Goal: Complete application form

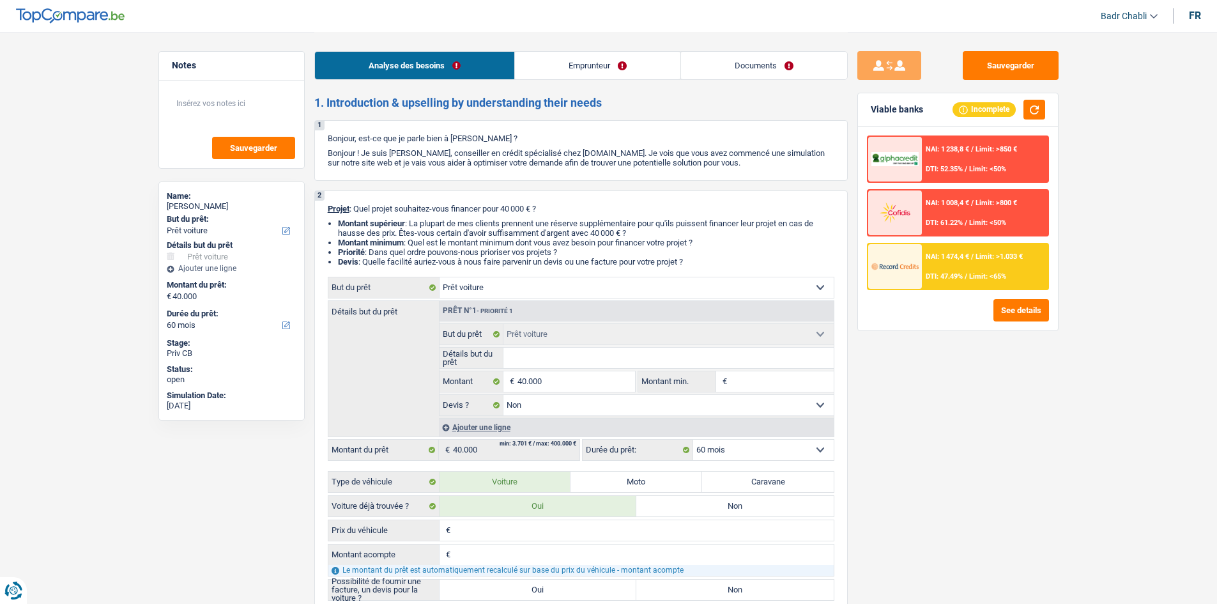
select select "car"
select select "60"
select select "car"
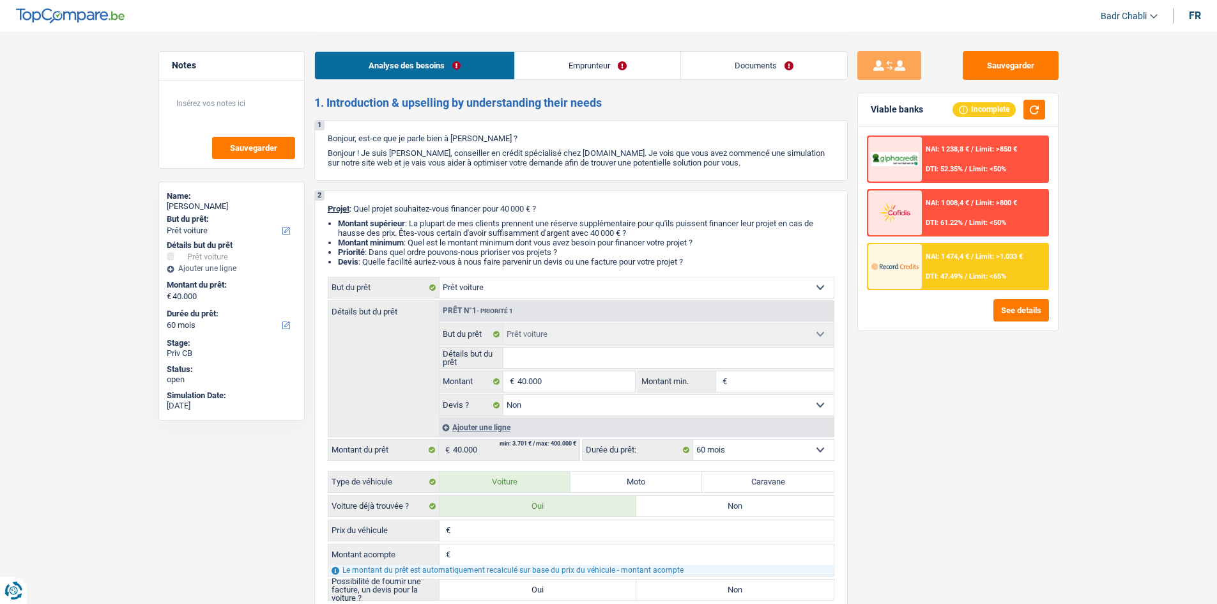
select select "false"
select select "60"
select select "worker"
select select "netSalary"
select select "liveWithParents"
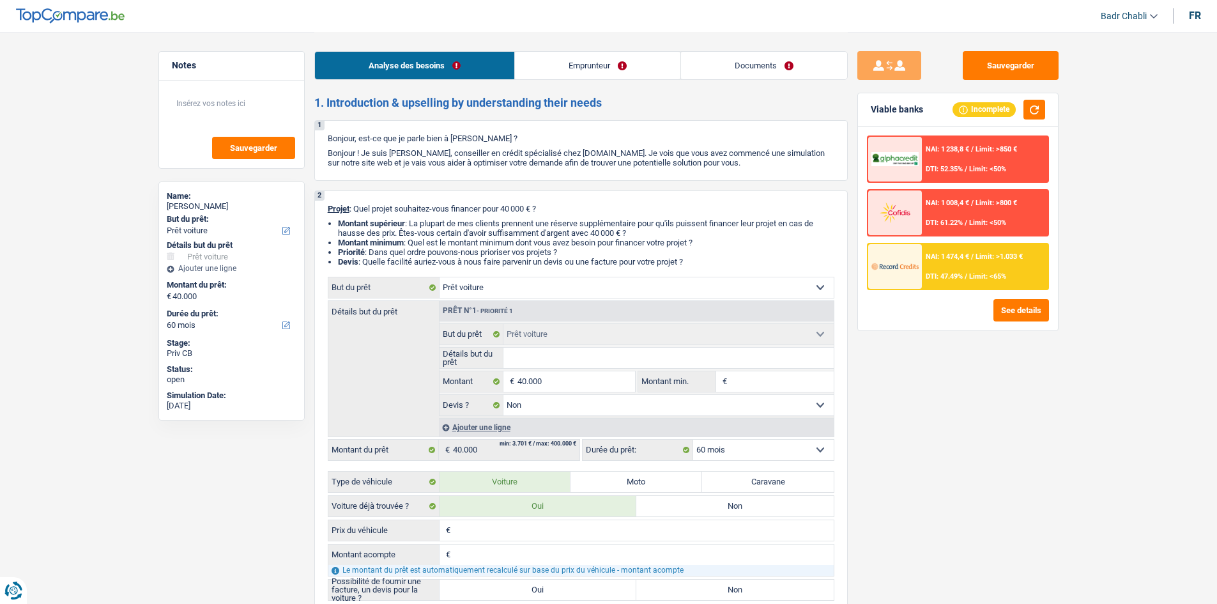
select select "personalLoan"
select select "other"
select select "72"
select select "car"
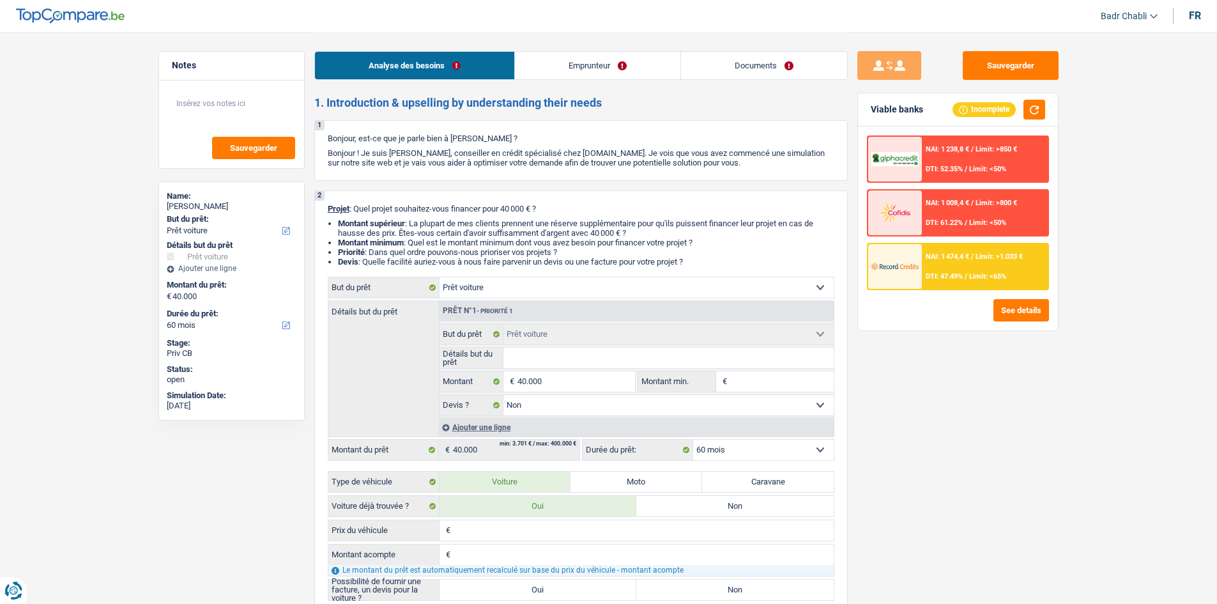
select select "false"
select select "60"
select select "car"
select select "60"
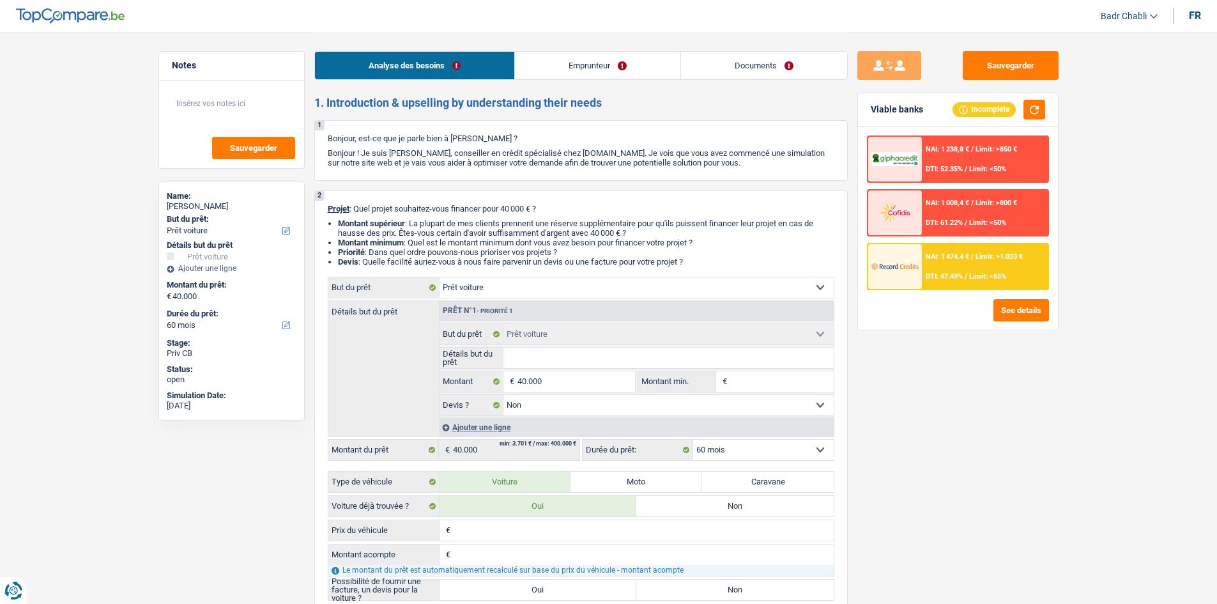
select select "car"
select select "false"
select select "60"
select select "worker"
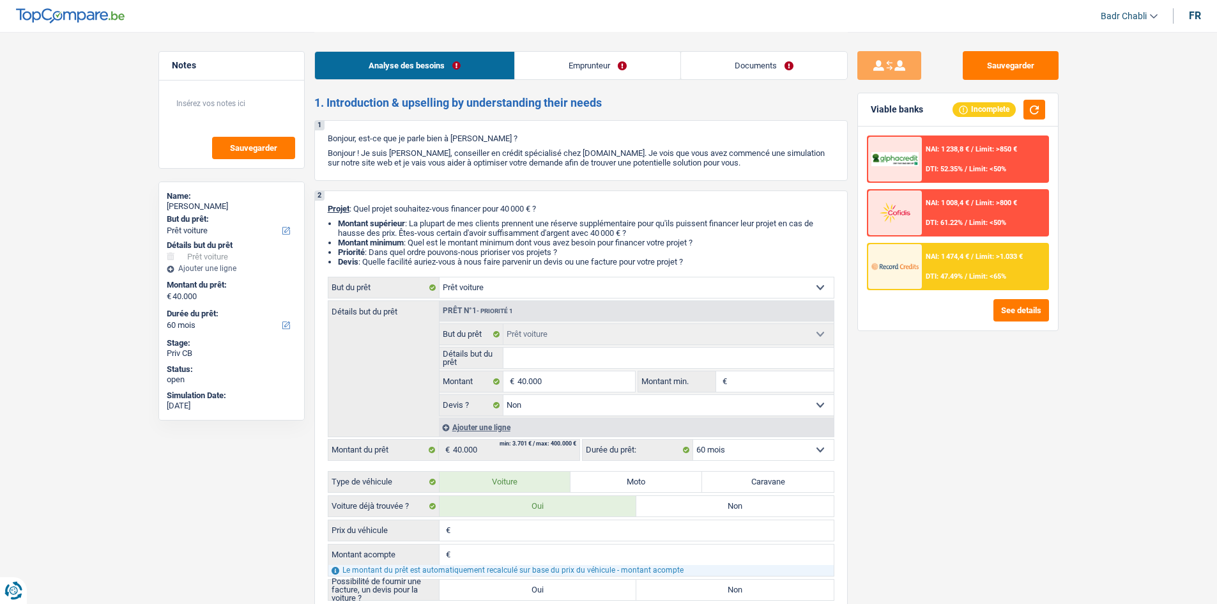
select select "netSalary"
select select "liveWithParents"
select select "personalLoan"
select select "other"
select select "72"
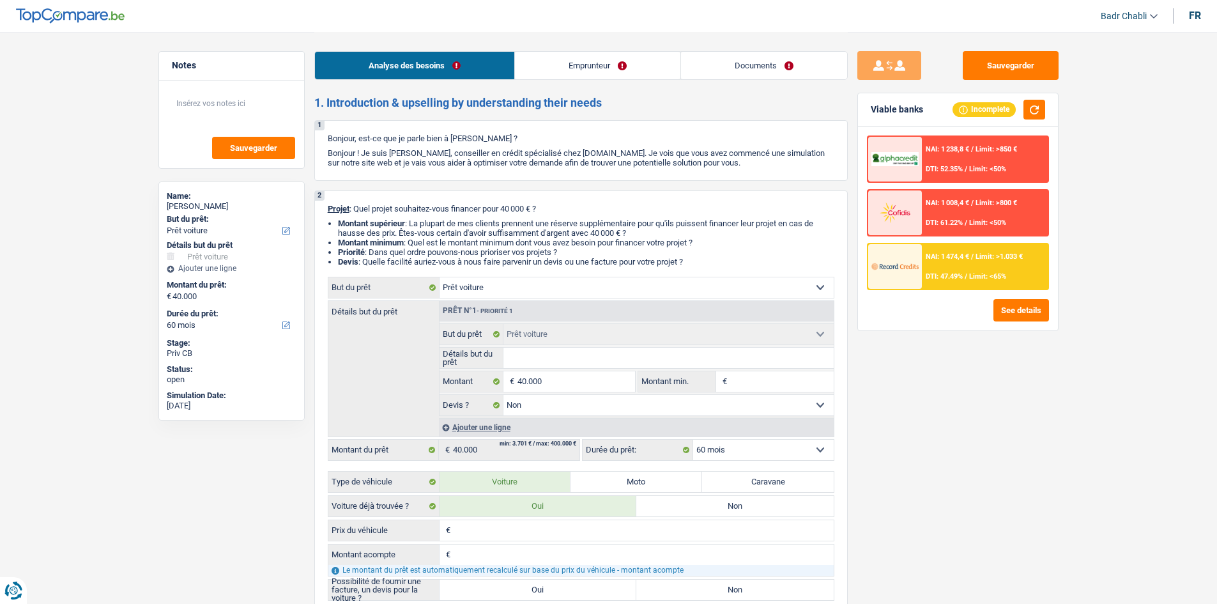
select select "car"
select select "false"
select select "60"
click at [586, 65] on link "Emprunteur" at bounding box center [597, 65] width 165 height 27
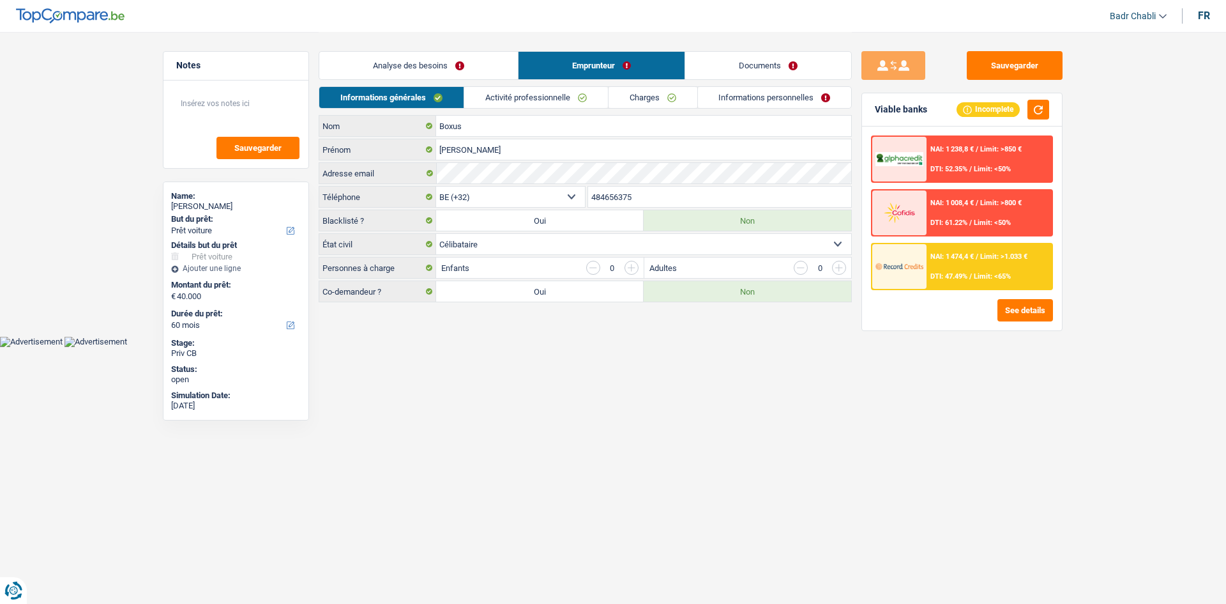
click at [552, 95] on link "Activité professionnelle" at bounding box center [536, 97] width 144 height 21
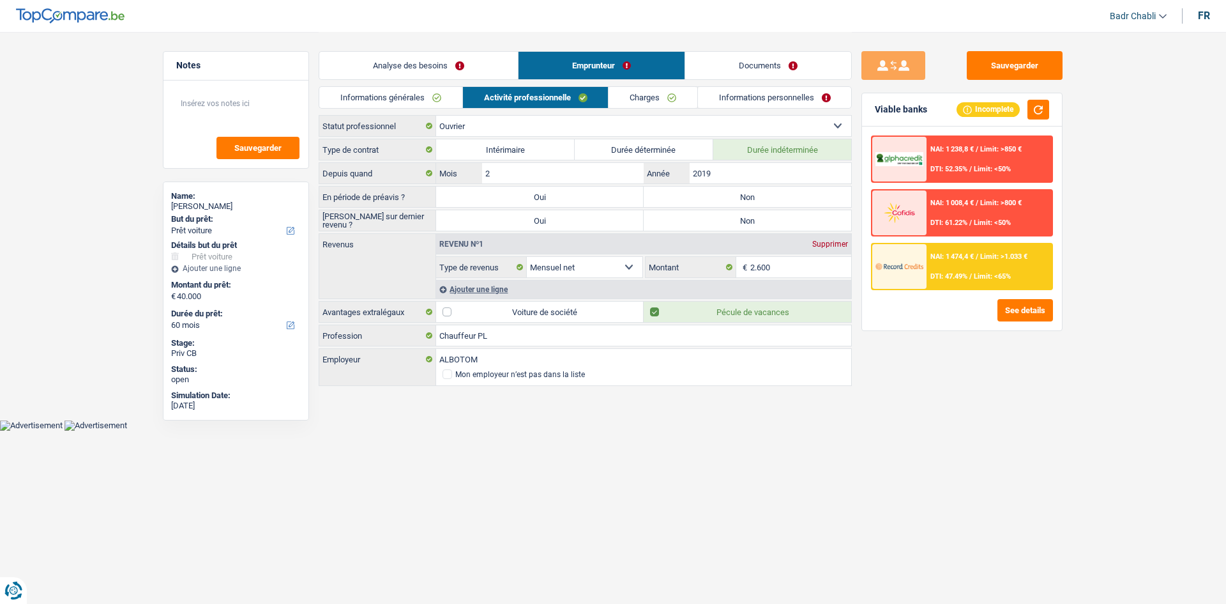
click at [715, 197] on label "Non" at bounding box center [748, 196] width 208 height 20
click at [715, 197] on input "Non" at bounding box center [748, 196] width 208 height 20
radio input "true"
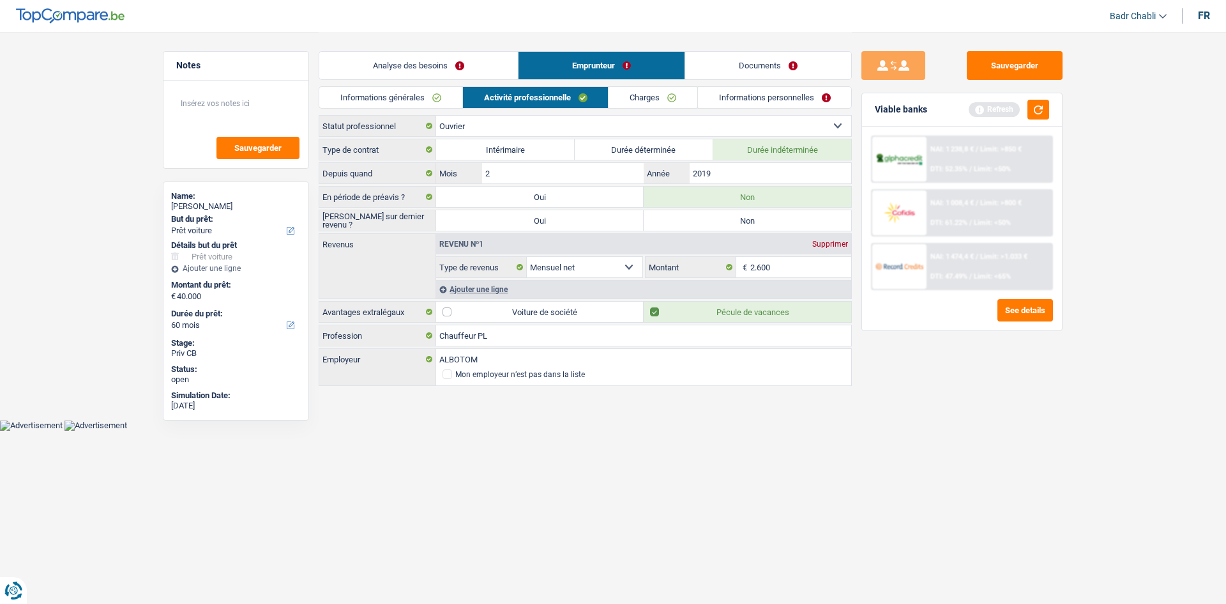
click at [740, 224] on label "Non" at bounding box center [748, 220] width 208 height 20
click at [740, 224] on input "Non" at bounding box center [748, 220] width 208 height 20
radio input "true"
click at [425, 59] on link "Analyse des besoins" at bounding box center [418, 65] width 199 height 27
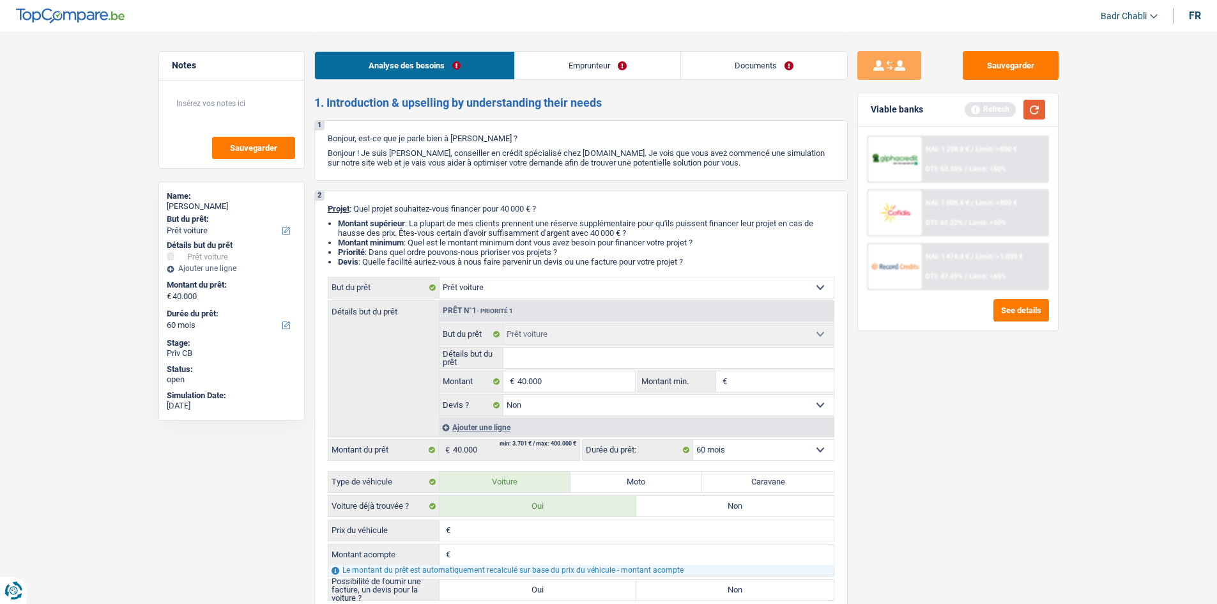
click at [1029, 104] on button "button" at bounding box center [1034, 110] width 22 height 20
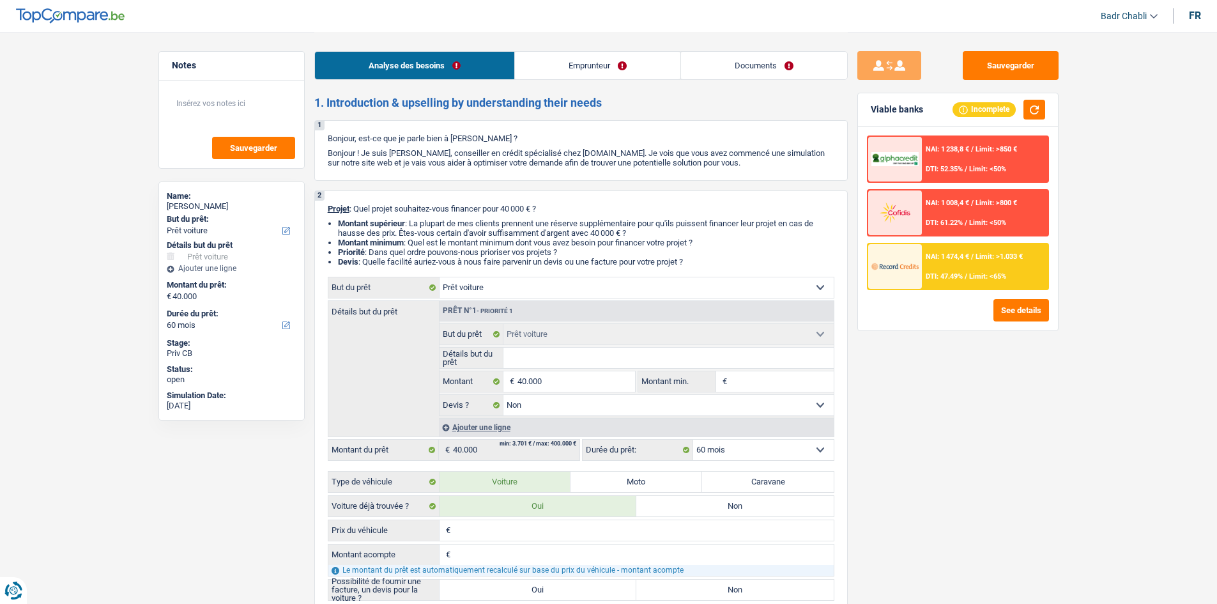
click at [996, 268] on div "NAI: 1 474,4 € / Limit: >1.033 € DTI: 47.49% / Limit: <65%" at bounding box center [985, 266] width 126 height 45
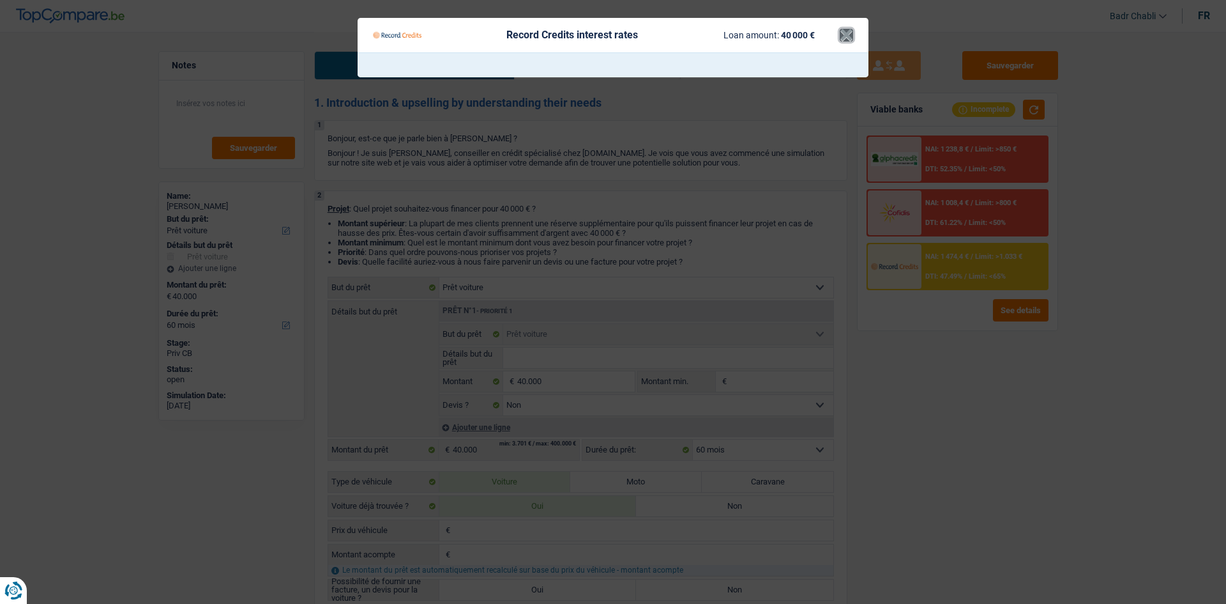
click at [847, 32] on button "×" at bounding box center [846, 35] width 13 height 13
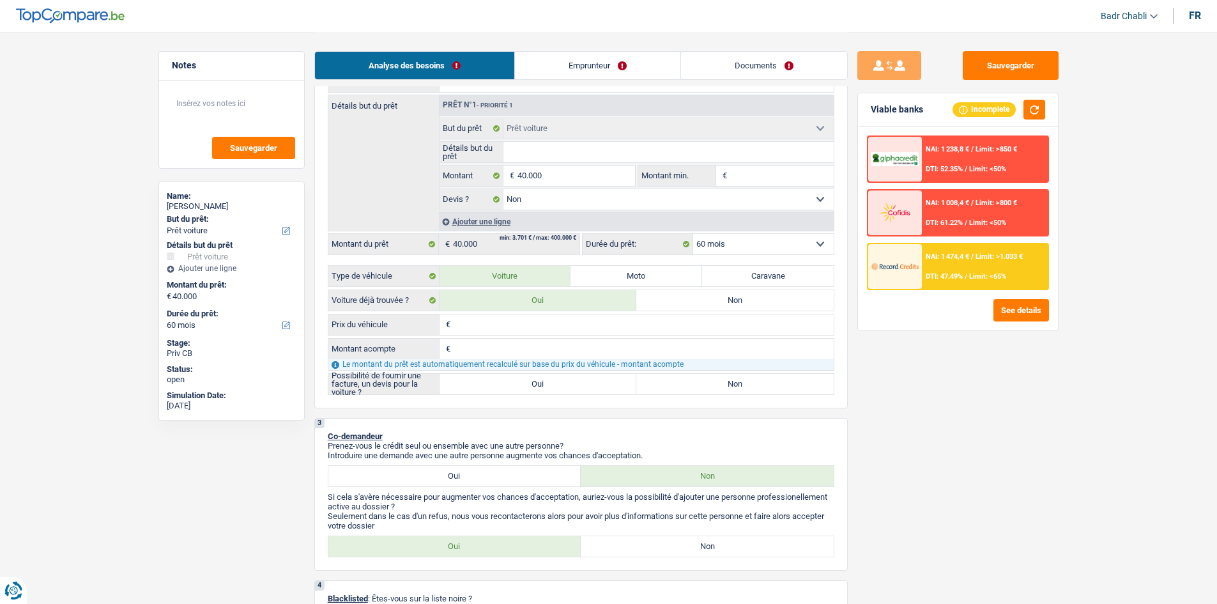
scroll to position [255, 0]
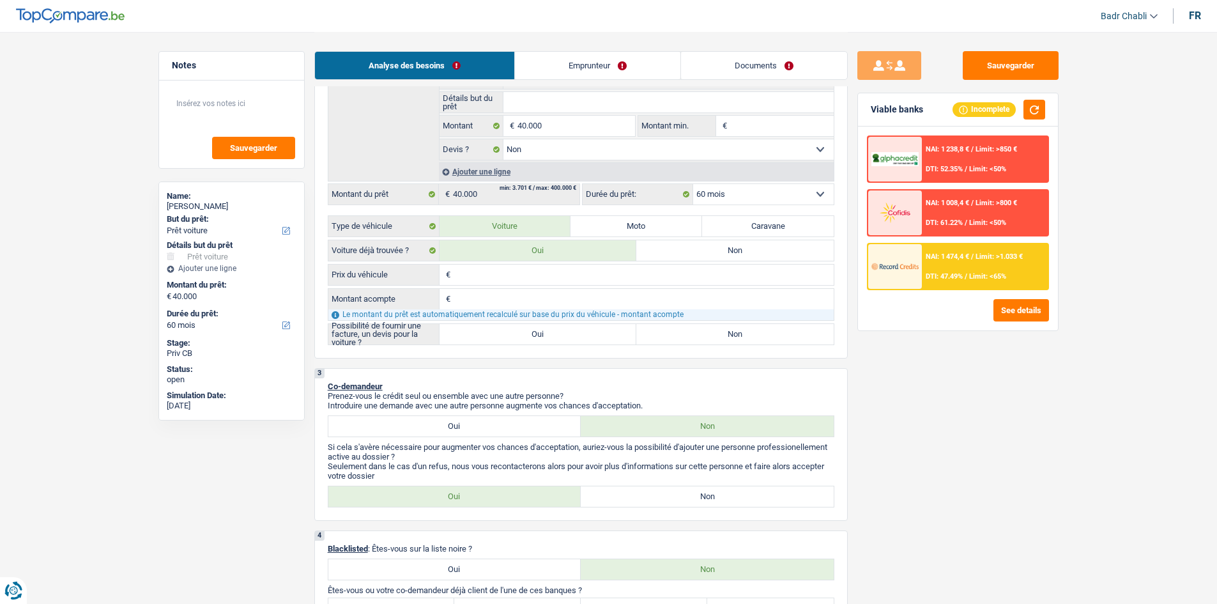
click at [703, 339] on label "Non" at bounding box center [734, 334] width 197 height 20
click at [703, 339] on input "Non" at bounding box center [734, 334] width 197 height 20
radio input "true"
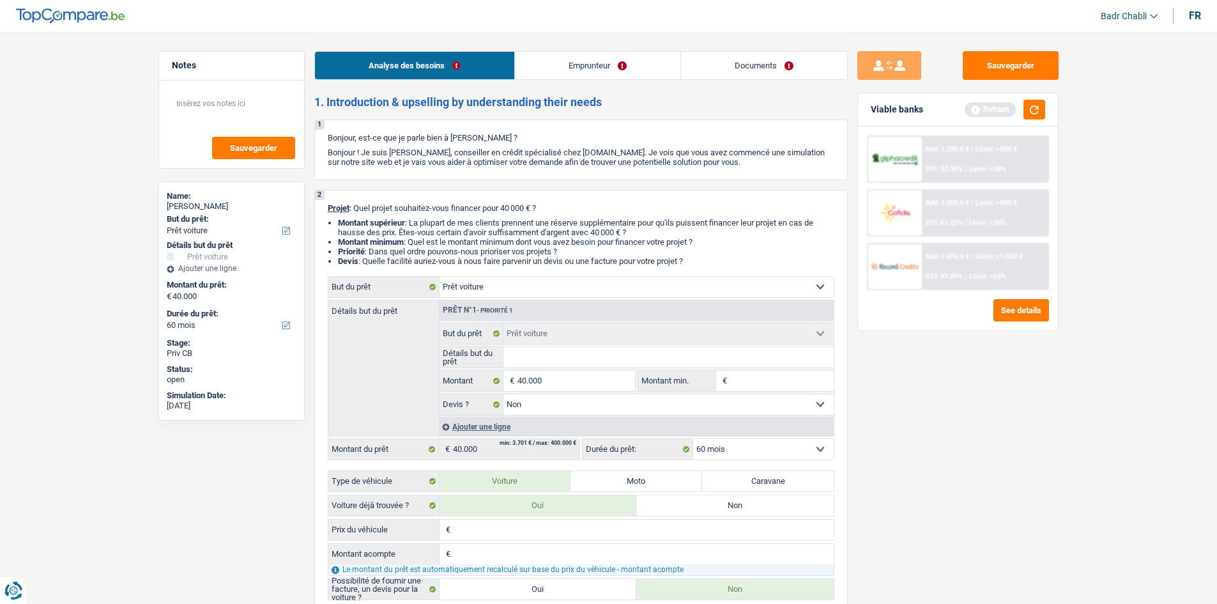
scroll to position [0, 0]
click at [737, 462] on div "Confort maison: meubles, textile, peinture, électroménager, outillage non-profe…" at bounding box center [581, 439] width 506 height 324
click at [739, 452] on select "12 mois 18 mois 24 mois 30 mois 36 mois 42 mois 48 mois 60 mois Sélectionner un…" at bounding box center [763, 449] width 141 height 20
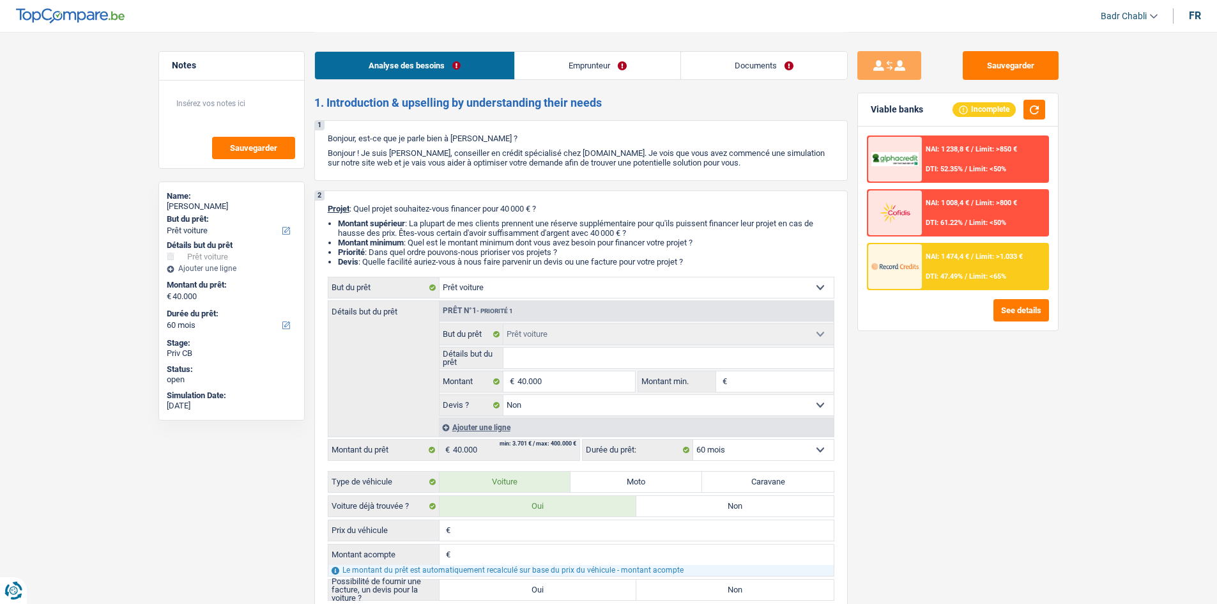
select select "car"
select select "60"
select select "car"
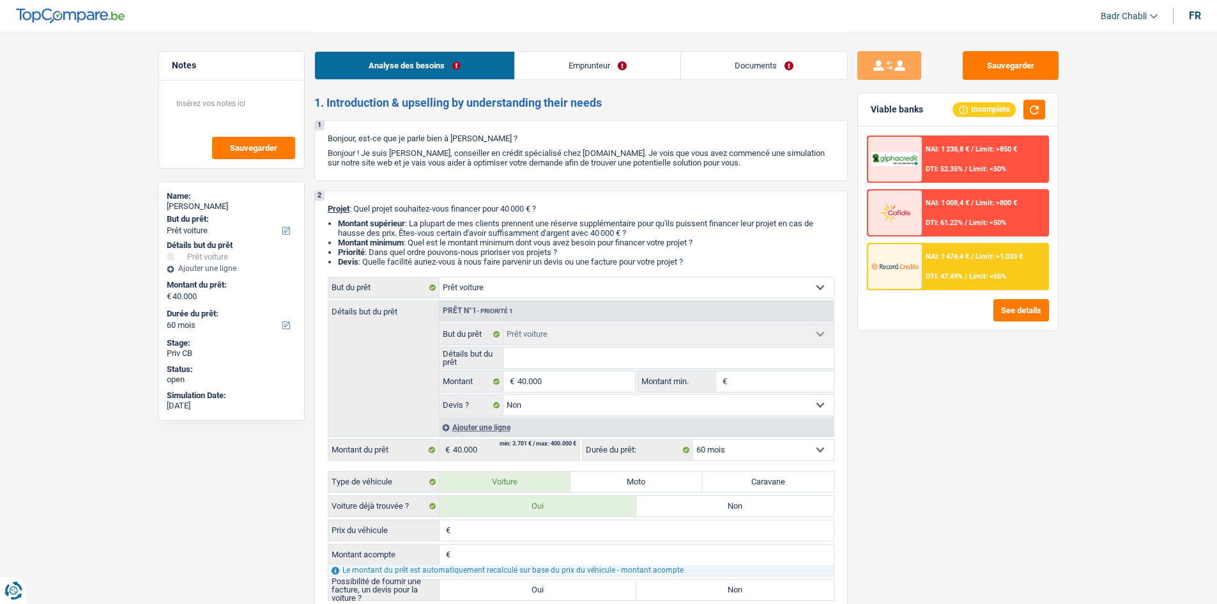
select select "false"
select select "60"
select select "worker"
select select "netSalary"
select select "liveWithParents"
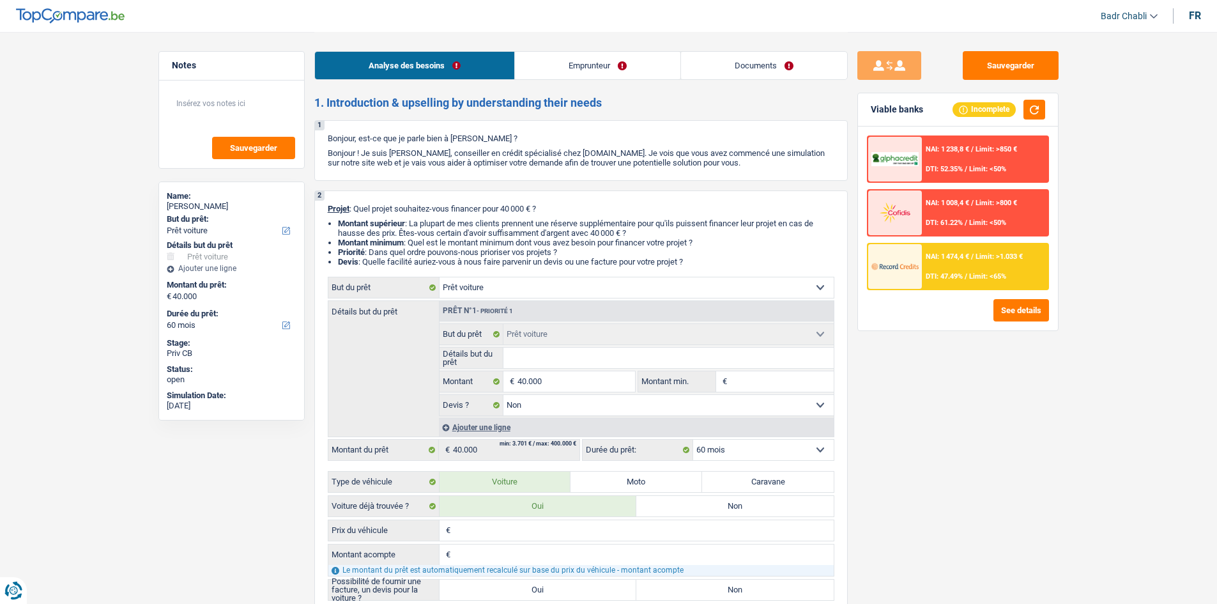
select select "personalLoan"
select select "other"
select select "72"
select select "car"
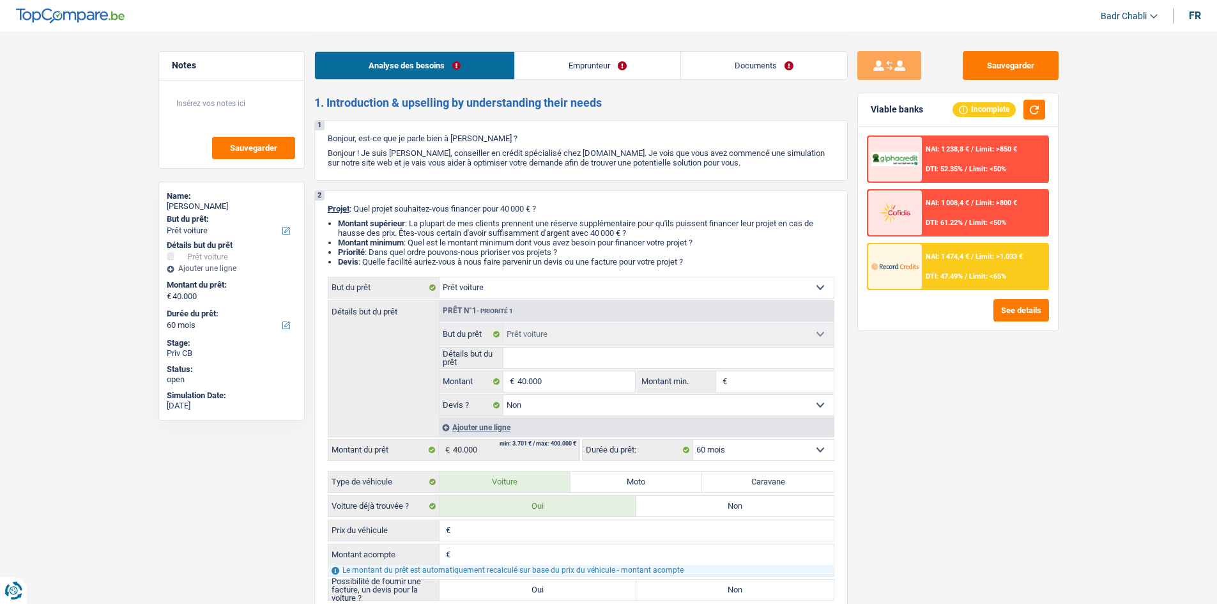
select select "false"
select select "60"
click at [971, 263] on div "NAI: 1 474,4 € / Limit: >1.033 € DTI: 47.49% / Limit: <65%" at bounding box center [985, 266] width 126 height 45
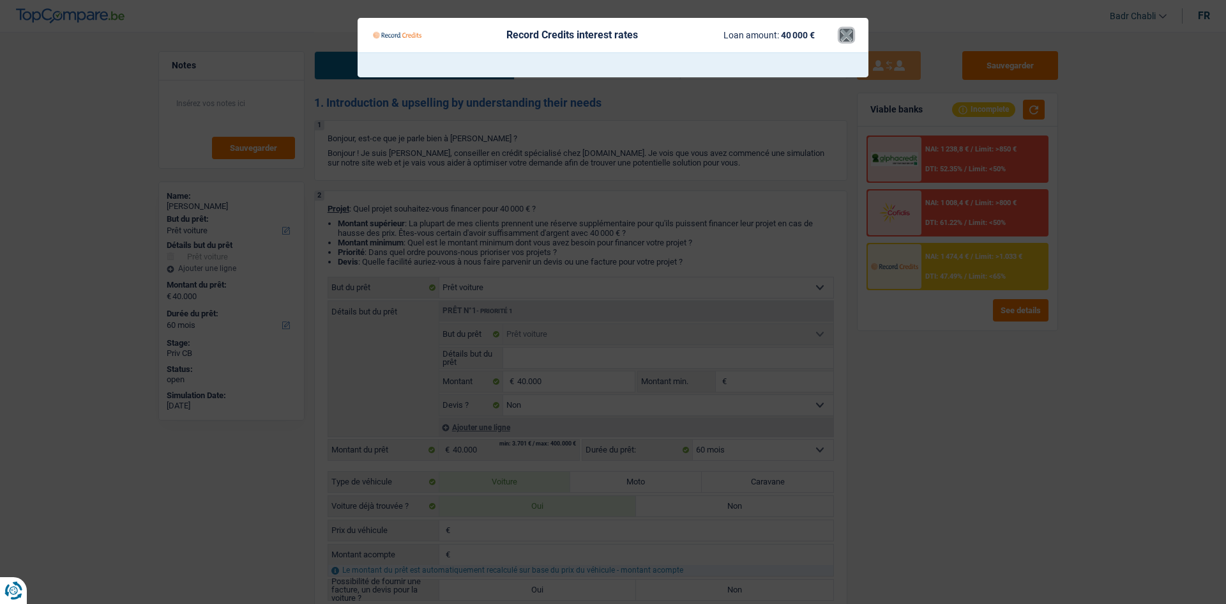
click at [846, 36] on button "×" at bounding box center [846, 35] width 13 height 13
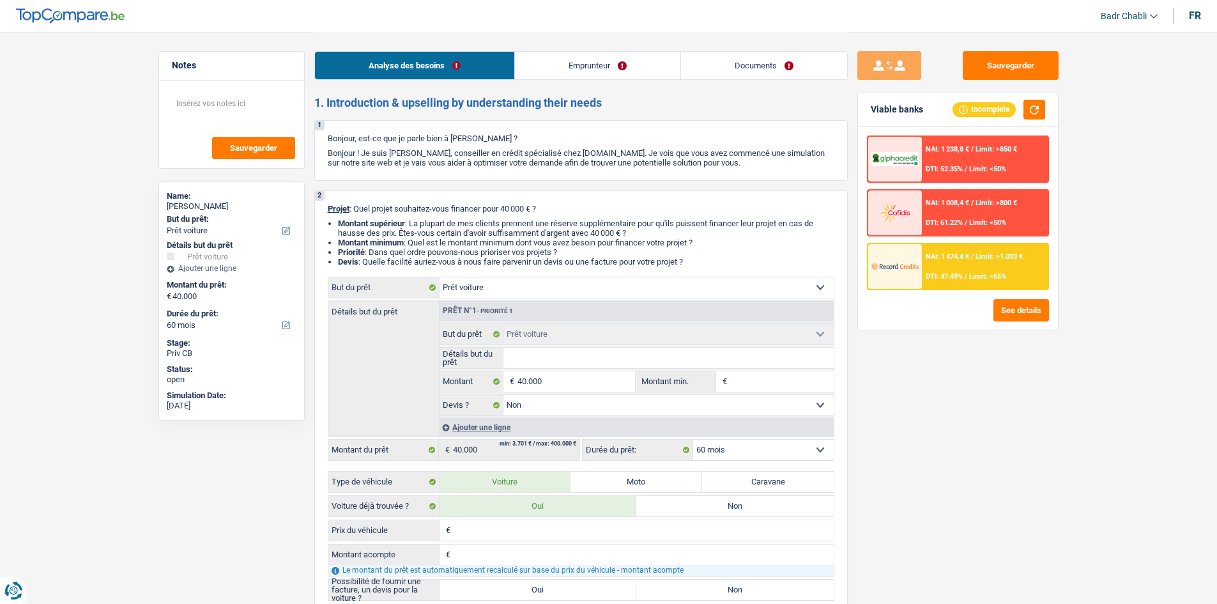
click at [547, 379] on input "40.000" at bounding box center [575, 381] width 117 height 20
click at [773, 381] on input "Montant min." at bounding box center [781, 381] width 103 height 20
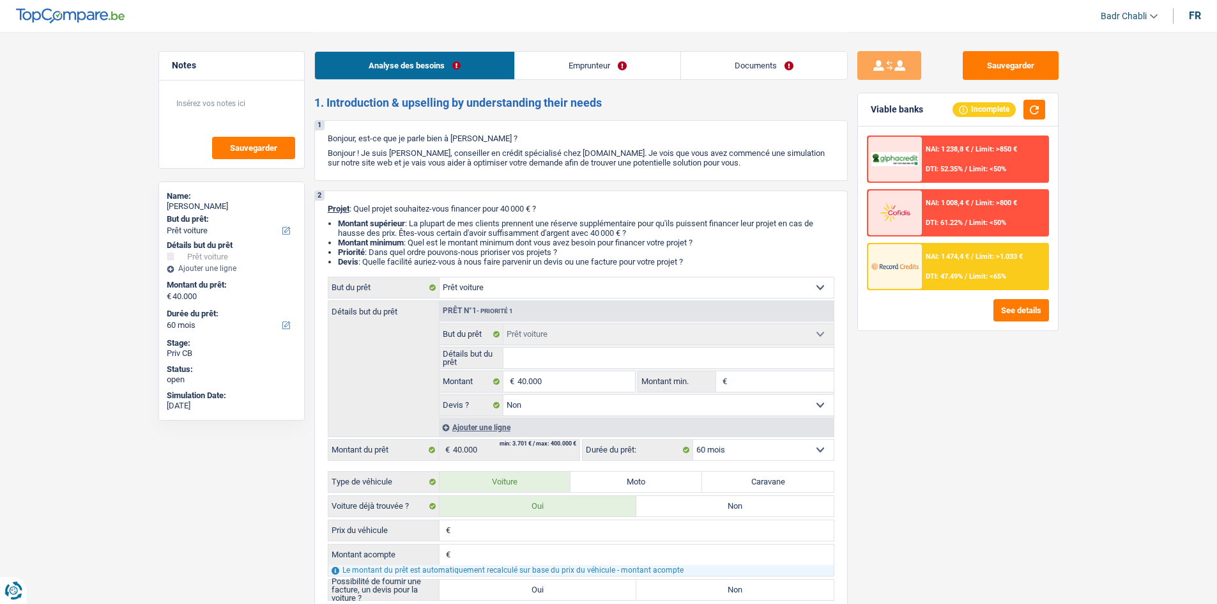
paste input "40.000"
type input "40.000"
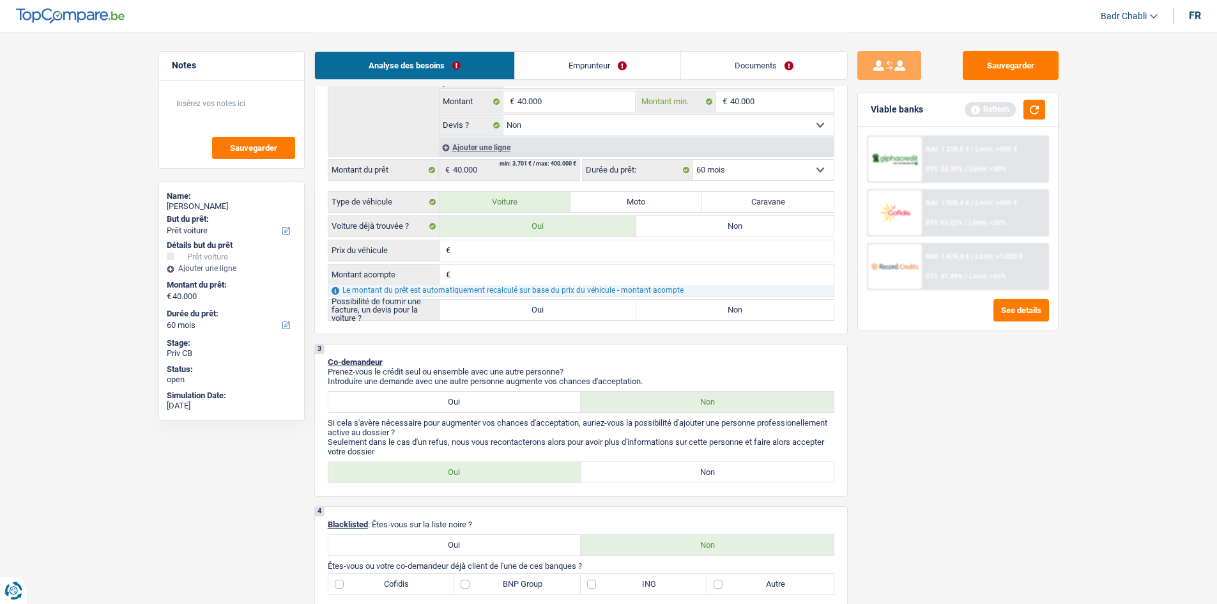
scroll to position [255, 0]
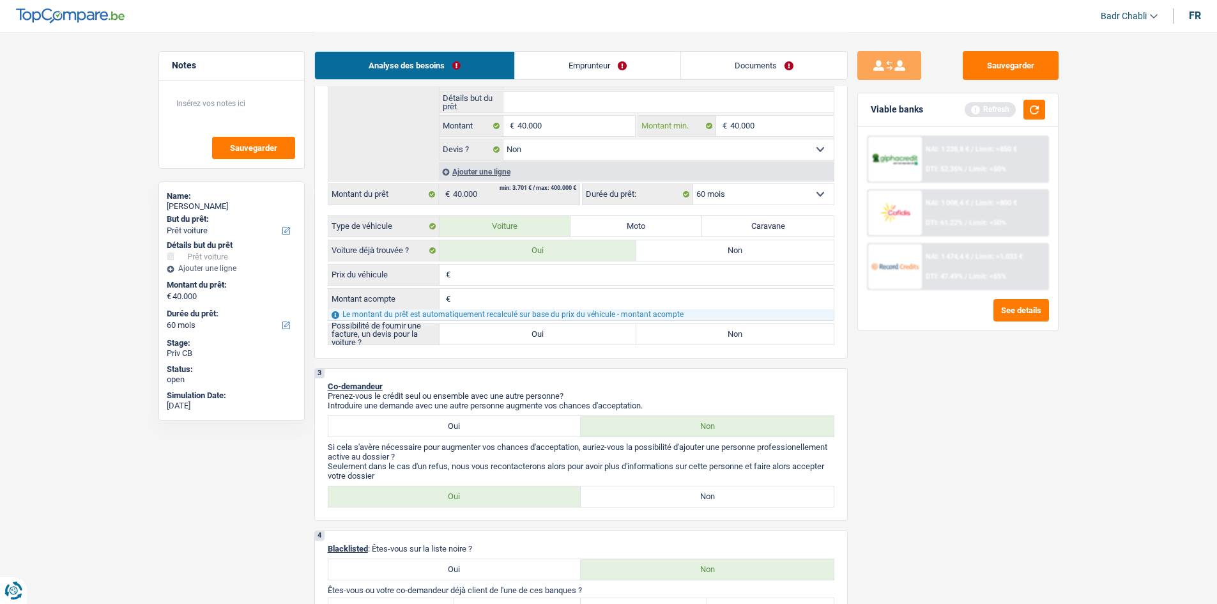
type input "40.000"
click at [700, 487] on label "Non" at bounding box center [707, 496] width 253 height 20
click at [700, 487] on input "Non" at bounding box center [707, 496] width 253 height 20
radio input "true"
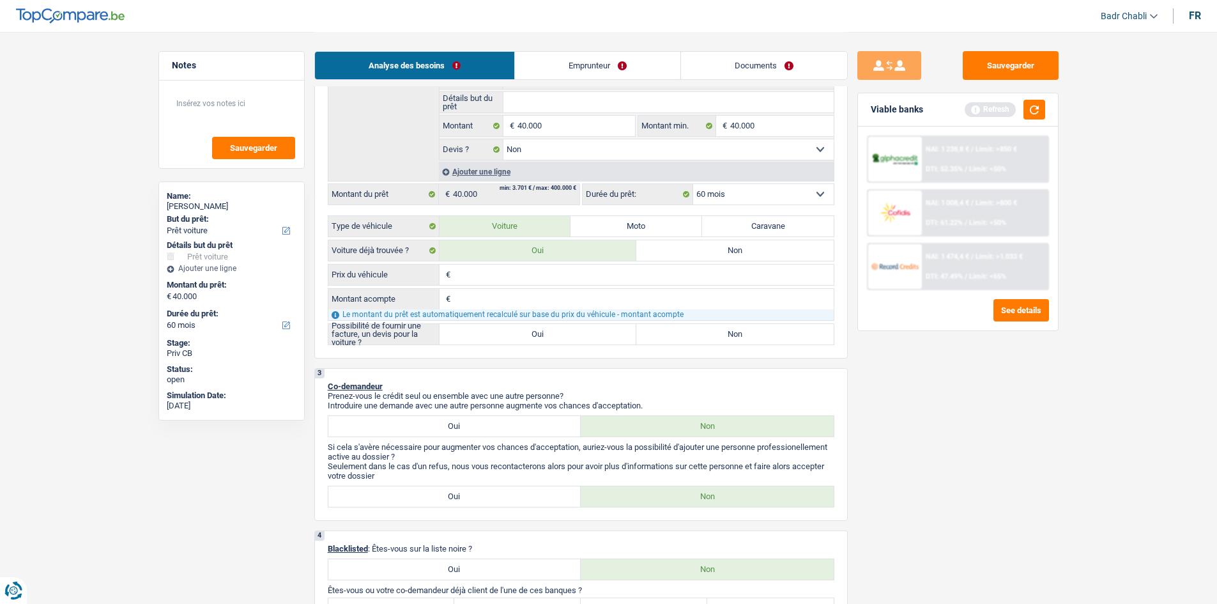
click at [567, 339] on label "Oui" at bounding box center [537, 334] width 197 height 20
click at [567, 339] on input "Oui" at bounding box center [537, 334] width 197 height 20
radio input "true"
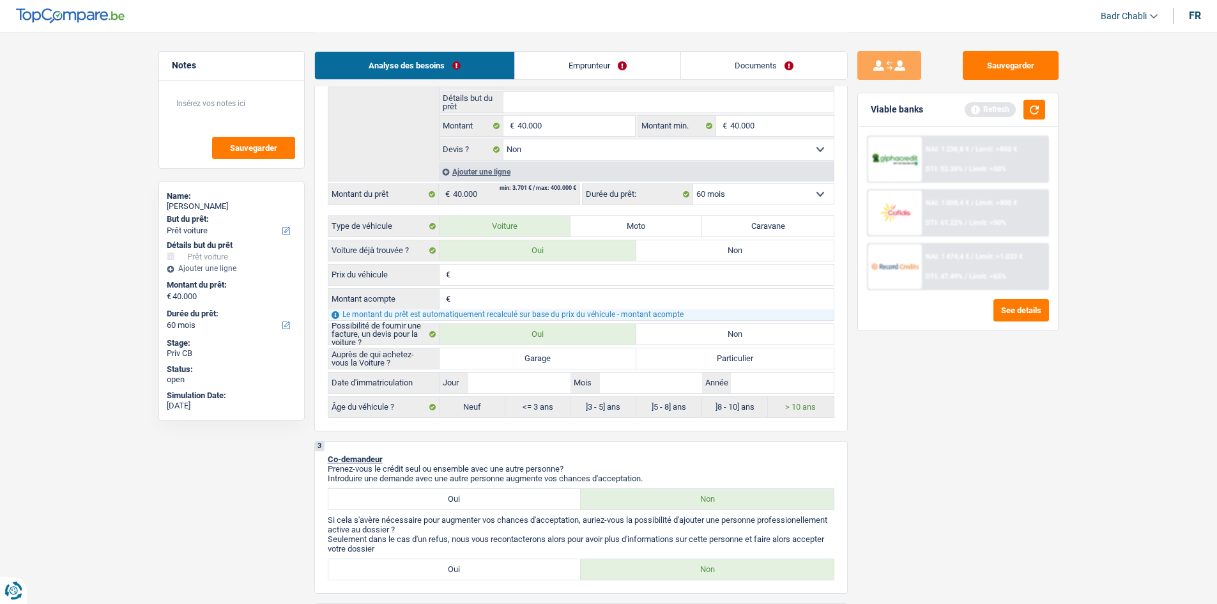
click at [576, 357] on label "Garage" at bounding box center [537, 358] width 197 height 20
click at [576, 357] on input "Garage" at bounding box center [537, 358] width 197 height 20
radio input "true"
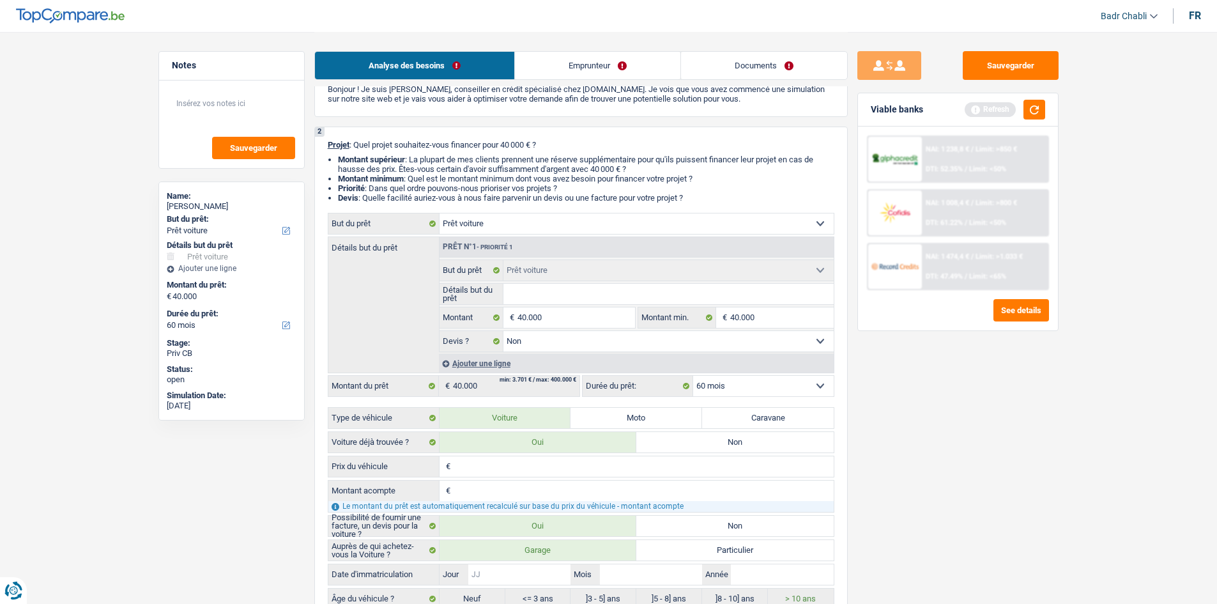
click at [534, 572] on input "Jour" at bounding box center [519, 574] width 102 height 20
type input "0"
type input "01"
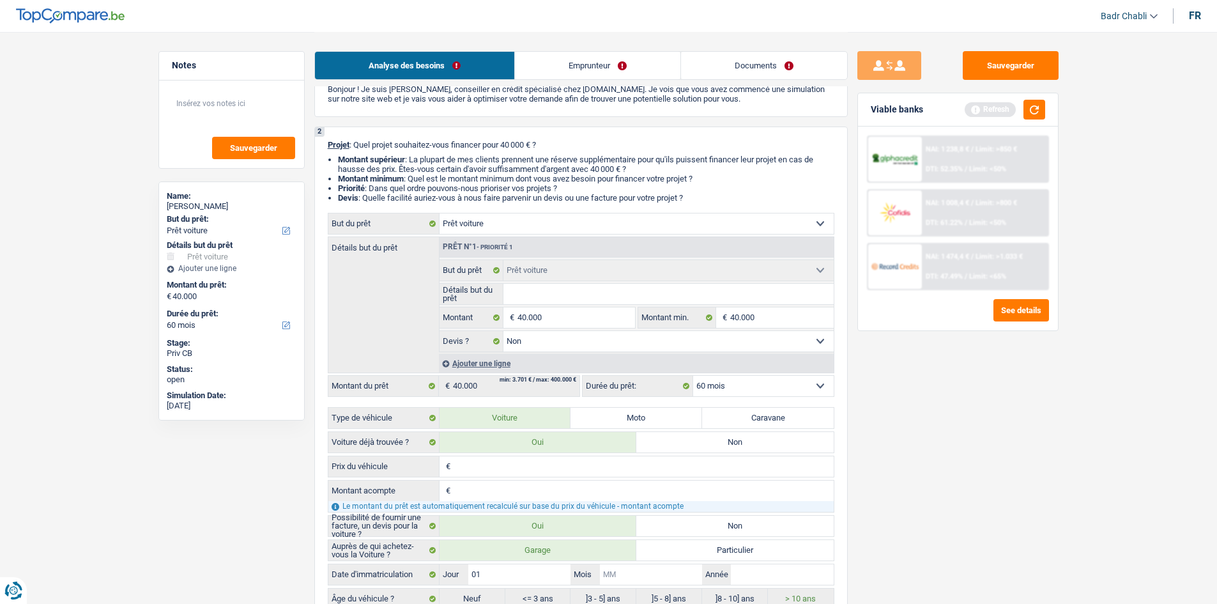
type input "0"
type input "01"
type input "2"
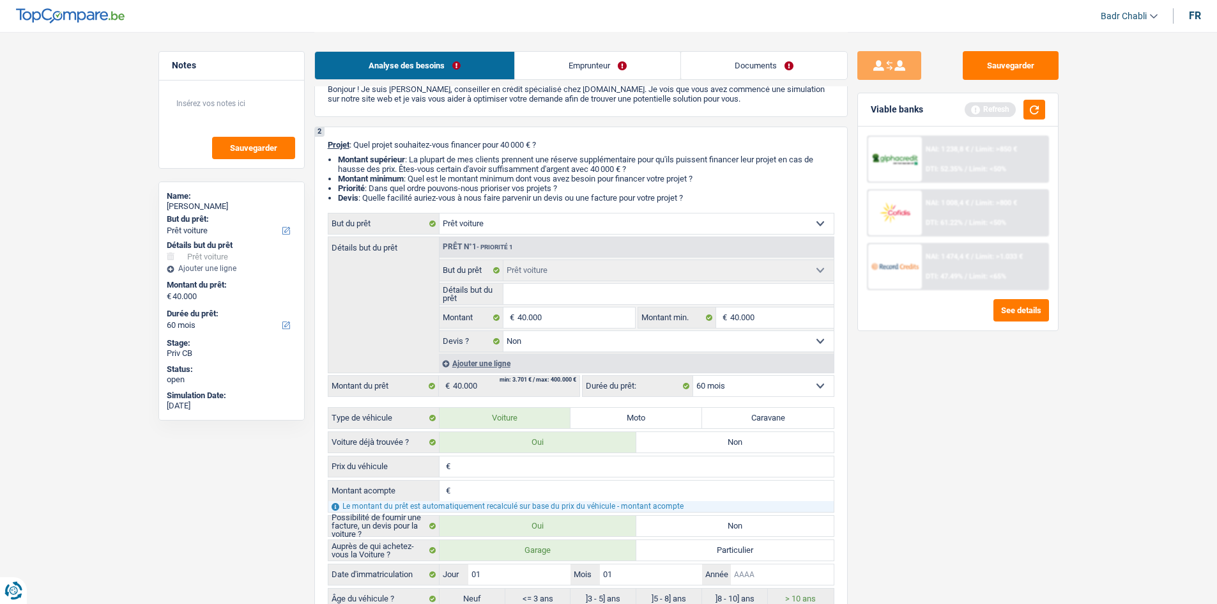
type input "2"
type input "20"
type input "201"
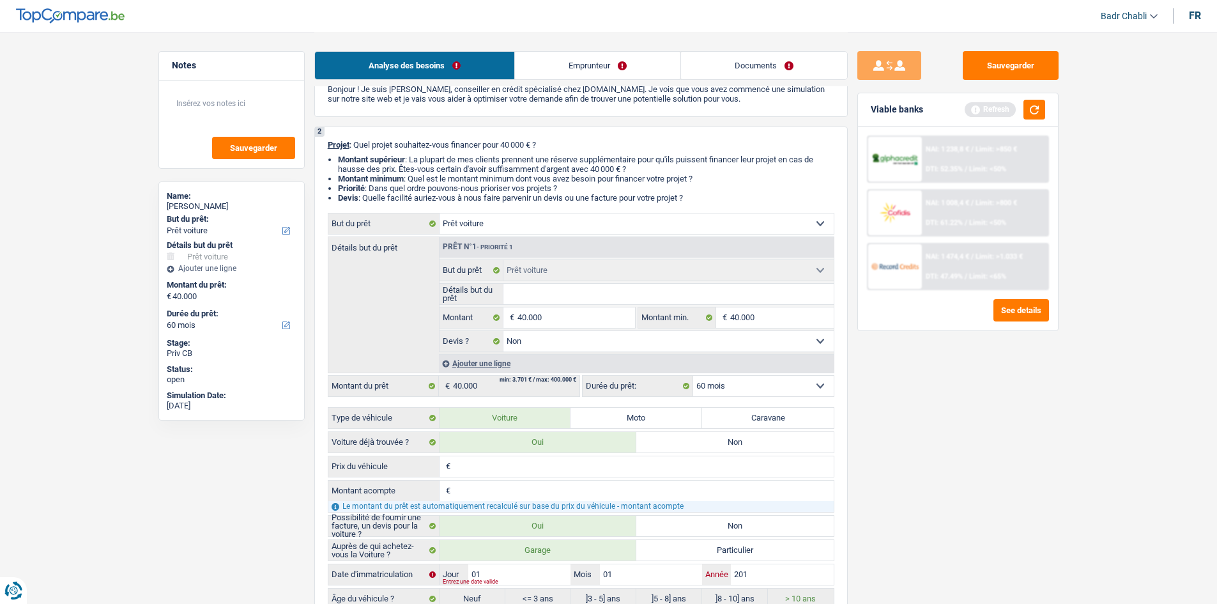
type input "2018"
click at [1035, 111] on button "button" at bounding box center [1034, 110] width 22 height 20
radio input "false"
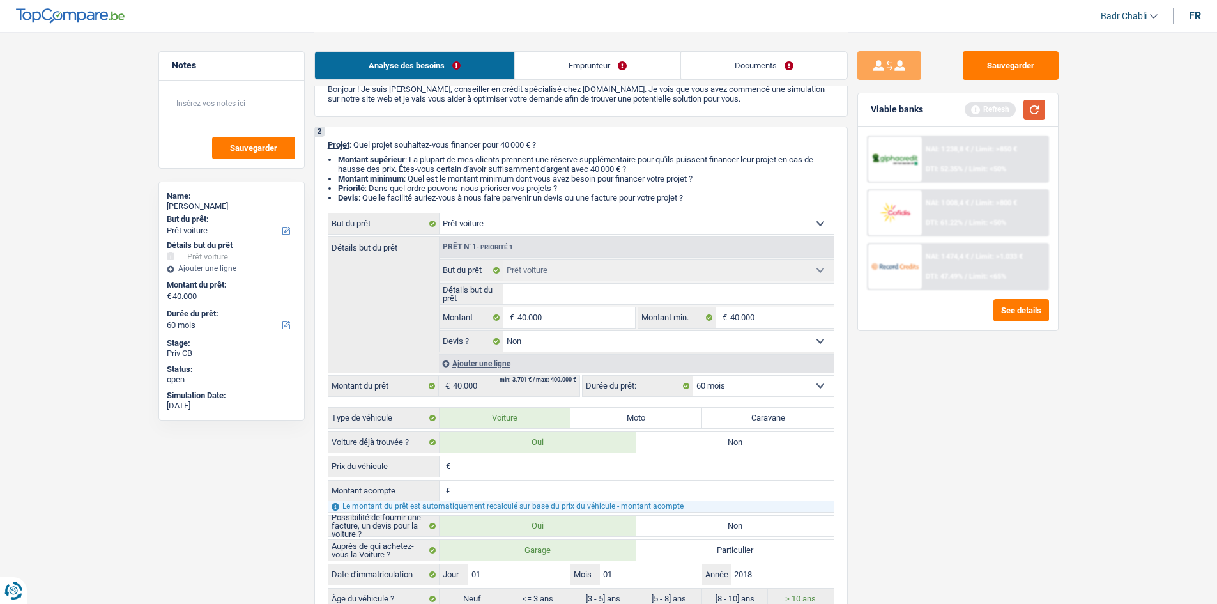
radio input "true"
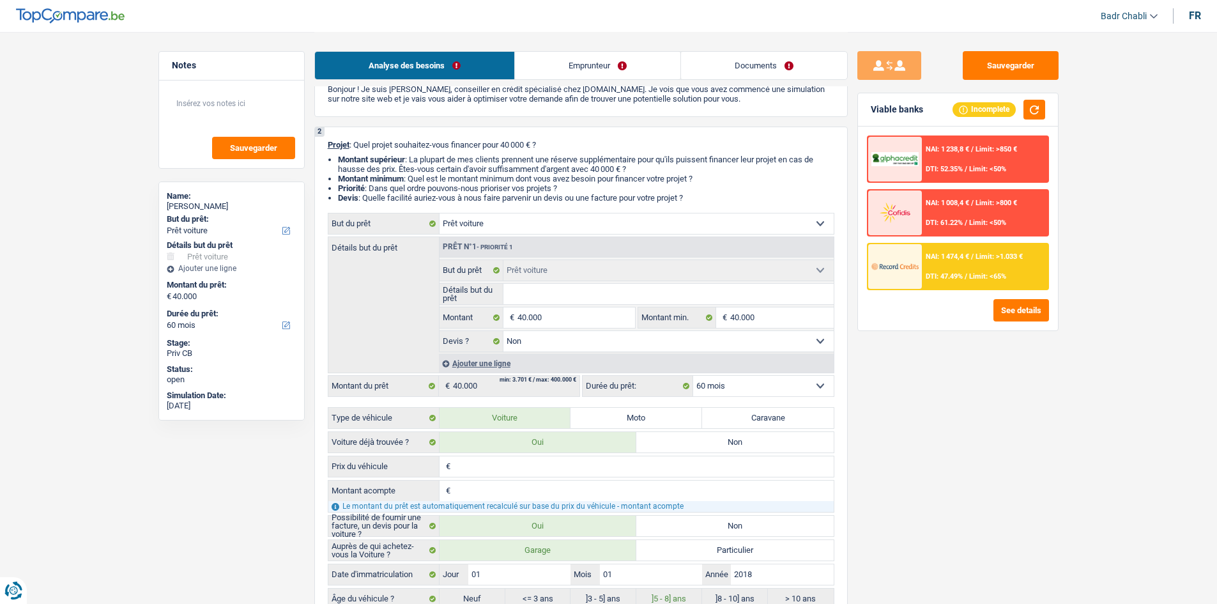
click at [976, 261] on div "NAI: 1 474,4 € / Limit: >1.033 € DTI: 47.49% / Limit: <65%" at bounding box center [985, 266] width 126 height 45
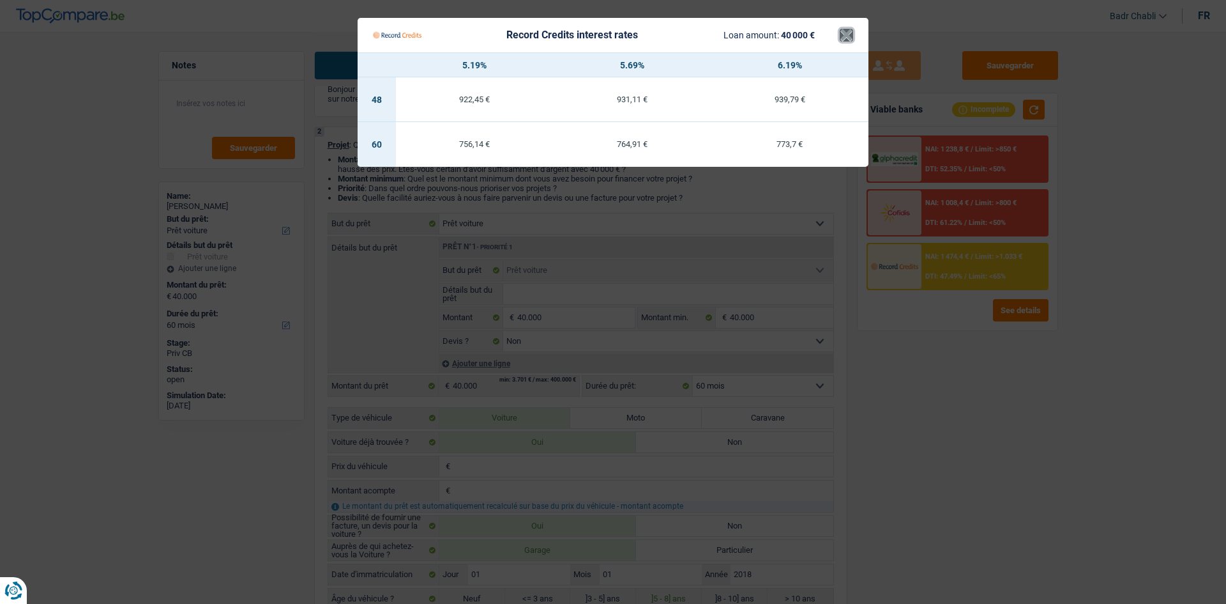
click at [850, 35] on button "×" at bounding box center [846, 35] width 13 height 13
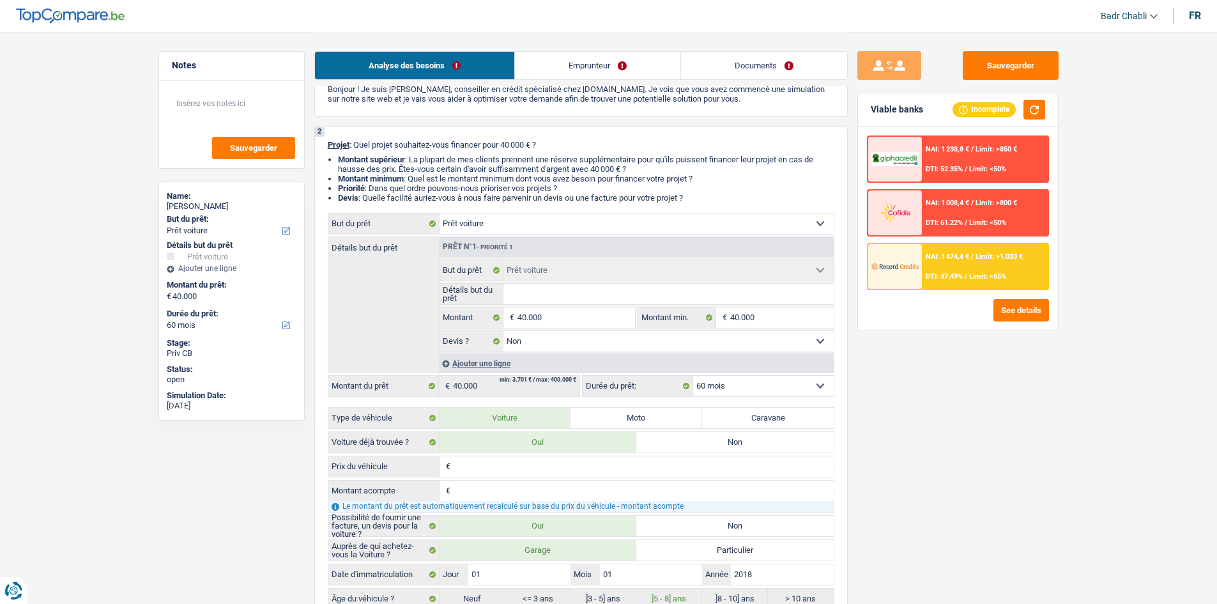
click at [487, 223] on select "Confort maison: meubles, textile, peinture, électroménager, outillage non-profe…" at bounding box center [636, 223] width 394 height 20
select select "other"
click at [439, 213] on select "Confort maison: meubles, textile, peinture, électroménager, outillage non-profe…" at bounding box center [636, 223] width 394 height 20
select select "other"
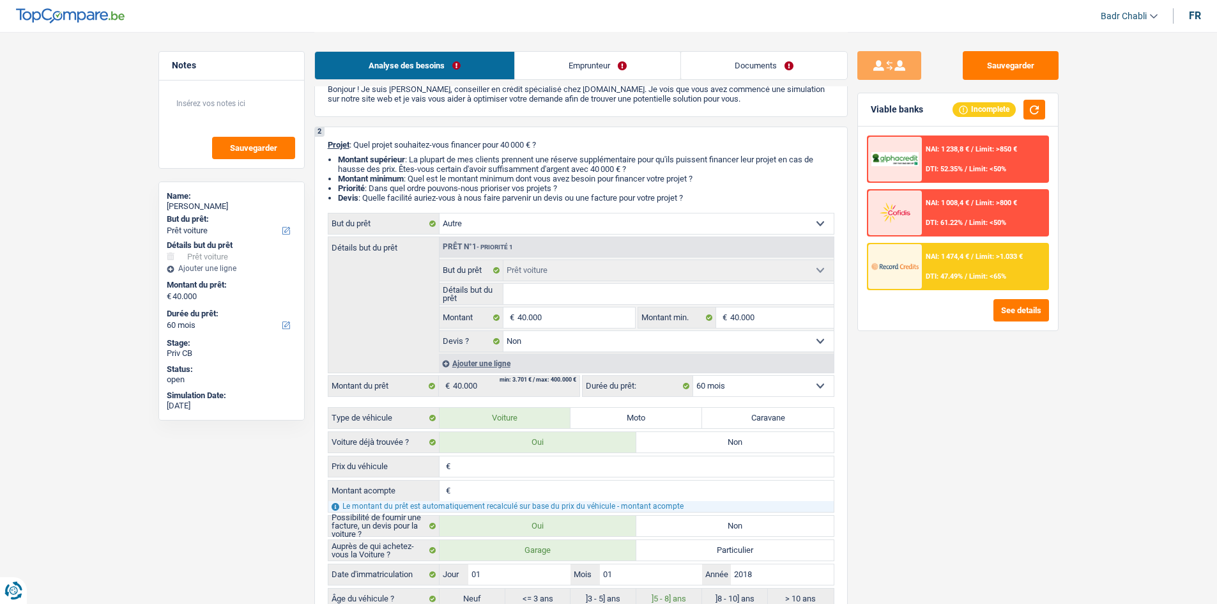
select select "other"
select select
select select "other"
select select
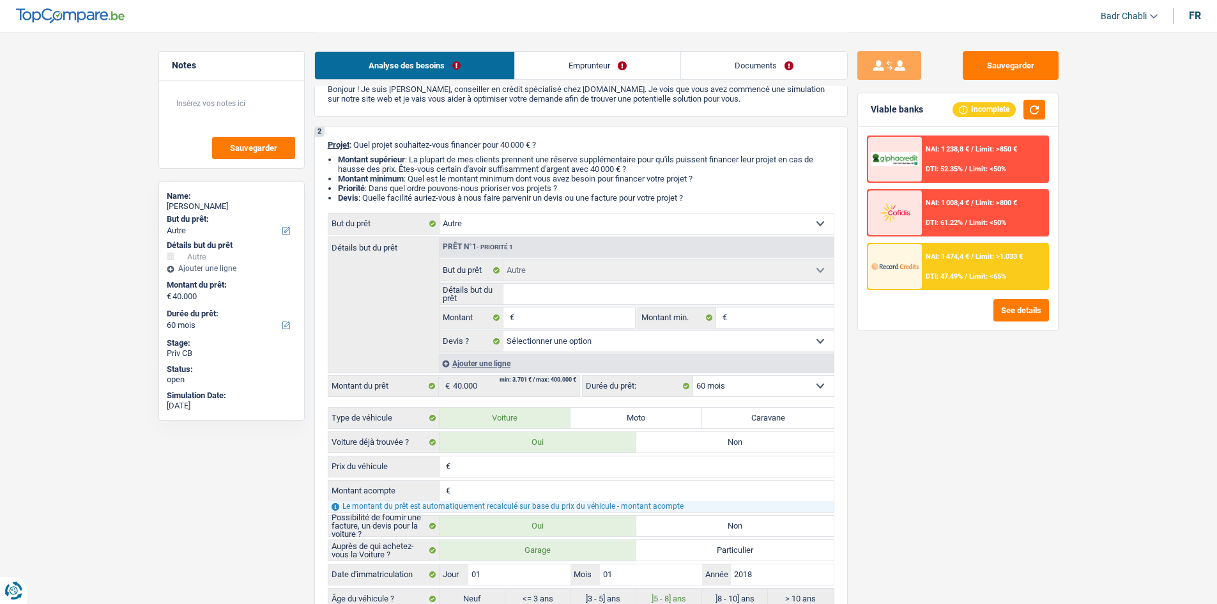
select select "144"
select select "car"
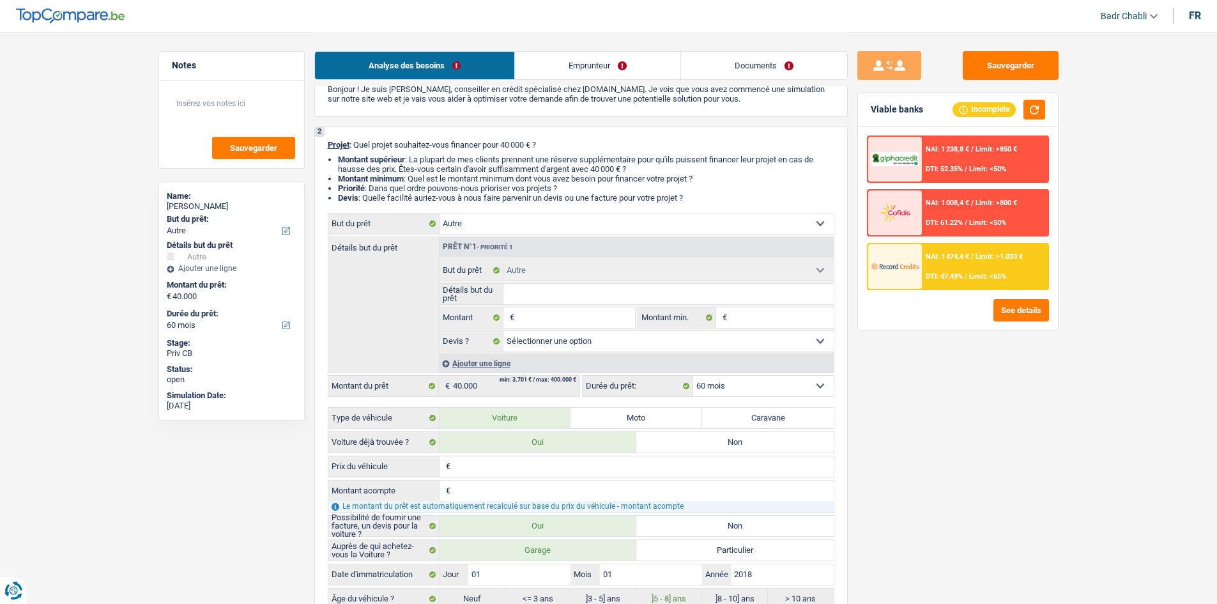
select select "false"
select select "car"
select select "false"
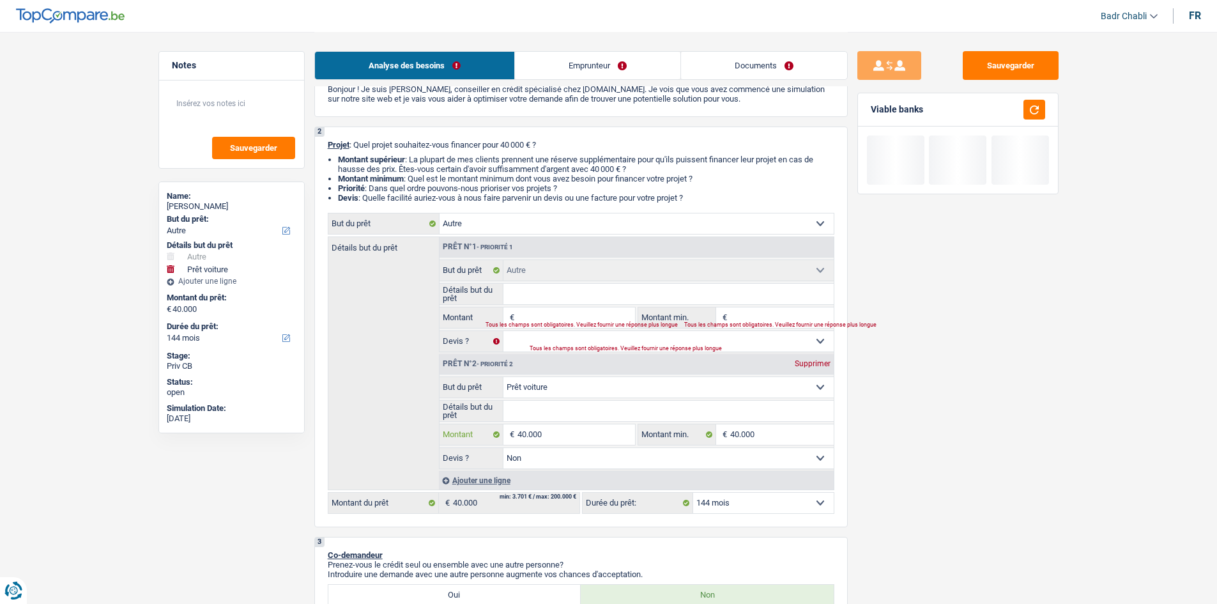
click at [587, 428] on input "40.000" at bounding box center [575, 434] width 117 height 20
click at [560, 323] on div "Tous les champs sont obligatoires. Veuillez fournir une réponse plus longue" at bounding box center [551, 325] width 133 height 5
click at [610, 324] on div "Tous les champs sont obligatoires. Veuillez fournir une réponse plus longue" at bounding box center [551, 325] width 133 height 5
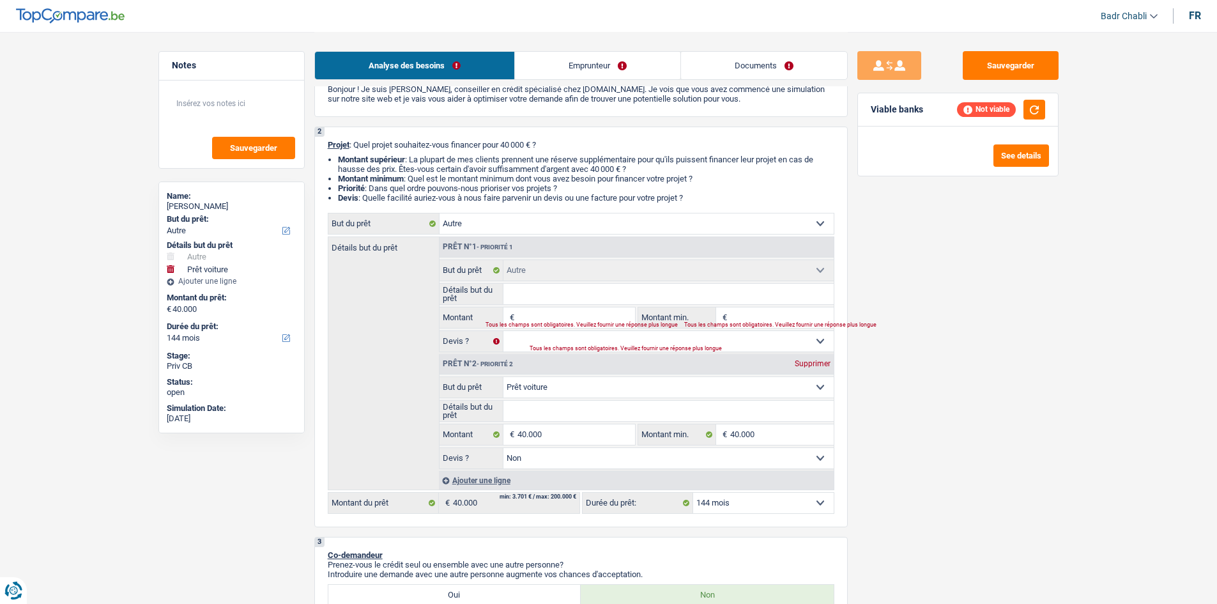
click at [611, 315] on input "Montant" at bounding box center [575, 317] width 117 height 20
paste input "40.000"
type input "40.000"
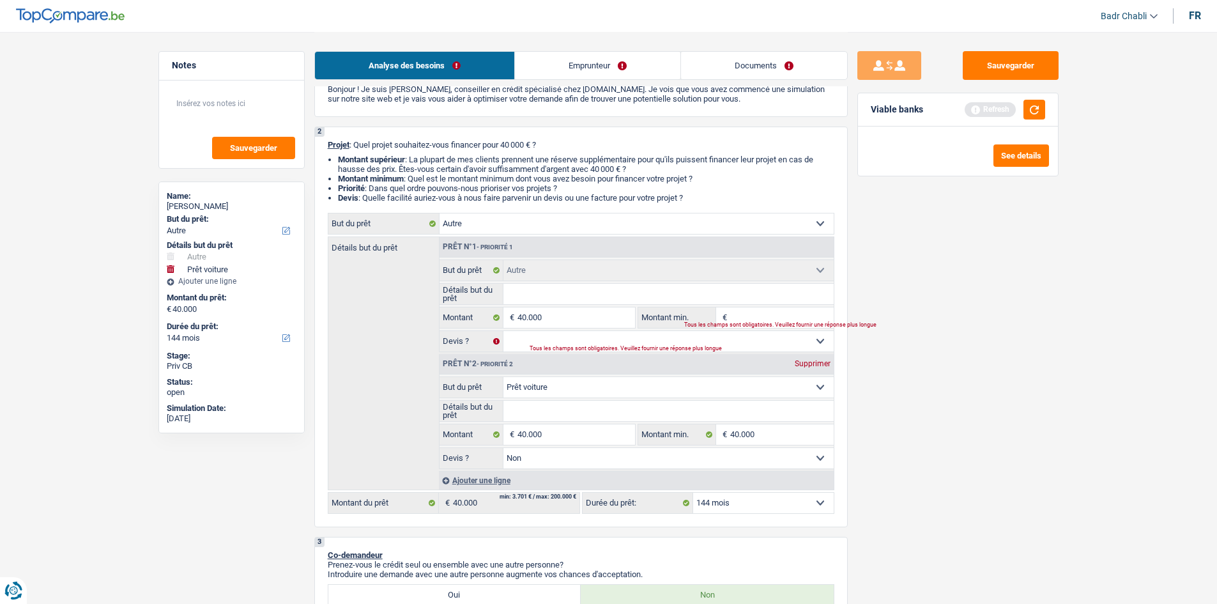
type input "80.000"
click at [734, 309] on input "Montant min." at bounding box center [781, 317] width 103 height 20
paste input "40.000"
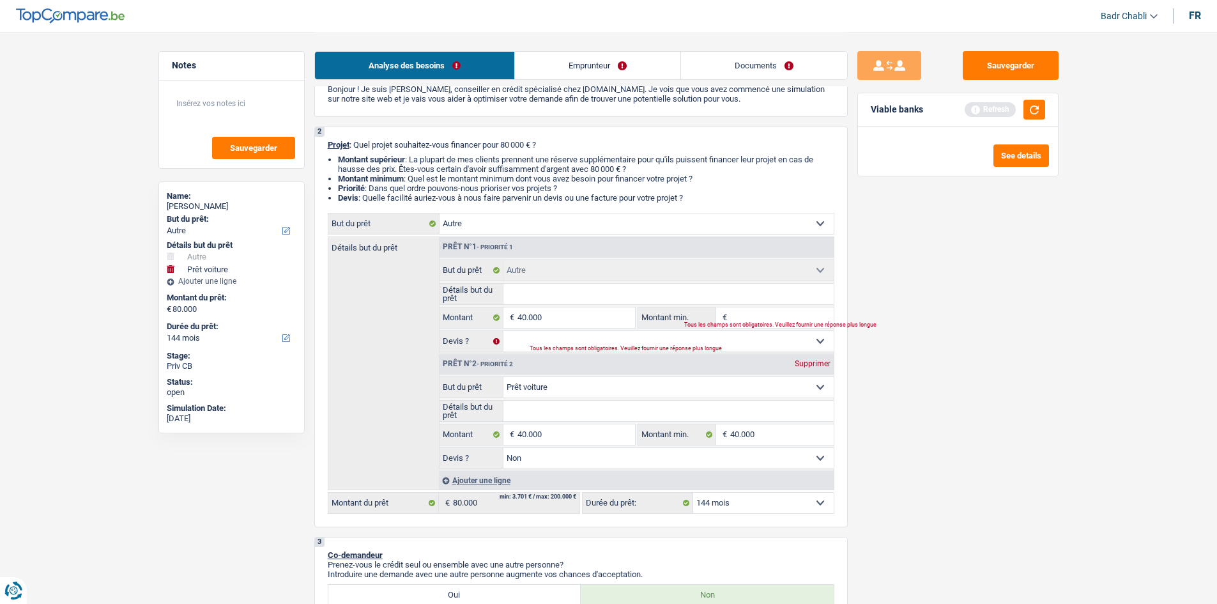
type input "40.000"
click at [809, 356] on div "Prêt n°2 - Priorité 2 Supprimer" at bounding box center [636, 364] width 394 height 20
click at [809, 360] on div "Supprimer" at bounding box center [812, 364] width 42 height 8
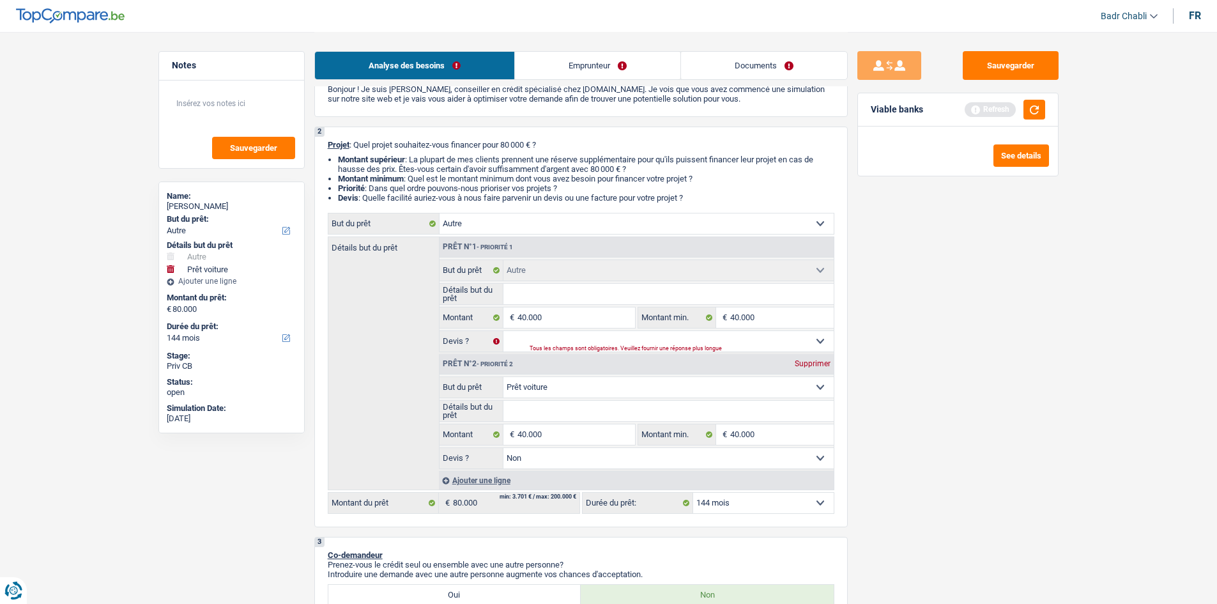
type input "40.000"
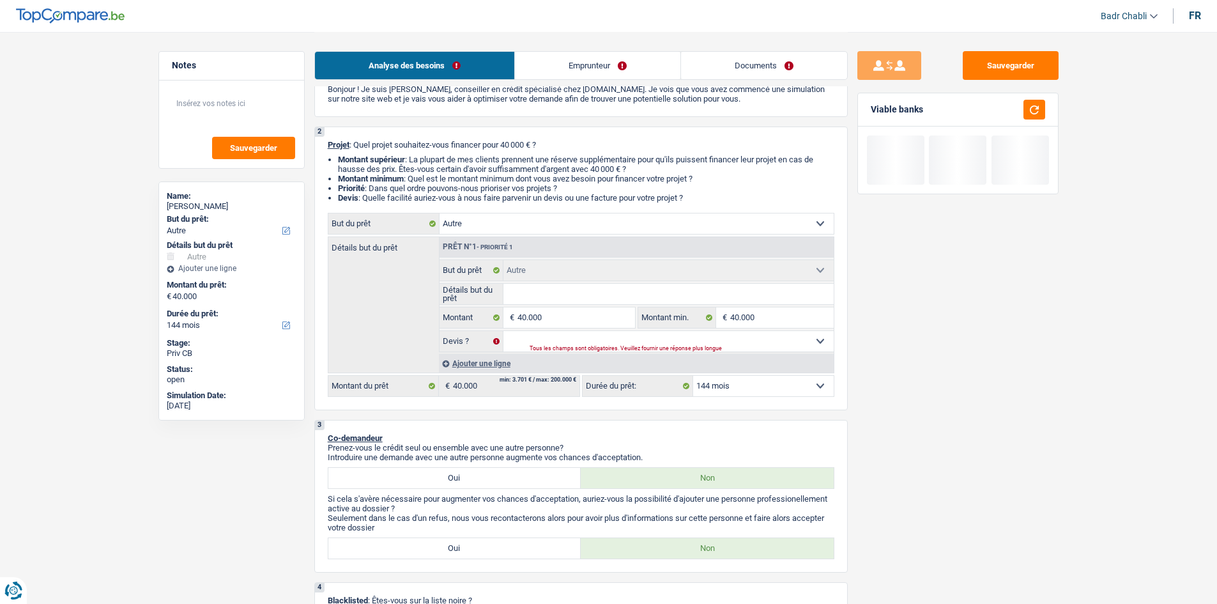
click at [739, 383] on select "12 mois 18 mois 24 mois 30 mois 36 mois 42 mois 48 mois 60 mois 72 mois 84 mois…" at bounding box center [763, 386] width 141 height 20
select select "120"
click at [693, 376] on select "12 mois 18 mois 24 mois 30 mois 36 mois 42 mois 48 mois 60 mois 72 mois 84 mois…" at bounding box center [763, 386] width 141 height 20
select select "120"
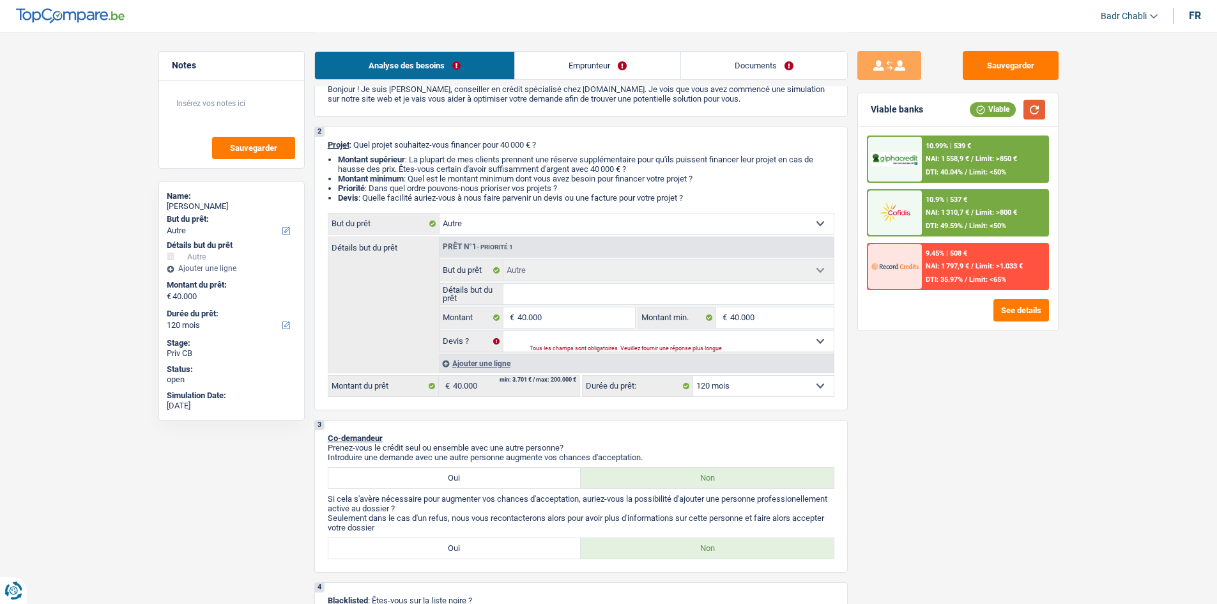
click at [1035, 105] on button "button" at bounding box center [1034, 110] width 22 height 20
click at [975, 158] on div "NAI: 1 558,9 € / Limit: >850 €" at bounding box center [970, 159] width 91 height 8
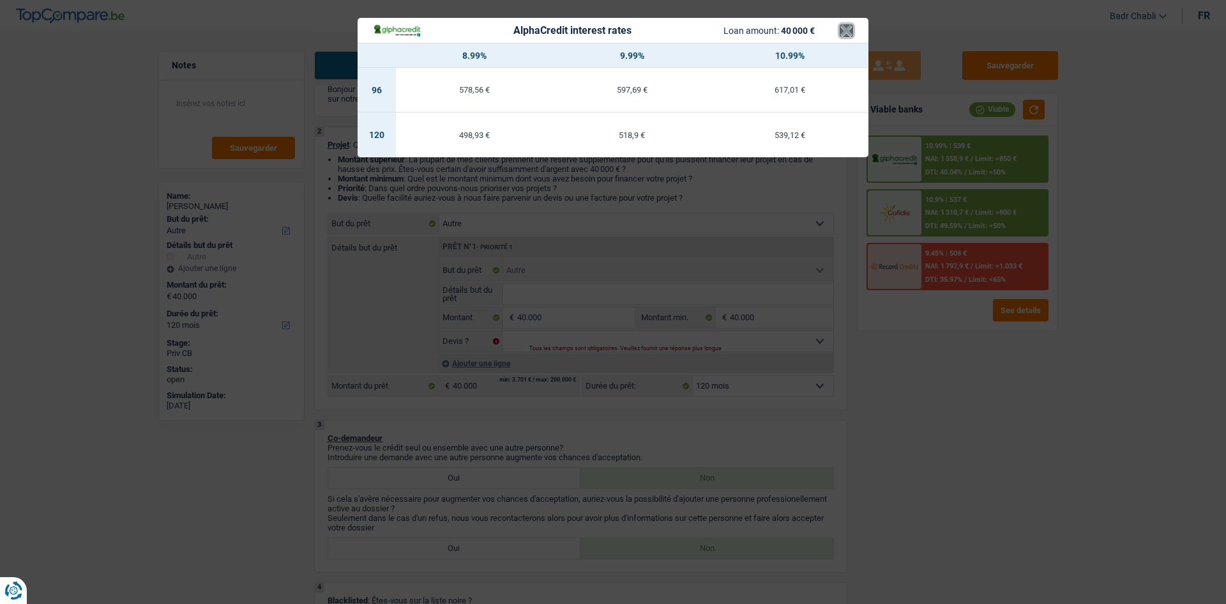
click at [845, 26] on button "×" at bounding box center [846, 30] width 13 height 13
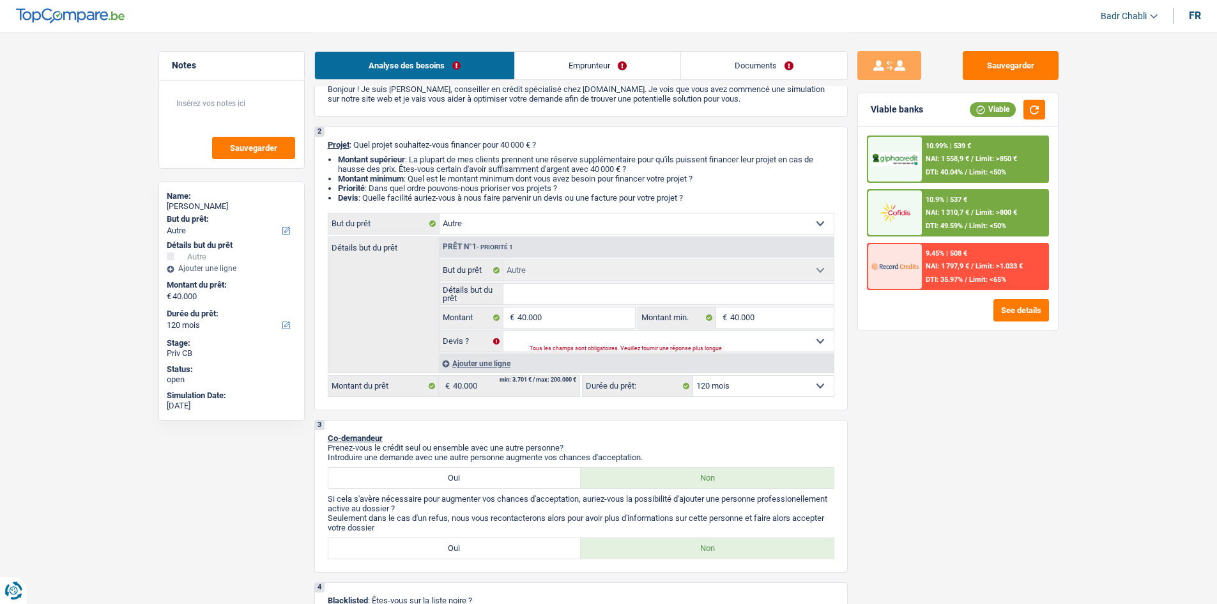
click at [973, 210] on span "/" at bounding box center [972, 212] width 3 height 8
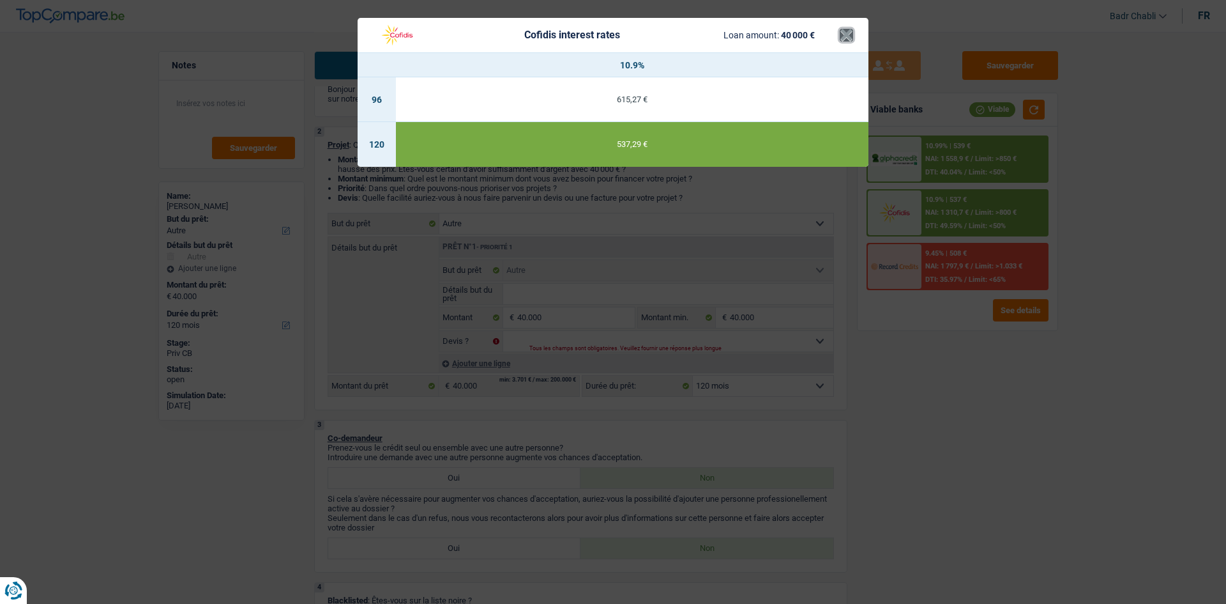
click at [847, 33] on button "×" at bounding box center [846, 35] width 13 height 13
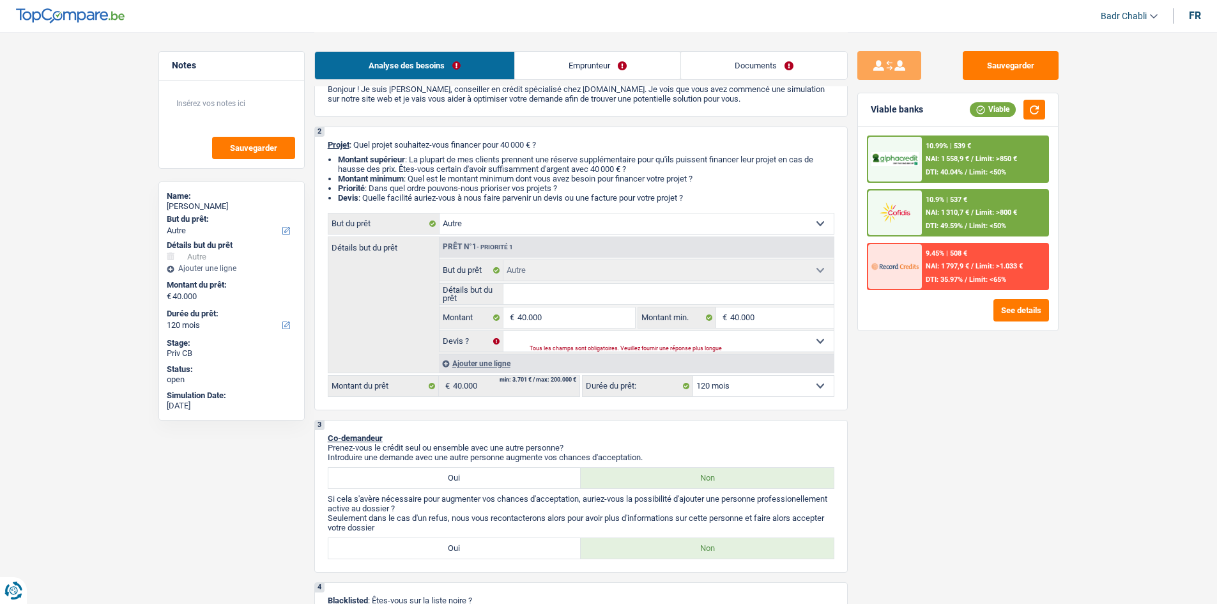
click at [536, 301] on input "Détails but du prêt" at bounding box center [668, 294] width 330 height 20
type input "M"
type input "Mo"
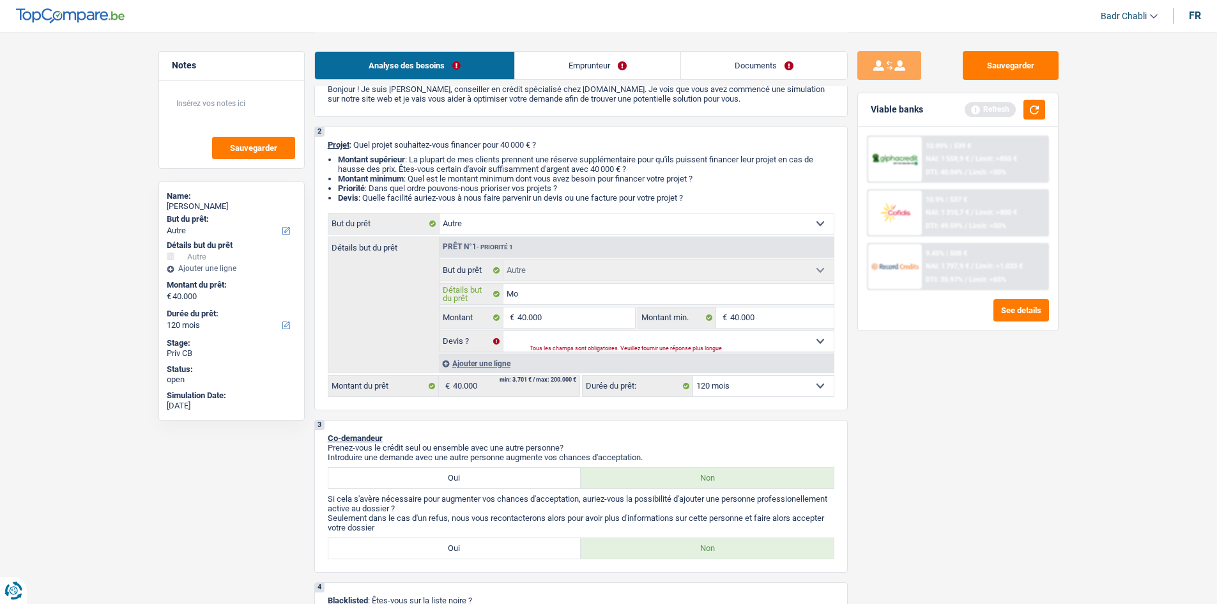
type input "Mon"
type input "Mons"
type input "Monsi"
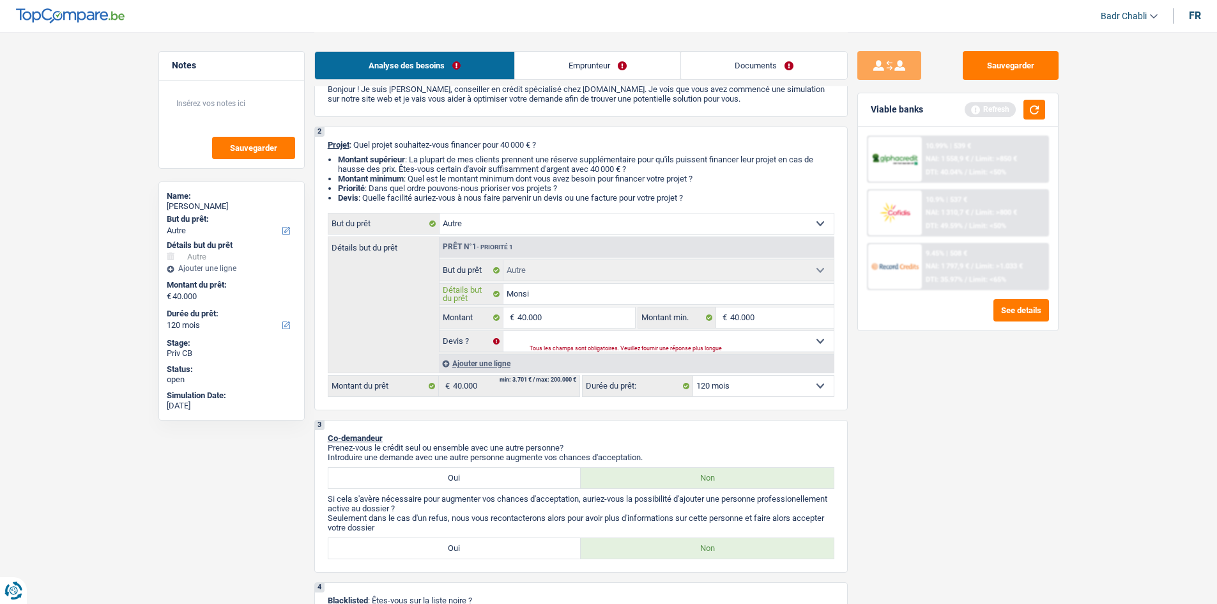
type input "Monsi"
type input "Monsie"
type input "Monsieu"
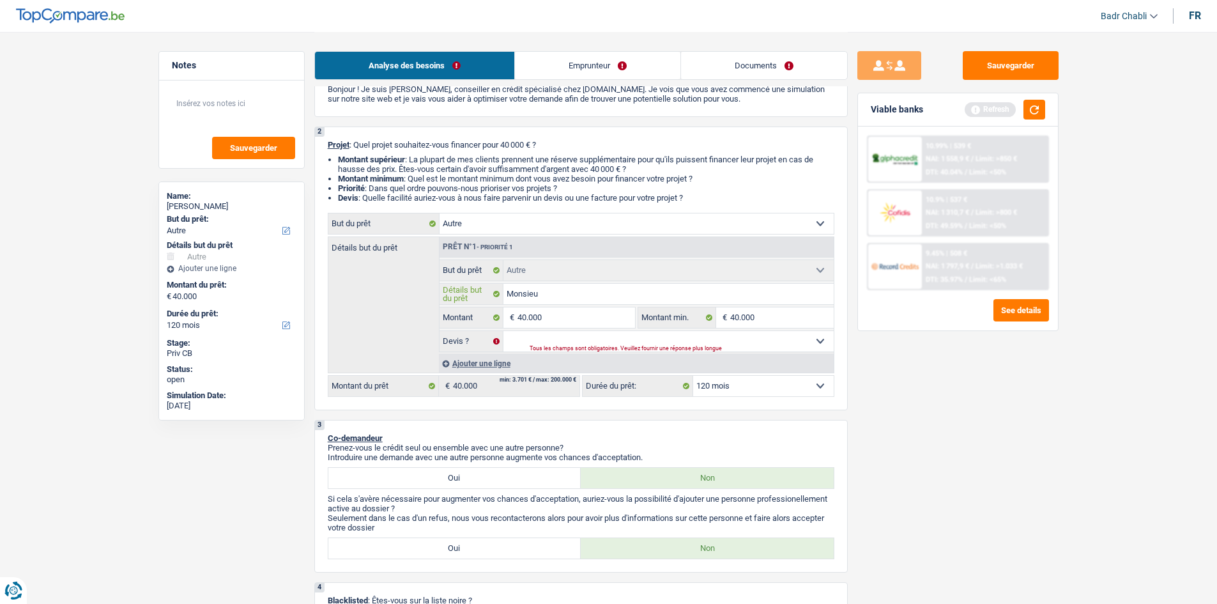
type input "Monsieur"
type input "Monsieur v"
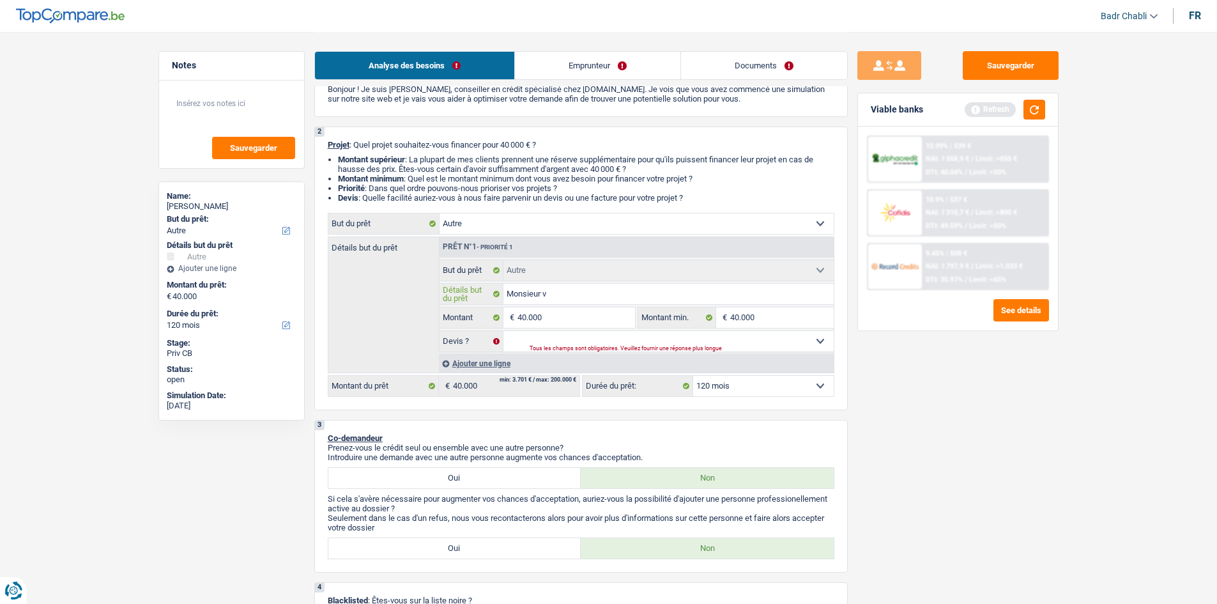
type input "Monsieur v"
type input "Monsieur [PERSON_NAME]"
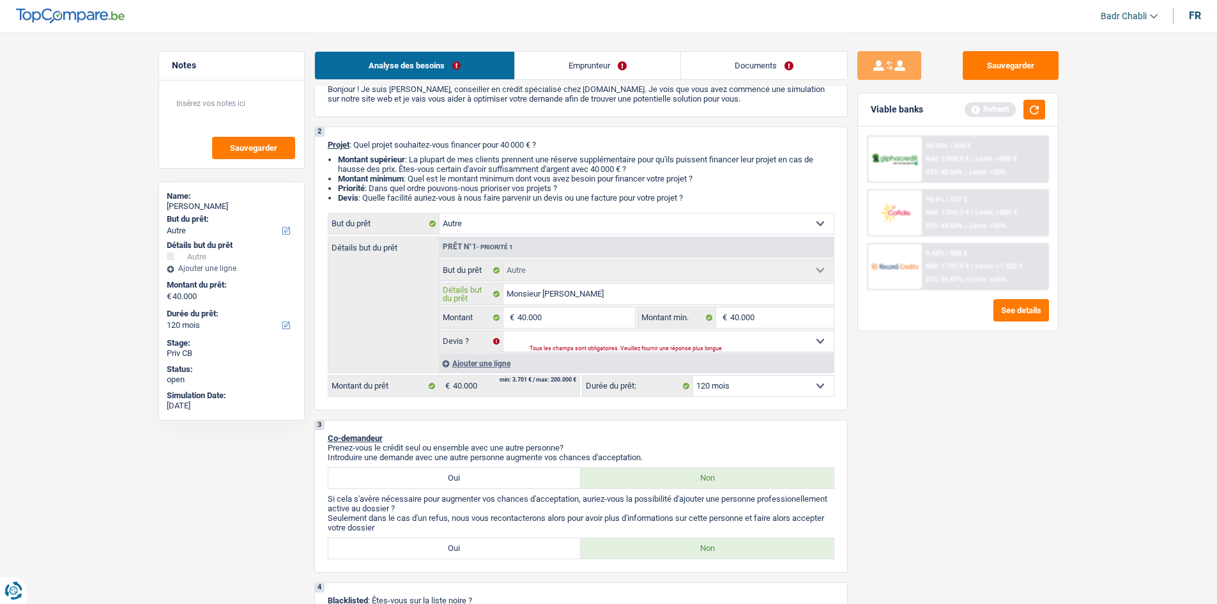
type input "Monsieur veut"
type input "Monsieur veut e"
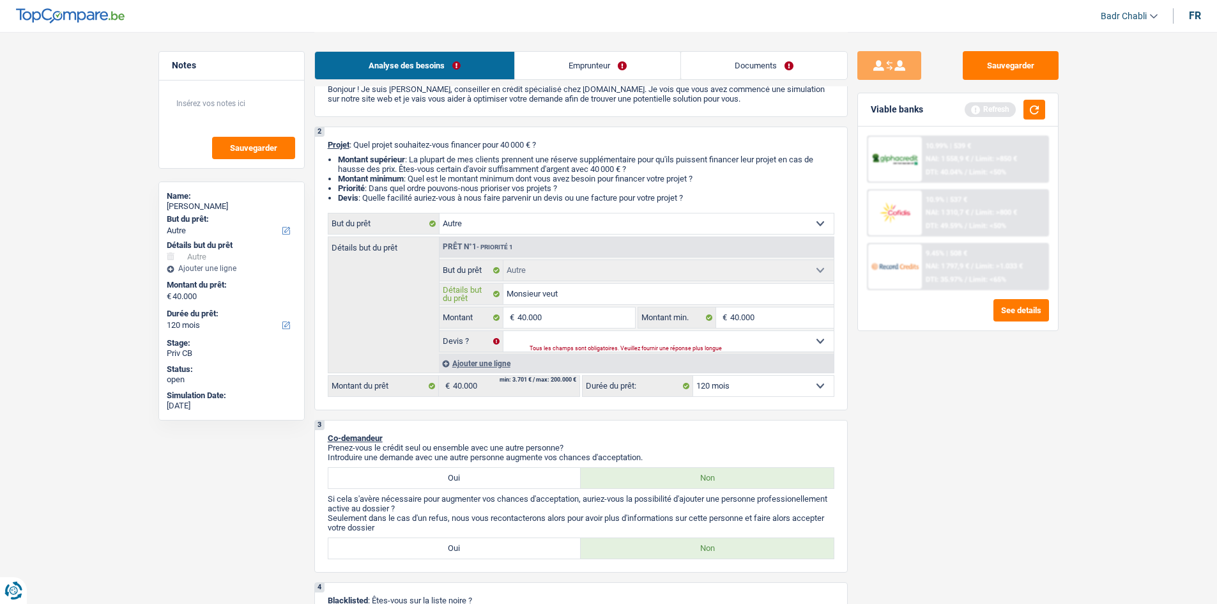
type input "Monsieur veut e"
type input "Monsieur veut en"
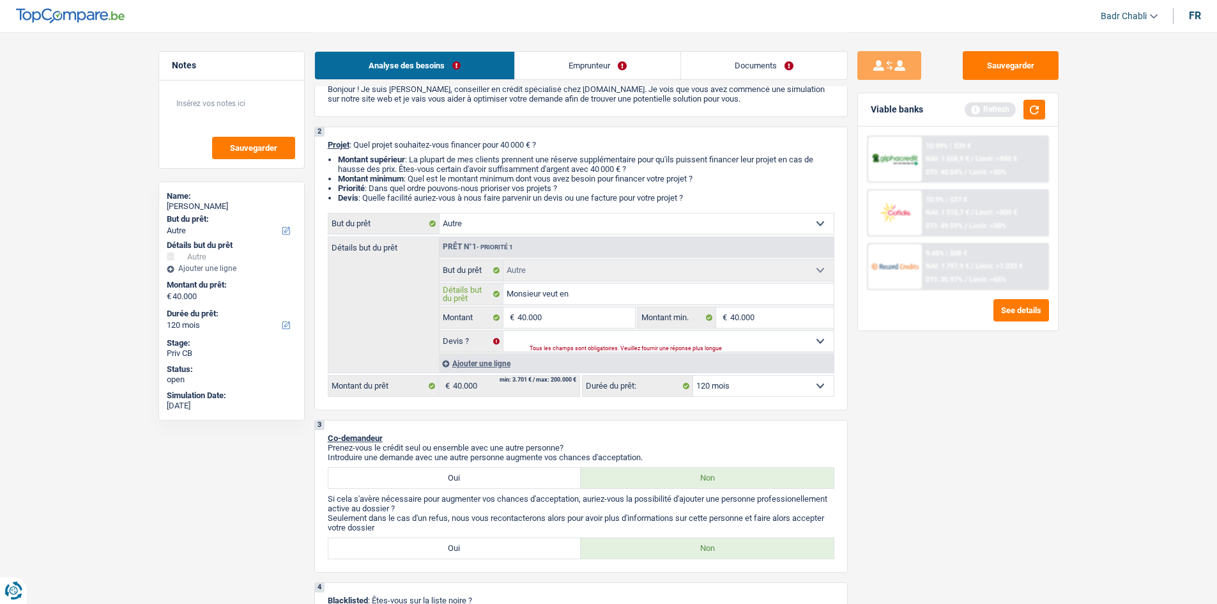
type input "Monsieur veut en p"
type input "Monsieur veut en pr"
type input "Monsieur veut en pre"
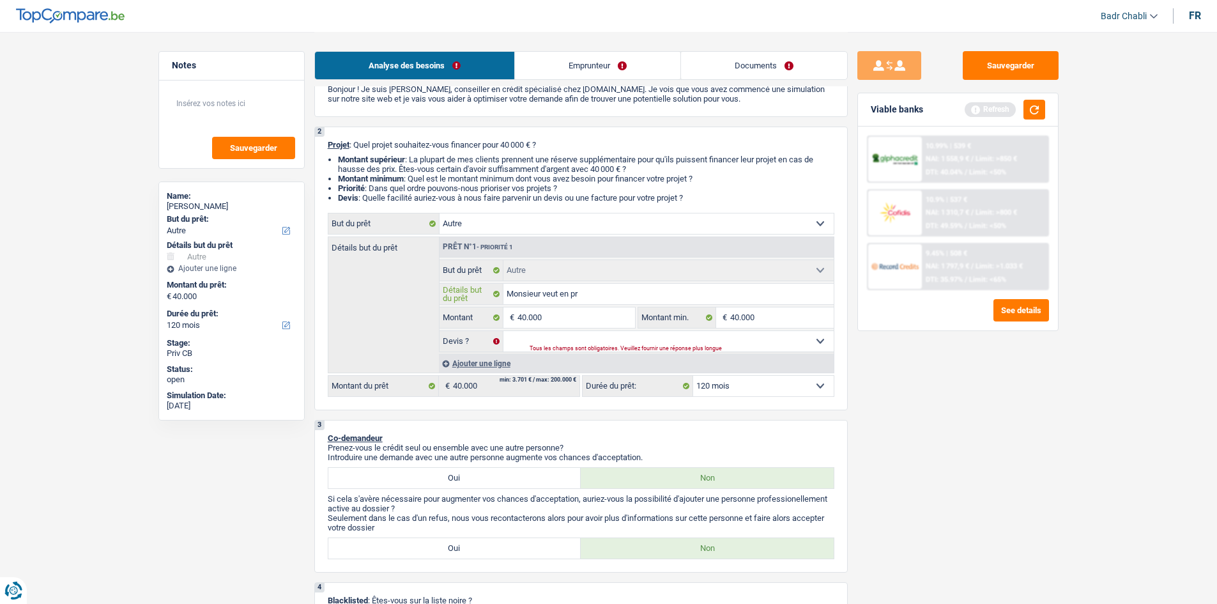
type input "Monsieur veut en pre"
type input "Monsieur veut en pret"
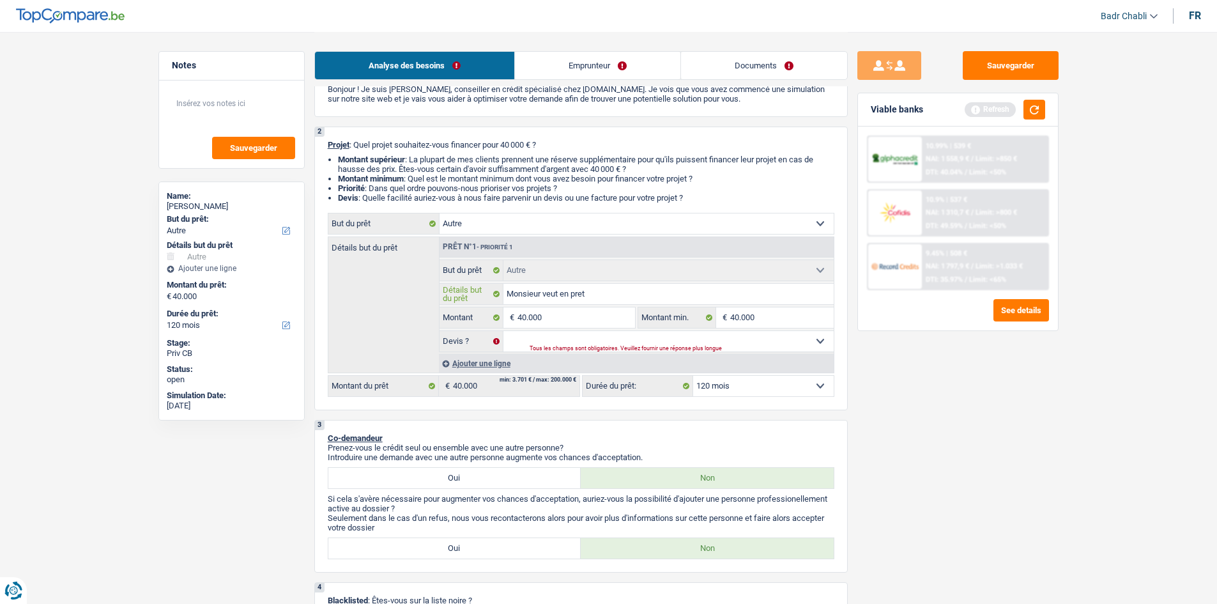
type input "Monsieur veut en pret p"
type input "Monsieur veut en pret pe"
type input "Monsieur veut en pret per"
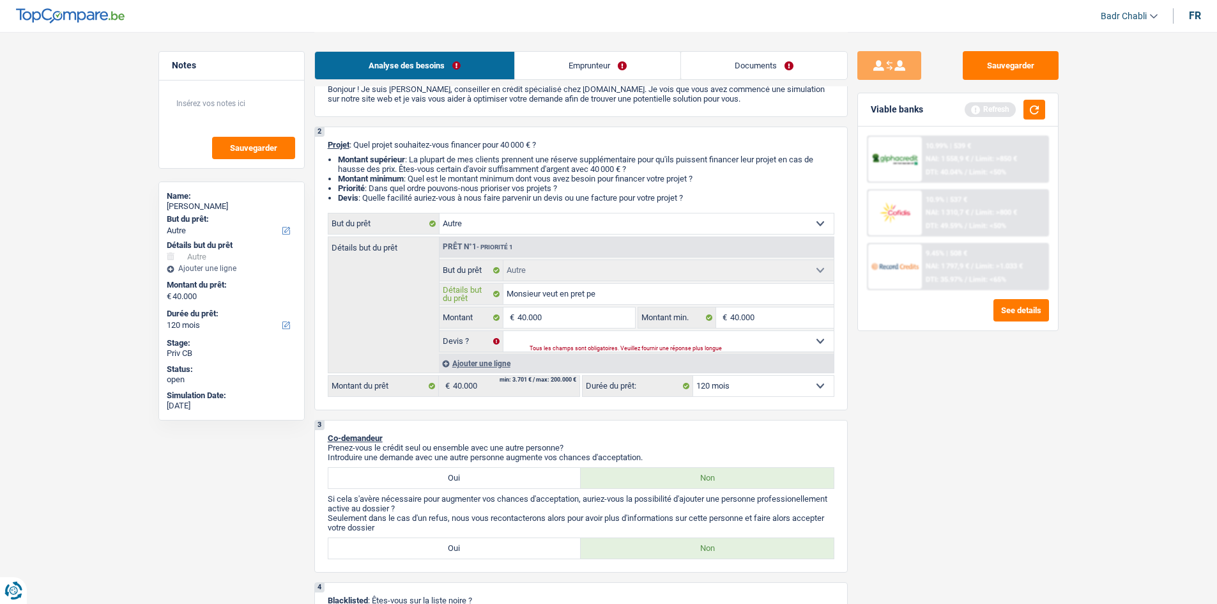
type input "Monsieur veut en pret per"
type input "Monsieur veut en pret pers"
type input "[PERSON_NAME] veut en pret perso"
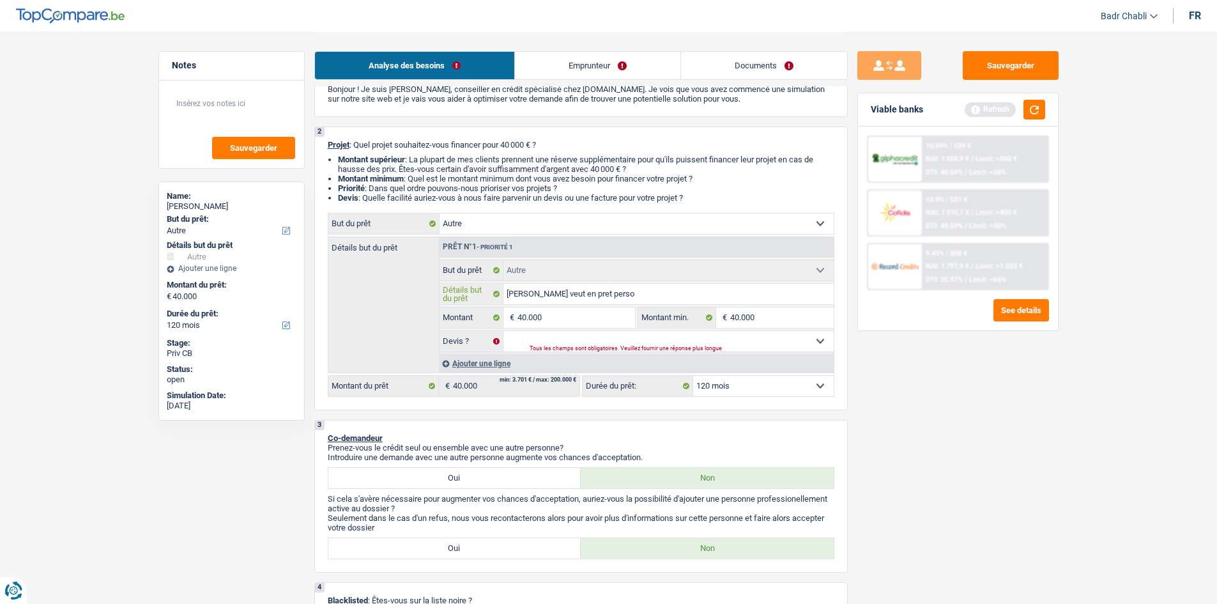
type input "Monsieur veut en pret person"
type input "Monsieur veut en pret personn"
type input "Monsieur veut en pret personne"
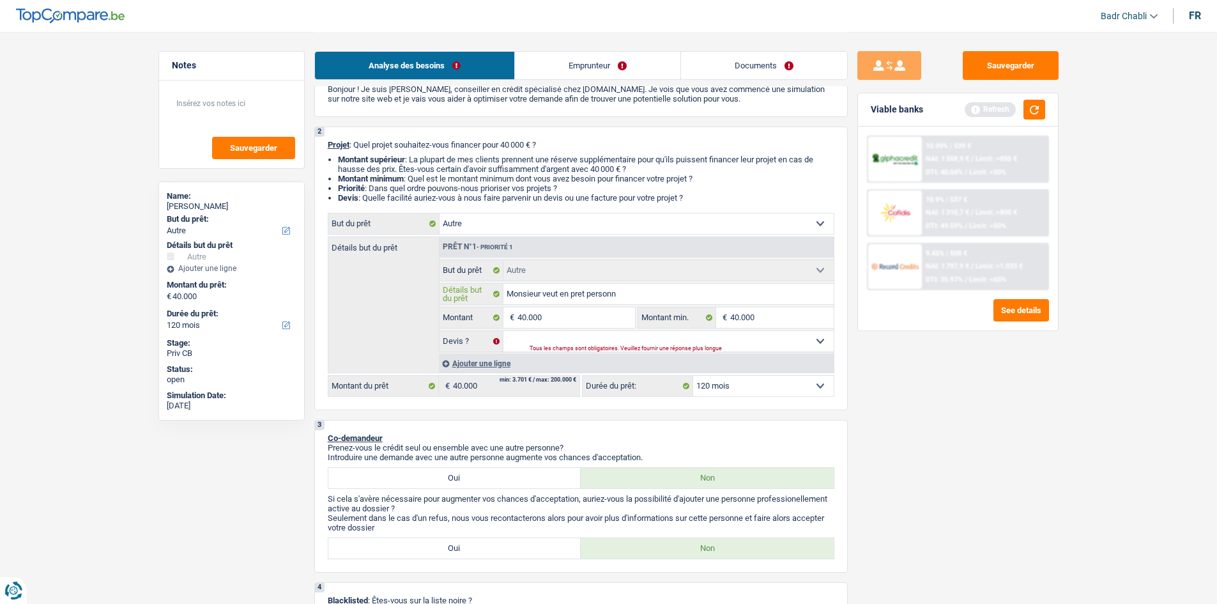
type input "Monsieur veut en pret personne"
type input "Monsieur veut en pret personnel"
click at [506, 290] on input "Monsieur veut en pret personnel" at bounding box center [668, 294] width 330 height 20
type input "VMonsieur veut en pret personnel"
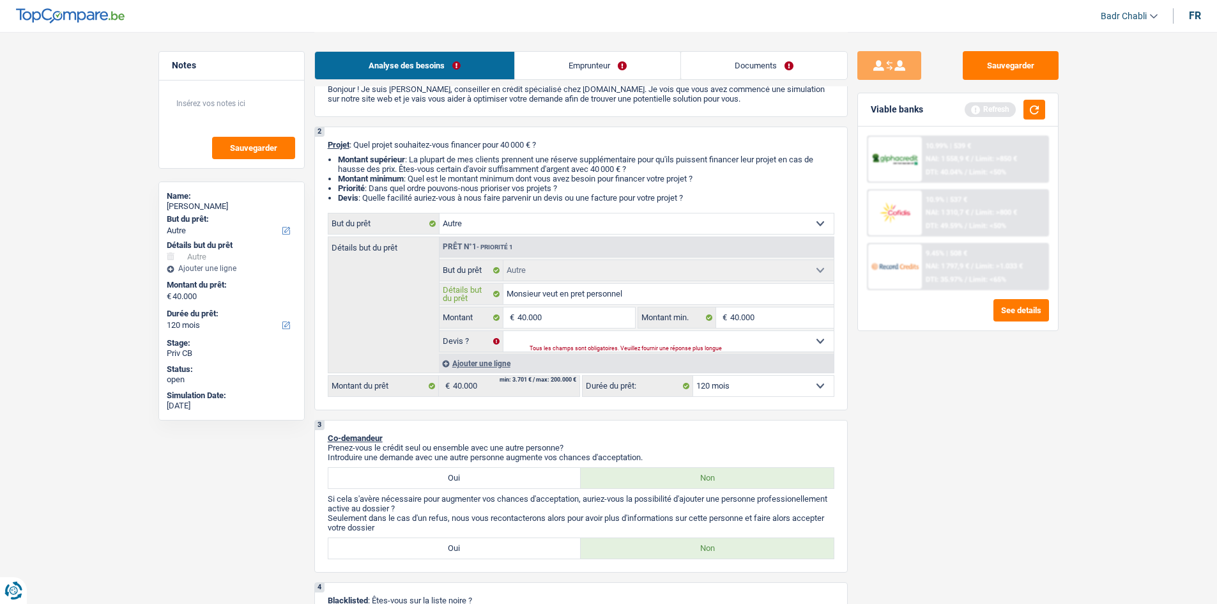
type input "VMonsieur veut en pret personnel"
type input "VoMonsieur veut en pret personnel"
type input "VoiMonsieur veut en pret personnel"
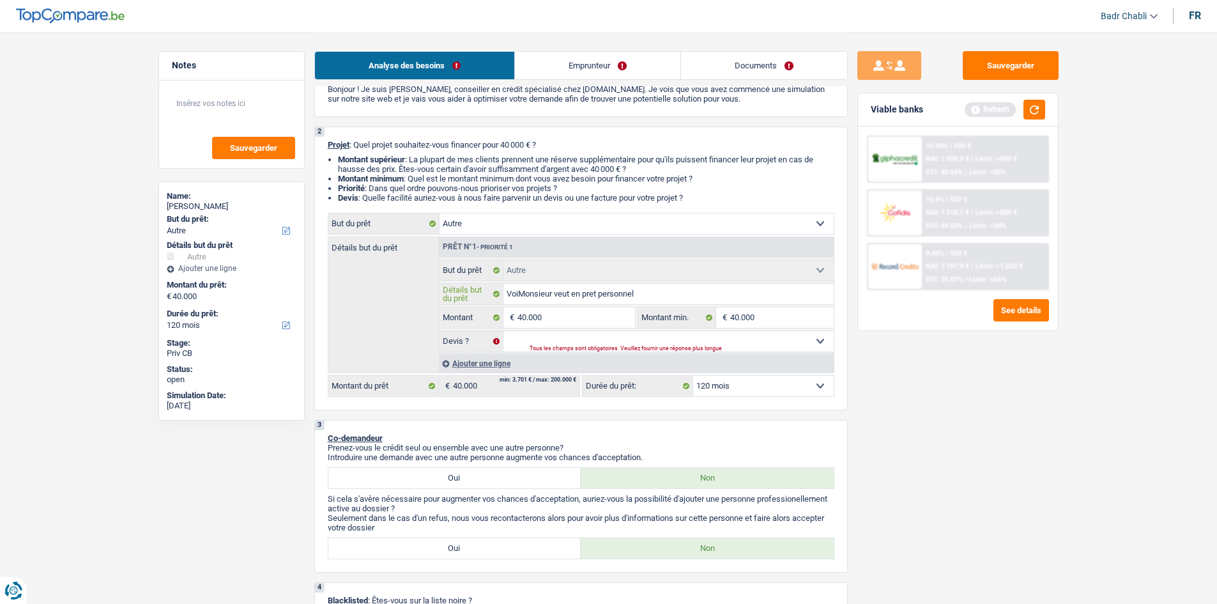
type input "VoitMonsieur veut en pret personnel"
type input "VoituMonsieur veut en pret personnel"
type input "VoiturMonsieur veut en pret personnel"
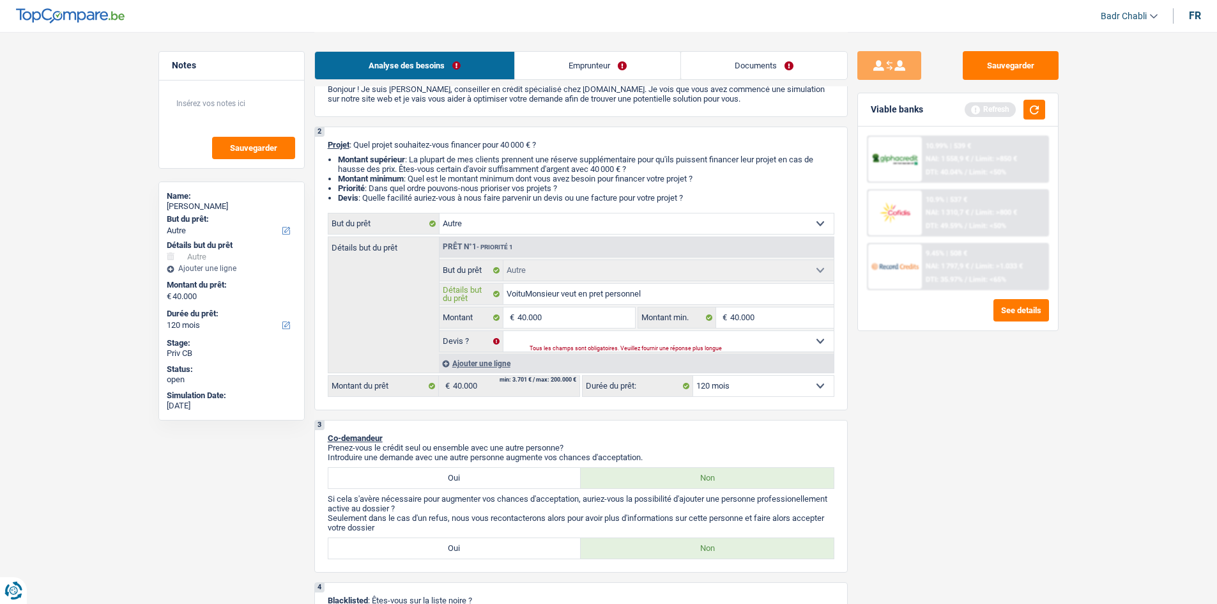
type input "VoiturMonsieur veut en pret personnel"
type input "VoitureMonsieur veut en pret personnel"
type input "Voiture,[PERSON_NAME] veut en pret personnel"
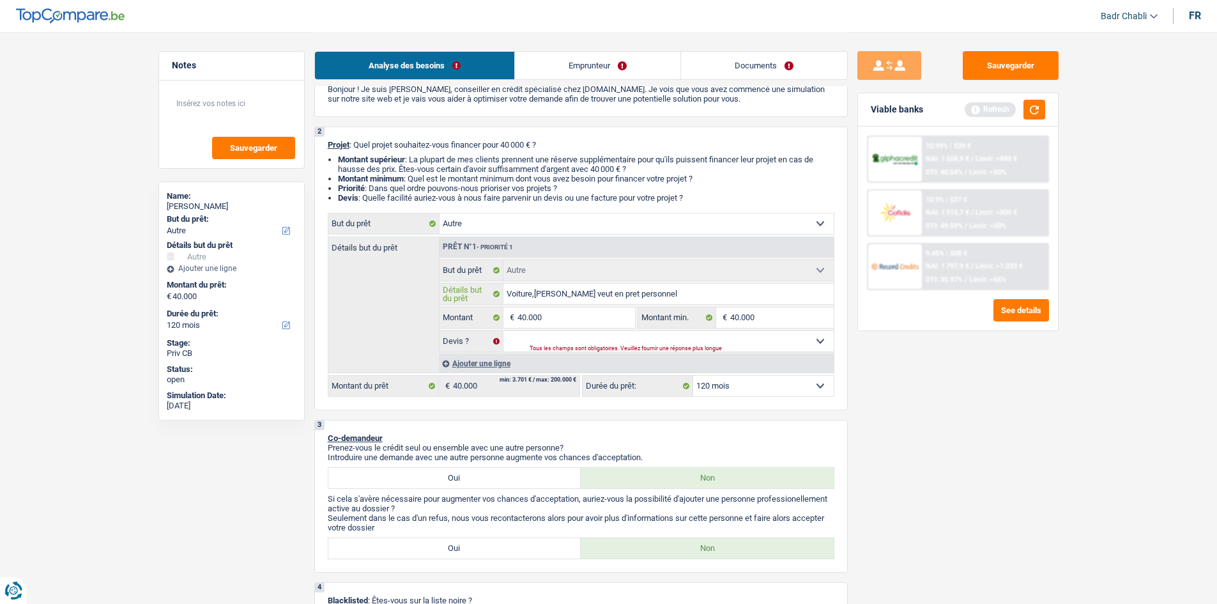
type input "Voiture, [PERSON_NAME] veut en pret personnel"
type input "Voiture, onsieur veut en pret personnel"
type input "Voiture, monsieur veut en pret personnel"
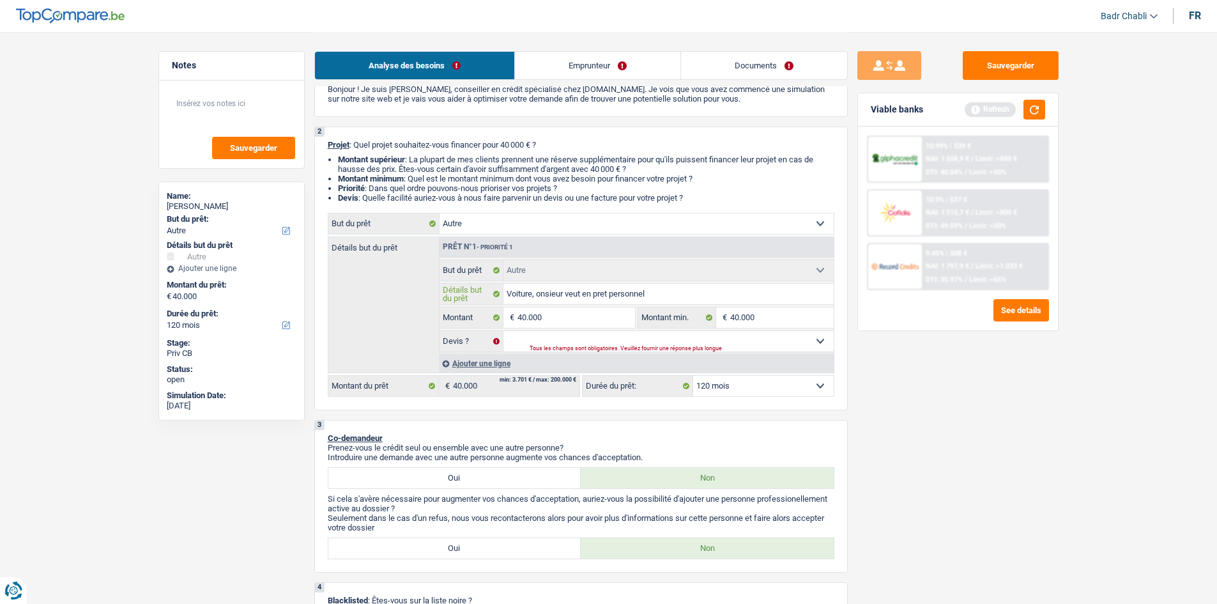
type input "Voiture, monsieur veut en pret personnel"
click at [639, 337] on select "Oui Non Non répondu Sélectionner une option" at bounding box center [668, 341] width 330 height 20
select select "false"
click at [503, 331] on select "Oui Non Non répondu Sélectionner une option" at bounding box center [668, 341] width 330 height 20
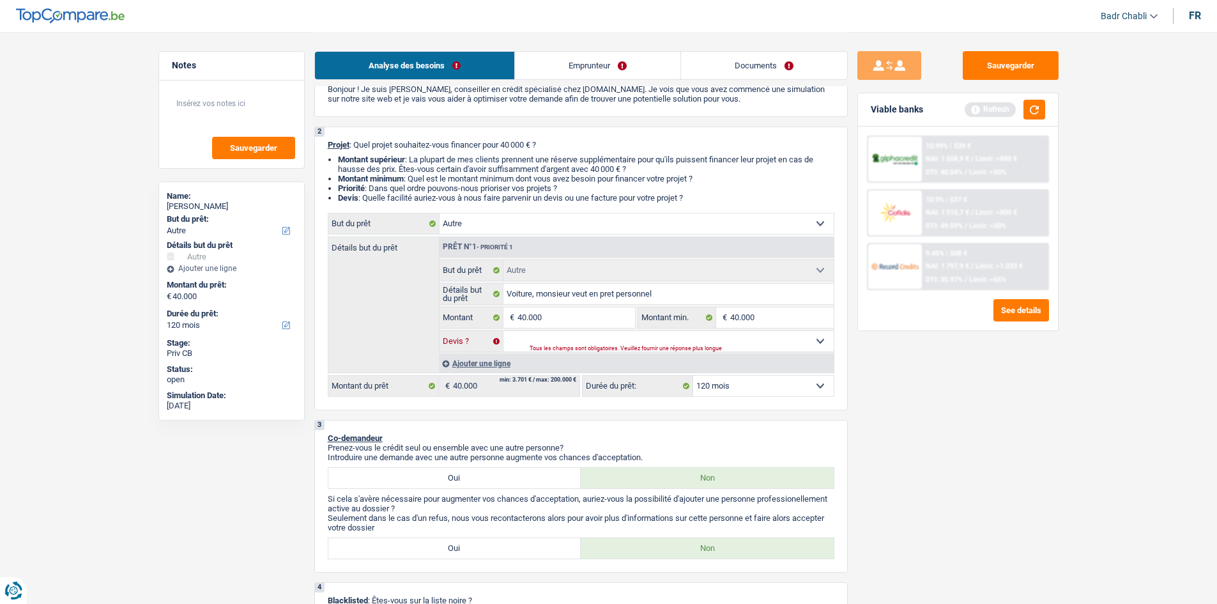
select select "false"
click at [1031, 107] on button "button" at bounding box center [1034, 110] width 22 height 20
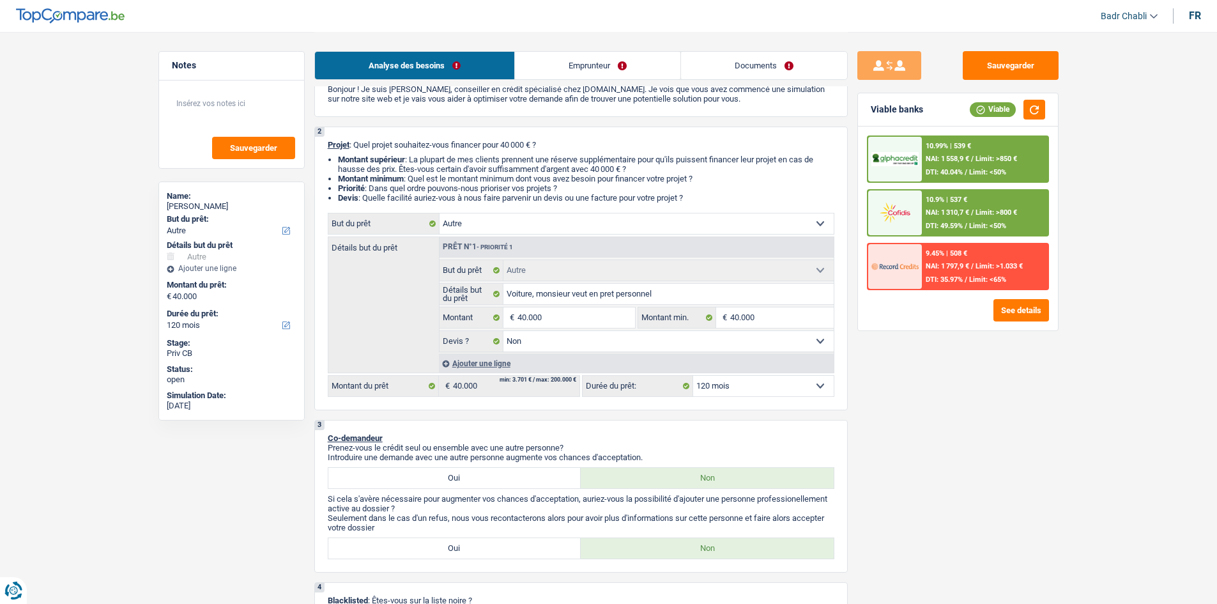
click at [915, 452] on div "Sauvegarder Viable banks Viable 10.99% | 539 € NAI: 1 558,9 € / Limit: >850 € D…" at bounding box center [958, 317] width 220 height 532
click at [690, 293] on input "Voiture, monsieur veut en pret personnel" at bounding box center [668, 294] width 330 height 20
type input "Voiture, monsieur veut en pret personnel"
type input "Voiture, monsieur veut en pret personnel c"
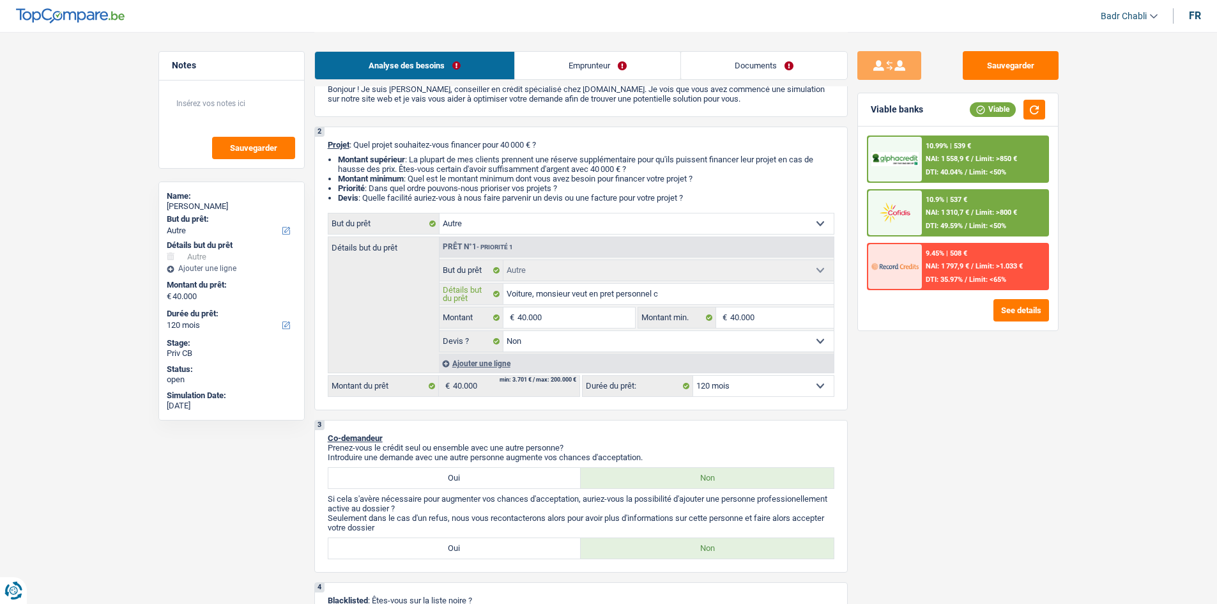
type input "Voiture, monsieur veut en pret personnel c"
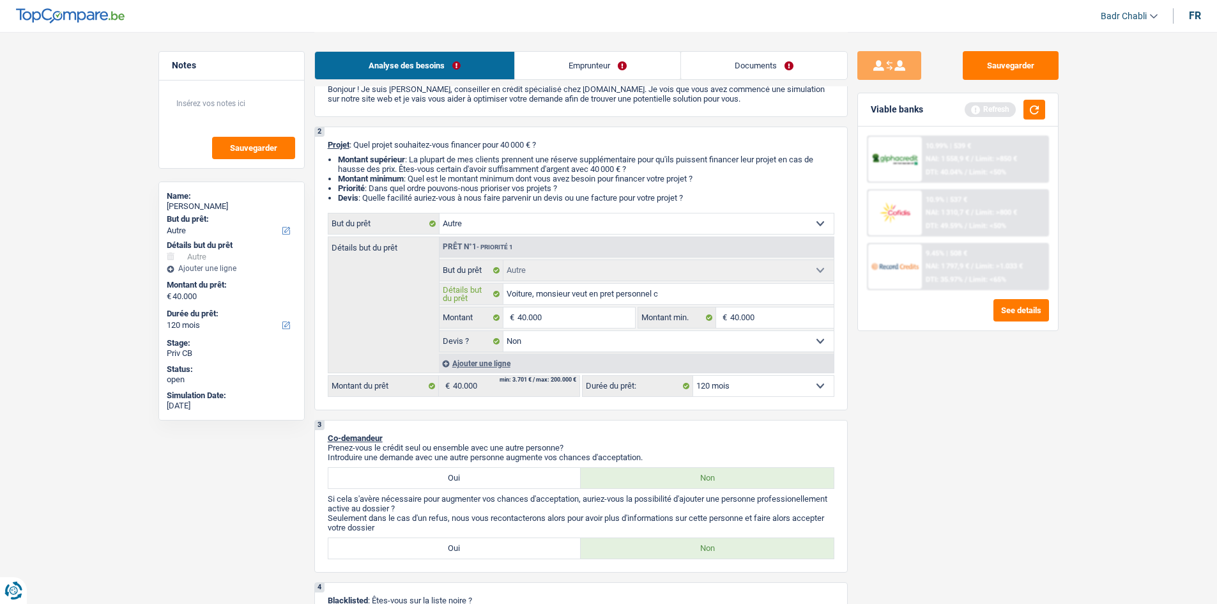
type input "Voiture, monsieur veut en pret personnel ca"
type input "Voiture, monsieur veut en pret personnel car"
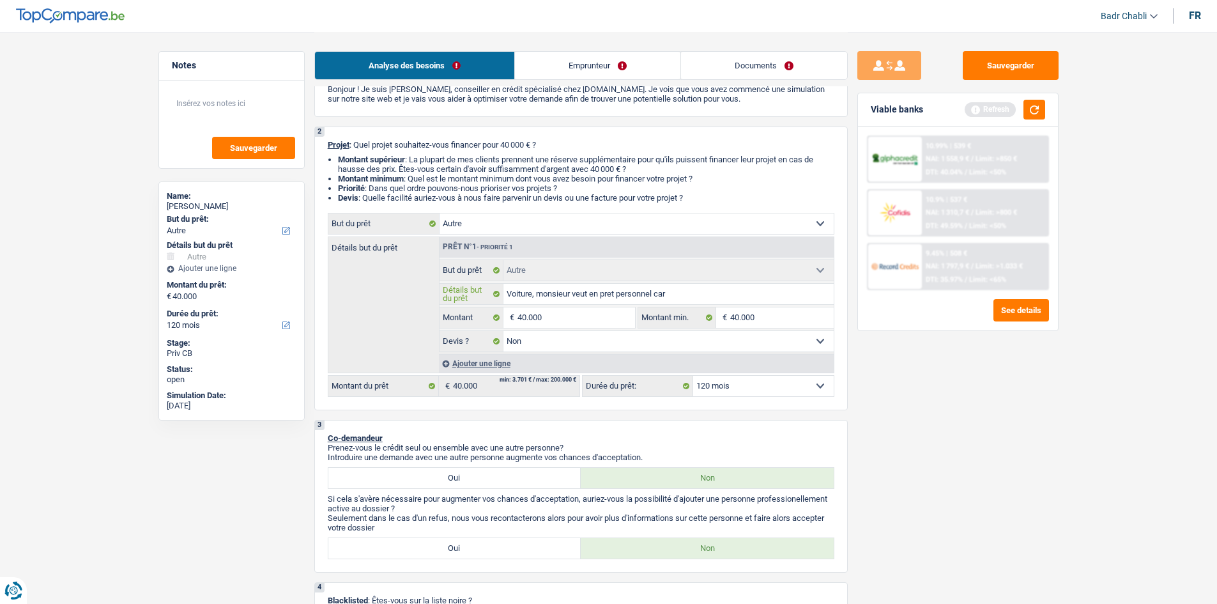
type input "Voiture, monsieur veut en pret personnel car"
type input "Voiture, monsieur veut en pret personnel car i"
type input "Voiture, monsieur veut en pret personnel car il"
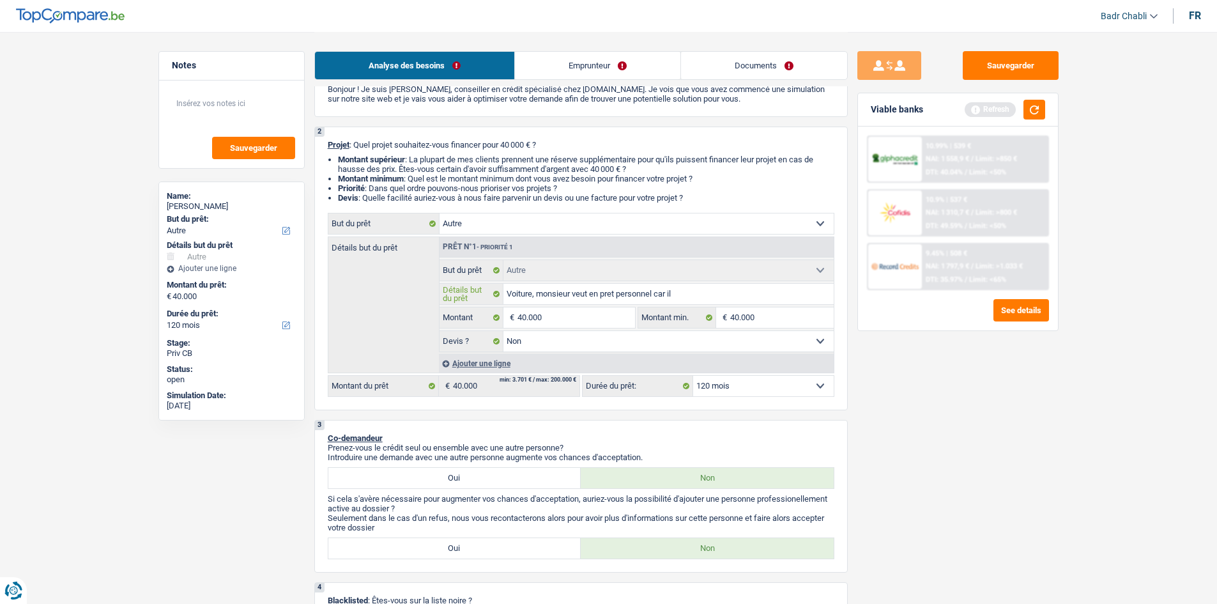
type input "Voiture, monsieur veut en pret personnel car il"
type input "Voiture, [PERSON_NAME] veut en pret personnel car il s"
type input "Voiture, monsieur veut en pret personnel car il sa"
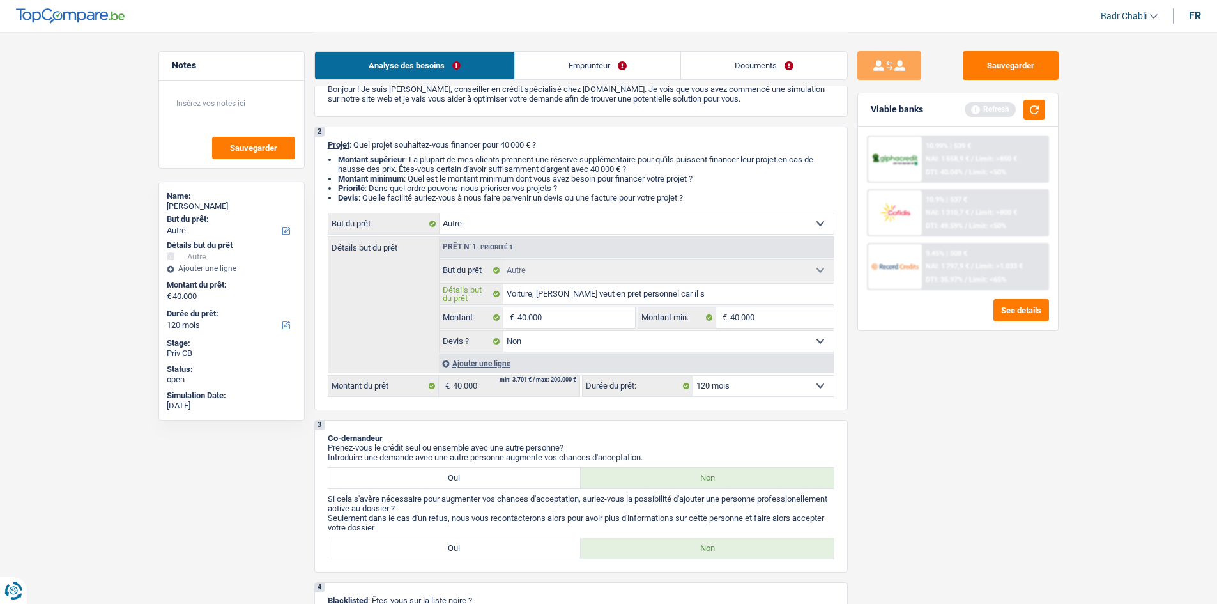
type input "Voiture, monsieur veut en pret personnel car il sa"
type input "Voiture, monsieur veut en pret personnel car il sai"
type input "Voiture, monsieur veut en pret personnel car il sait"
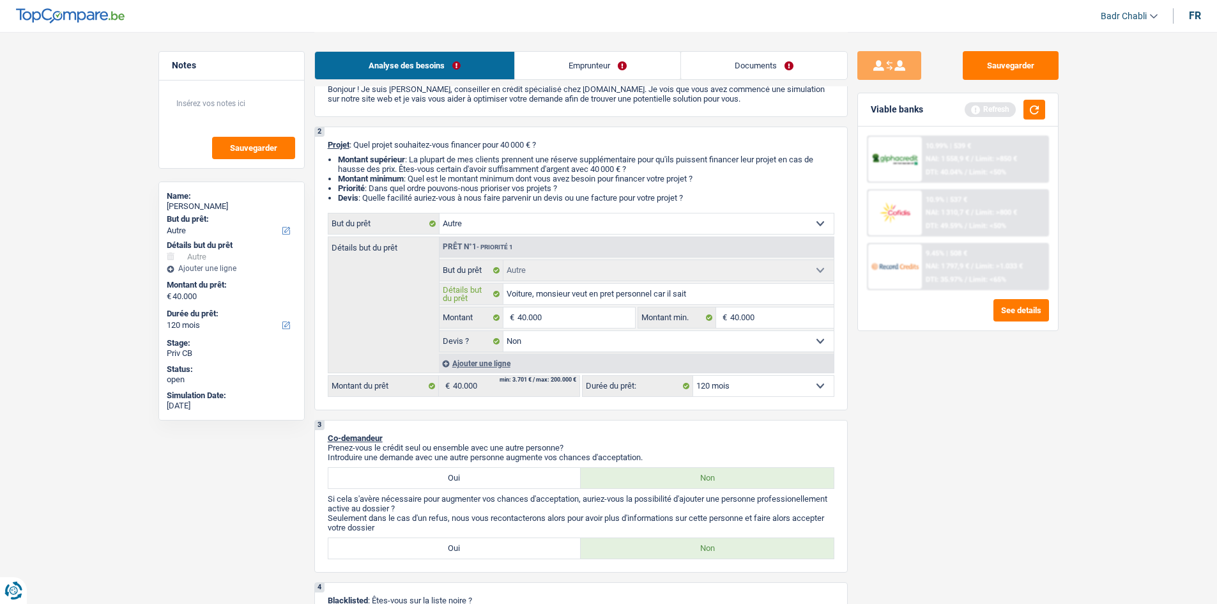
type input "Voiture, monsieur veut en pret personnel car il sait"
type input "Voiture, monsieur veut en pret personnel car il sait p"
type input "Voiture, monsieur veut en pret personnel car il sait ps"
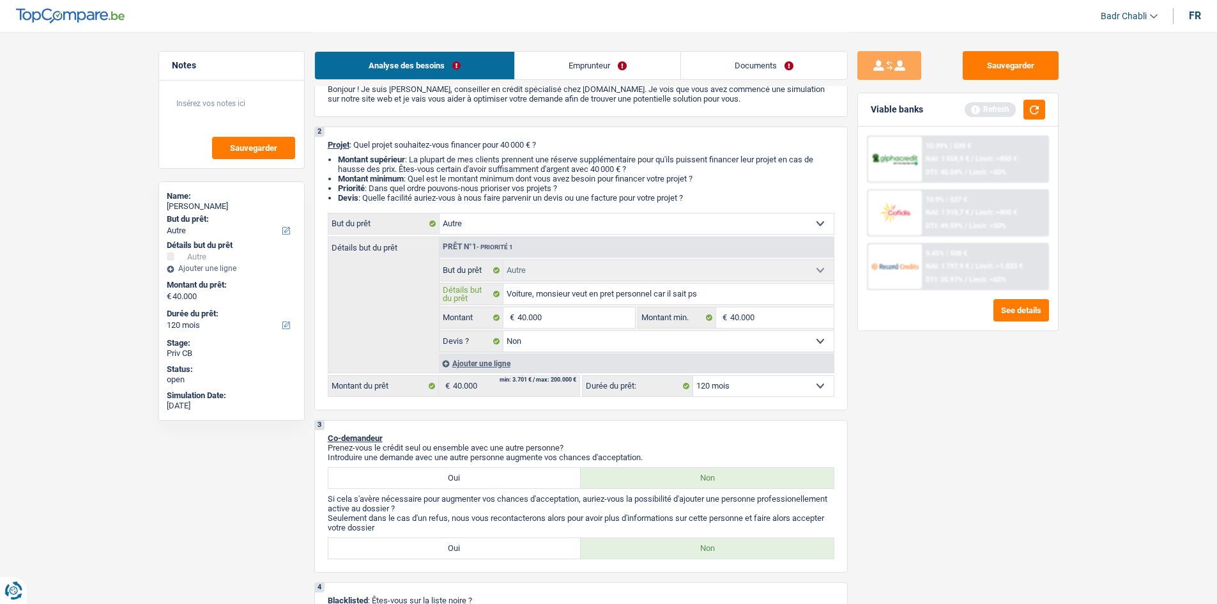
type input "Voiture, monsieur veut en pret personnel car il sait ps"
type input "Voiture, monsieur veut en pret personnel car il sait p"
type input "Voiture, monsieur veut en pret personnel car il sait pa"
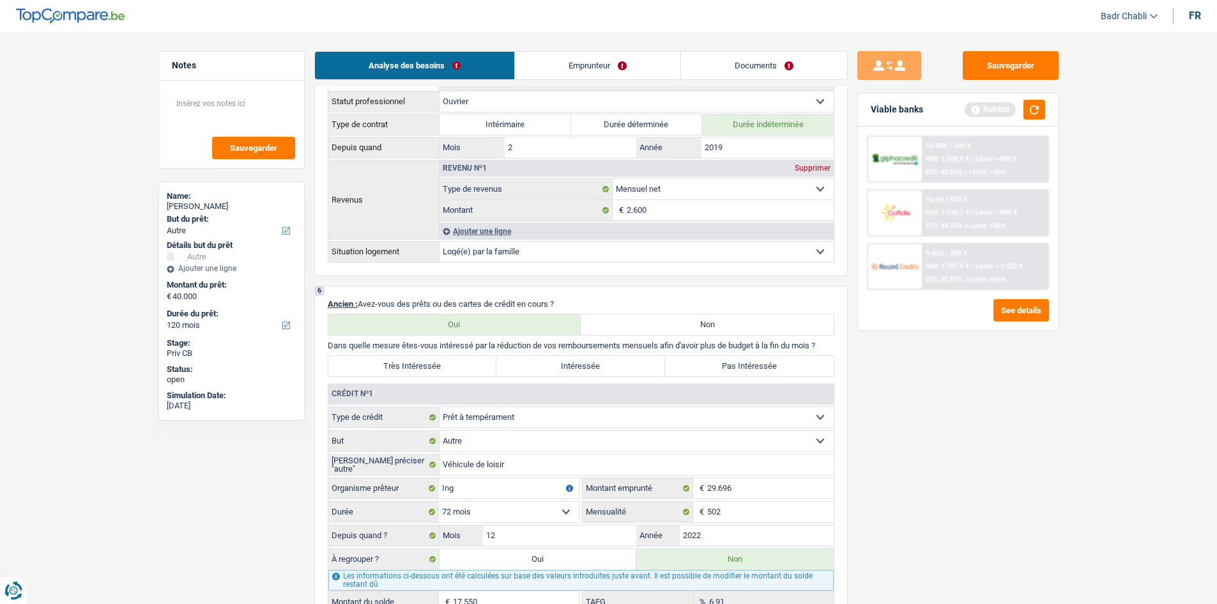
scroll to position [894, 0]
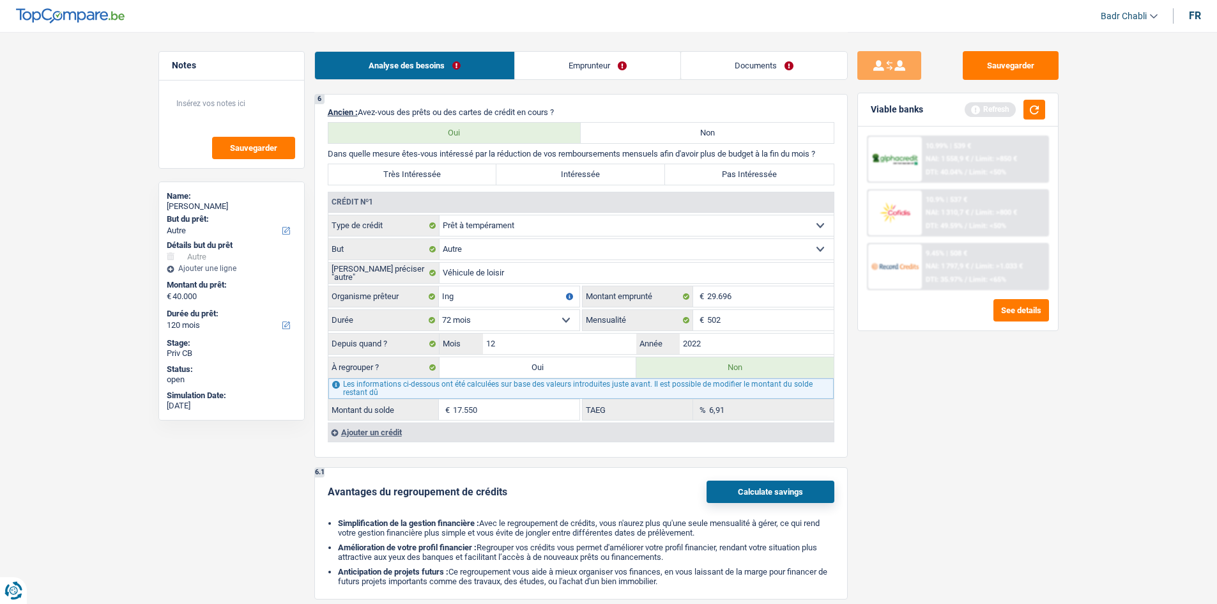
click at [561, 363] on label "Oui" at bounding box center [537, 367] width 197 height 20
click at [561, 363] on input "Oui" at bounding box center [537, 367] width 197 height 20
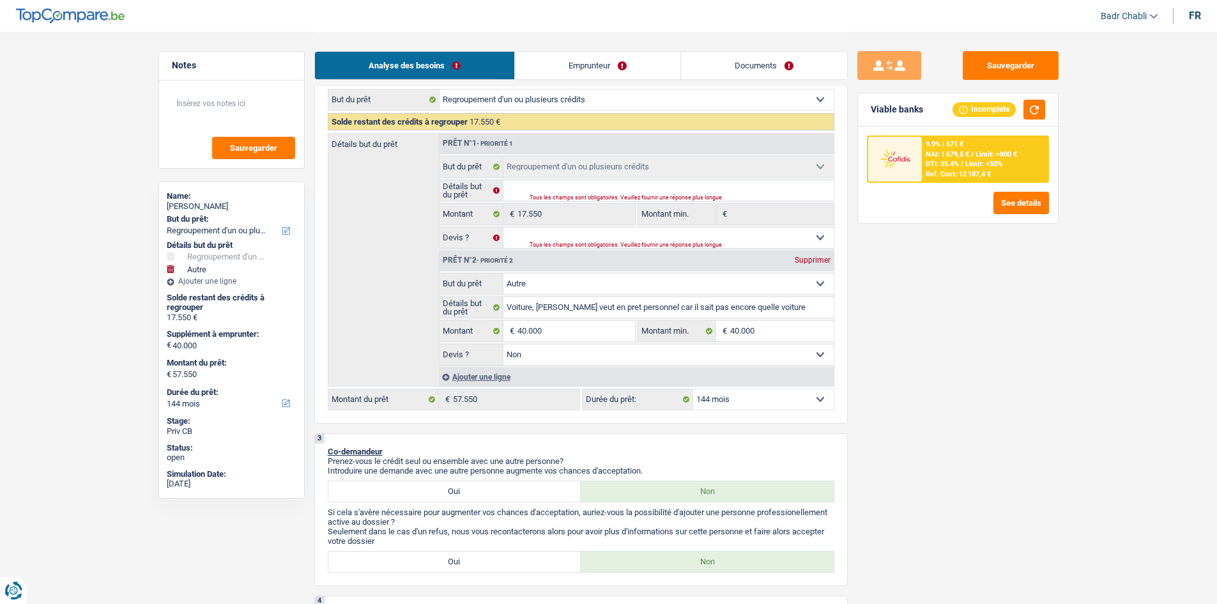
scroll to position [319, 0]
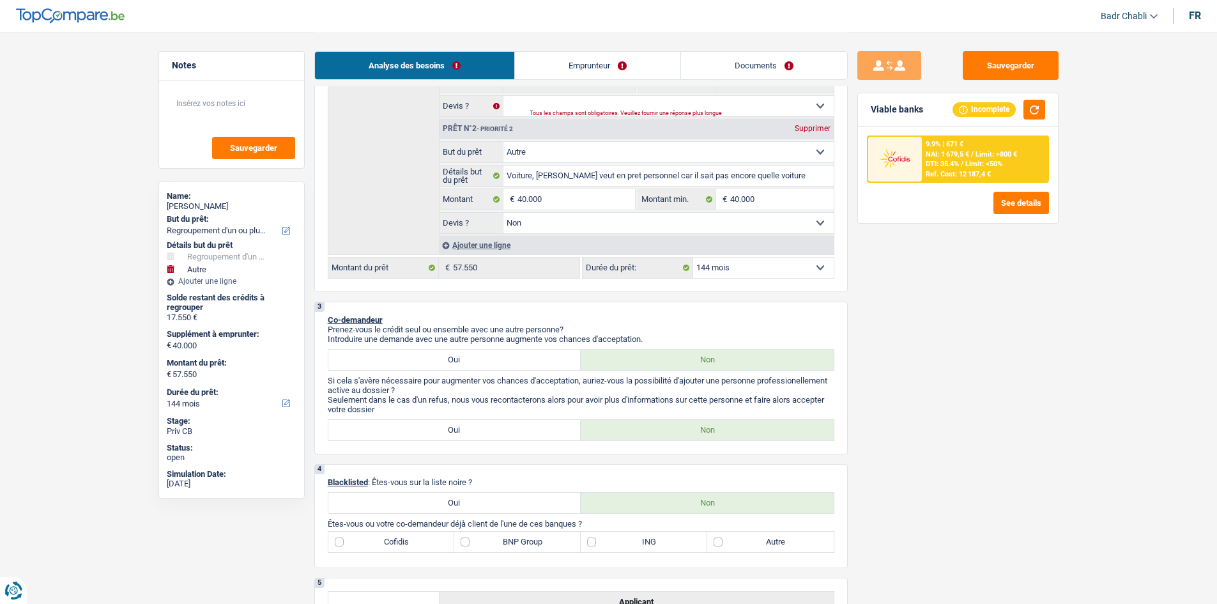
click at [749, 271] on select "12 mois 18 mois 24 mois 30 mois 36 mois 42 mois 48 mois 60 mois 72 mois 84 mois…" at bounding box center [763, 267] width 141 height 20
click at [693, 257] on select "12 mois 18 mois 24 mois 30 mois 36 mois 42 mois 48 mois 60 mois 72 mois 84 mois…" at bounding box center [763, 267] width 141 height 20
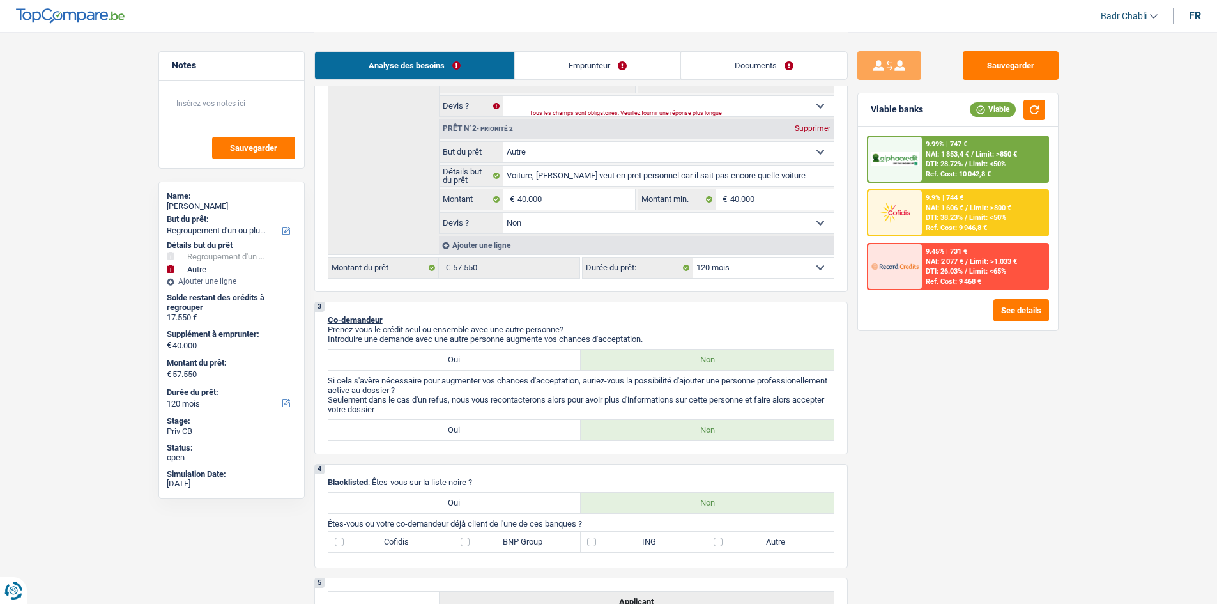
click at [964, 202] on div "9.9% | 744 € NAI: 1 606 € / Limit: >800 € DTI: 38.23% / Limit: <50% Ref. Cost: …" at bounding box center [985, 212] width 126 height 45
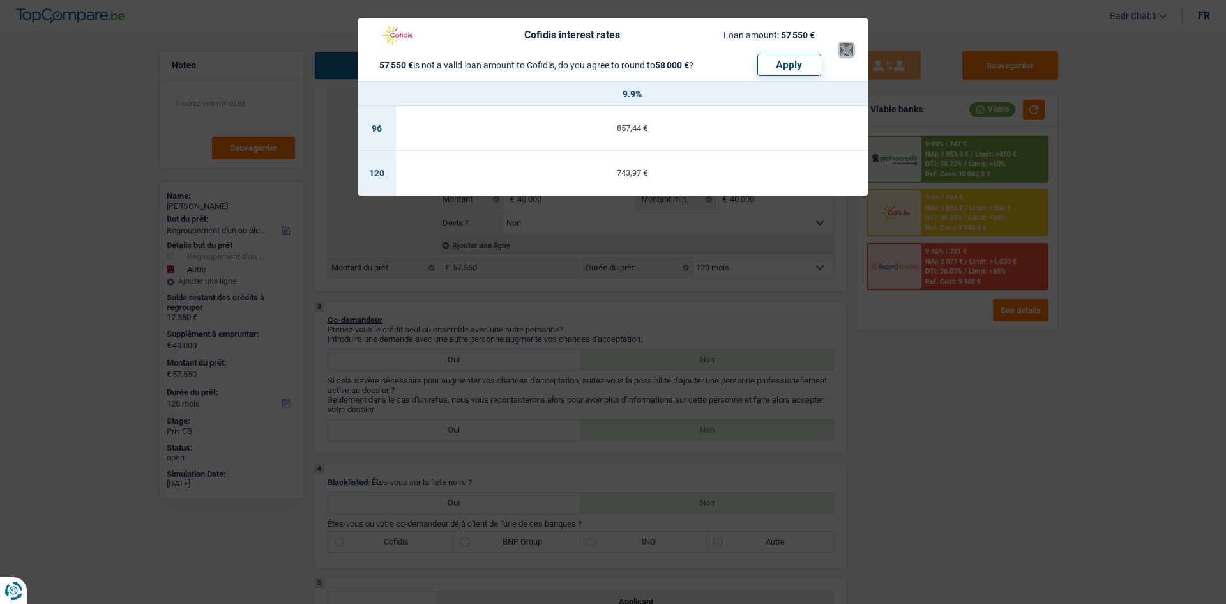
click at [846, 52] on button "×" at bounding box center [846, 49] width 13 height 13
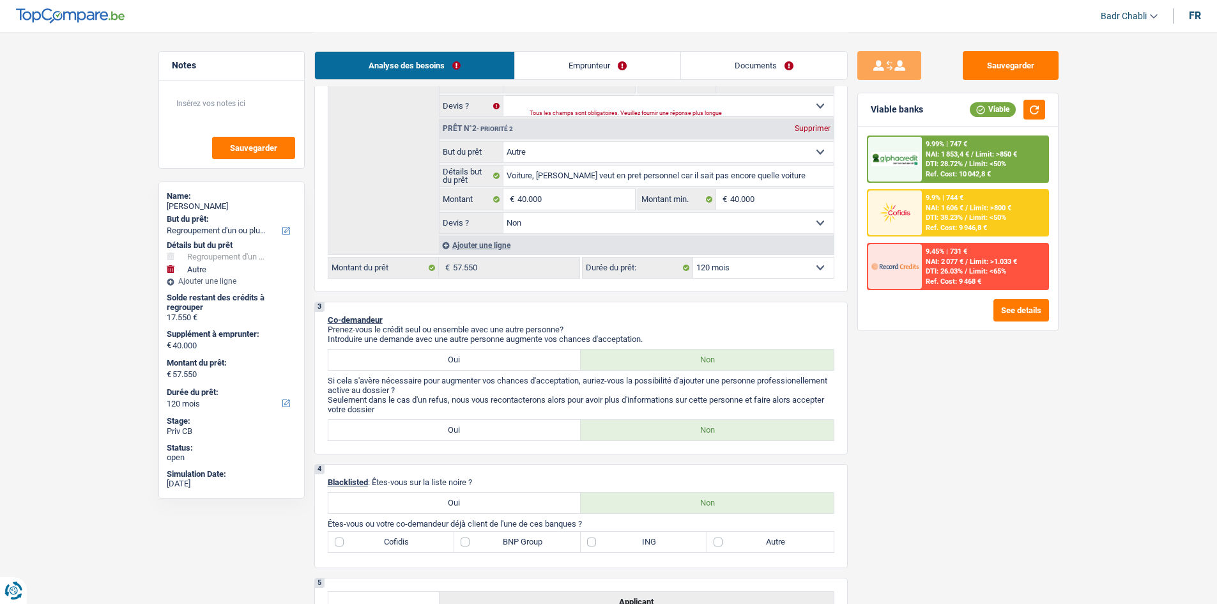
click at [988, 164] on span "Limit: <50%" at bounding box center [987, 164] width 37 height 8
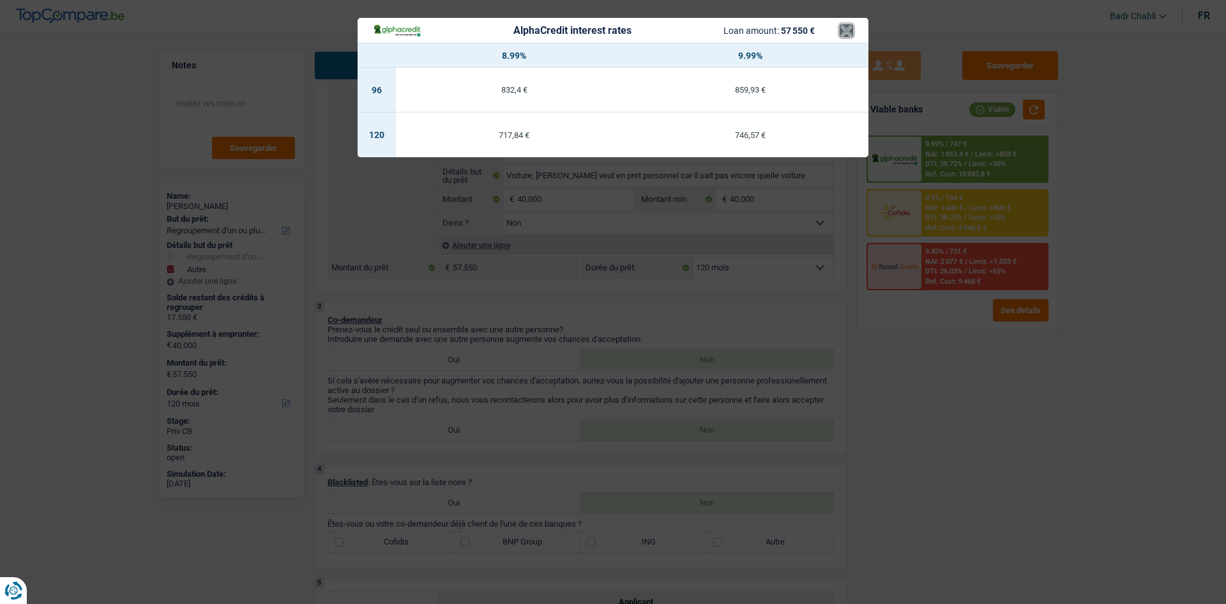
click at [842, 25] on button "×" at bounding box center [846, 30] width 13 height 13
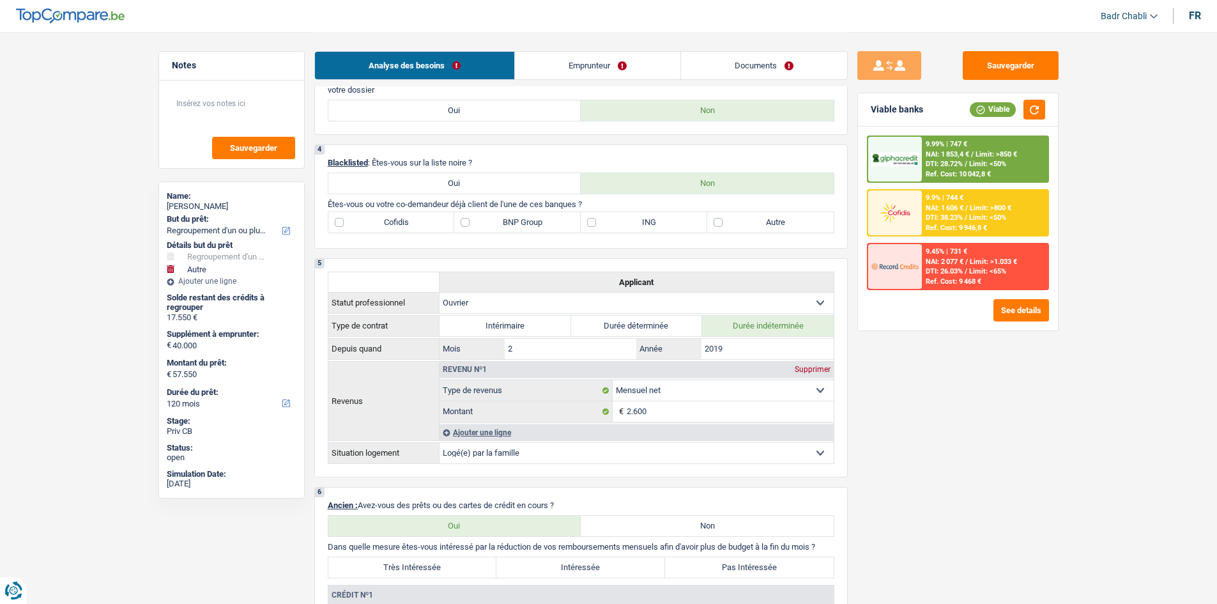
scroll to position [894, 0]
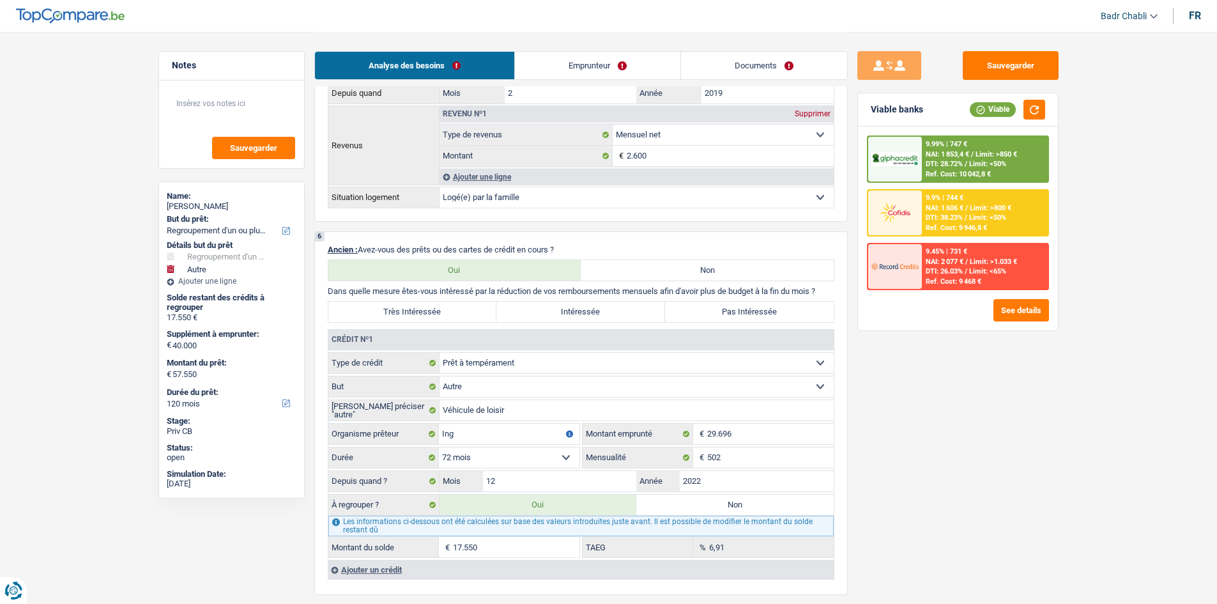
click at [984, 215] on span "Limit: <50%" at bounding box center [987, 217] width 37 height 8
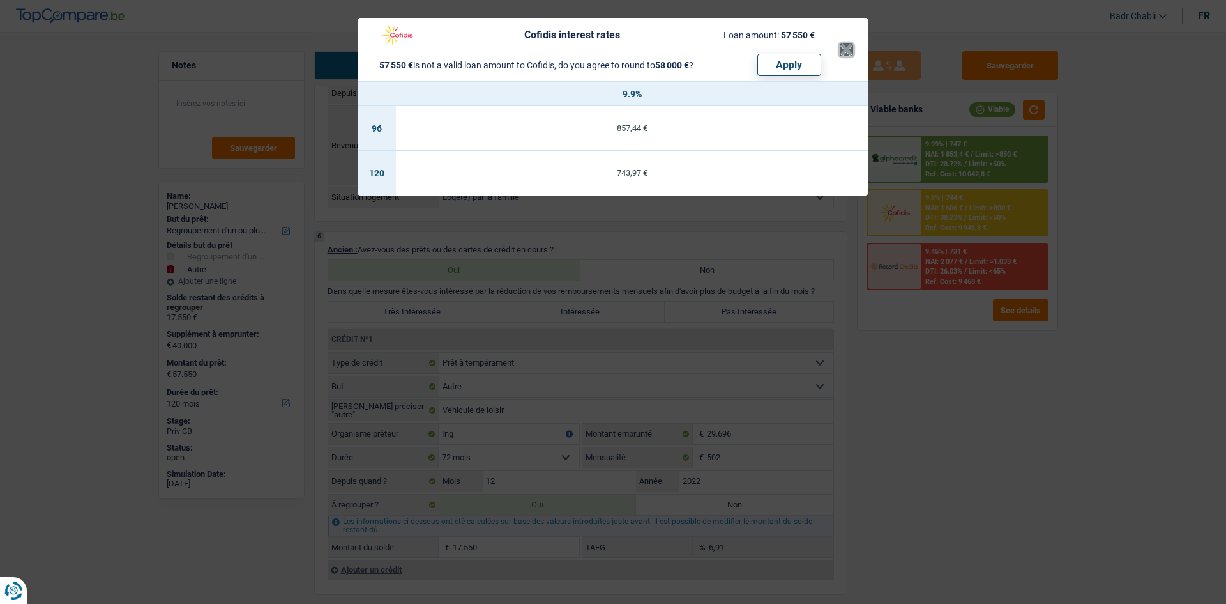
click at [849, 47] on button "×" at bounding box center [846, 49] width 13 height 13
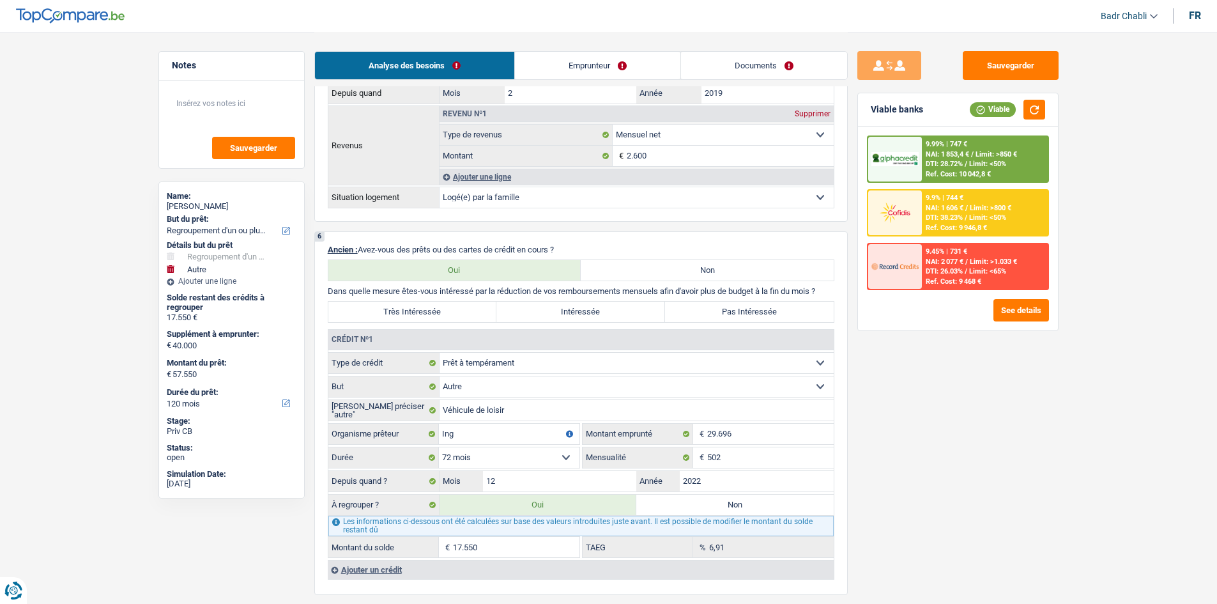
click at [973, 409] on div "Sauvegarder Viable banks Viable 9.99% | 747 € NAI: 1 853,4 € / Limit: >850 € DT…" at bounding box center [958, 317] width 220 height 532
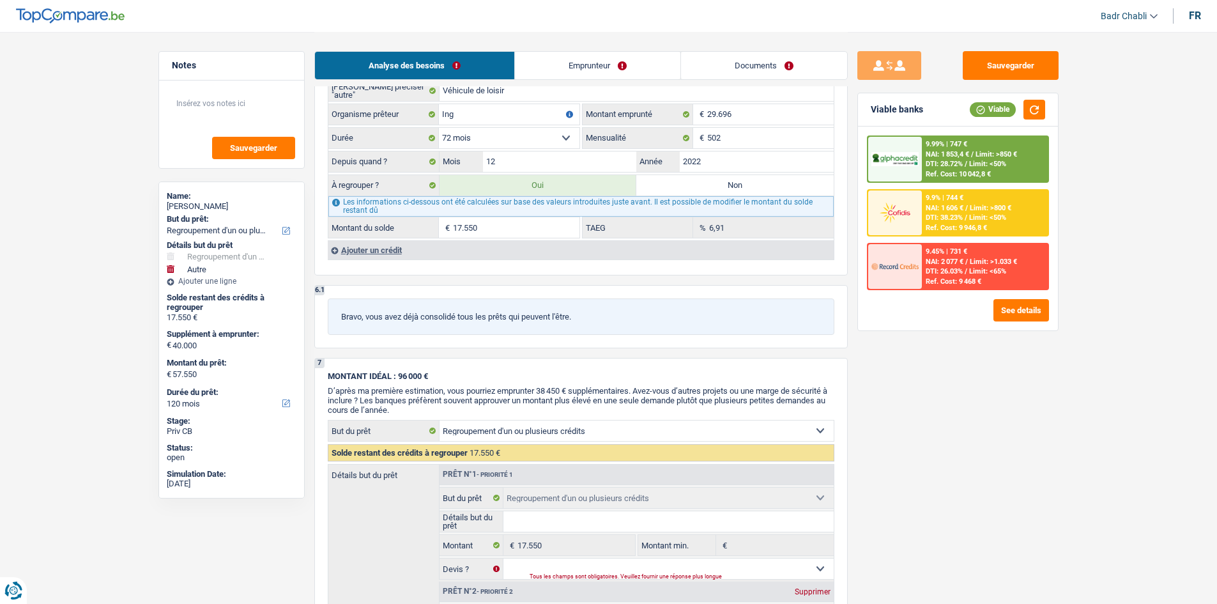
scroll to position [1022, 0]
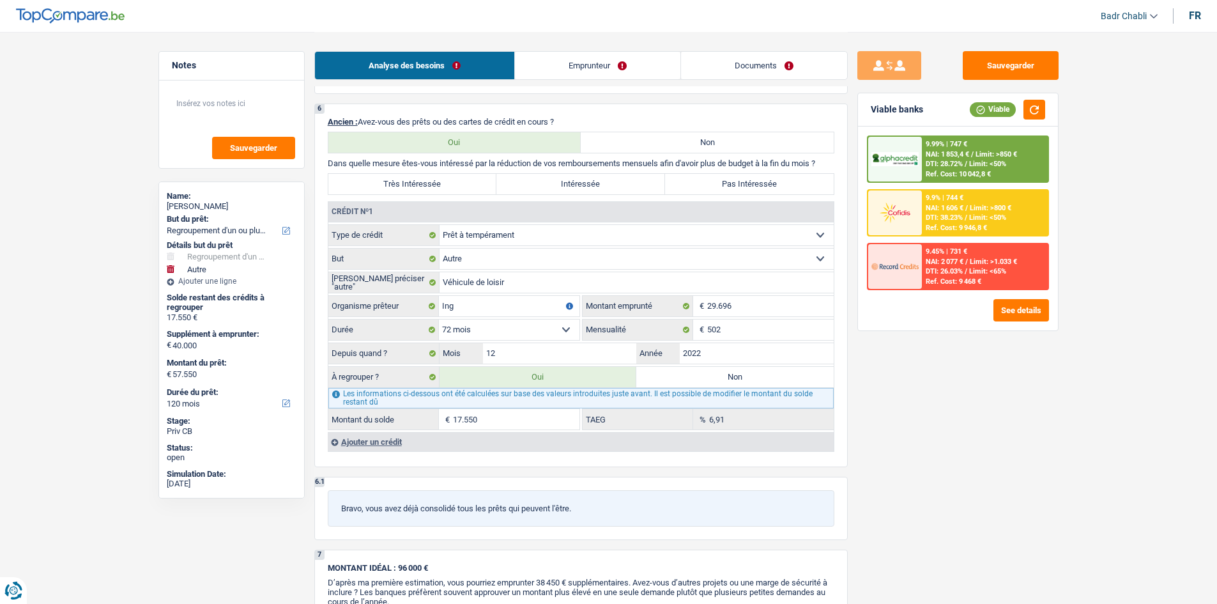
click at [434, 183] on label "Très Intéressée" at bounding box center [412, 184] width 169 height 20
click at [434, 183] on input "Très Intéressée" at bounding box center [412, 184] width 169 height 20
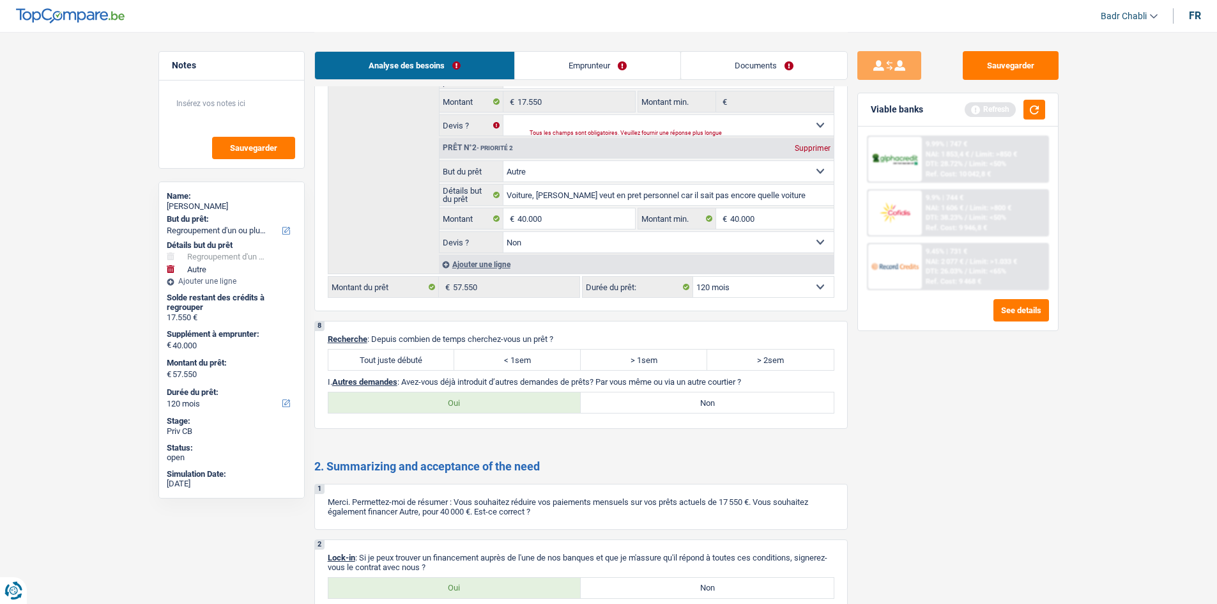
scroll to position [1788, 0]
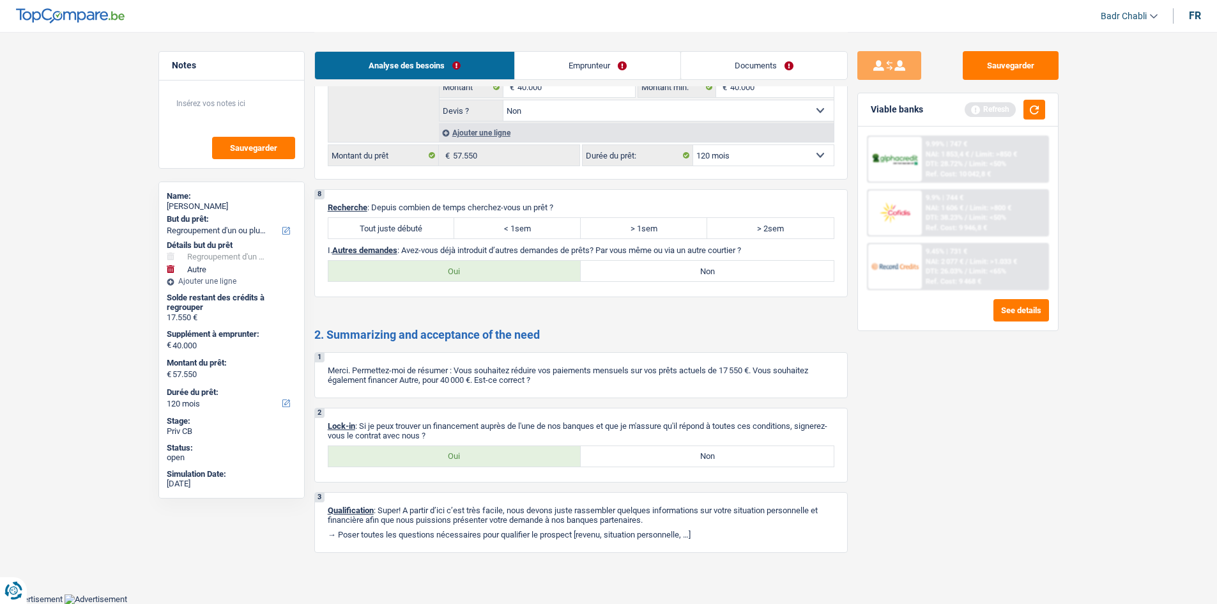
click at [385, 225] on label "Tout juste débuté" at bounding box center [391, 228] width 126 height 20
click at [385, 225] on input "Tout juste débuté" at bounding box center [391, 228] width 126 height 20
click at [720, 271] on label "Non" at bounding box center [707, 271] width 253 height 20
click at [720, 271] on input "Non" at bounding box center [707, 271] width 253 height 20
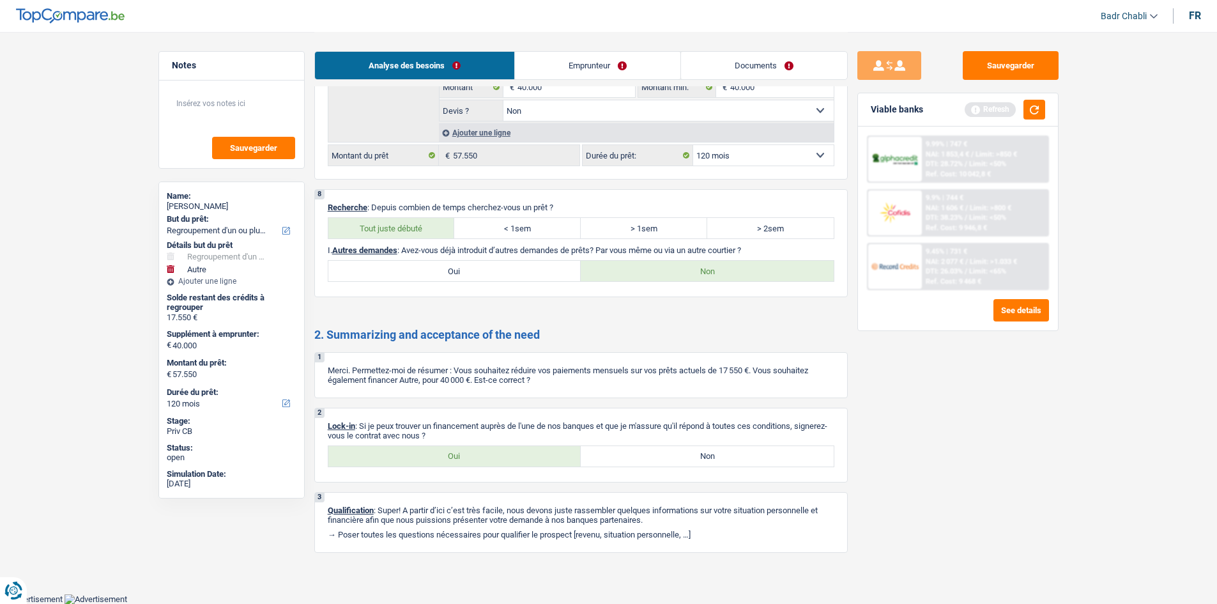
click at [481, 456] on label "Oui" at bounding box center [454, 456] width 253 height 20
click at [481, 456] on input "Oui" at bounding box center [454, 456] width 253 height 20
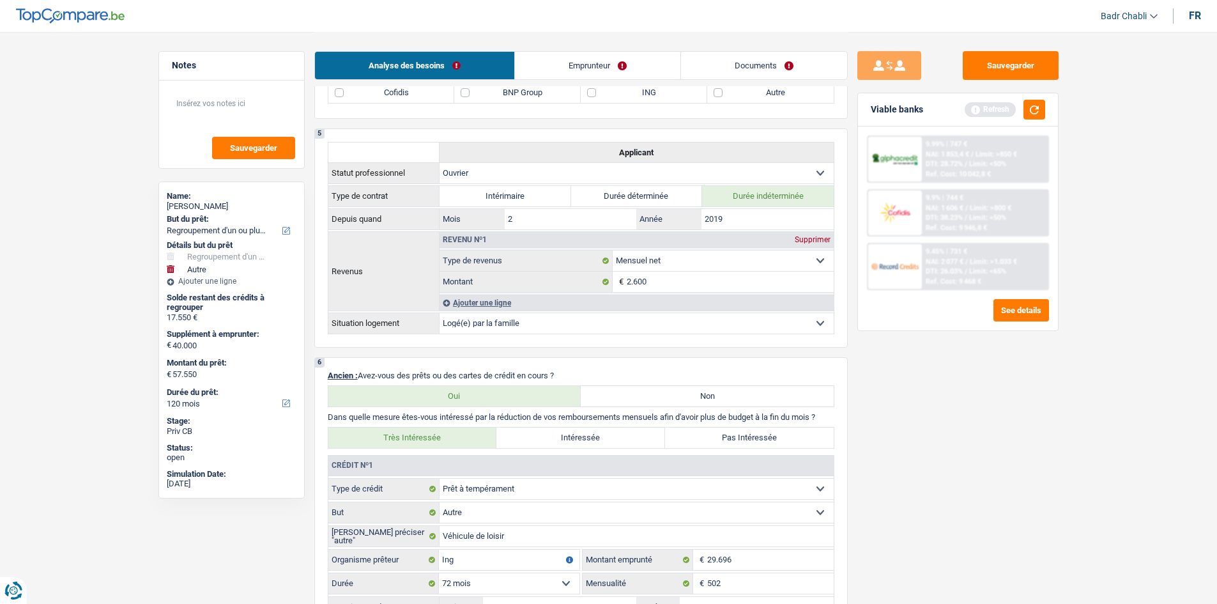
scroll to position [575, 0]
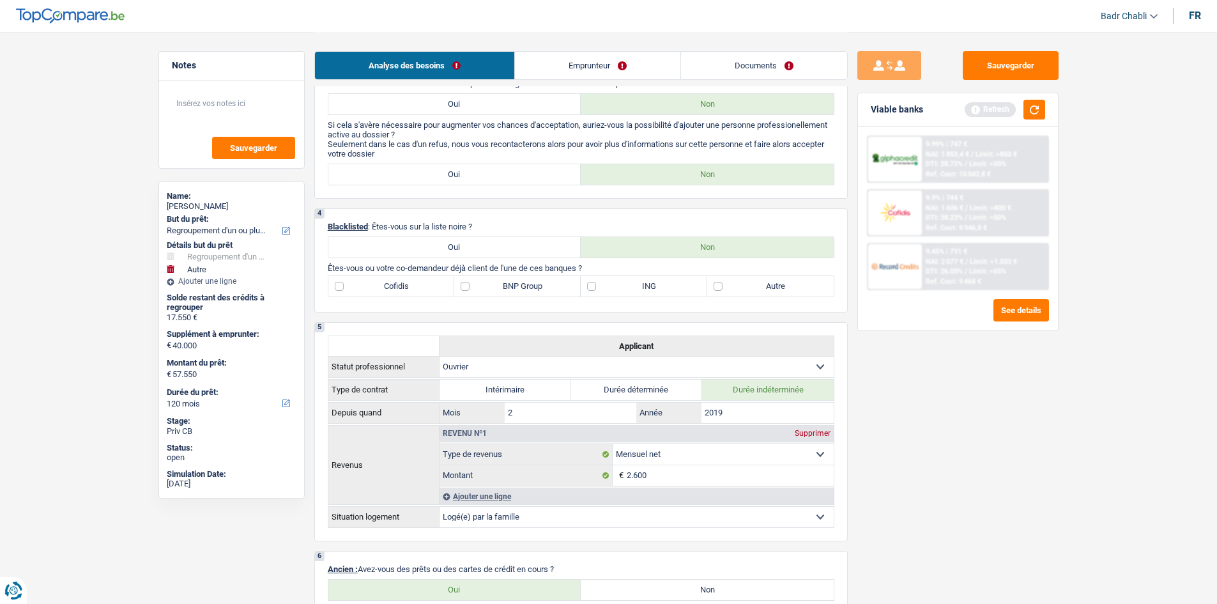
click at [593, 287] on label "ING" at bounding box center [644, 286] width 126 height 20
click at [593, 287] on input "ING" at bounding box center [644, 286] width 126 height 20
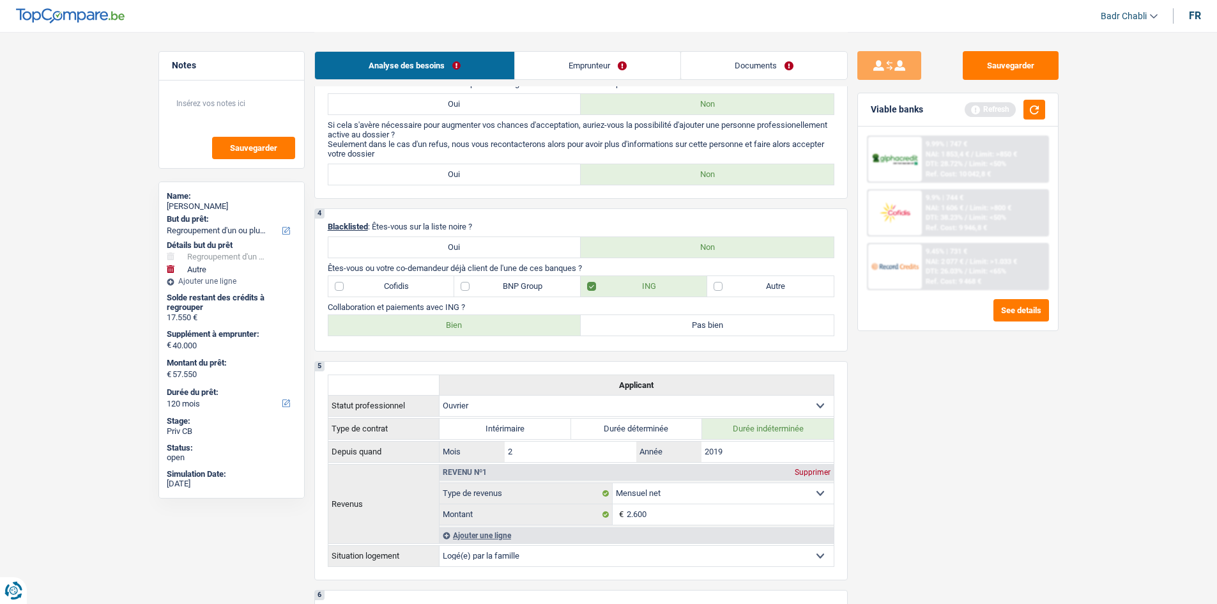
click at [499, 324] on label "Bien" at bounding box center [454, 325] width 253 height 20
click at [499, 324] on input "Bien" at bounding box center [454, 325] width 253 height 20
click at [482, 287] on label "BNP Group" at bounding box center [517, 286] width 126 height 20
click at [482, 287] on input "BNP Group" at bounding box center [517, 286] width 126 height 20
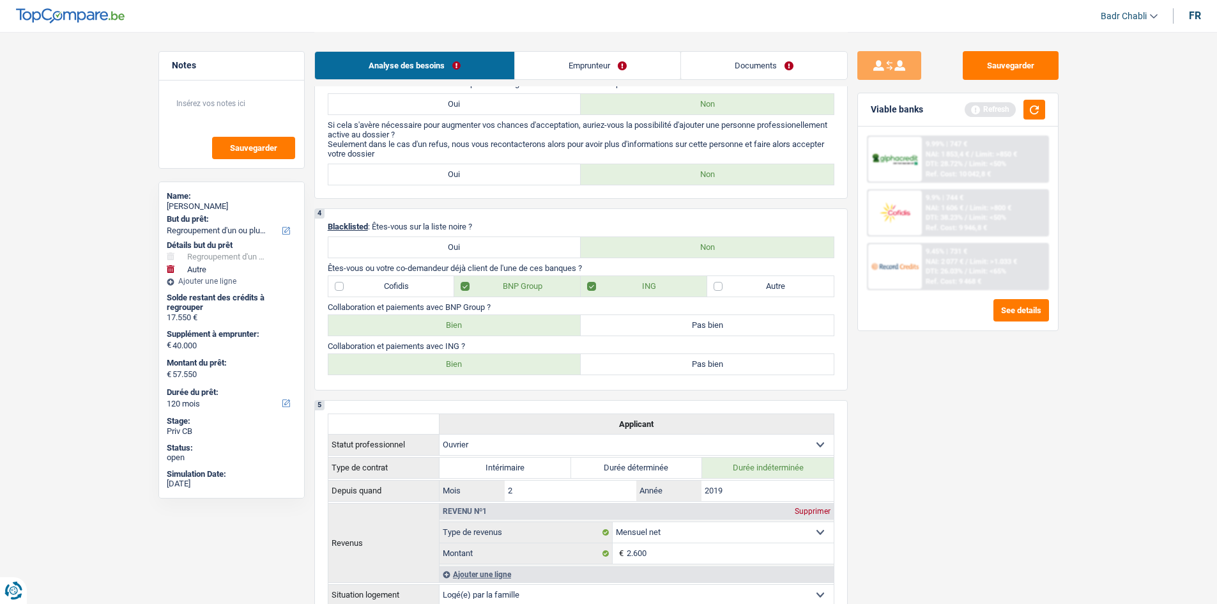
click at [480, 342] on p "Collaboration et paiements avec ING ?" at bounding box center [581, 346] width 506 height 10
click at [485, 328] on label "Bien" at bounding box center [454, 325] width 253 height 20
click at [485, 328] on input "Bien" at bounding box center [454, 325] width 253 height 20
click at [384, 285] on label "Cofidis" at bounding box center [391, 286] width 126 height 20
click at [384, 285] on input "Cofidis" at bounding box center [391, 286] width 126 height 20
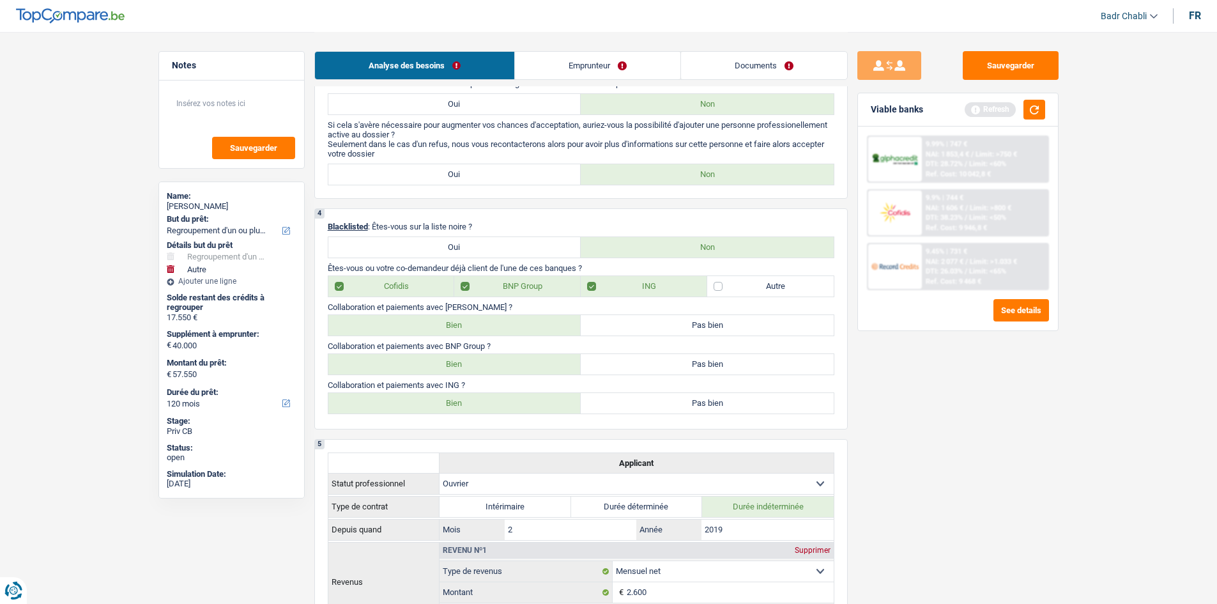
click at [473, 321] on label "Bien" at bounding box center [454, 325] width 253 height 20
click at [473, 321] on input "Bien" at bounding box center [454, 325] width 253 height 20
click at [1049, 109] on div "Viable banks Refresh" at bounding box center [958, 109] width 200 height 33
click at [1037, 110] on button "button" at bounding box center [1034, 110] width 22 height 20
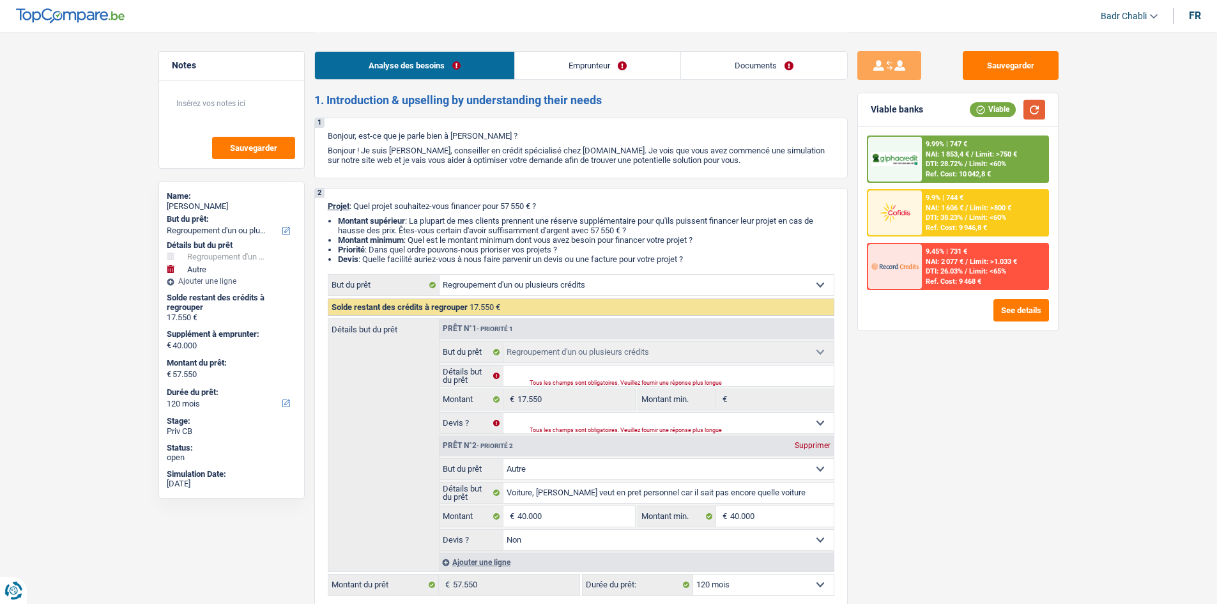
scroll to position [0, 0]
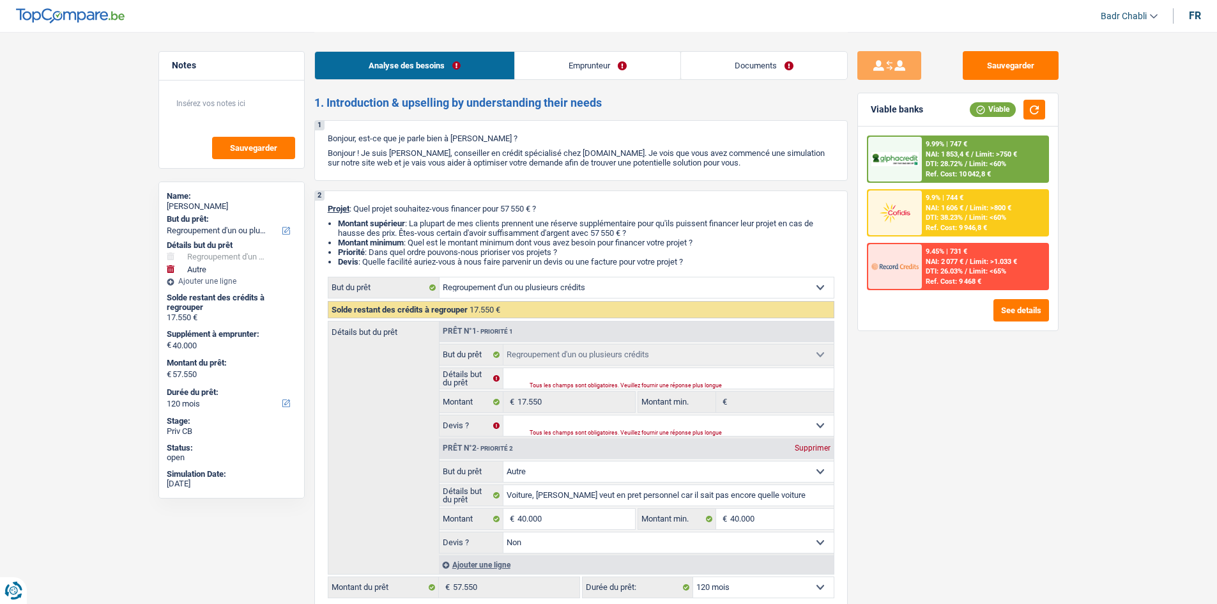
click at [547, 68] on link "Emprunteur" at bounding box center [597, 65] width 165 height 27
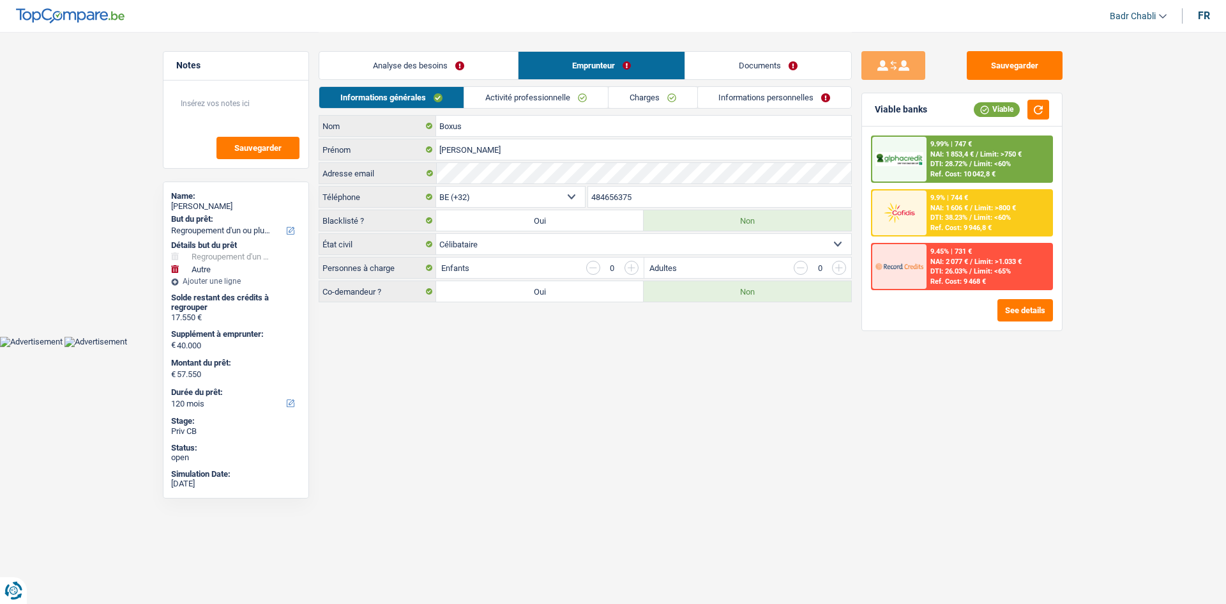
click at [766, 64] on link "Documents" at bounding box center [768, 65] width 166 height 27
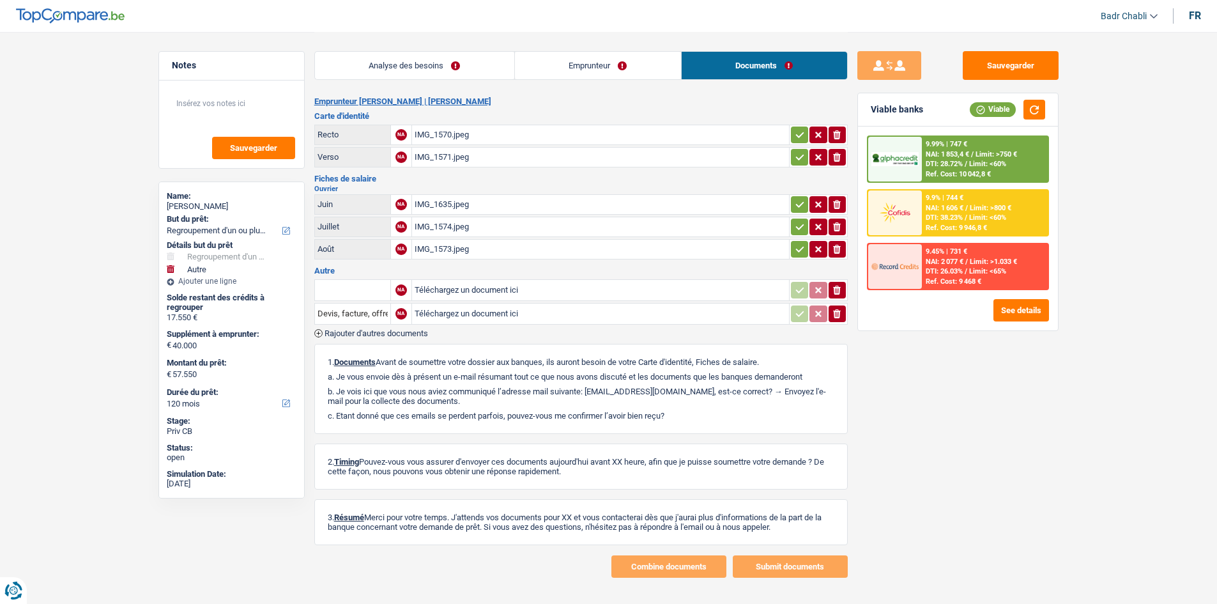
click at [510, 60] on link "Analyse des besoins" at bounding box center [414, 65] width 199 height 27
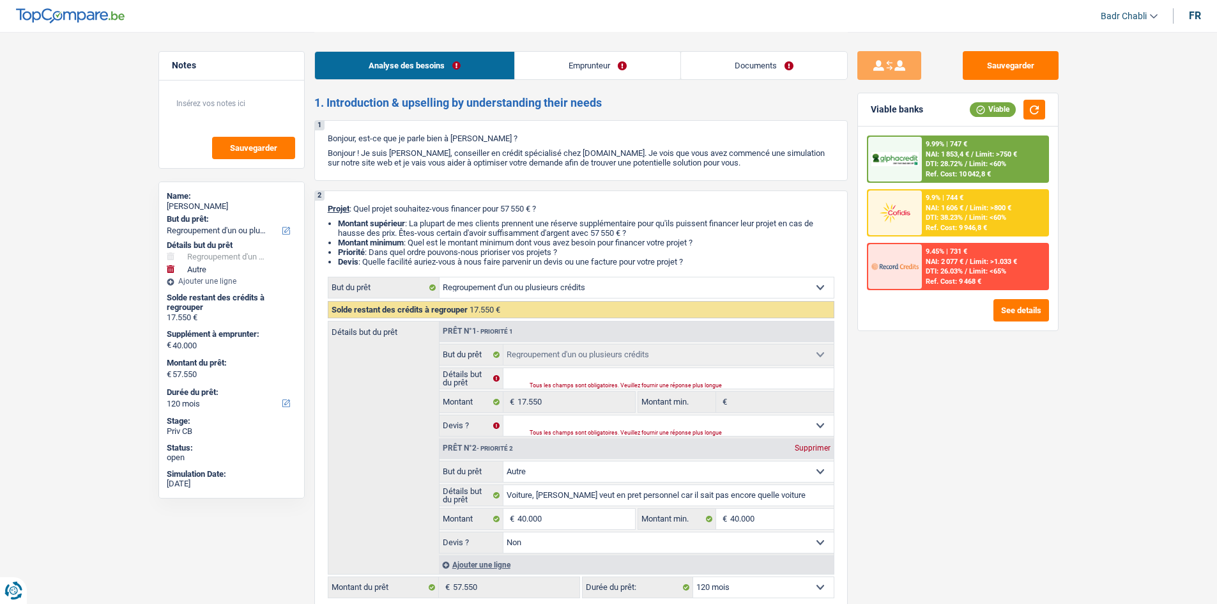
click at [544, 64] on link "Emprunteur" at bounding box center [597, 65] width 165 height 27
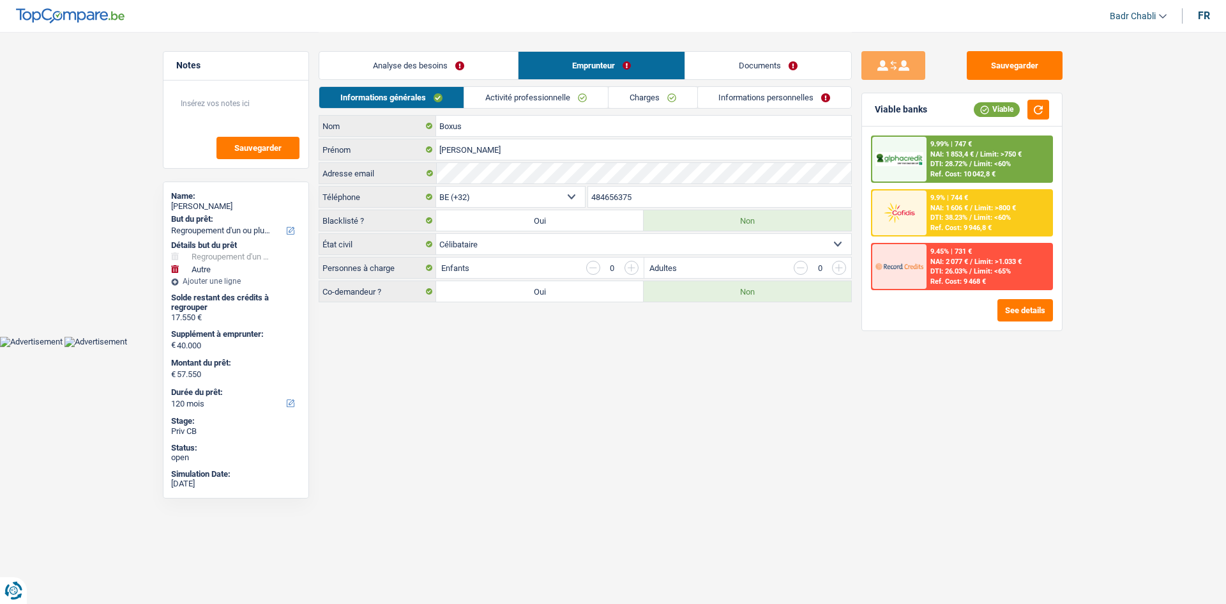
click at [524, 104] on link "Activité professionnelle" at bounding box center [536, 97] width 144 height 21
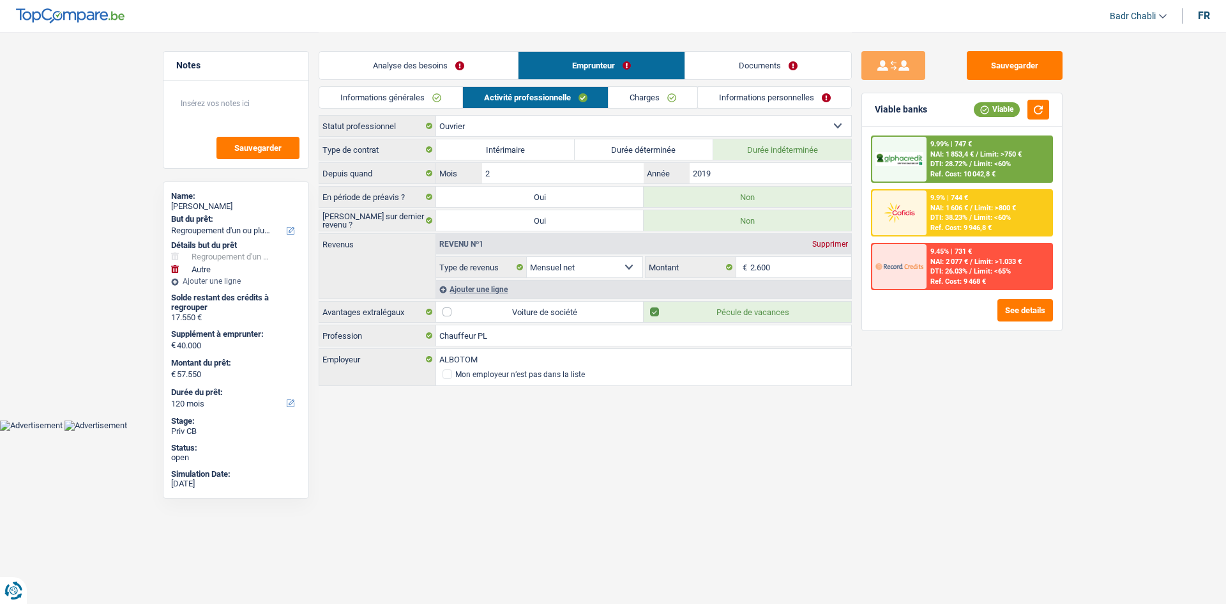
click at [485, 293] on div "Ajouter une ligne" at bounding box center [643, 289] width 415 height 19
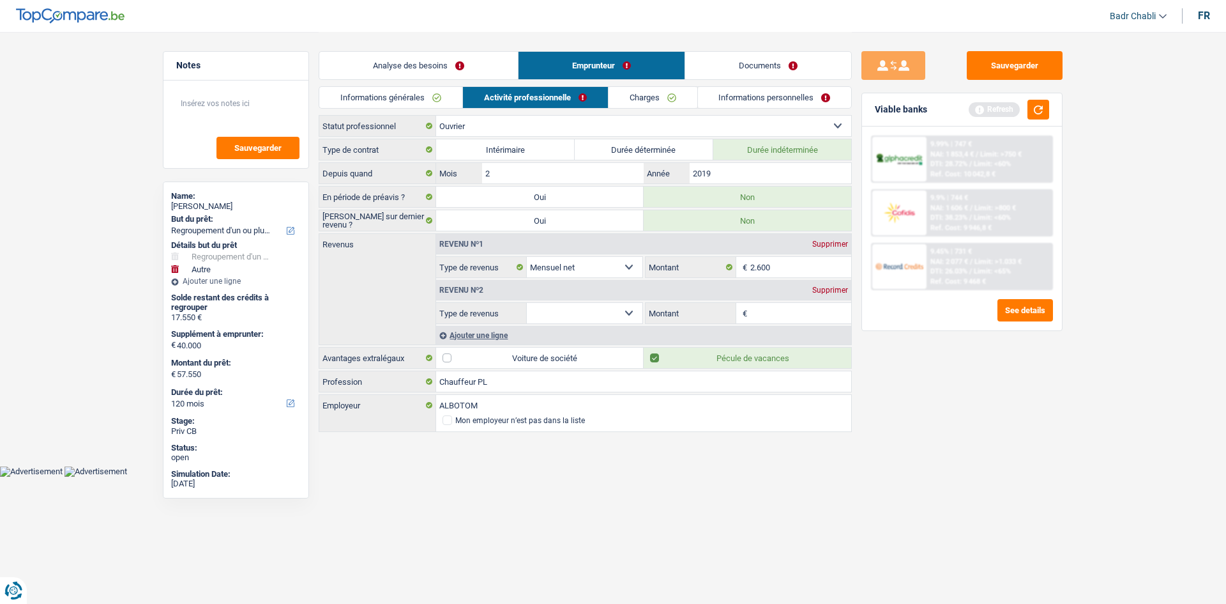
click at [617, 308] on select "Allocation d'handicap Allocations chômage Allocations familiales Chèques repas …" at bounding box center [585, 313] width 116 height 20
click at [527, 303] on select "Allocation d'handicap Allocations chômage Allocations familiales Chèques repas …" at bounding box center [585, 313] width 116 height 20
click at [786, 310] on input "Montant par jour" at bounding box center [801, 313] width 102 height 20
click at [1146, 476] on html "Vous avez le contrôle de vos données Nous utilisons des cookies, tout comme nos…" at bounding box center [613, 238] width 1226 height 476
click at [657, 100] on link "Charges" at bounding box center [653, 97] width 89 height 21
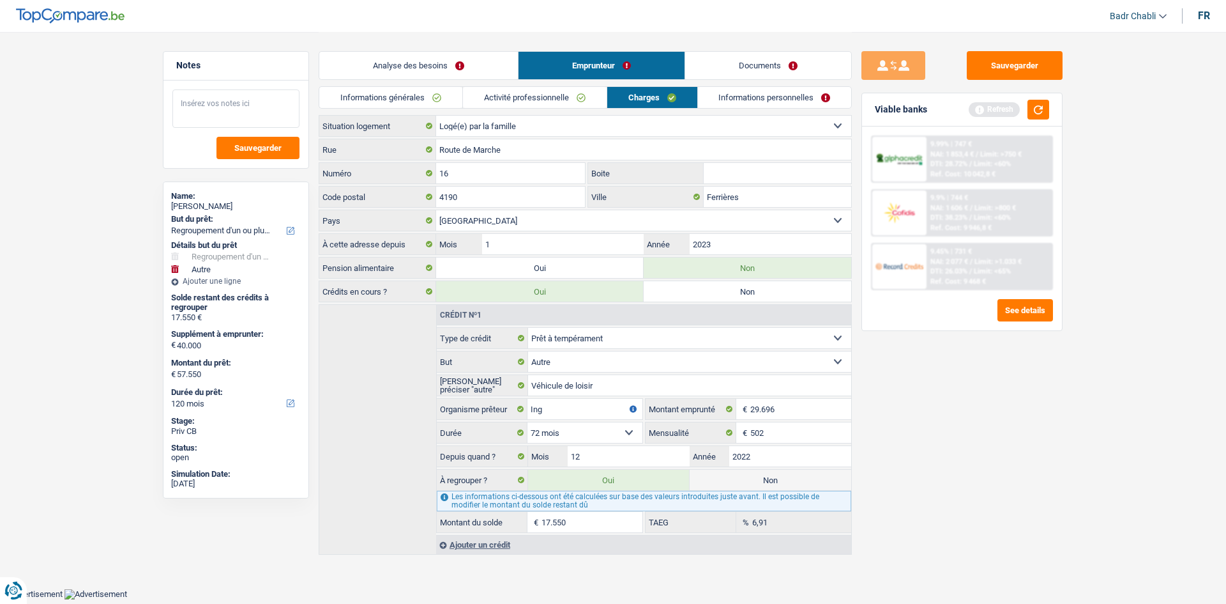
click at [243, 119] on textarea at bounding box center [235, 108] width 127 height 38
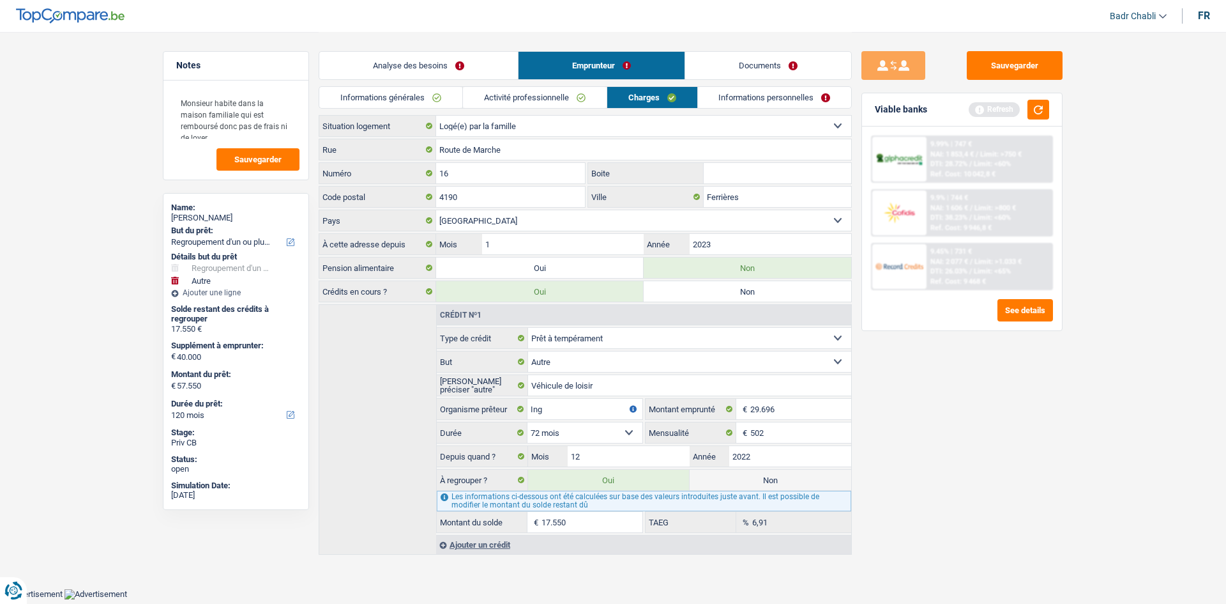
click at [763, 98] on link "Informations personnelles" at bounding box center [775, 97] width 154 height 21
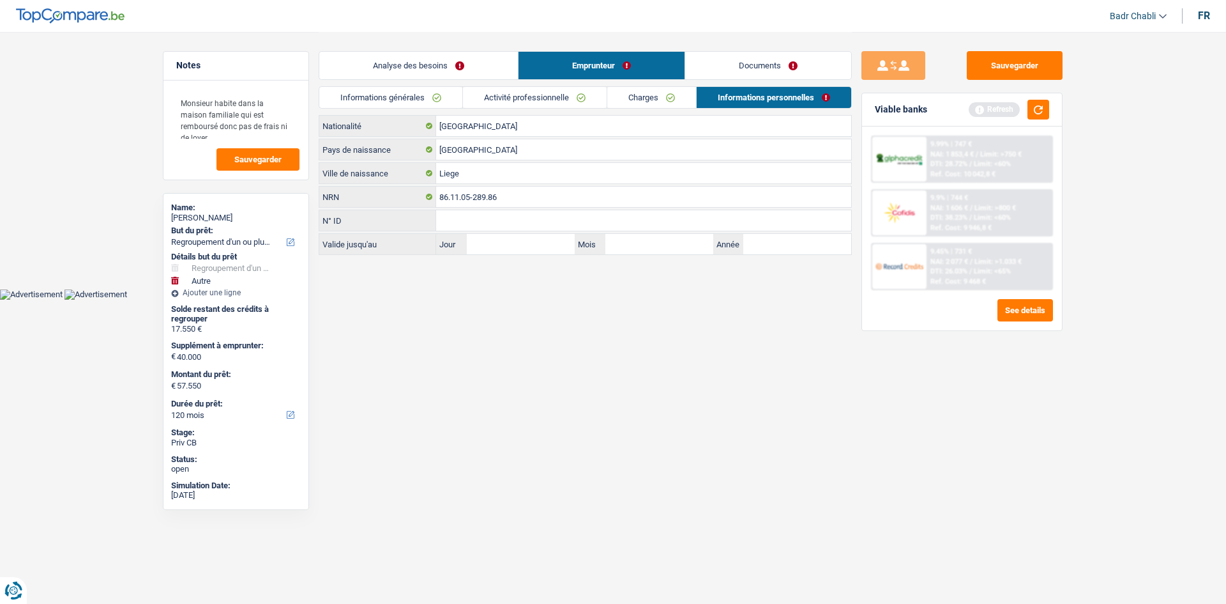
click at [675, 100] on link "Charges" at bounding box center [651, 97] width 89 height 21
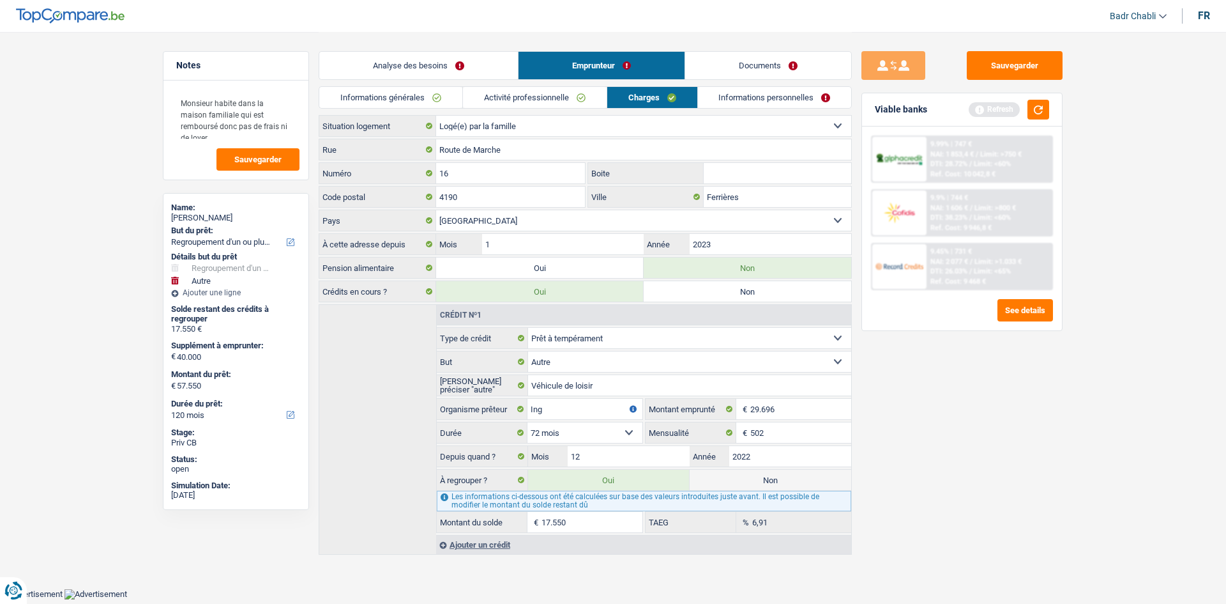
click at [779, 65] on link "Documents" at bounding box center [768, 65] width 166 height 27
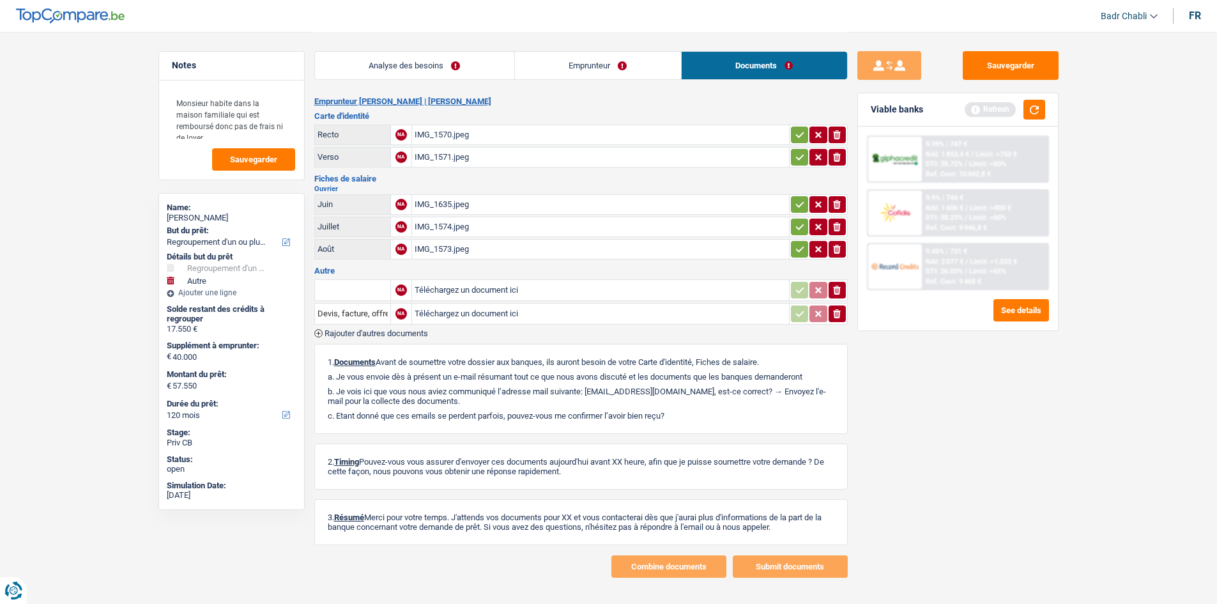
click at [446, 130] on div "IMG_1570.jpeg" at bounding box center [601, 134] width 372 height 19
click at [452, 156] on div "IMG_1571.jpeg" at bounding box center [601, 157] width 372 height 19
click at [434, 203] on div "IMG_1635.jpeg" at bounding box center [601, 204] width 372 height 19
click at [437, 225] on div "IMG_1574.jpeg" at bounding box center [601, 226] width 372 height 19
click at [445, 248] on div "IMG_1573.jpeg" at bounding box center [601, 249] width 372 height 19
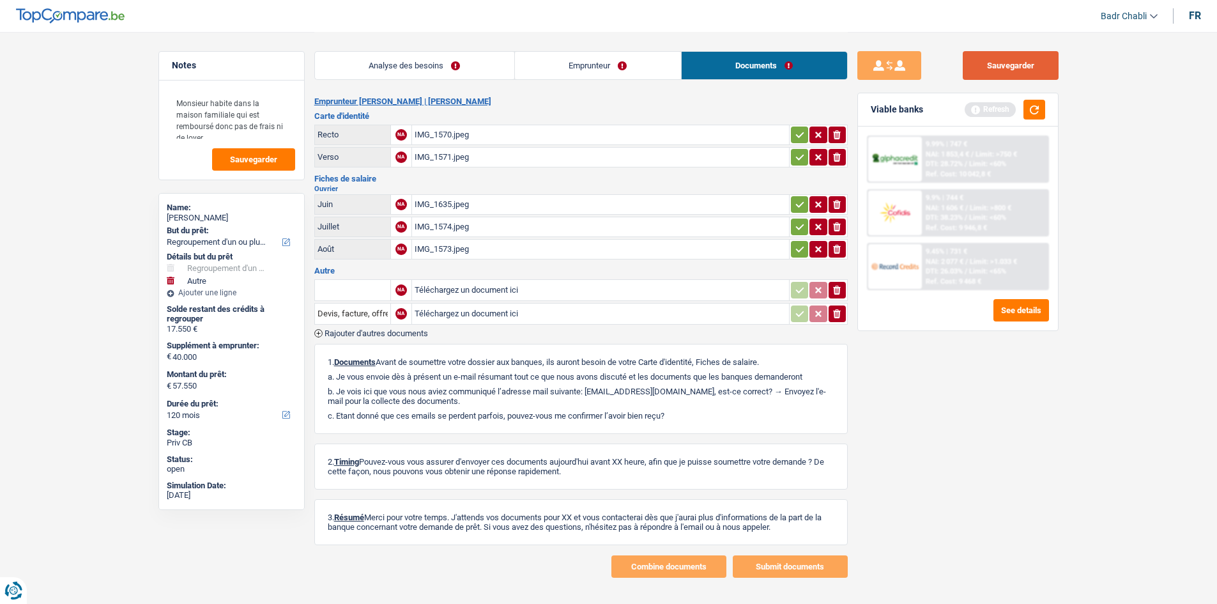
click at [1037, 54] on button "Sauvegarder" at bounding box center [1010, 65] width 96 height 29
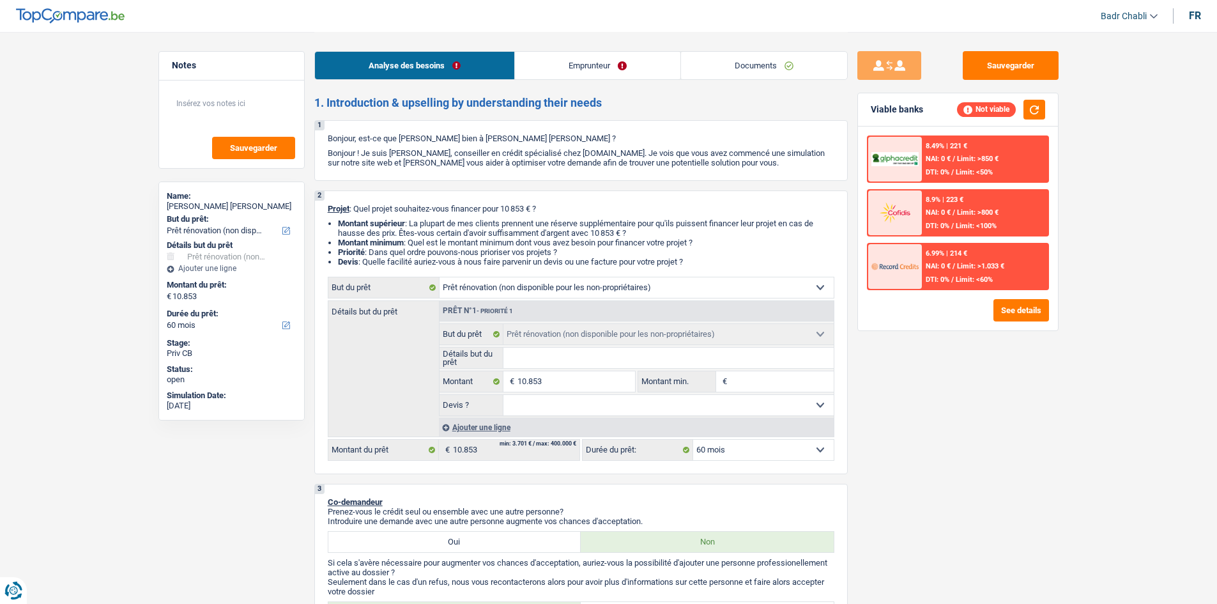
select select "renovation"
select select "60"
select select "renovation"
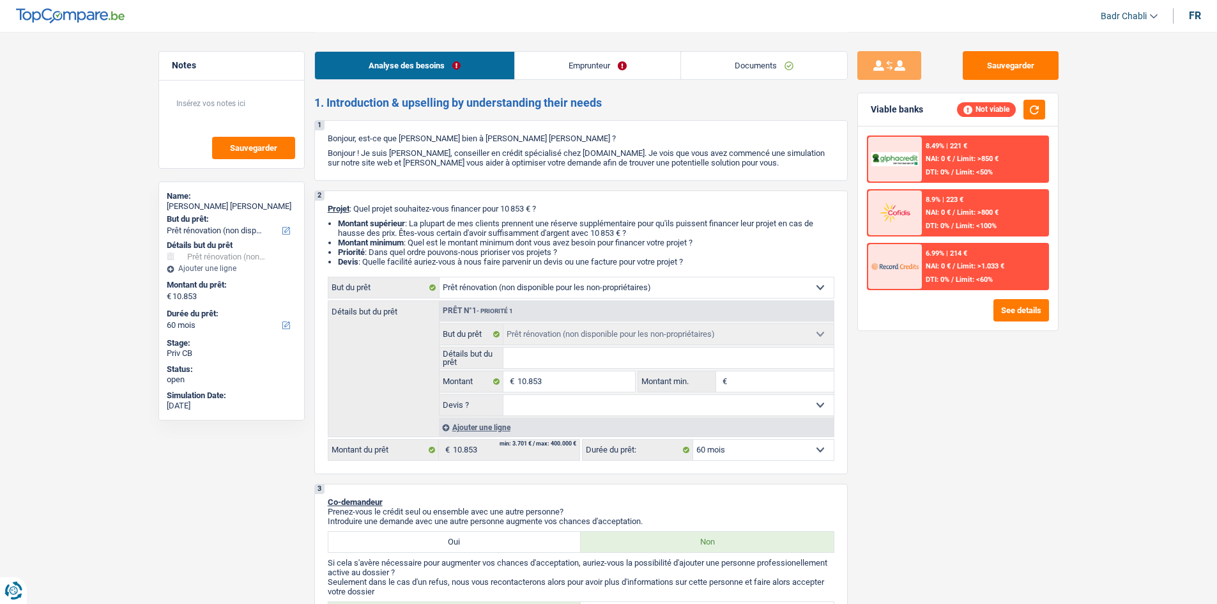
select select "60"
select select "renovation"
select select "60"
click at [612, 75] on link "Emprunteur" at bounding box center [597, 65] width 165 height 27
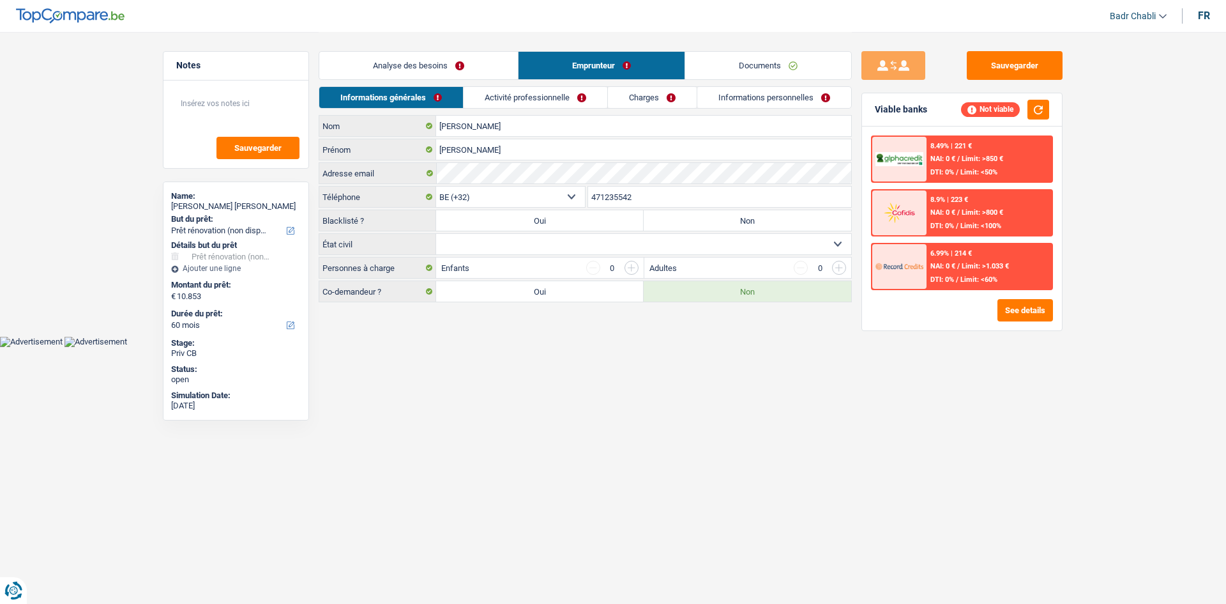
click at [533, 97] on link "Activité professionnelle" at bounding box center [536, 97] width 144 height 21
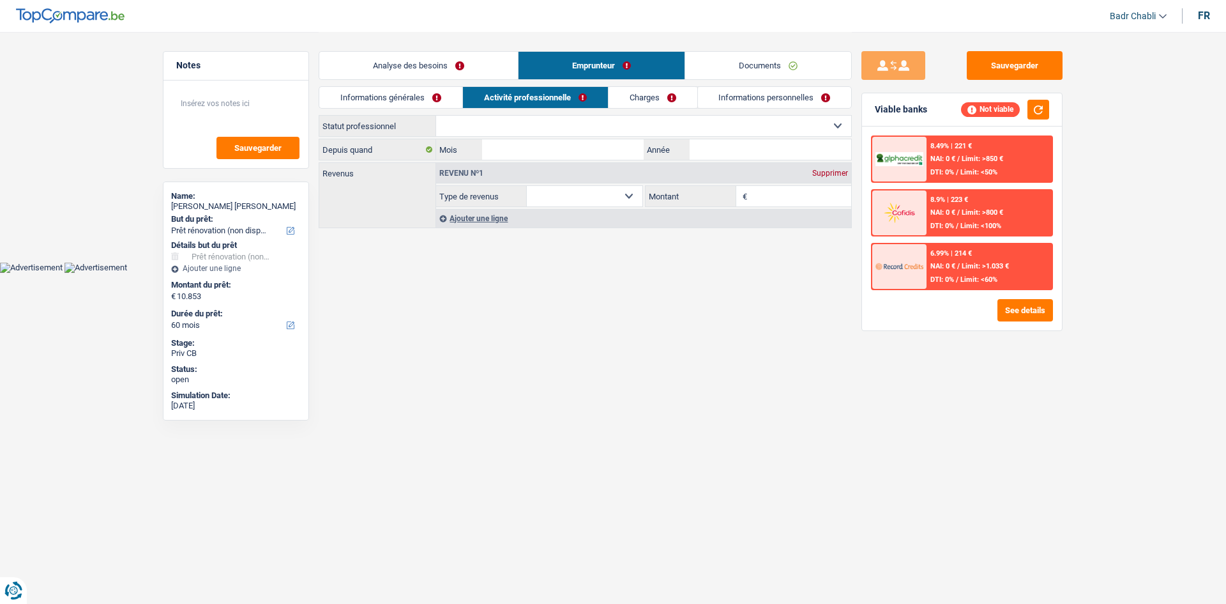
click at [447, 65] on link "Analyse des besoins" at bounding box center [418, 65] width 199 height 27
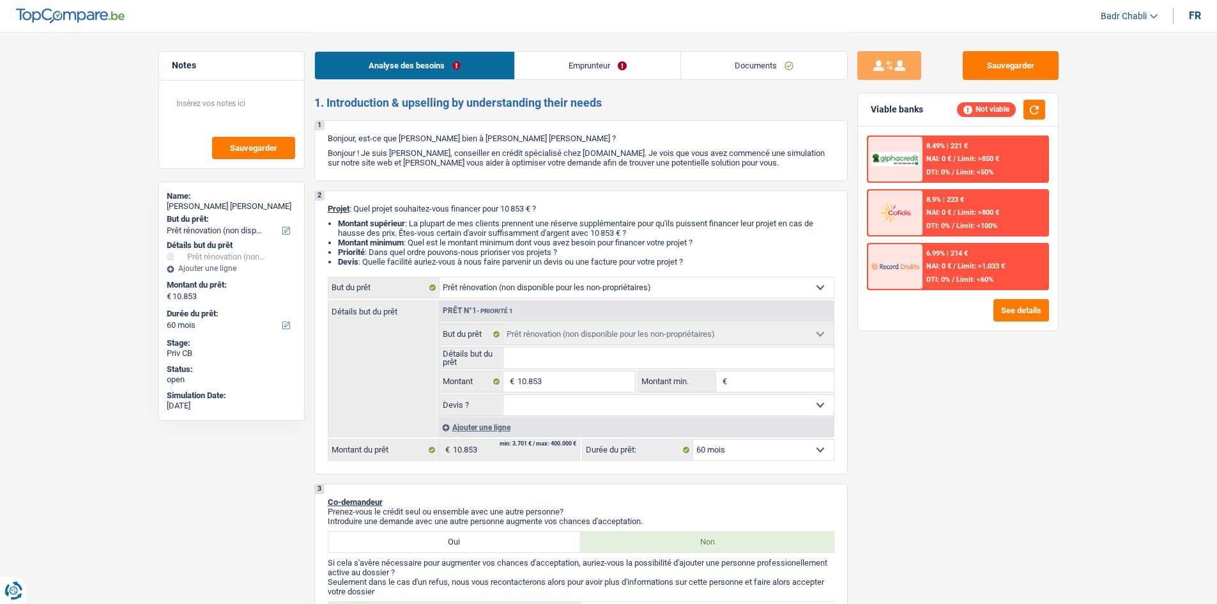
click at [564, 357] on input "Détails but du prêt" at bounding box center [668, 357] width 330 height 20
type input "P"
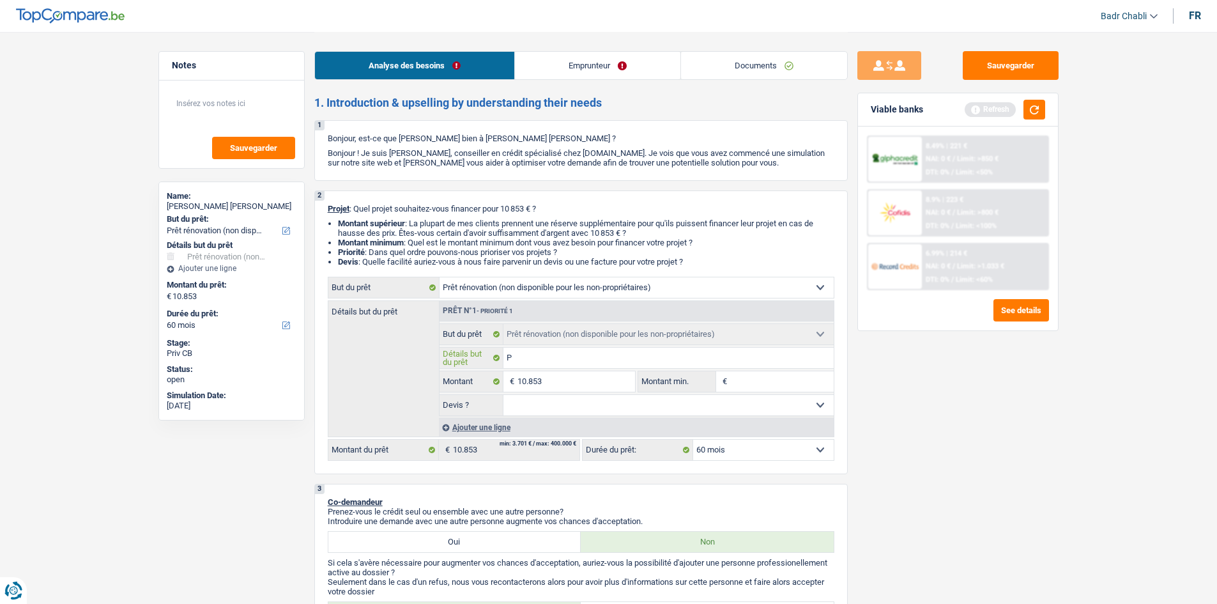
type input "Pa"
type input "Pan"
type input "Pann"
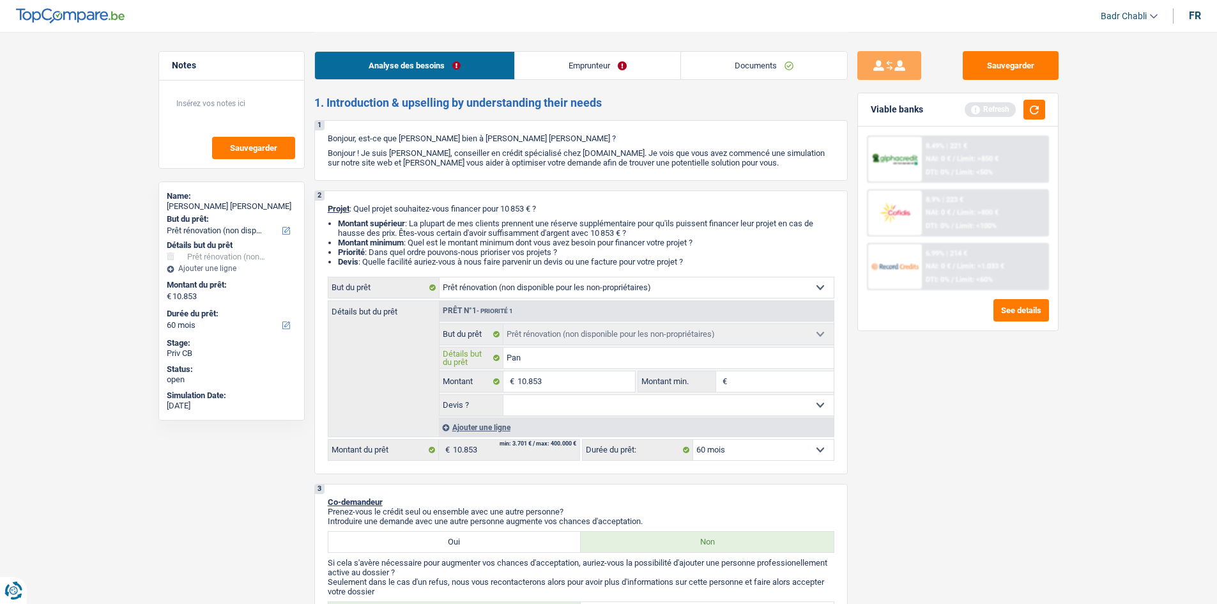
type input "Pann"
type input "Panne"
type input "Pannea"
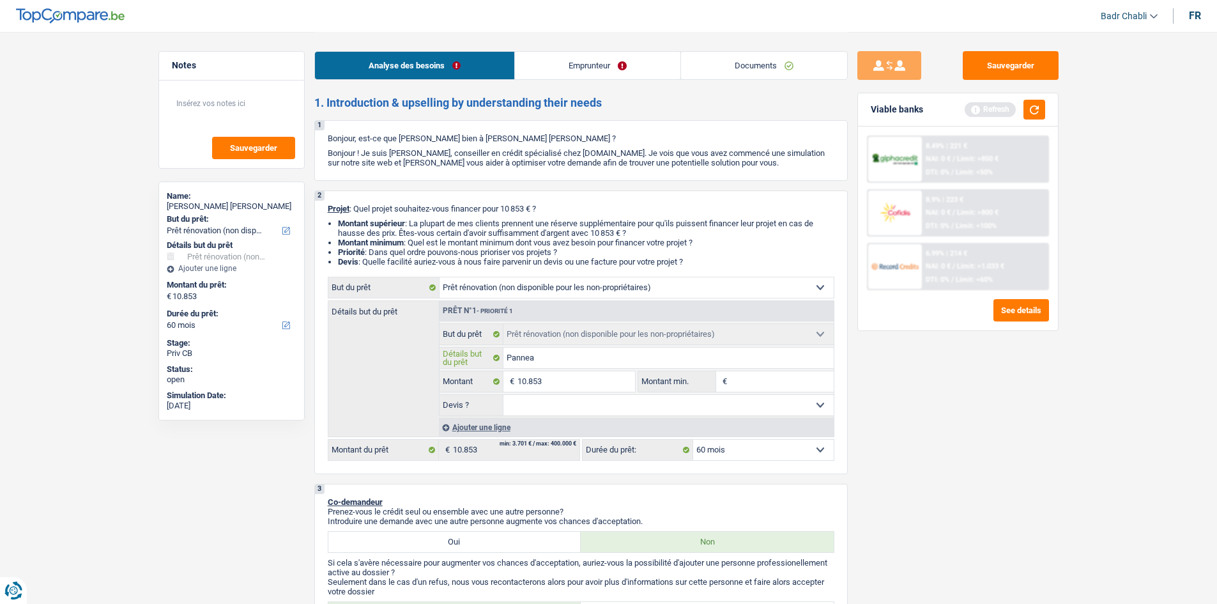
type input "Panneau"
type input "Panneaux"
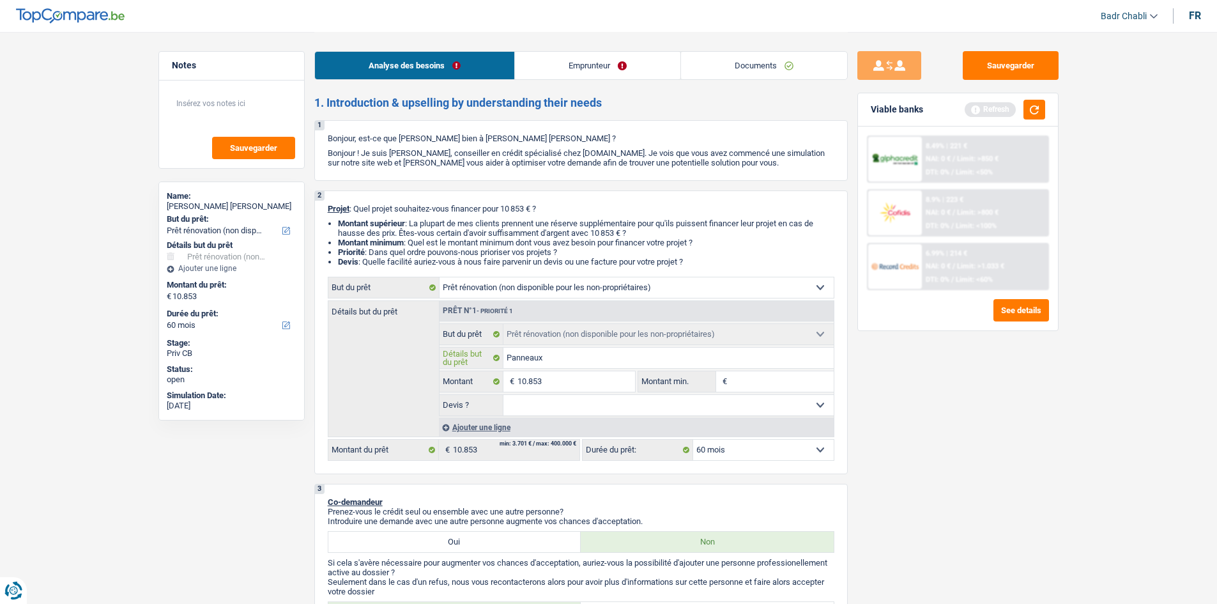
type input "Panneaux"
type input "Panneaux v"
type input "Panneaux"
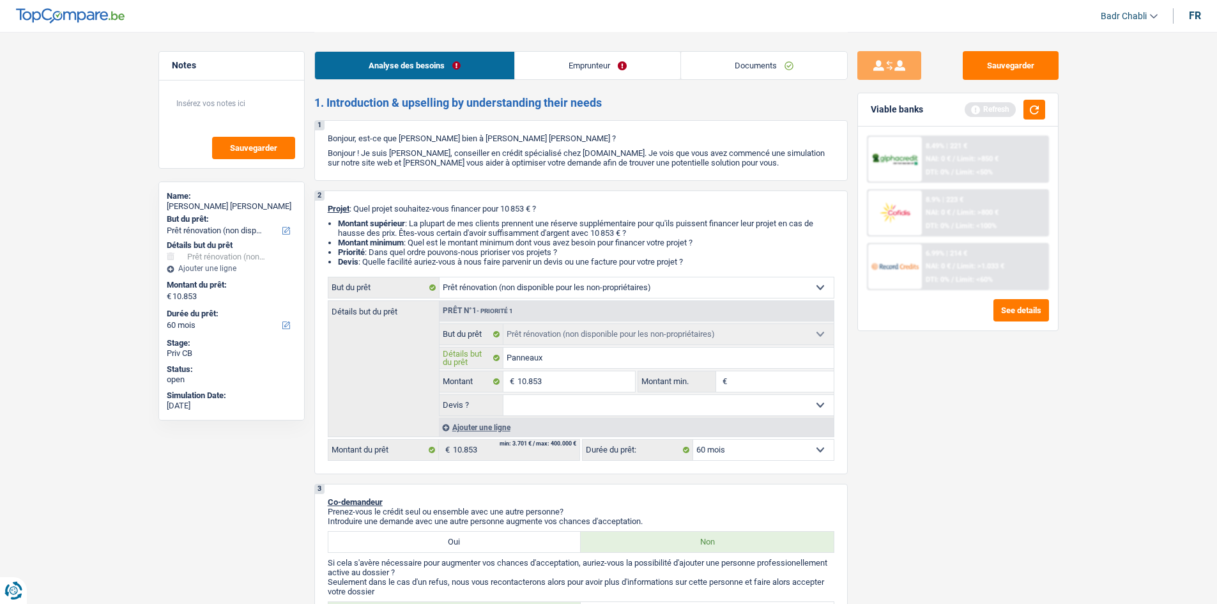
type input "Panneaux p"
type input "Panneaux ph"
type input "Panneaux pho"
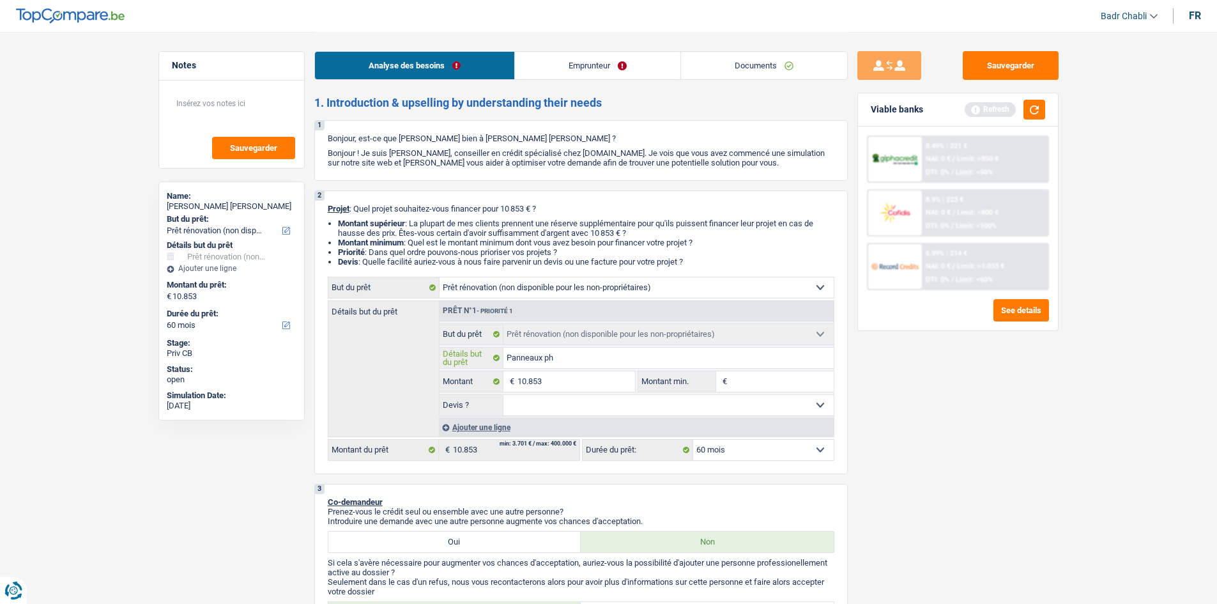
type input "Panneaux pho"
type input "Panneaux phot"
type input "Panneaux photo"
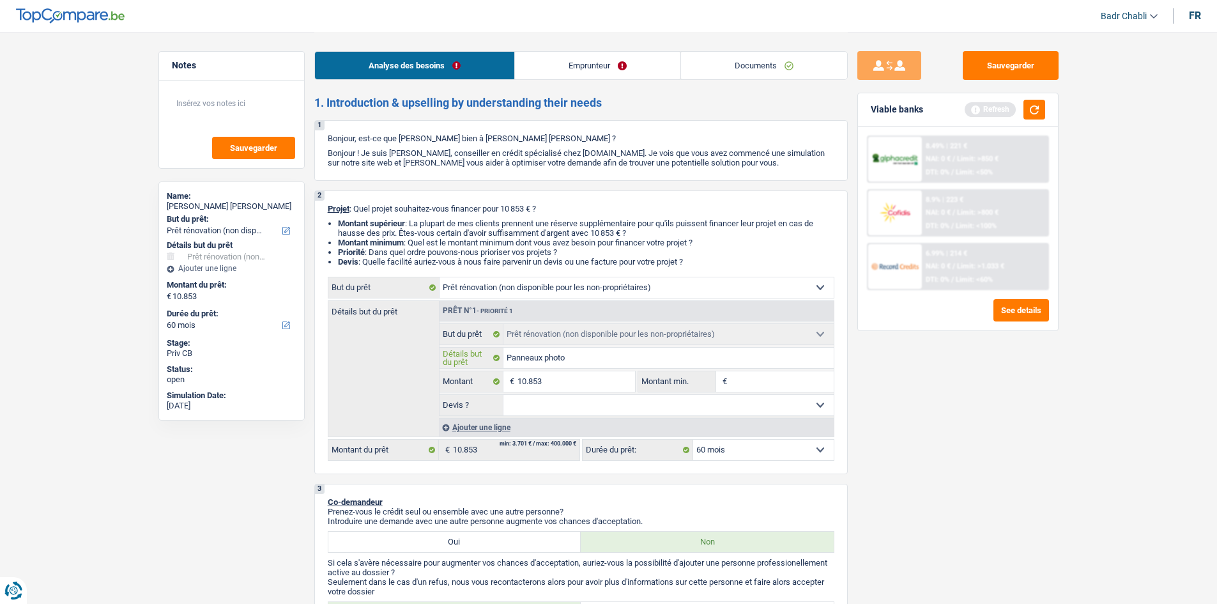
type input "Panneaux photov"
type input "Panneaux photovo"
type input "Panneaux photovol"
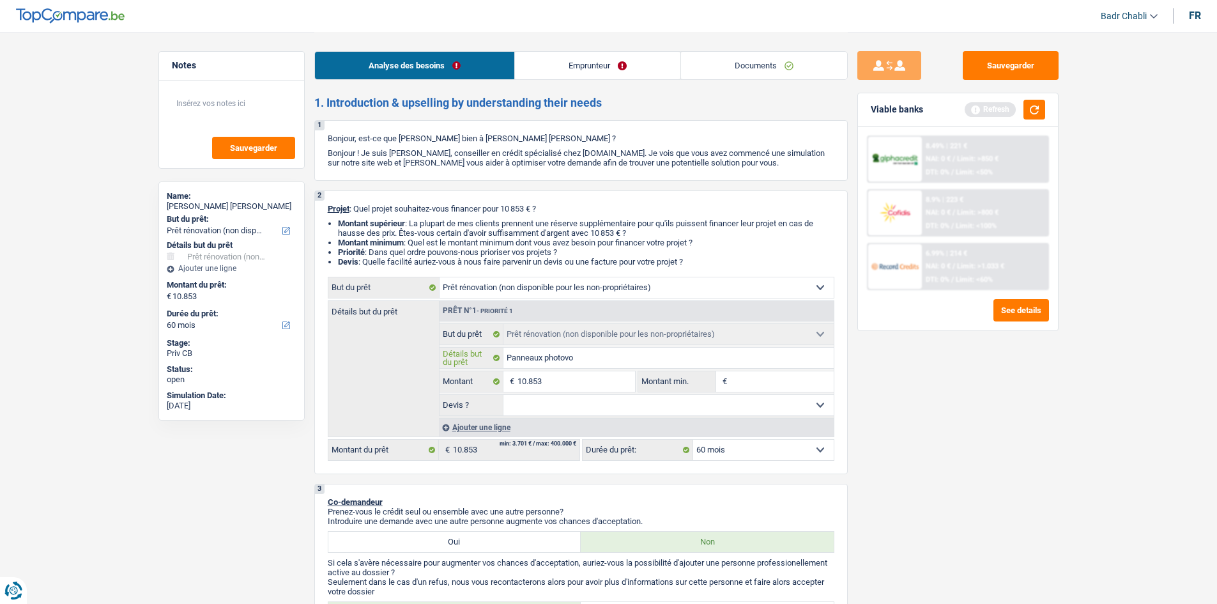
type input "Panneaux photovol"
type input "Panneaux photovolt"
type input "Panneaux photovolta"
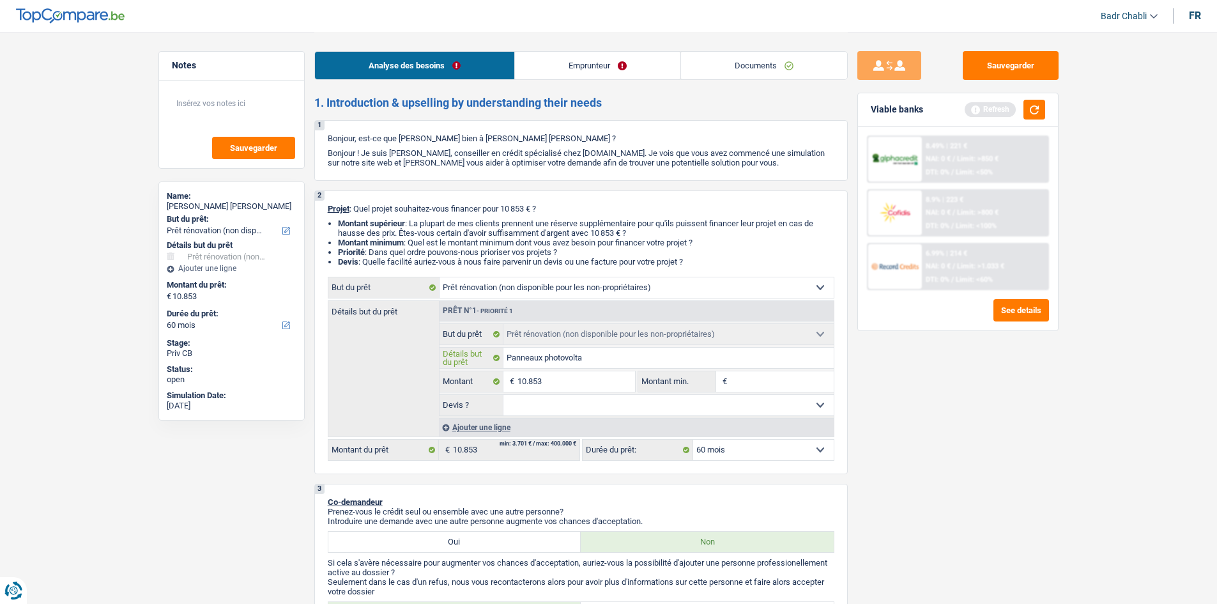
type input "Panneaux photovoltai"
type input "Panneaux photovoltaiq"
type input "Panneaux photovoltaiqu"
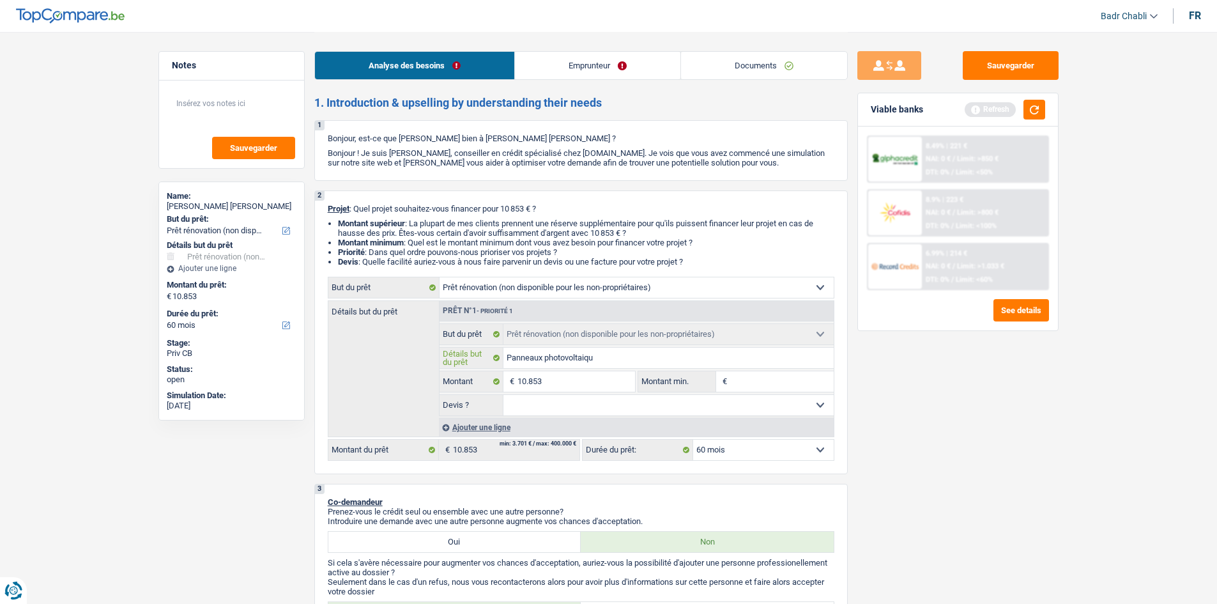
type input "Panneaux photovoltaiqu"
type input "Panneaux photovoltaique"
click at [531, 291] on select "Confort maison: meubles, textile, peinture, électroménager, outillage non-profe…" at bounding box center [636, 287] width 394 height 20
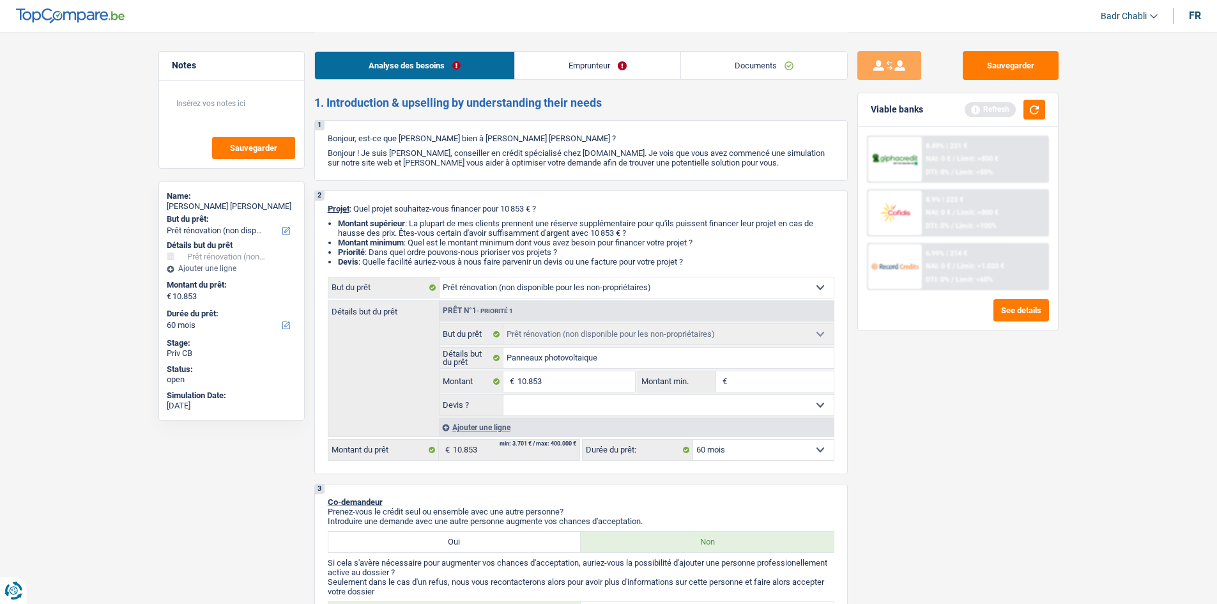
click at [634, 70] on link "Emprunteur" at bounding box center [597, 65] width 165 height 27
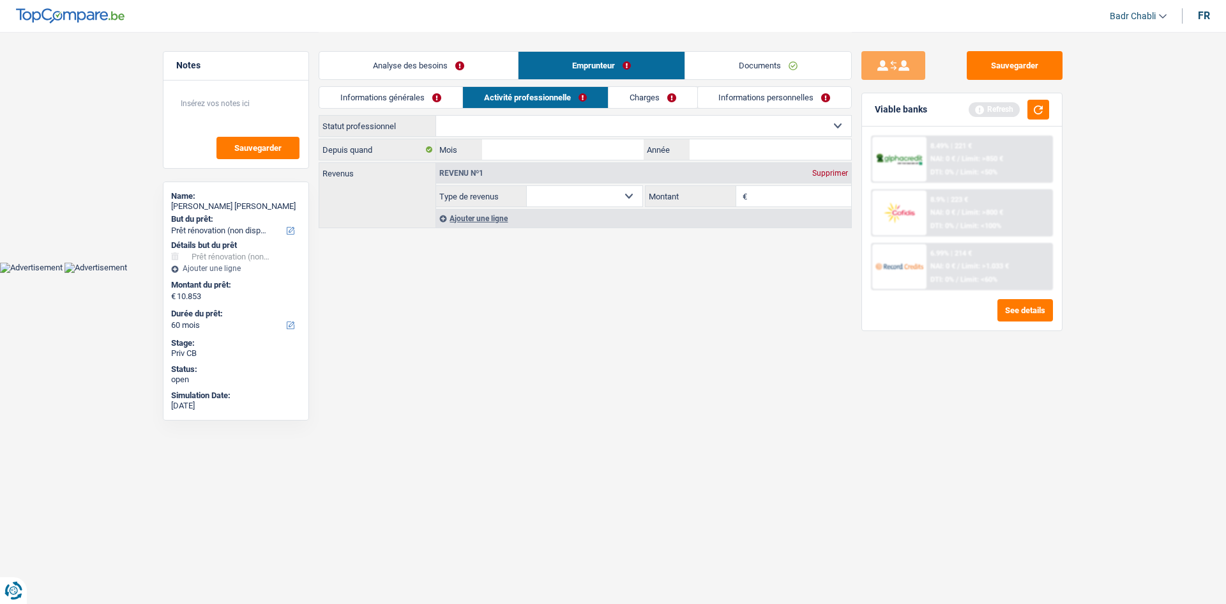
click at [666, 96] on link "Charges" at bounding box center [653, 97] width 89 height 21
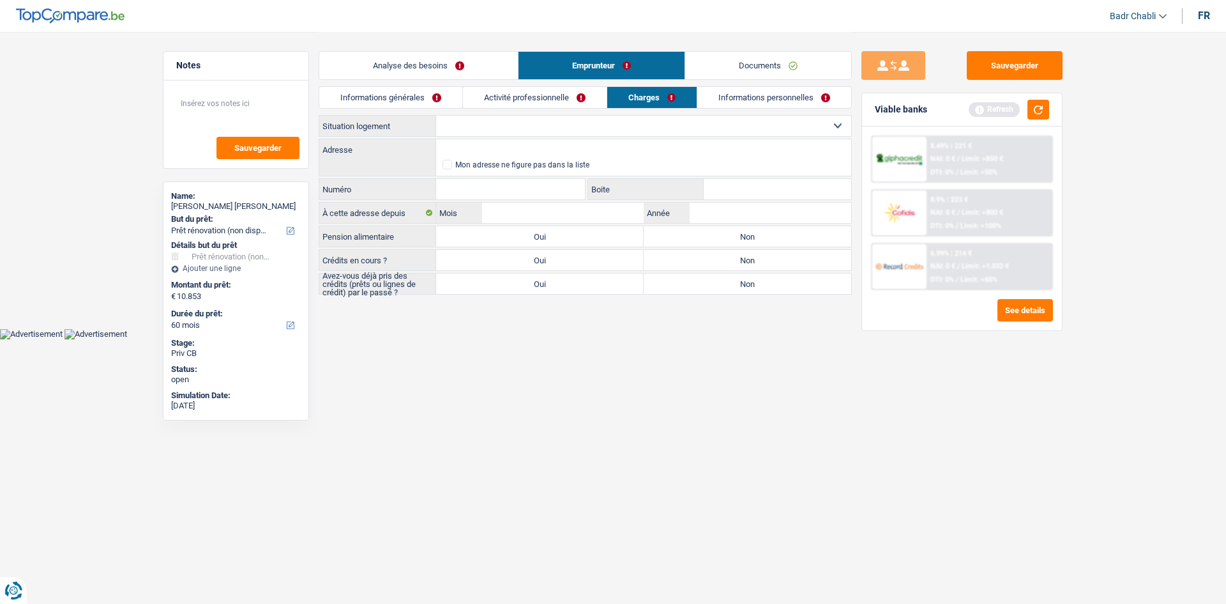
click at [563, 128] on select "Locataire Propriétaire avec prêt hypothécaire Propriétaire sans prêt hypothécai…" at bounding box center [643, 126] width 415 height 20
select select "ownerWithMortgage"
click at [436, 116] on select "Locataire Propriétaire avec prêt hypothécaire Propriétaire sans prêt hypothécai…" at bounding box center [643, 126] width 415 height 20
click at [702, 243] on label "Non" at bounding box center [748, 236] width 208 height 20
click at [702, 243] on input "Non" at bounding box center [748, 236] width 208 height 20
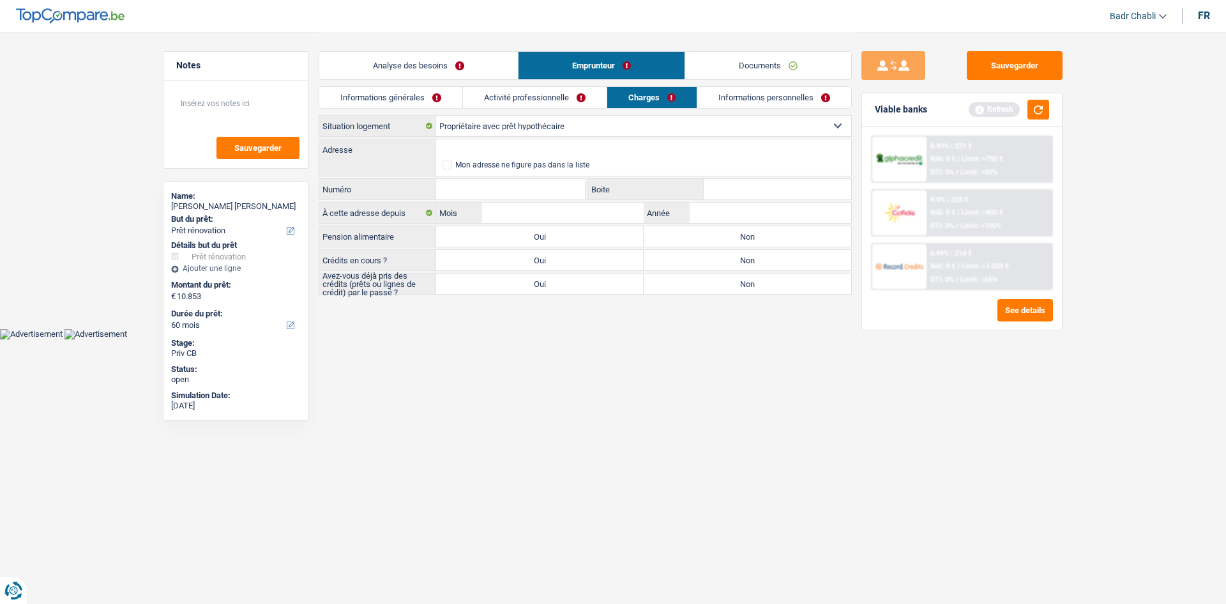
radio input "true"
click at [582, 258] on label "Oui" at bounding box center [540, 260] width 208 height 20
click at [582, 258] on input "Oui" at bounding box center [540, 260] width 208 height 20
radio input "true"
select select "mortgage"
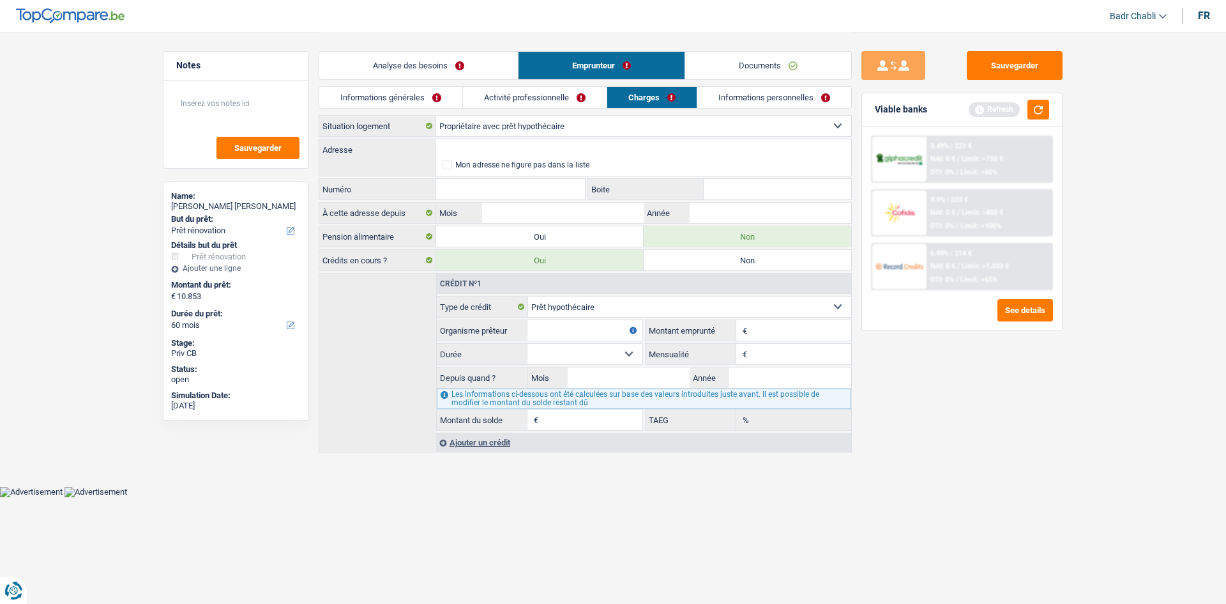
click at [428, 94] on link "Informations générales" at bounding box center [390, 97] width 143 height 21
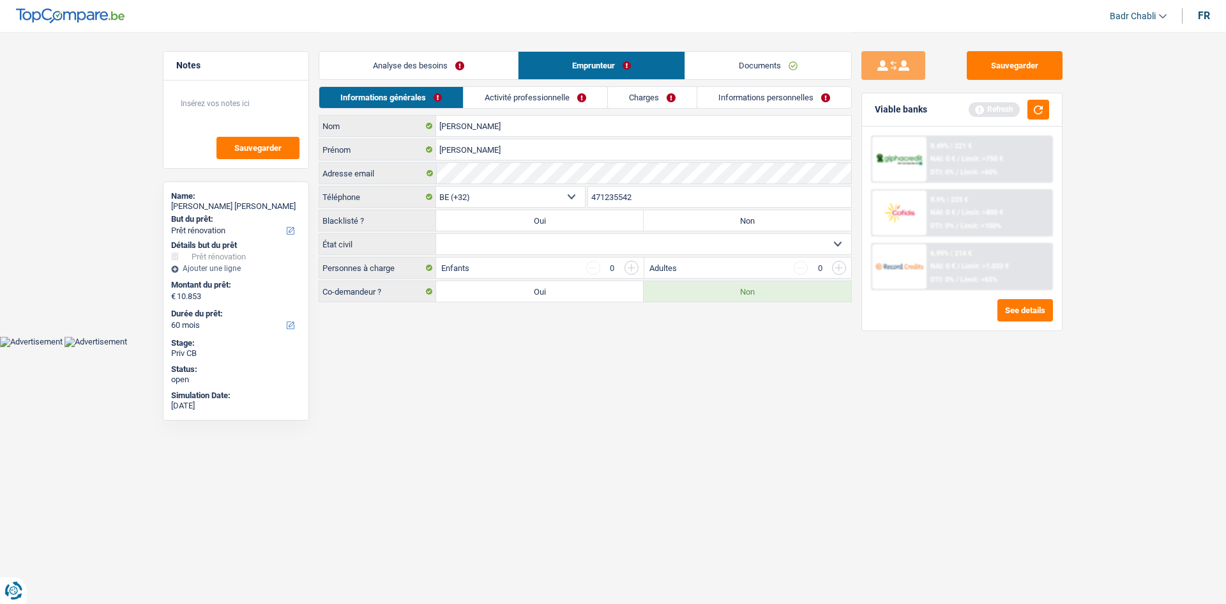
click at [521, 241] on select "Célibataire Marié(e) Cohabitant(e) légal(e) Divorcé(e) Veuf(ve) Séparé (de fait…" at bounding box center [643, 244] width 415 height 20
select select "cohabitation"
click at [436, 234] on select "Célibataire Marié(e) Cohabitant(e) légal(e) Divorcé(e) Veuf(ve) Séparé (de fait…" at bounding box center [643, 244] width 415 height 20
click at [553, 96] on link "Activité professionnelle" at bounding box center [536, 97] width 144 height 21
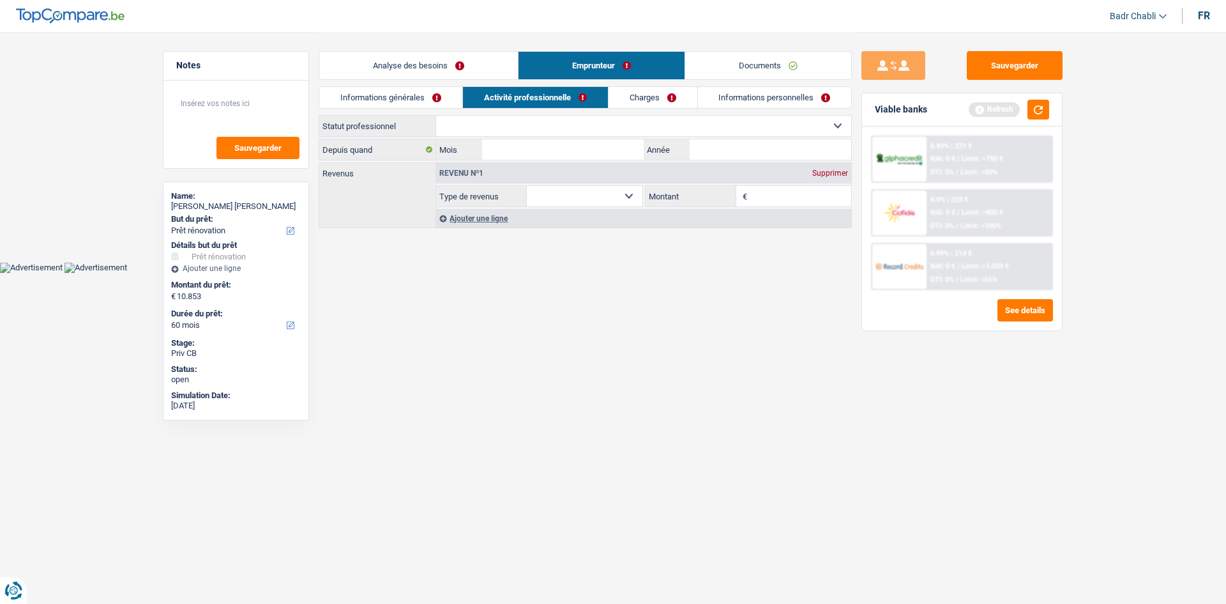
click at [636, 99] on link "Charges" at bounding box center [653, 97] width 89 height 21
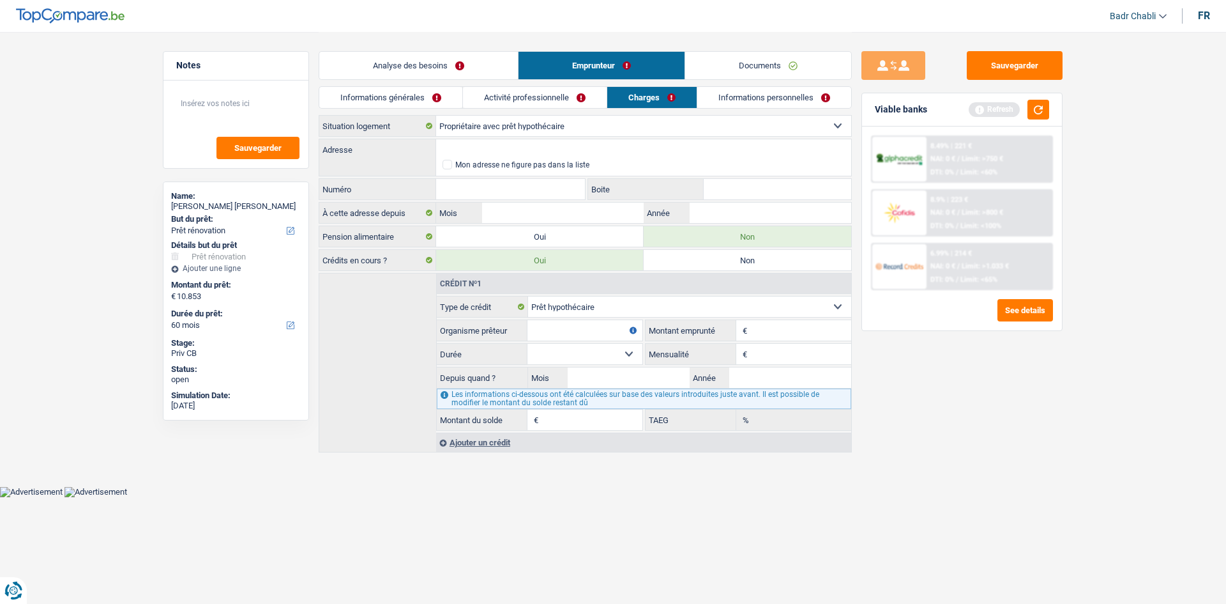
click at [522, 103] on link "Activité professionnelle" at bounding box center [535, 97] width 144 height 21
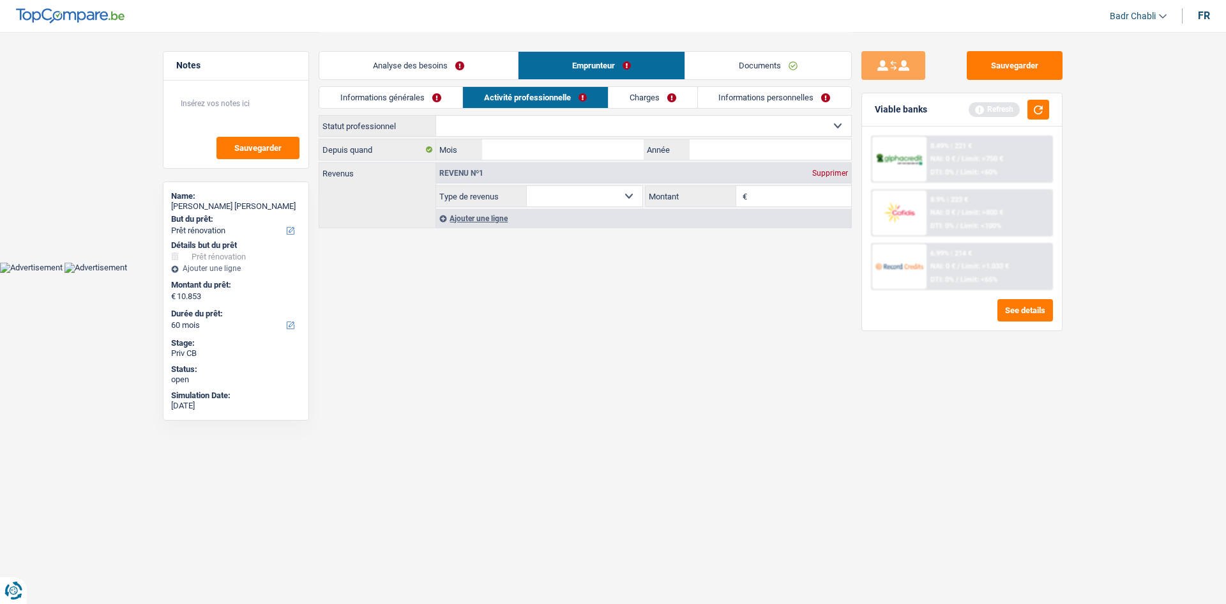
click at [396, 45] on div "Analyse des besoins Emprunteur Documents" at bounding box center [585, 59] width 533 height 54
click at [413, 65] on link "Analyse des besoins" at bounding box center [418, 65] width 199 height 27
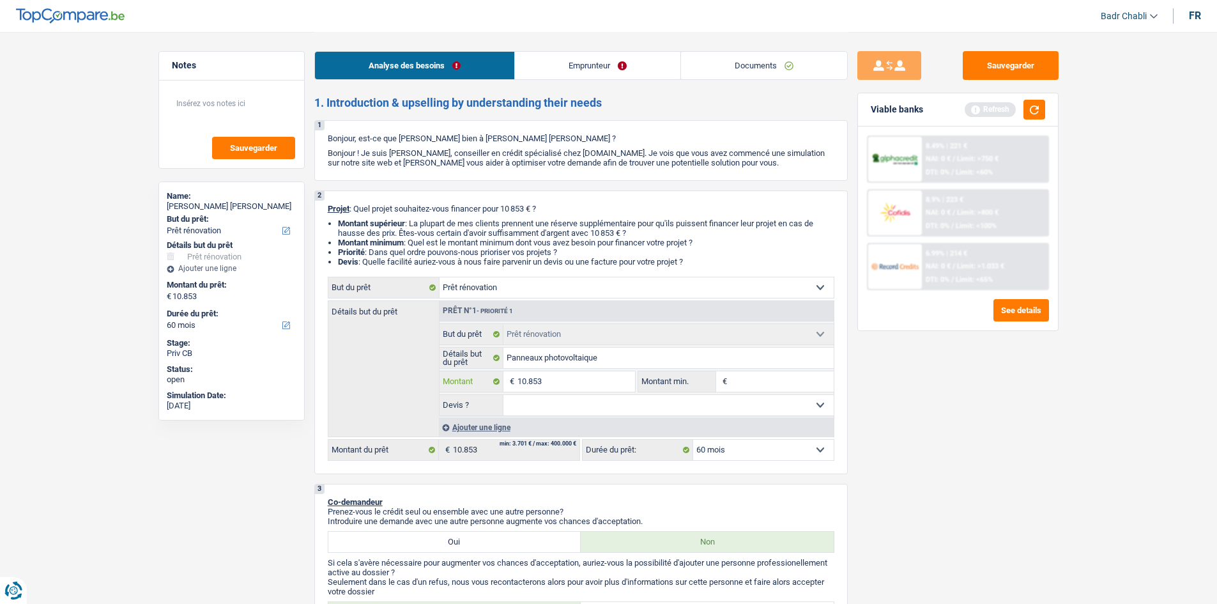
click at [601, 376] on input "10.853" at bounding box center [575, 381] width 117 height 20
click at [767, 370] on fieldset "€ Montant min. Tous les champs sont obligatoires. Veuillez fournir une réponse …" at bounding box center [735, 381] width 196 height 22
click at [766, 380] on input "Montant min." at bounding box center [781, 381] width 103 height 20
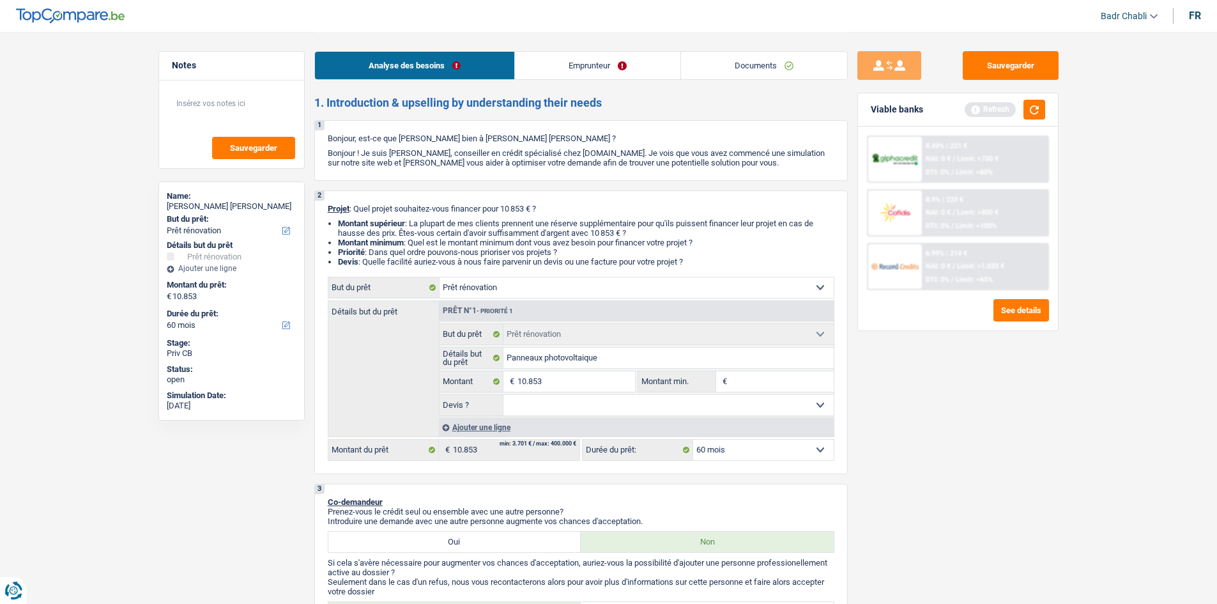
paste input "10.853"
type input "10.853"
click at [664, 410] on select "Oui Non Non répondu Sélectionner une option" at bounding box center [668, 405] width 330 height 20
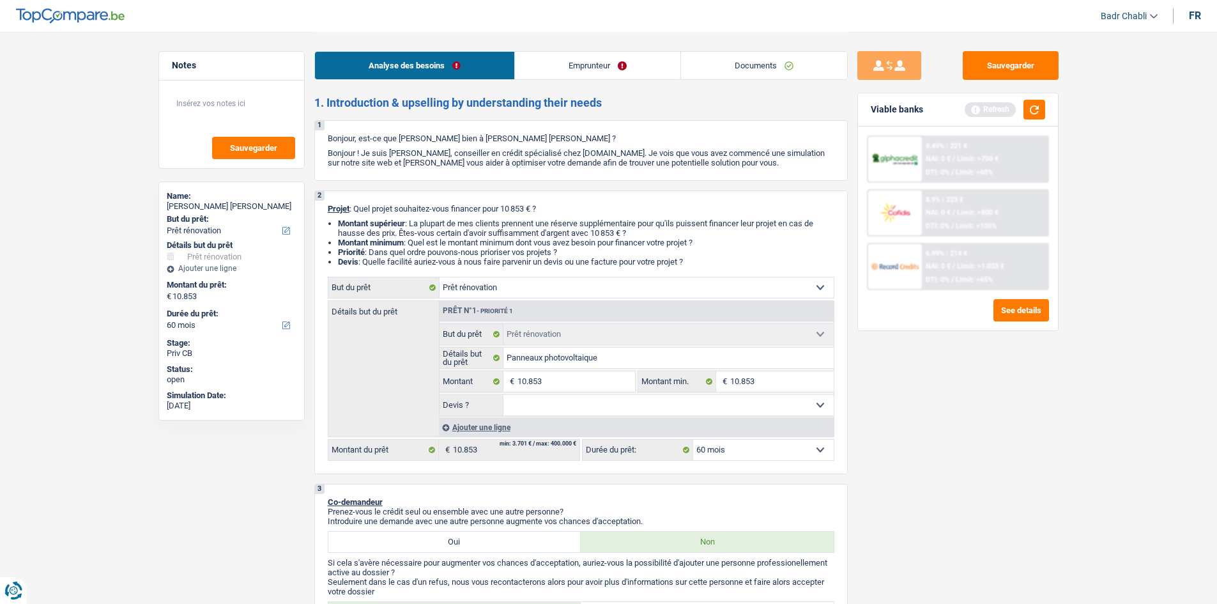
select select "false"
click at [503, 395] on select "Oui Non Non répondu Sélectionner une option" at bounding box center [668, 405] width 330 height 20
select select "false"
click at [491, 284] on select "Confort maison: meubles, textile, peinture, électroménager, outillage non-profe…" at bounding box center [636, 287] width 394 height 20
select select "energy"
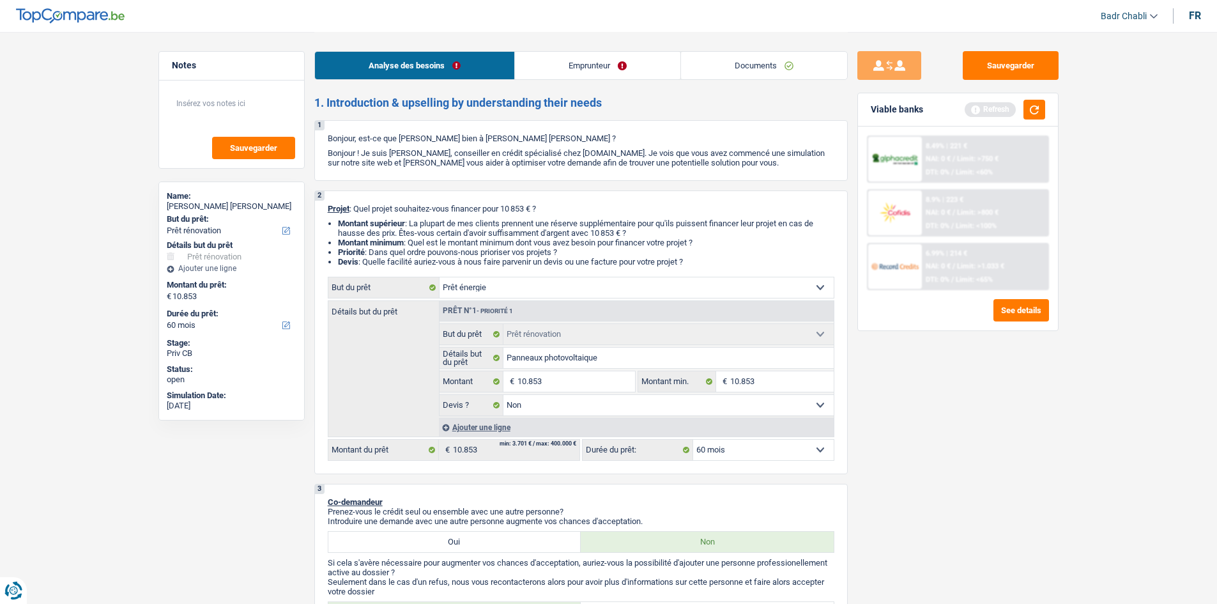
click at [439, 277] on select "Confort maison: meubles, textile, peinture, électroménager, outillage non-profe…" at bounding box center [636, 287] width 394 height 20
select select "energy"
select select
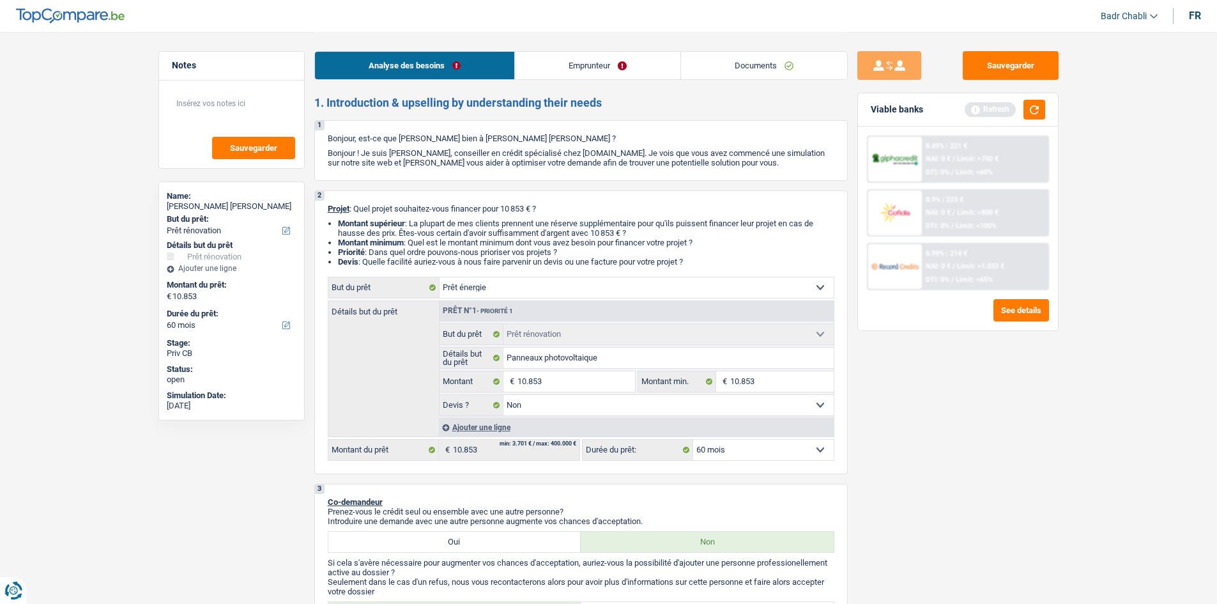
select select "energy"
select select
select select "renovation"
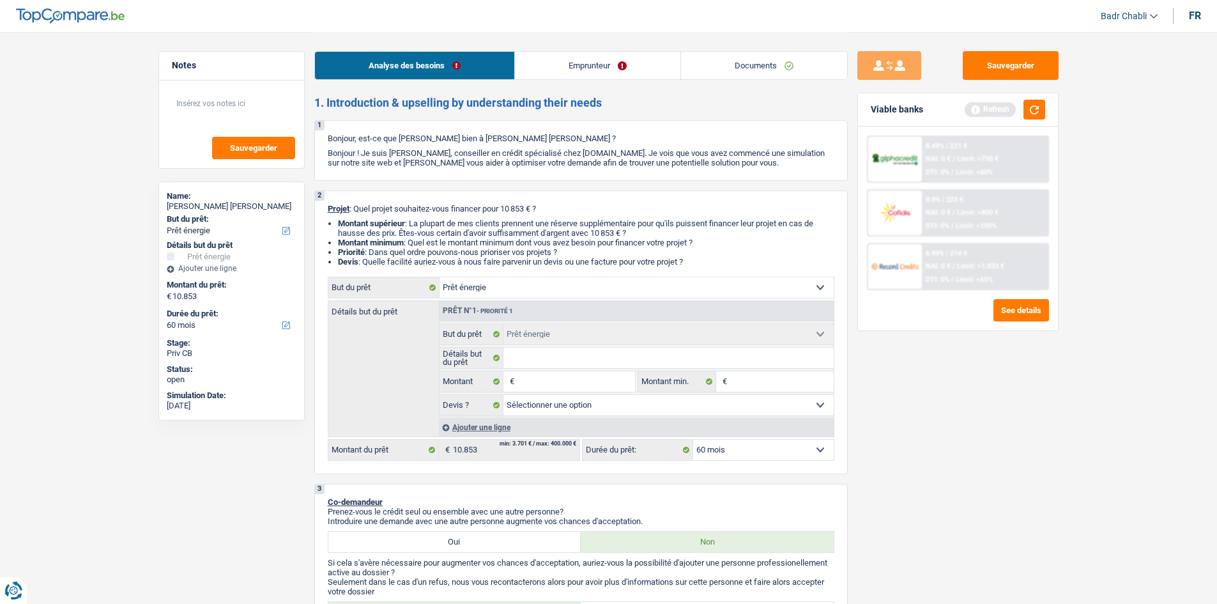
select select "false"
select select "renovation"
select select "false"
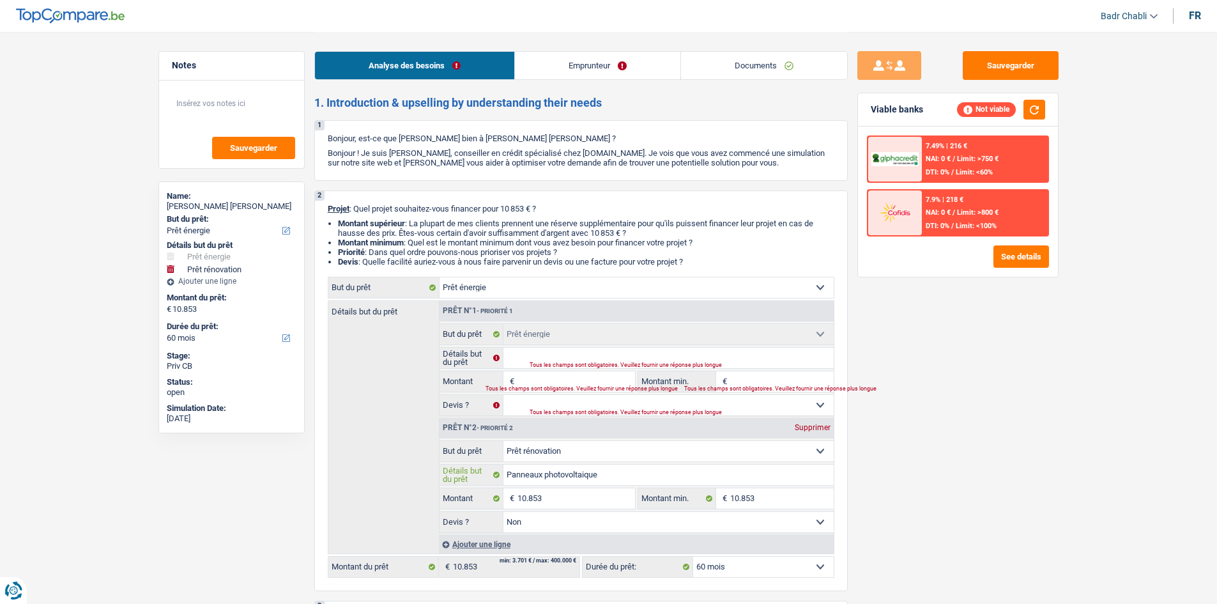
click at [554, 480] on input "Panneaux photovoltaique" at bounding box center [668, 474] width 330 height 20
click at [561, 377] on input "Montant" at bounding box center [575, 381] width 117 height 20
click at [563, 363] on div "Tous les champs sont obligatoires. Veuillez fournir une réponse plus longue" at bounding box center [665, 365] width 273 height 5
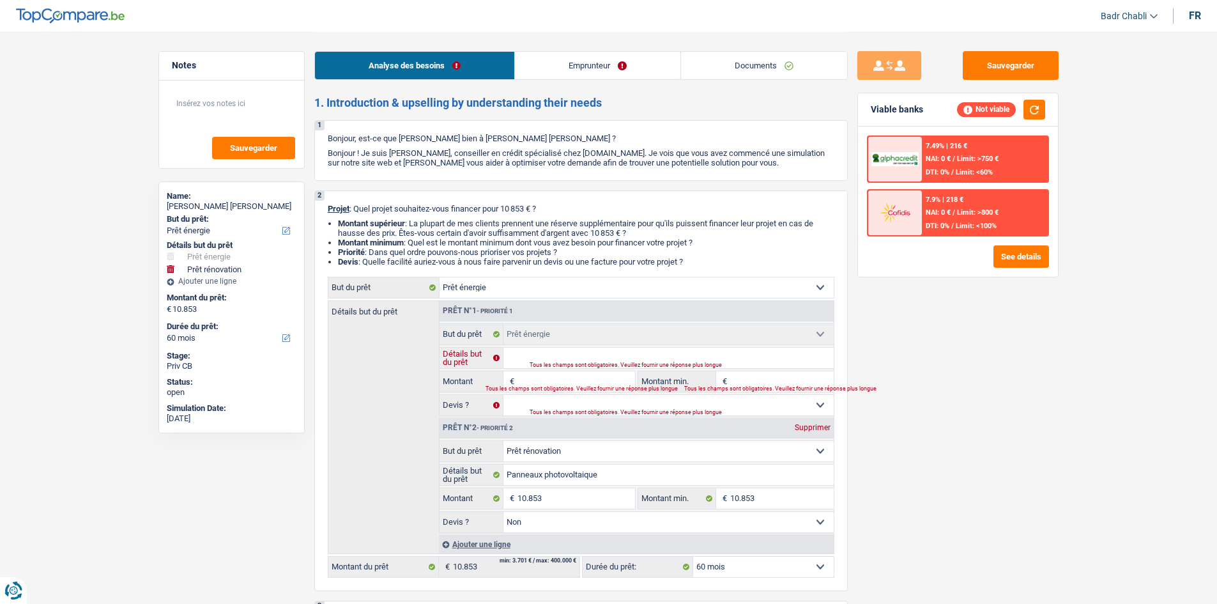
click at [564, 357] on input "Détails but du prêt" at bounding box center [668, 357] width 330 height 20
paste input "Panneaux photovoltaique"
type input "Panneaux photovoltaique"
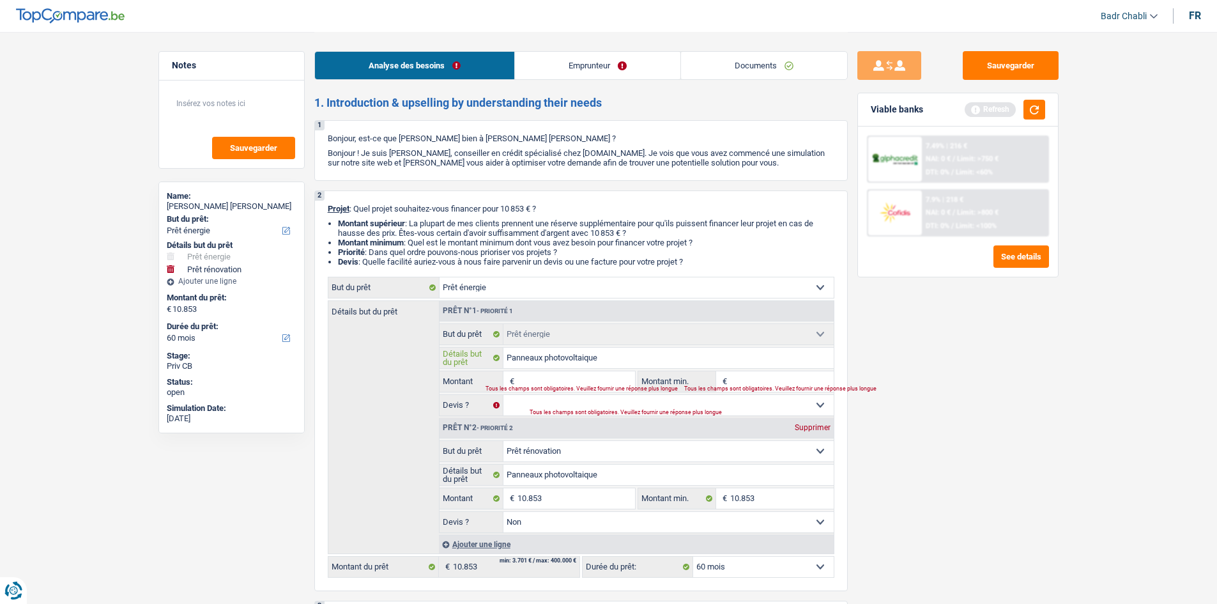
type input "Panneaux photovoltaique"
click at [552, 498] on input "10.853" at bounding box center [575, 498] width 117 height 20
click at [581, 377] on input "Montant" at bounding box center [575, 381] width 117 height 20
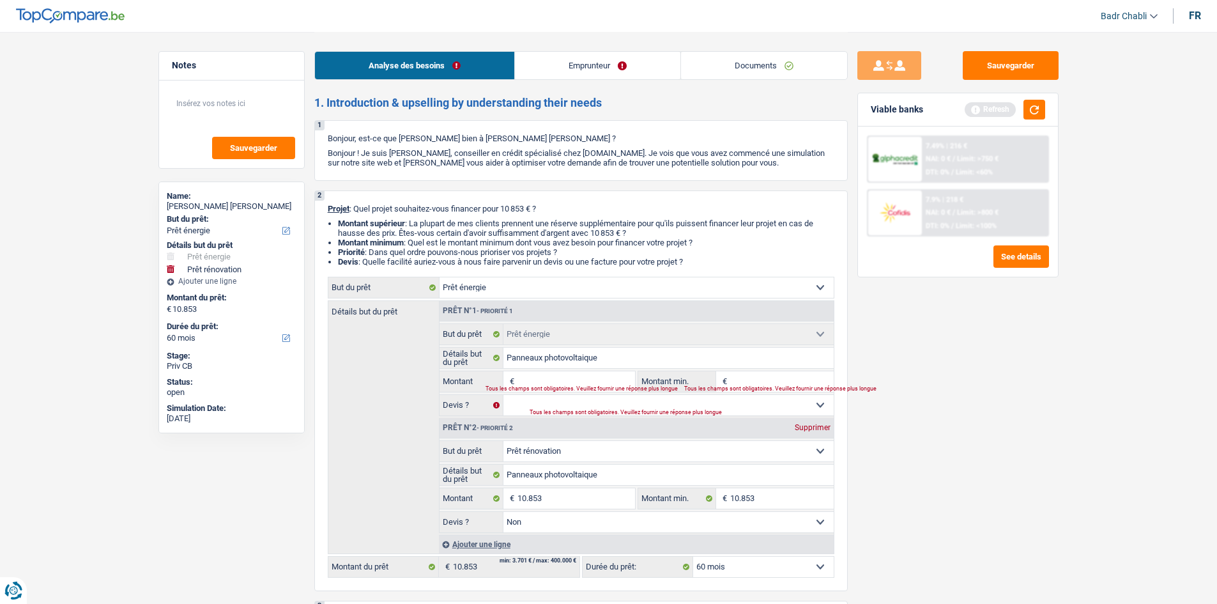
paste input "10.853"
type input "10.853"
click at [787, 379] on input "Montant min." at bounding box center [781, 381] width 103 height 20
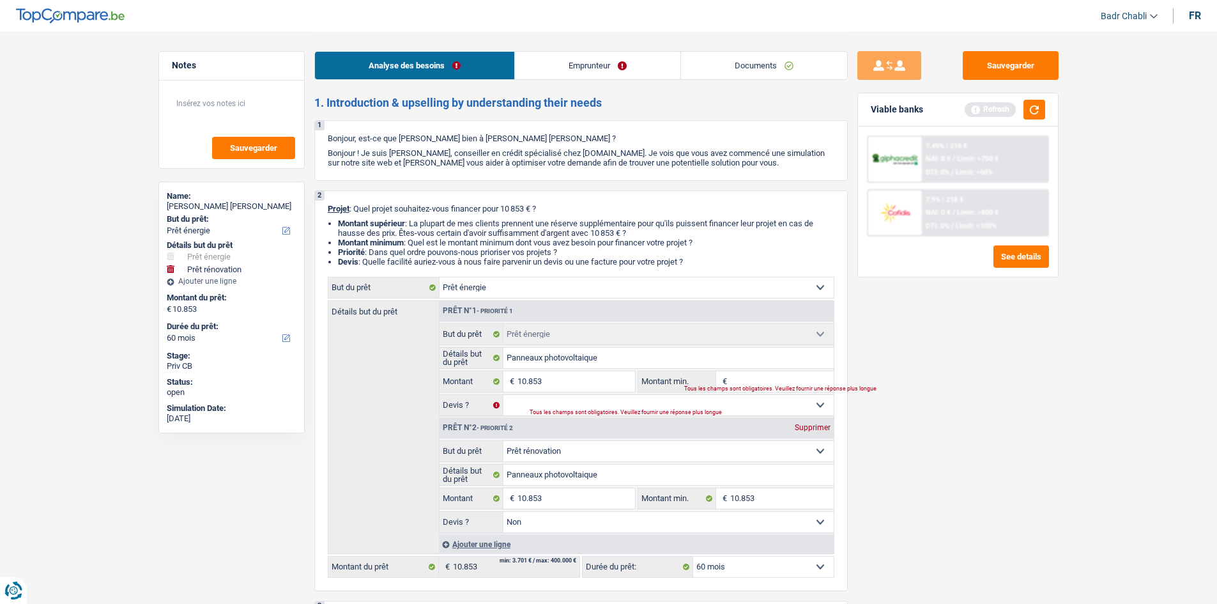
type input "21.706"
select select "120"
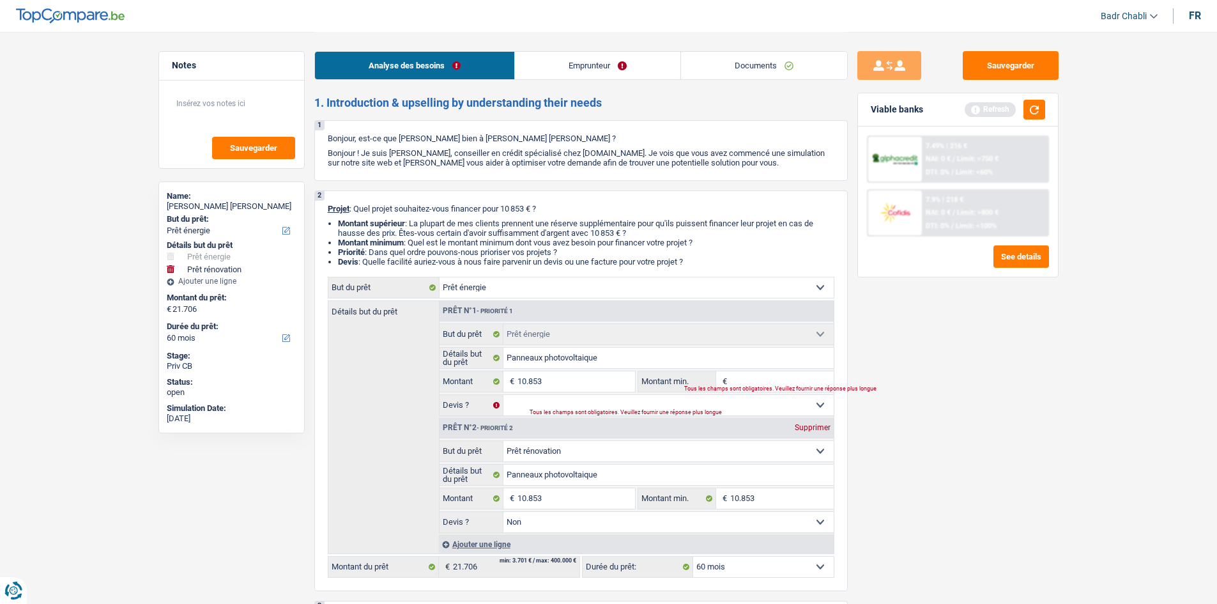
select select "120"
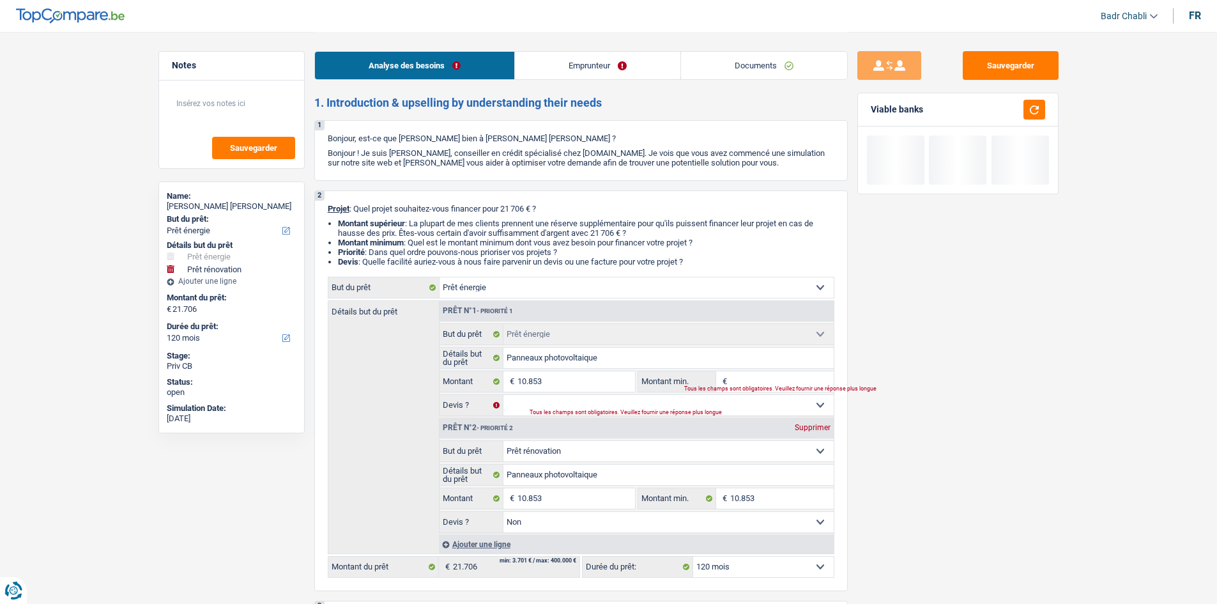
paste input "10.853"
type input "10.853"
click at [807, 419] on div "Prêt n°2 - Priorité 2 Supprimer" at bounding box center [636, 428] width 394 height 20
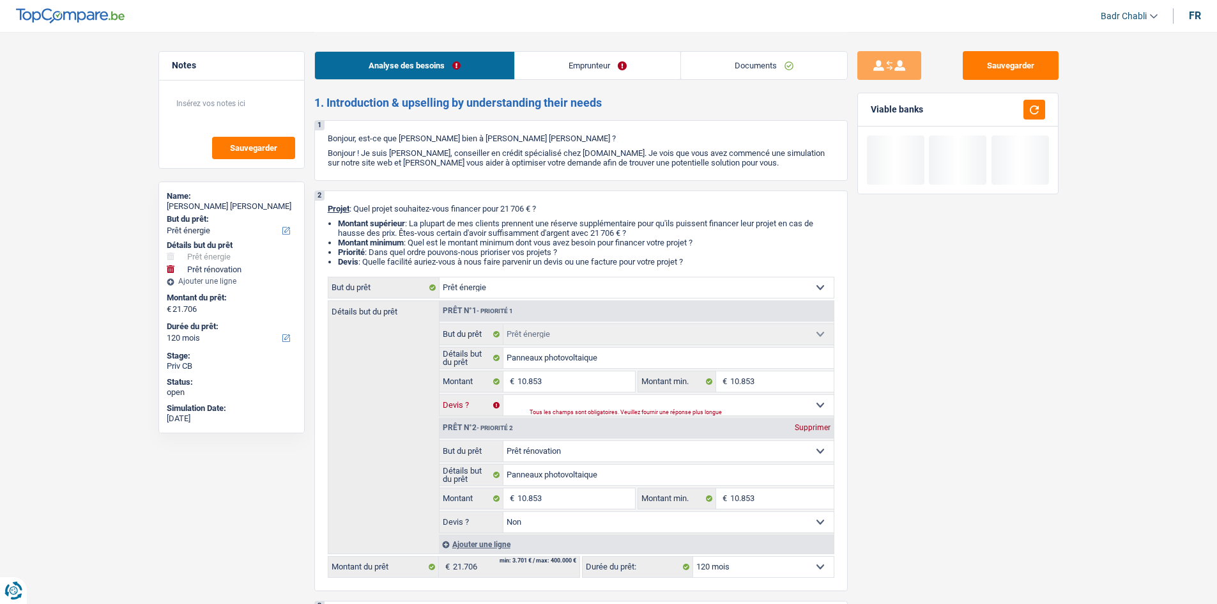
click at [766, 405] on select "Oui Non Non répondu Sélectionner une option" at bounding box center [668, 405] width 330 height 20
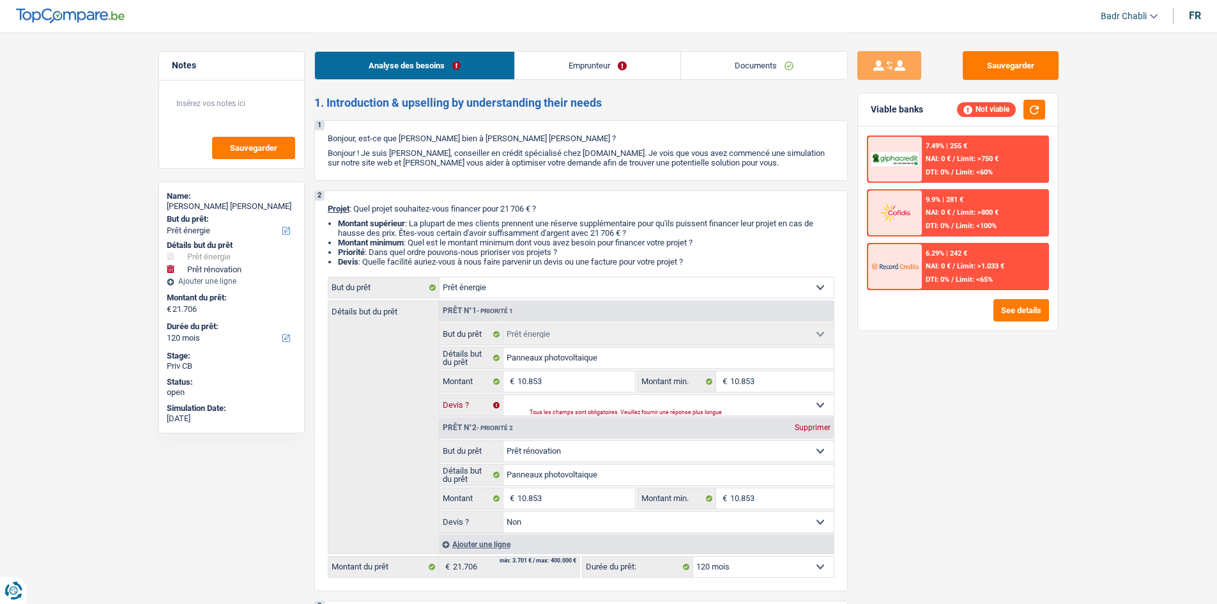
select select "yes"
click at [503, 395] on select "Oui Non Non répondu Sélectionner une option" at bounding box center [668, 405] width 330 height 20
select select "yes"
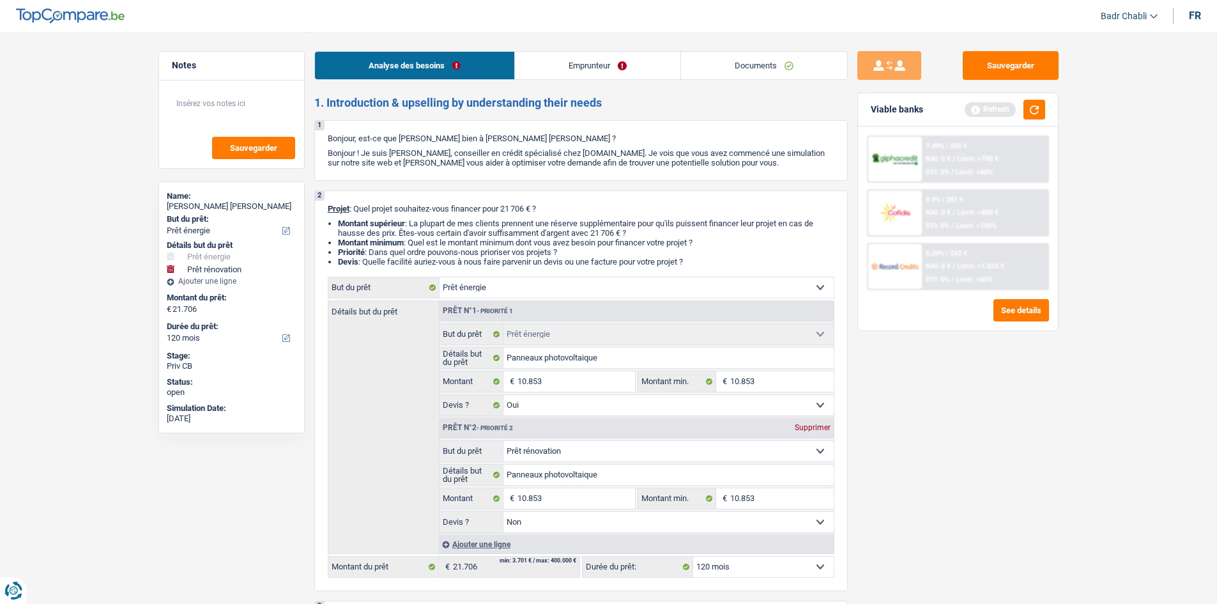
click at [814, 434] on div "Prêt n°2 - Priorité 2 Supprimer" at bounding box center [636, 428] width 394 height 20
click at [814, 426] on div "Supprimer" at bounding box center [812, 427] width 42 height 8
type input "10.853"
select select "60"
type input "10.853"
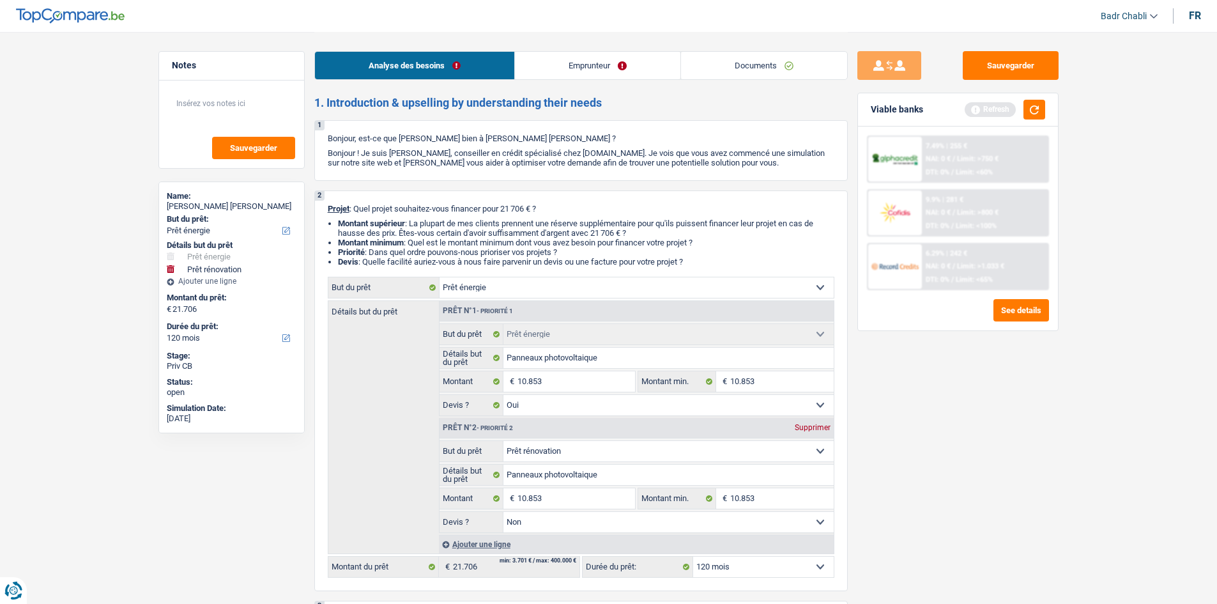
select select "60"
type input "10.853"
select select "60"
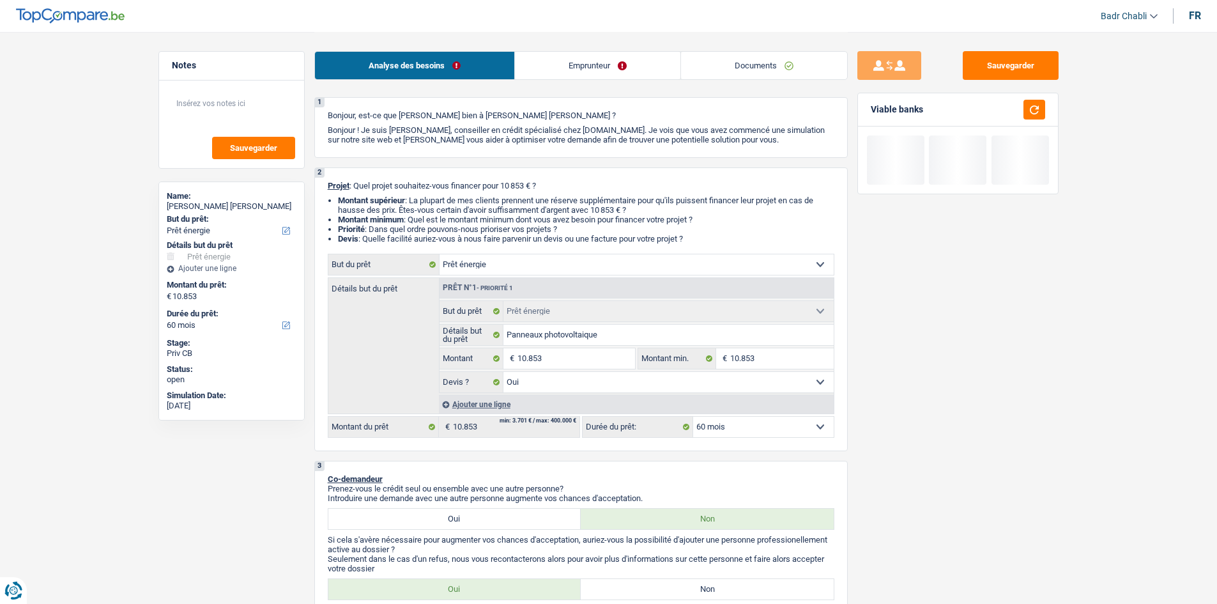
scroll to position [319, 0]
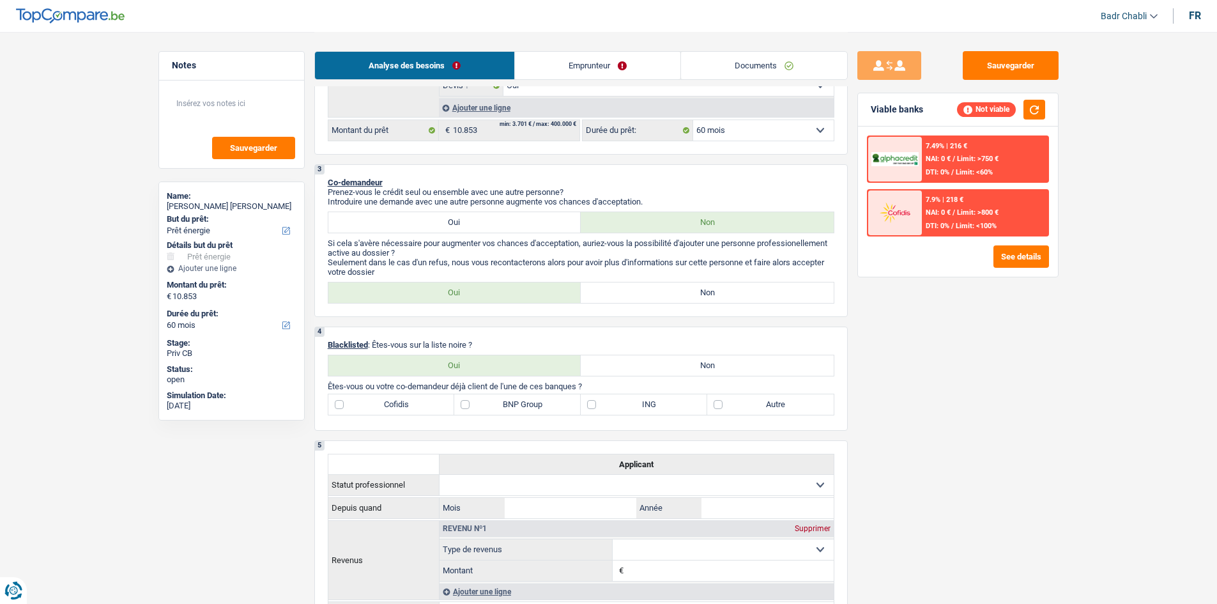
click at [701, 291] on label "Non" at bounding box center [707, 292] width 253 height 20
click at [701, 291] on input "Non" at bounding box center [707, 292] width 253 height 20
radio input "true"
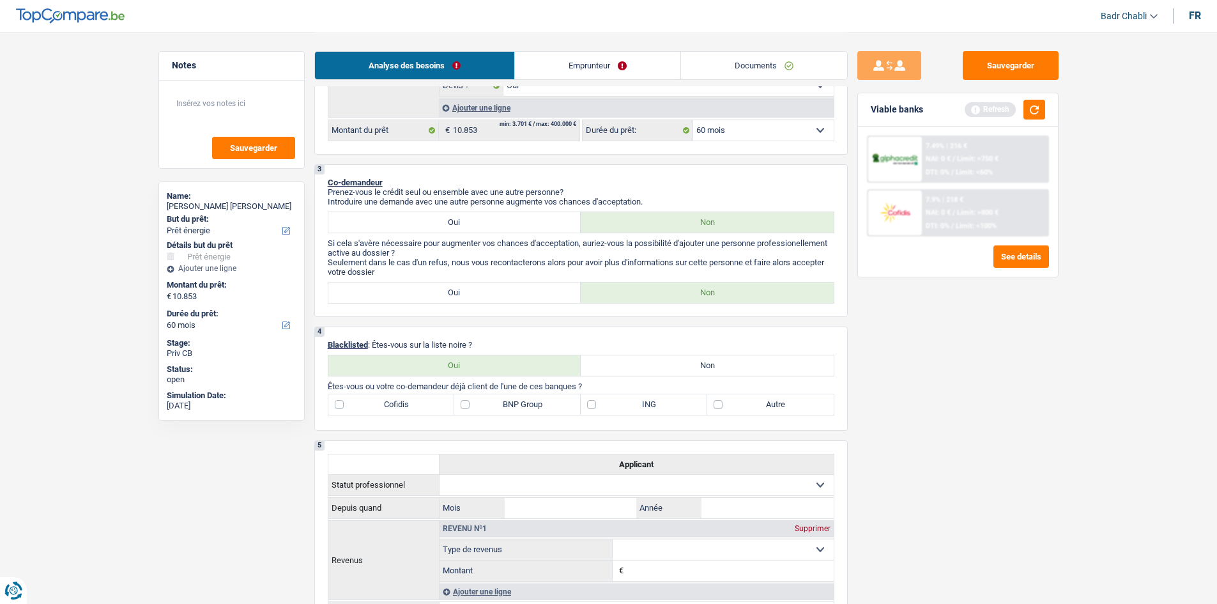
click at [704, 378] on div "4 Blacklisted : Êtes-vous sur la liste noire ? Oui Non Tous les champs sont obl…" at bounding box center [580, 378] width 533 height 104
click at [706, 356] on label "Non" at bounding box center [707, 365] width 253 height 20
click at [706, 356] on input "Non" at bounding box center [707, 365] width 253 height 20
radio input "true"
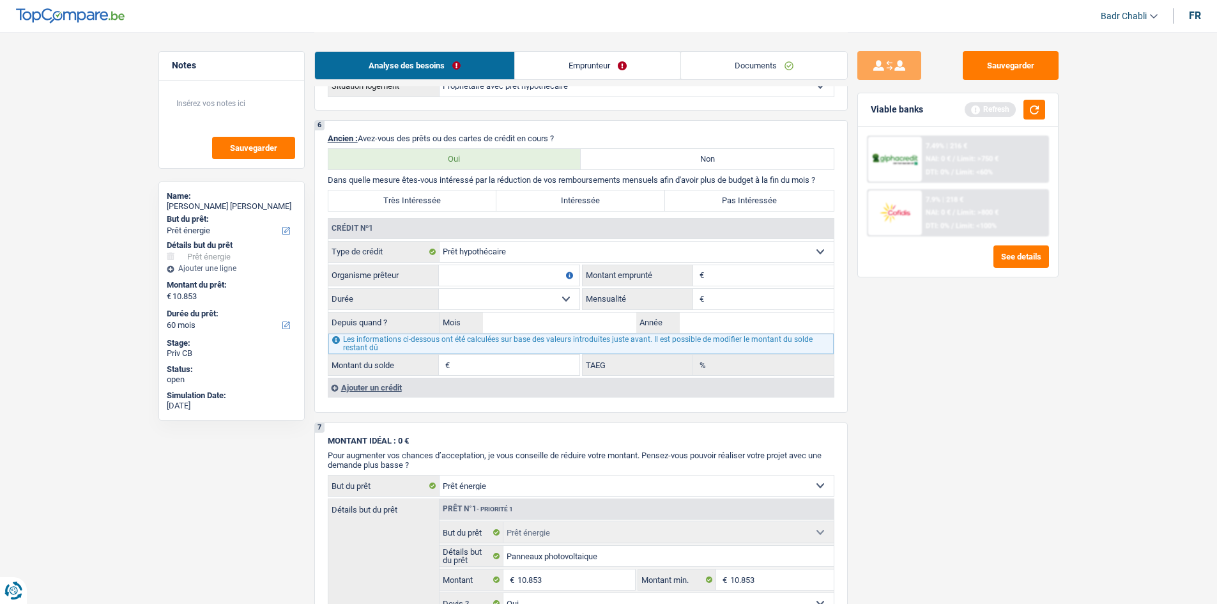
scroll to position [958, 0]
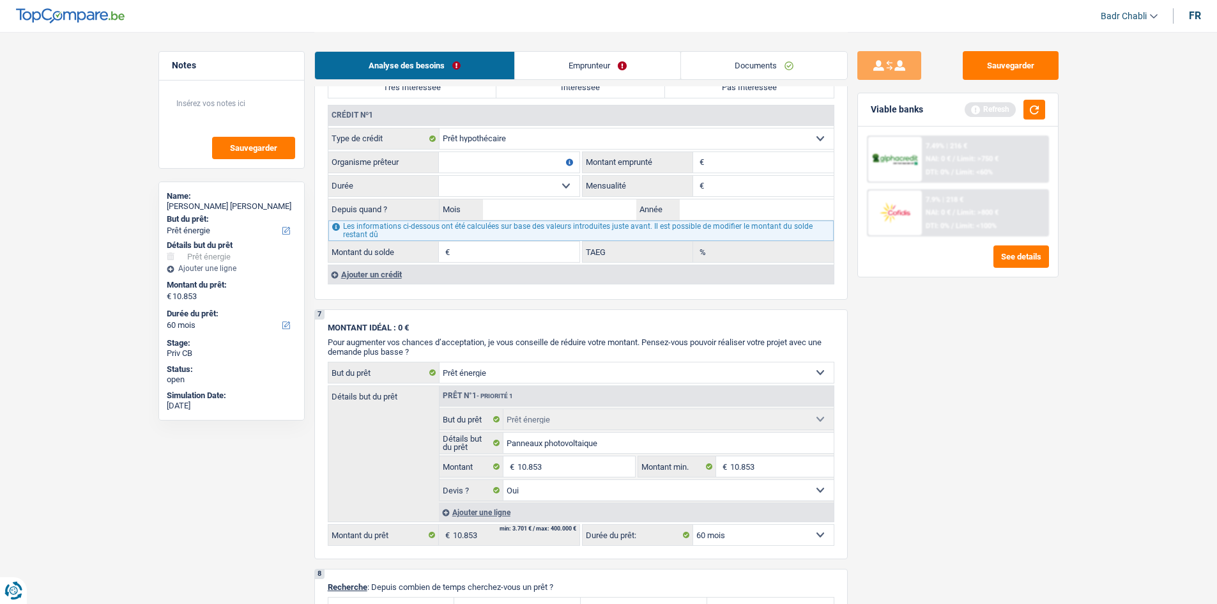
click at [469, 153] on input "Organisme prêteur" at bounding box center [509, 162] width 141 height 20
type input "Crelan"
click at [786, 164] on input "Montant" at bounding box center [770, 162] width 126 height 20
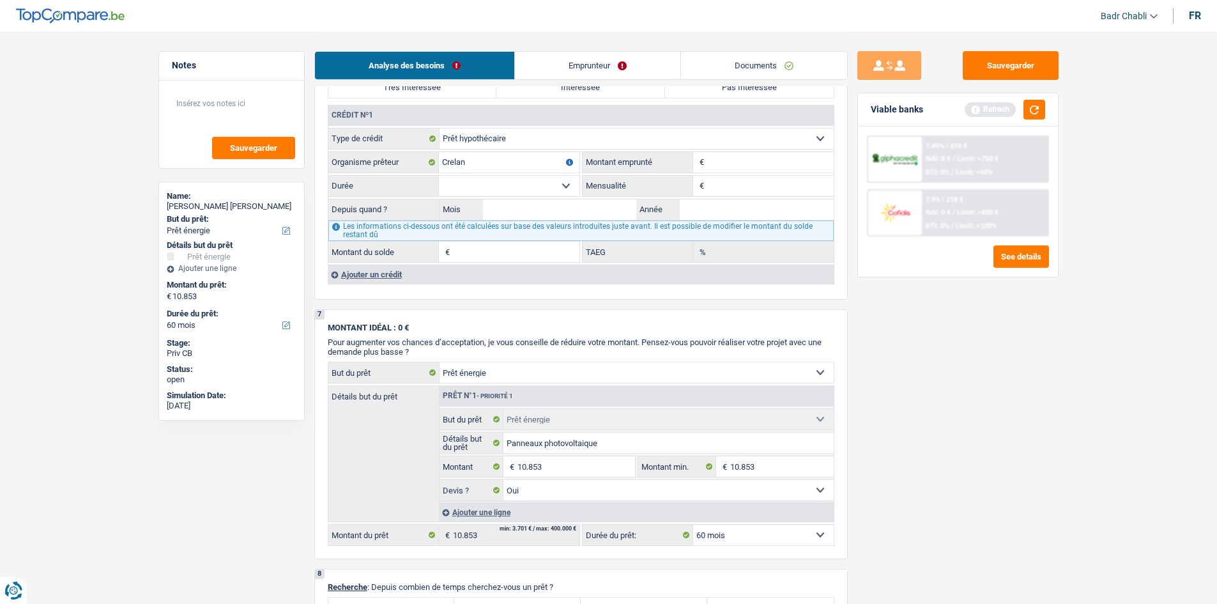
click at [786, 164] on input "Montant" at bounding box center [770, 162] width 126 height 20
click at [731, 157] on input "Montant" at bounding box center [770, 162] width 126 height 20
type input "223.000"
click at [554, 188] on select "120 mois 132 mois 144 mois 180 mois 240 mois 300 mois 360 mois 420 mois Sélecti…" at bounding box center [509, 186] width 141 height 20
select select "360"
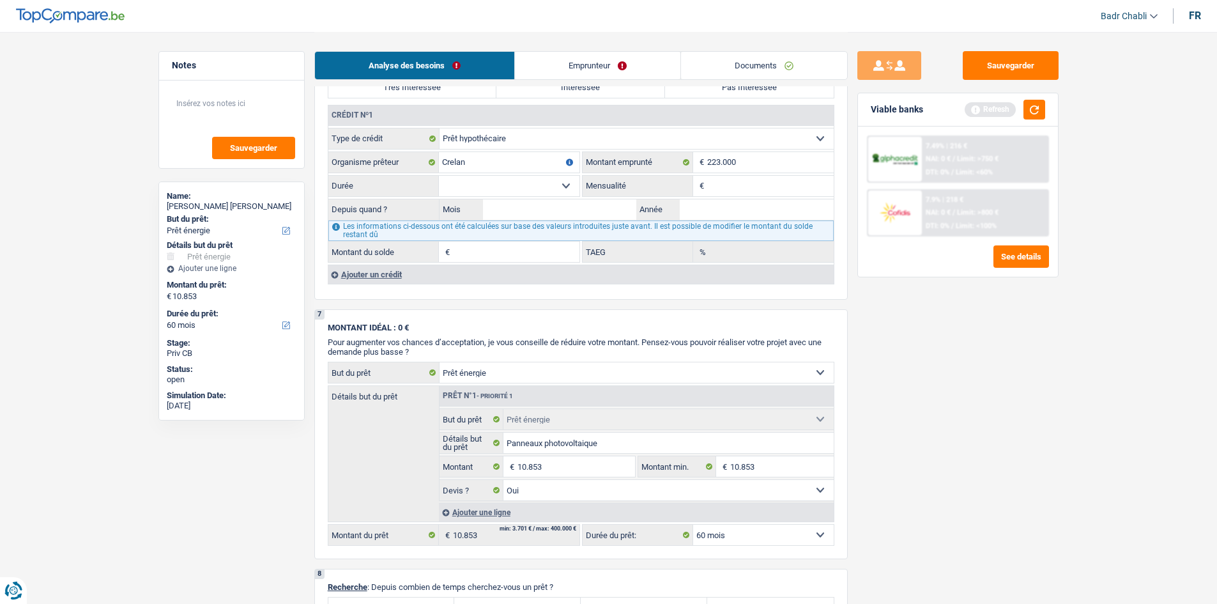
click at [439, 176] on select "120 mois 132 mois 144 mois 180 mois 240 mois 300 mois 360 mois 420 mois Sélecti…" at bounding box center [509, 186] width 141 height 20
click at [737, 191] on input "Mensualité" at bounding box center [770, 186] width 126 height 20
type input "956"
click at [565, 215] on input "Mois" at bounding box center [560, 209] width 154 height 20
click at [570, 215] on input "Mois" at bounding box center [560, 209] width 154 height 20
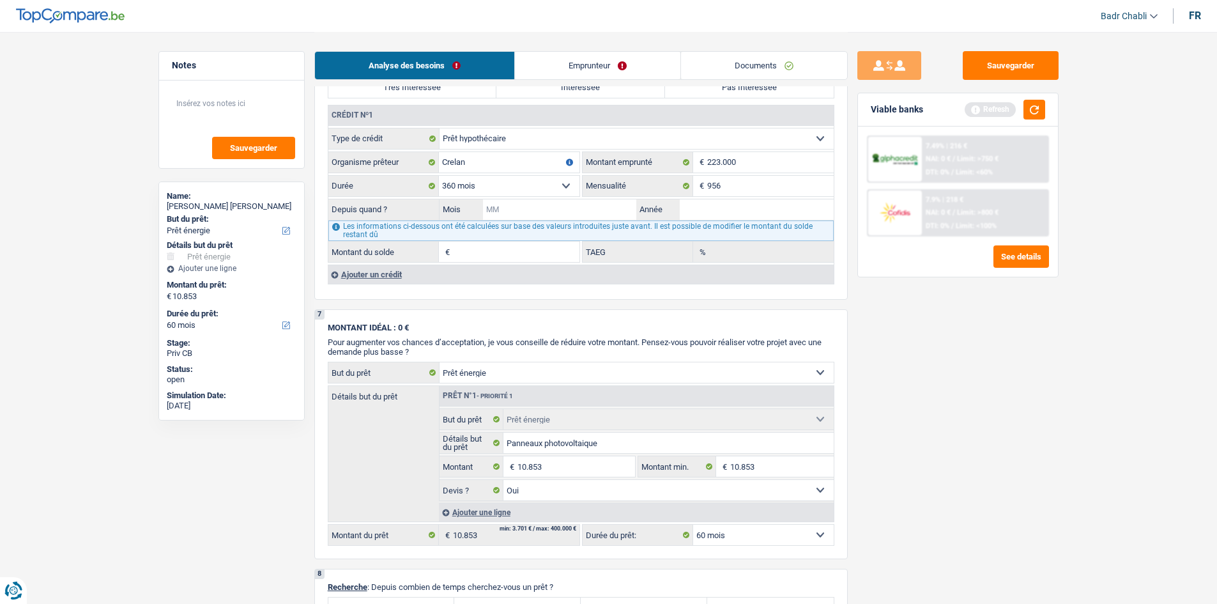
click at [570, 215] on input "Mois" at bounding box center [560, 209] width 154 height 20
click at [568, 206] on input "Mois" at bounding box center [560, 209] width 154 height 20
type input "01"
type input "2015"
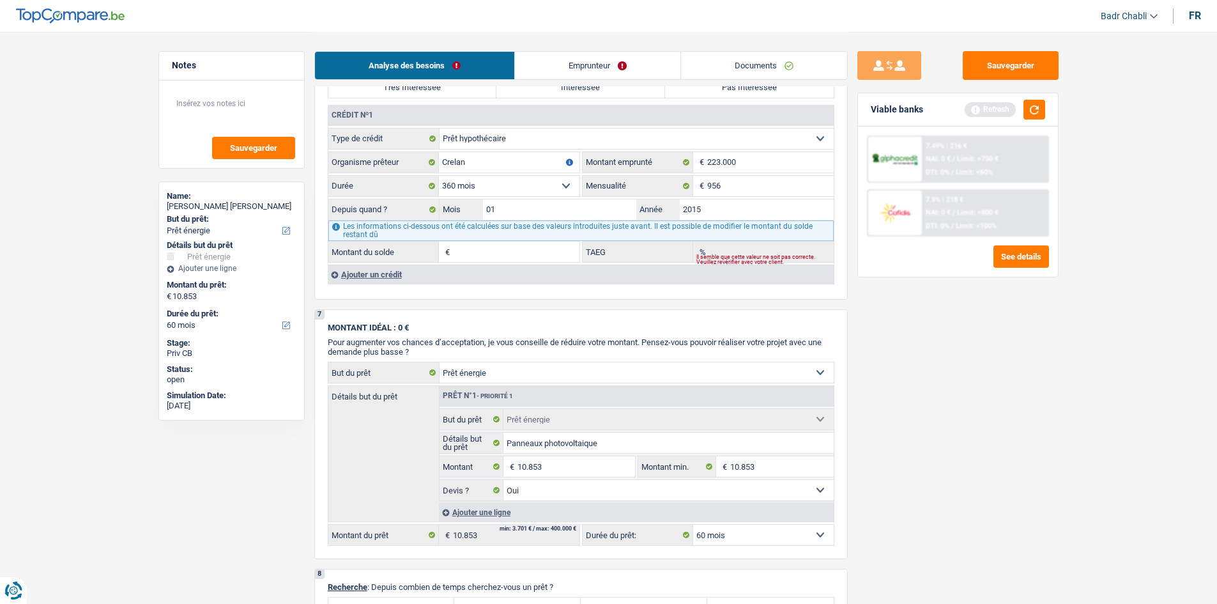
type input "166.227"
type input "3,18"
click at [1040, 107] on button "button" at bounding box center [1034, 110] width 22 height 20
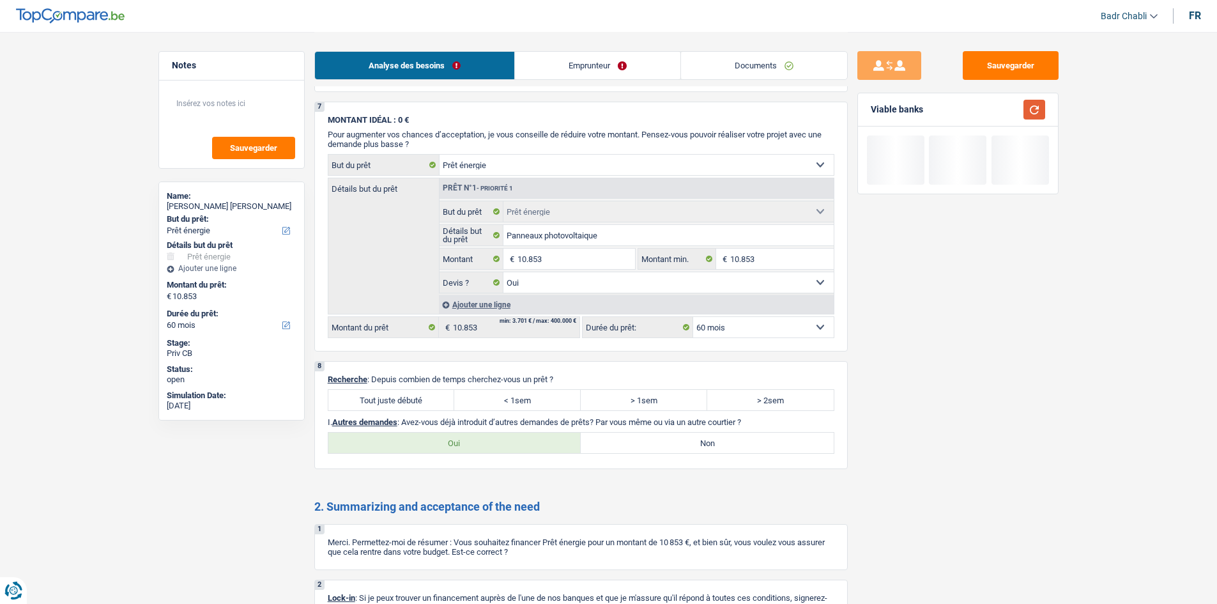
scroll to position [1213, 0]
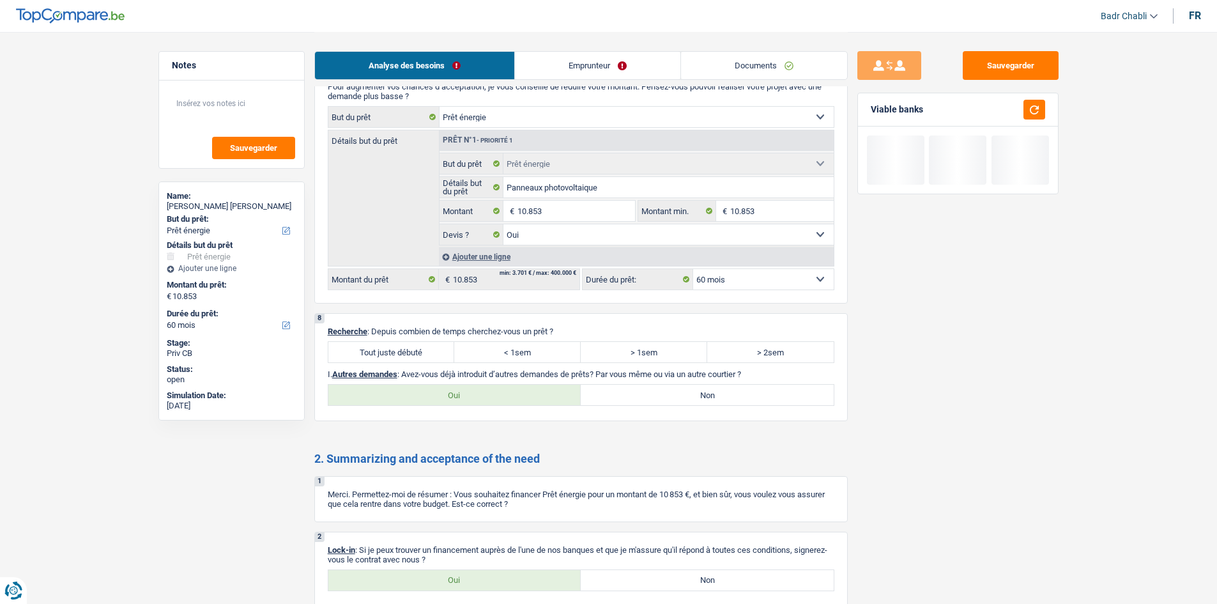
click at [420, 347] on label "Tout juste débuté" at bounding box center [391, 352] width 126 height 20
click at [420, 347] on input "Tout juste débuté" at bounding box center [391, 352] width 126 height 20
radio input "true"
click at [729, 385] on label "Non" at bounding box center [707, 394] width 253 height 20
click at [729, 385] on input "Non" at bounding box center [707, 394] width 253 height 20
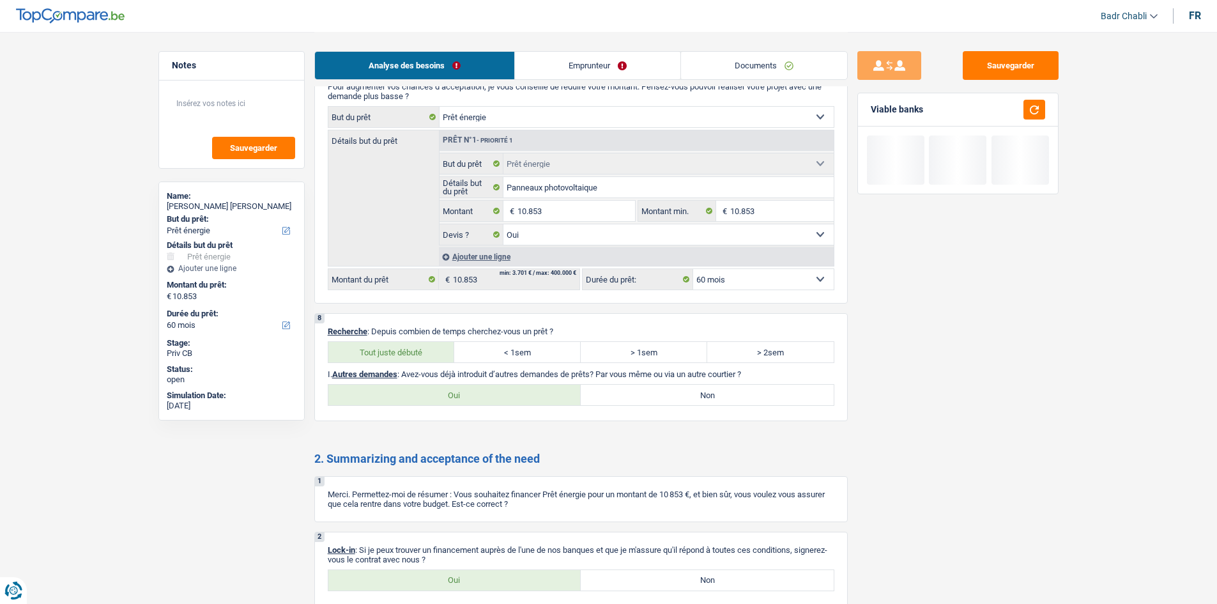
radio input "true"
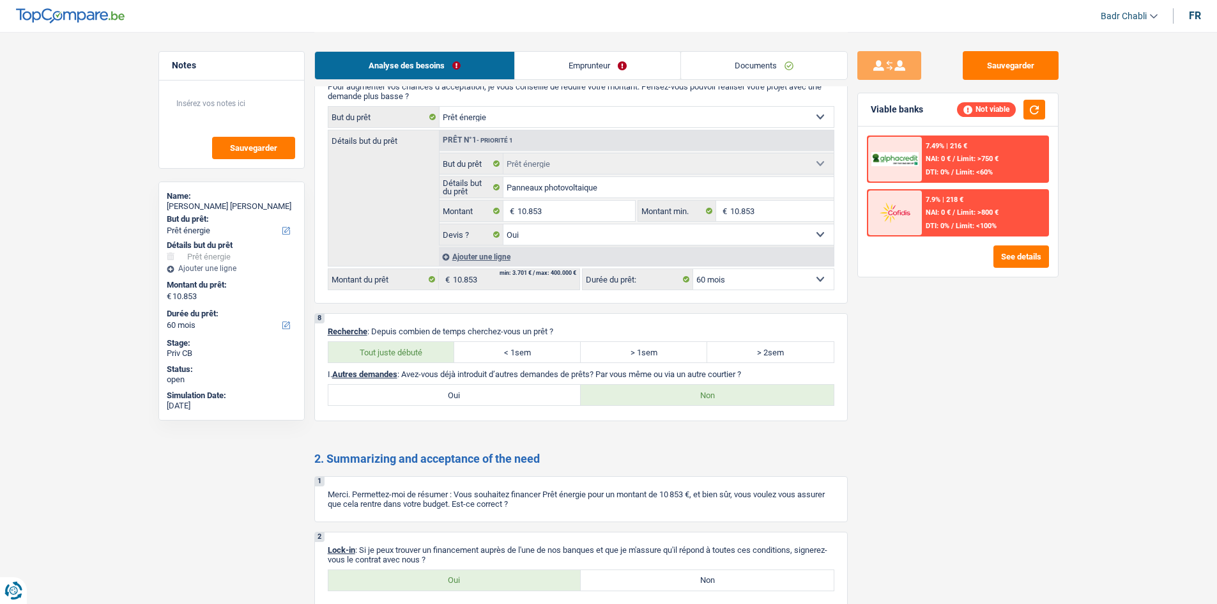
click at [502, 583] on label "Oui" at bounding box center [454, 580] width 253 height 20
click at [502, 583] on input "Oui" at bounding box center [454, 580] width 253 height 20
radio input "true"
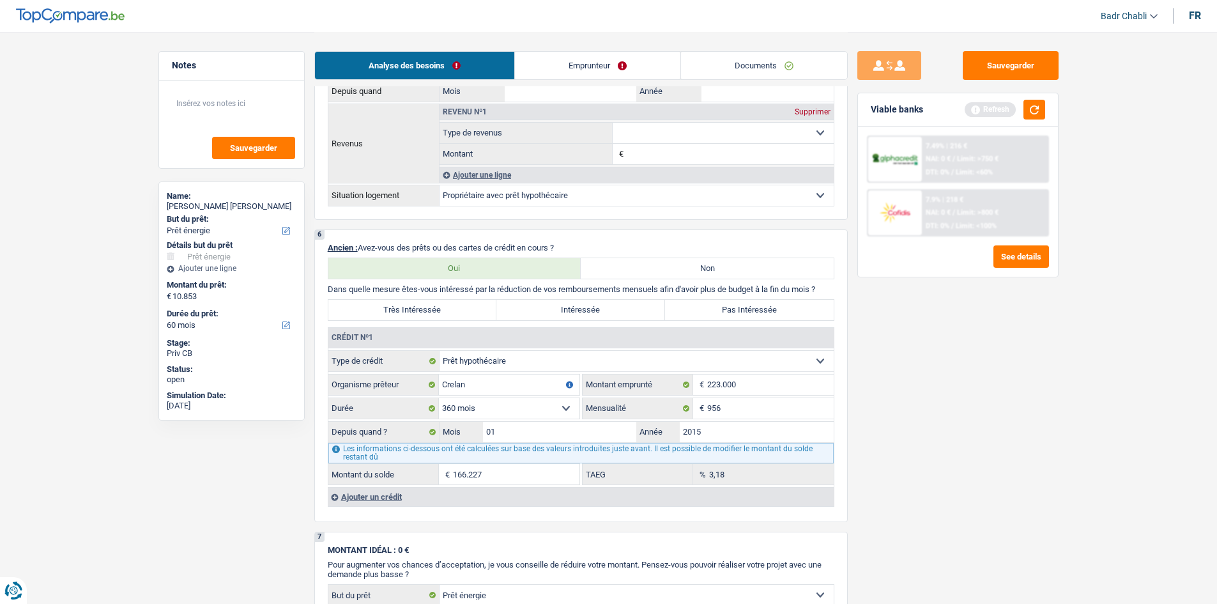
scroll to position [894, 0]
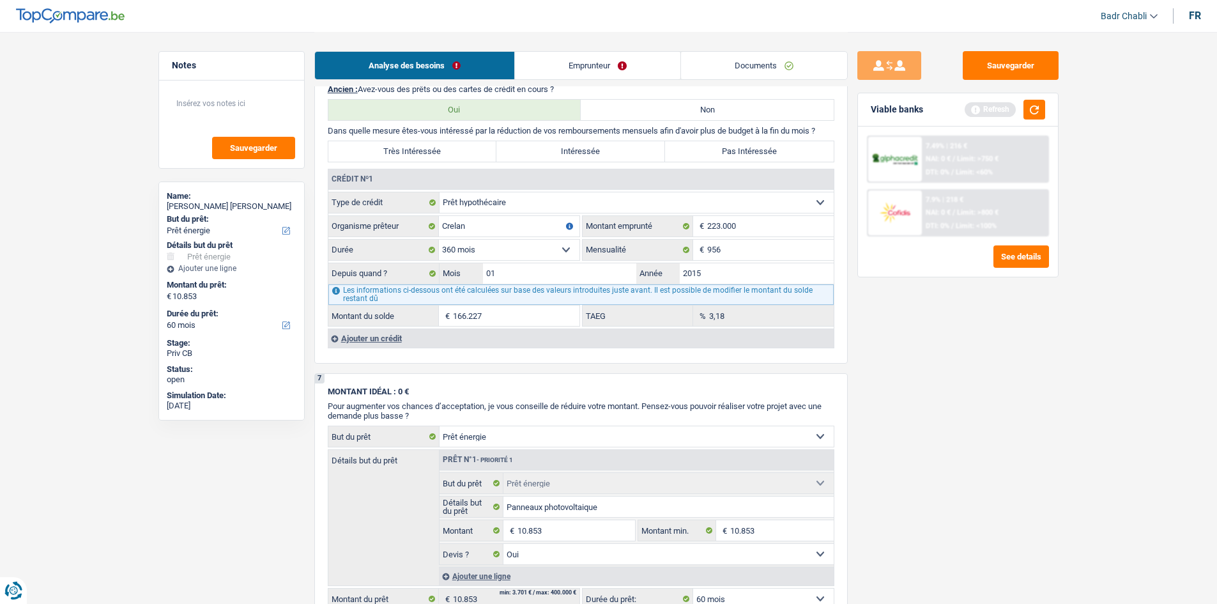
click at [582, 59] on link "Emprunteur" at bounding box center [597, 65] width 165 height 27
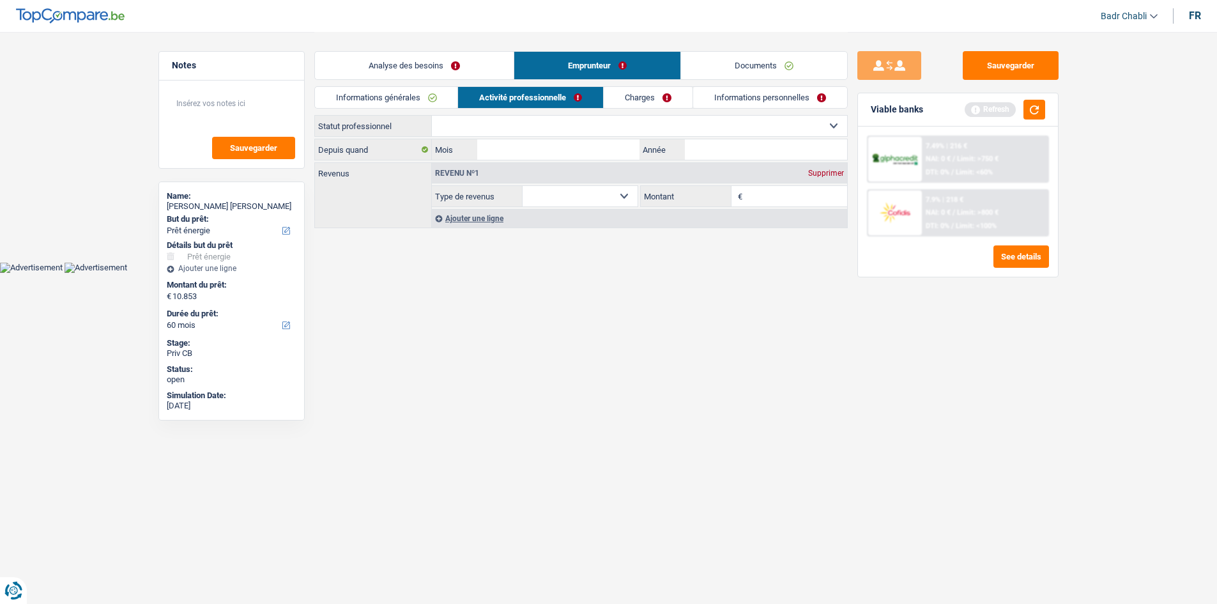
scroll to position [0, 0]
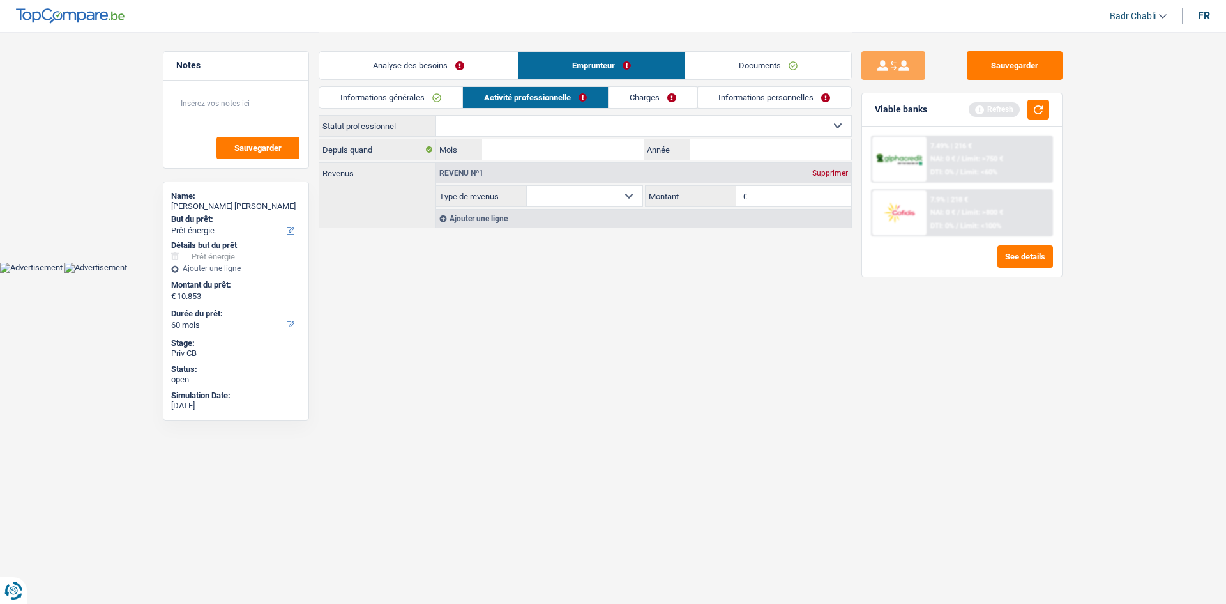
click at [423, 95] on link "Informations générales" at bounding box center [390, 97] width 143 height 21
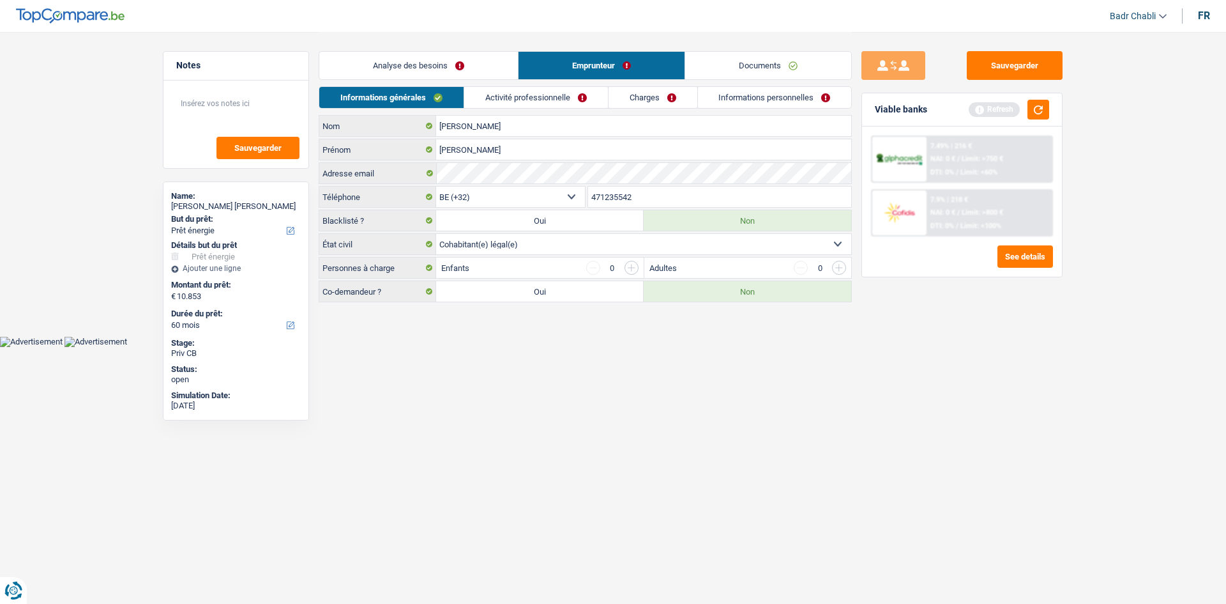
click at [522, 285] on label "Oui" at bounding box center [540, 291] width 208 height 20
click at [522, 285] on input "Oui" at bounding box center [540, 291] width 208 height 20
radio input "true"
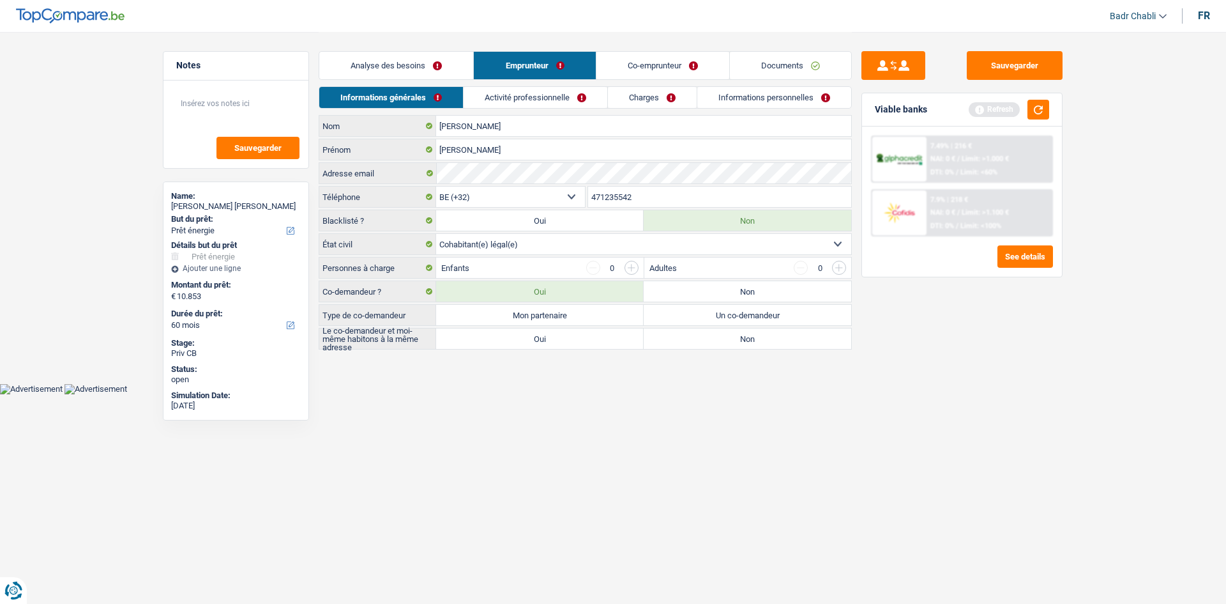
click at [570, 319] on label "Mon partenaire" at bounding box center [540, 315] width 208 height 20
click at [570, 319] on input "Mon partenaire" at bounding box center [540, 315] width 208 height 20
radio input "true"
click at [576, 335] on label "Oui" at bounding box center [540, 338] width 208 height 20
click at [576, 335] on input "Oui" at bounding box center [540, 338] width 208 height 20
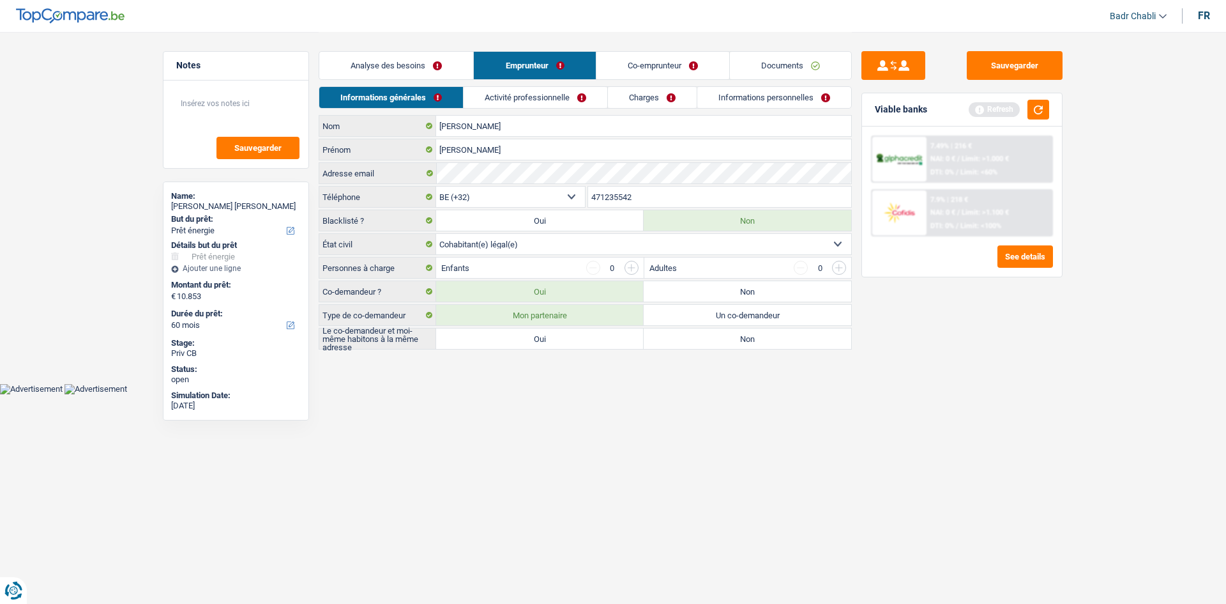
radio input "true"
click at [662, 63] on link "Co-emprunteur" at bounding box center [663, 65] width 133 height 27
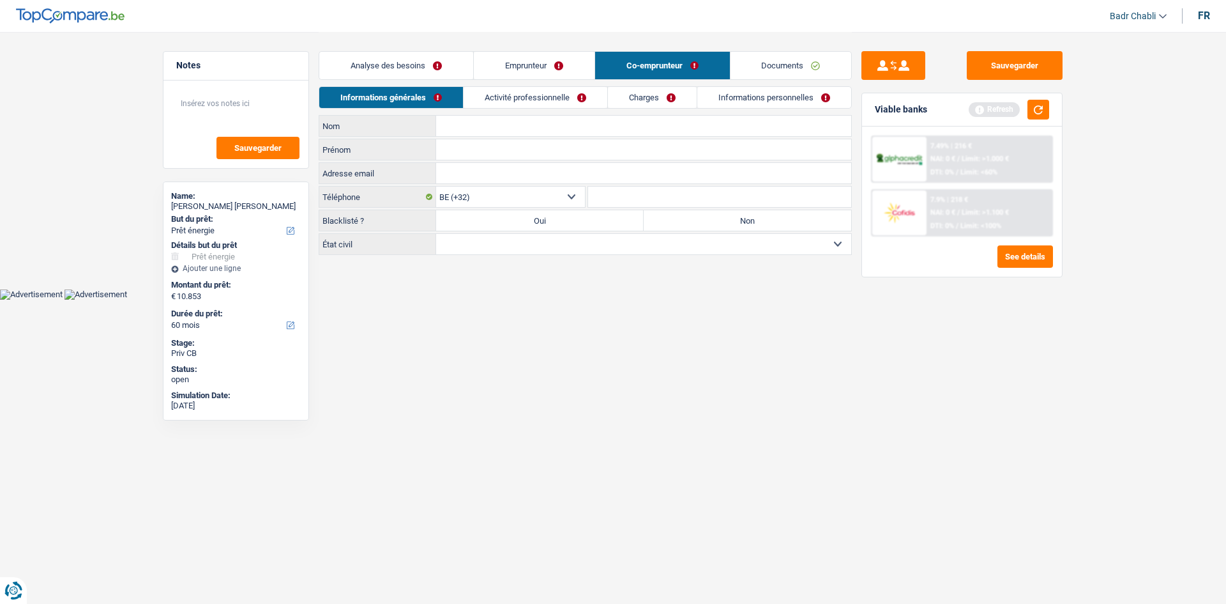
click at [638, 100] on link "Charges" at bounding box center [652, 97] width 89 height 21
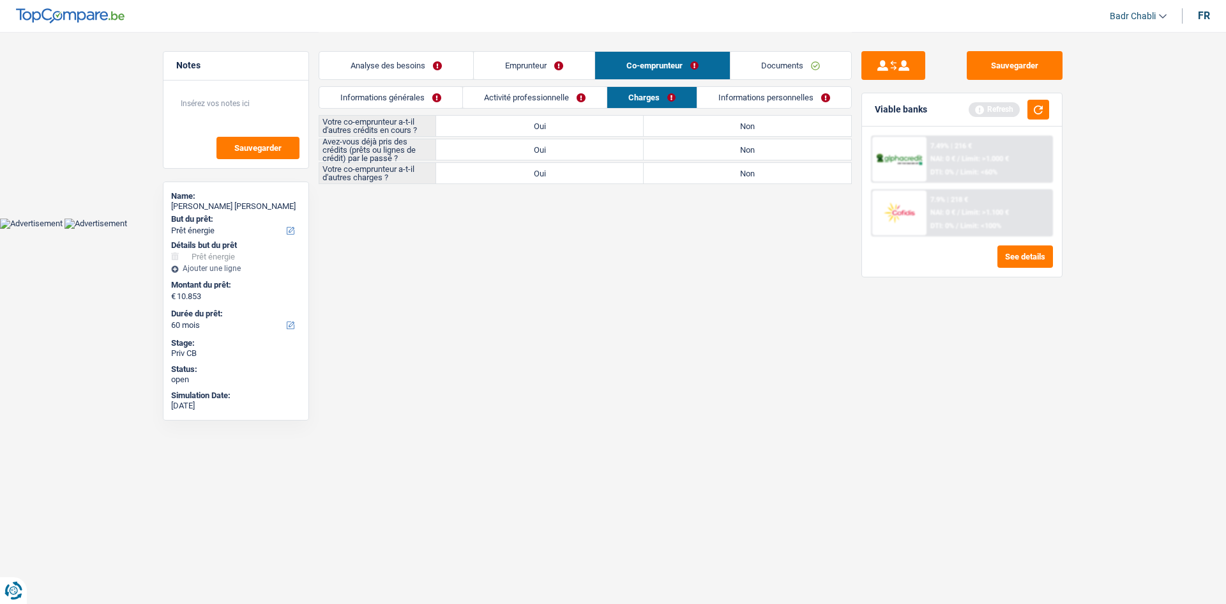
click at [576, 153] on label "Oui" at bounding box center [540, 149] width 208 height 20
click at [576, 153] on input "Oui" at bounding box center [540, 149] width 208 height 20
radio input "true"
click at [577, 132] on label "Oui" at bounding box center [540, 126] width 208 height 20
click at [577, 132] on input "Oui" at bounding box center [540, 126] width 208 height 20
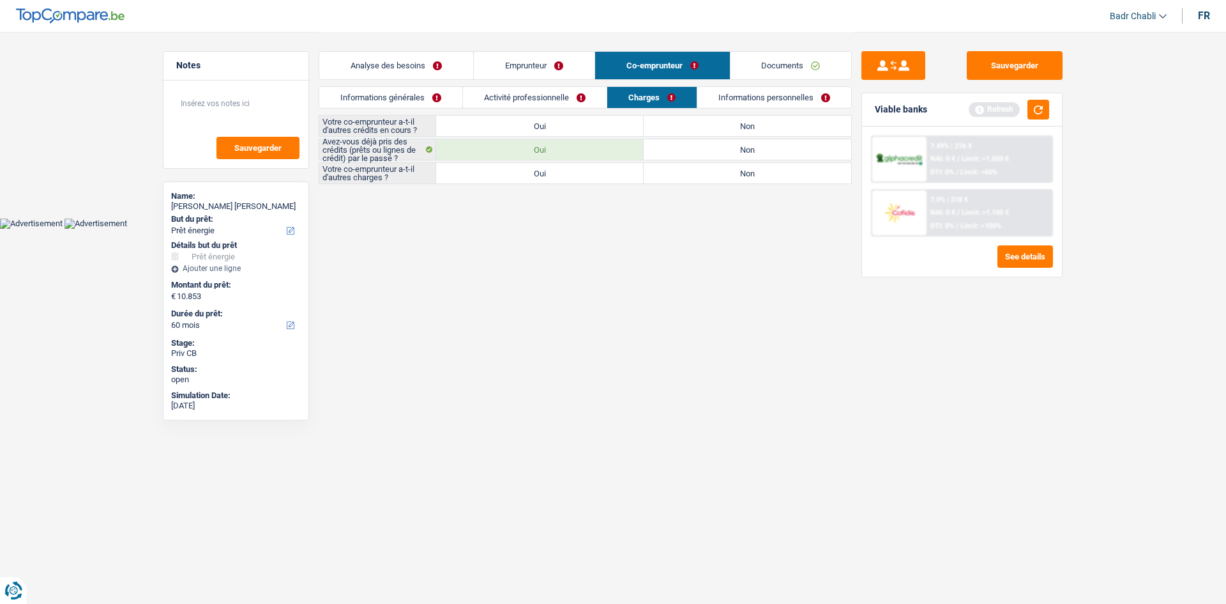
radio input "true"
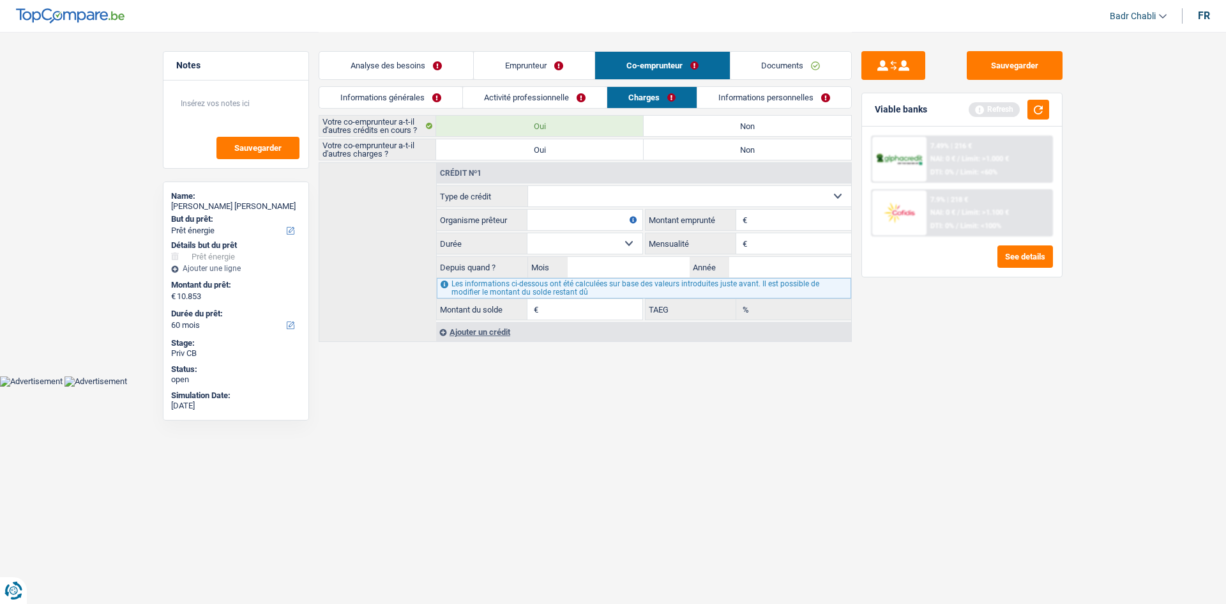
click at [620, 176] on div "Crédit nº1" at bounding box center [644, 173] width 415 height 20
click at [621, 188] on select "Carte ou ouverture de crédit Prêt hypothécaire Vente à tempérament Prêt à tempé…" at bounding box center [690, 196] width 324 height 20
select select "carLoan"
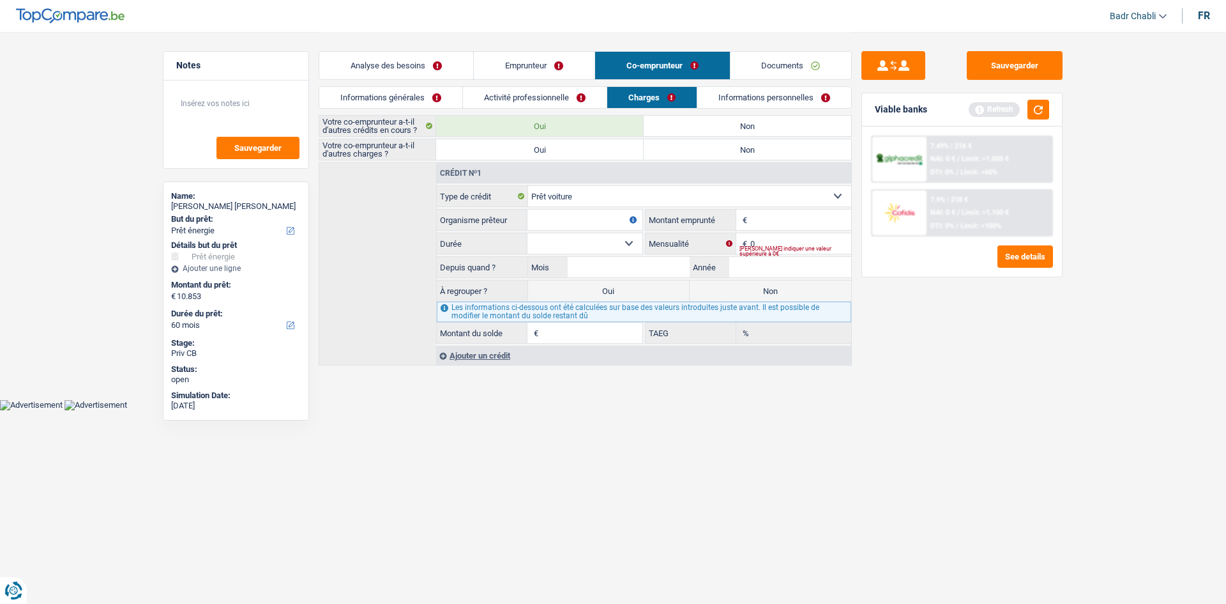
click at [605, 224] on input "Organisme prêteur" at bounding box center [585, 219] width 115 height 20
click at [579, 219] on input "Organisme prêteur" at bounding box center [585, 219] width 115 height 20
click at [604, 218] on input "Organisme prêteur" at bounding box center [585, 219] width 115 height 20
click at [781, 239] on input "0" at bounding box center [800, 243] width 101 height 20
drag, startPoint x: 781, startPoint y: 239, endPoint x: 786, endPoint y: 231, distance: 8.9
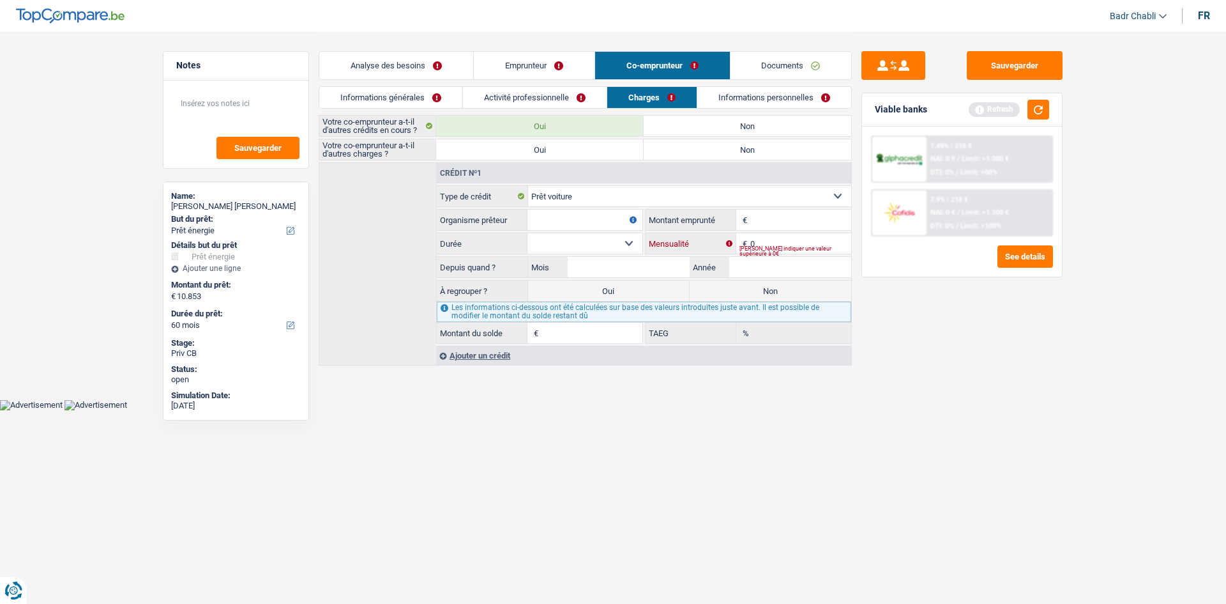
click at [781, 239] on input "0" at bounding box center [800, 243] width 101 height 20
type input "160"
click at [795, 222] on input "Montant" at bounding box center [800, 219] width 101 height 20
type input "7.500"
click at [556, 218] on input "Organisme prêteur" at bounding box center [585, 219] width 115 height 20
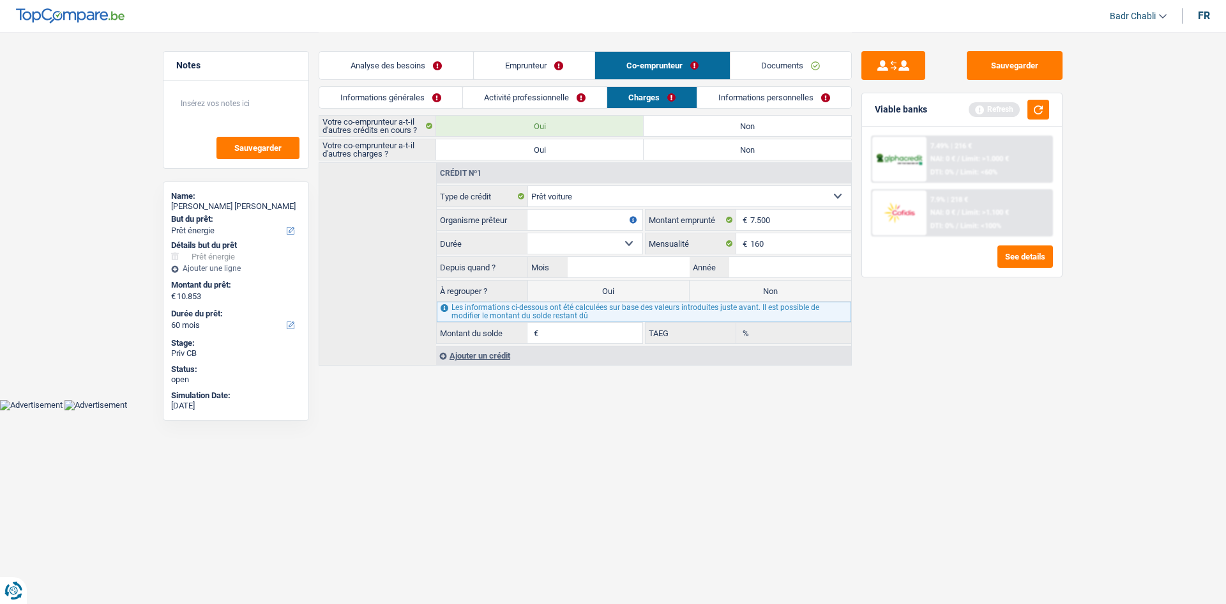
click at [556, 218] on input "Organisme prêteur" at bounding box center [585, 219] width 115 height 20
type input "Alphacredit"
click at [621, 239] on select "12 mois 18 mois 24 mois 30 mois 36 mois 42 mois Sélectionner une option" at bounding box center [585, 243] width 115 height 20
select select "42"
click at [528, 233] on select "12 mois 18 mois 24 mois 30 mois 36 mois 42 mois Sélectionner une option" at bounding box center [585, 243] width 115 height 20
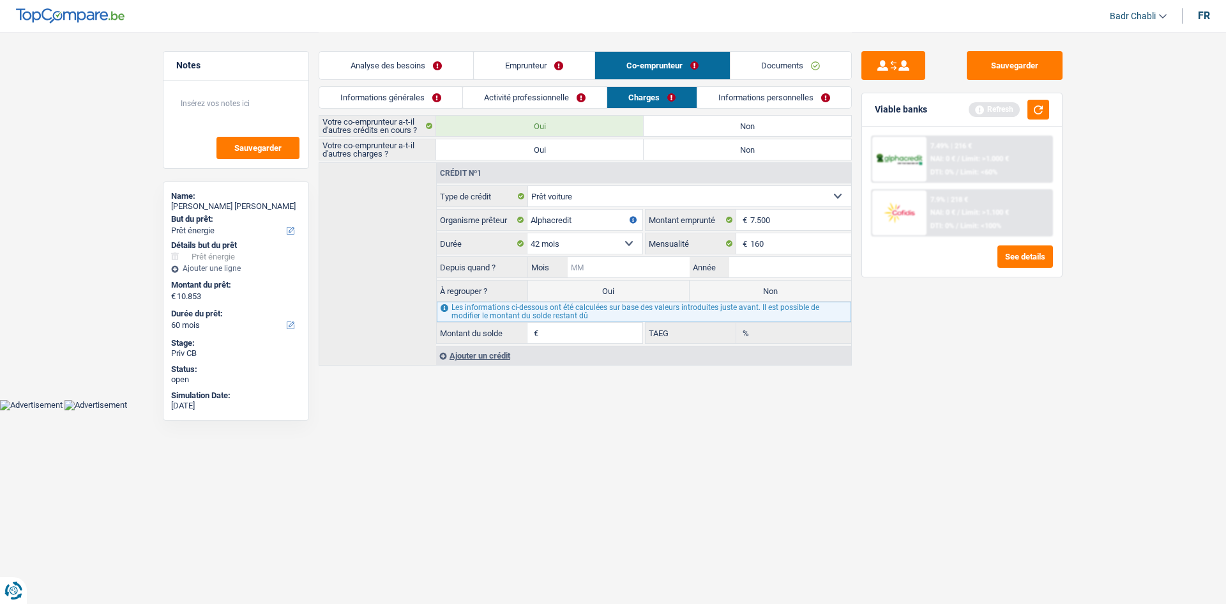
click at [654, 269] on input "Mois" at bounding box center [629, 267] width 122 height 20
type input "02"
type input "2024"
type input "3.911"
type input "0,00"
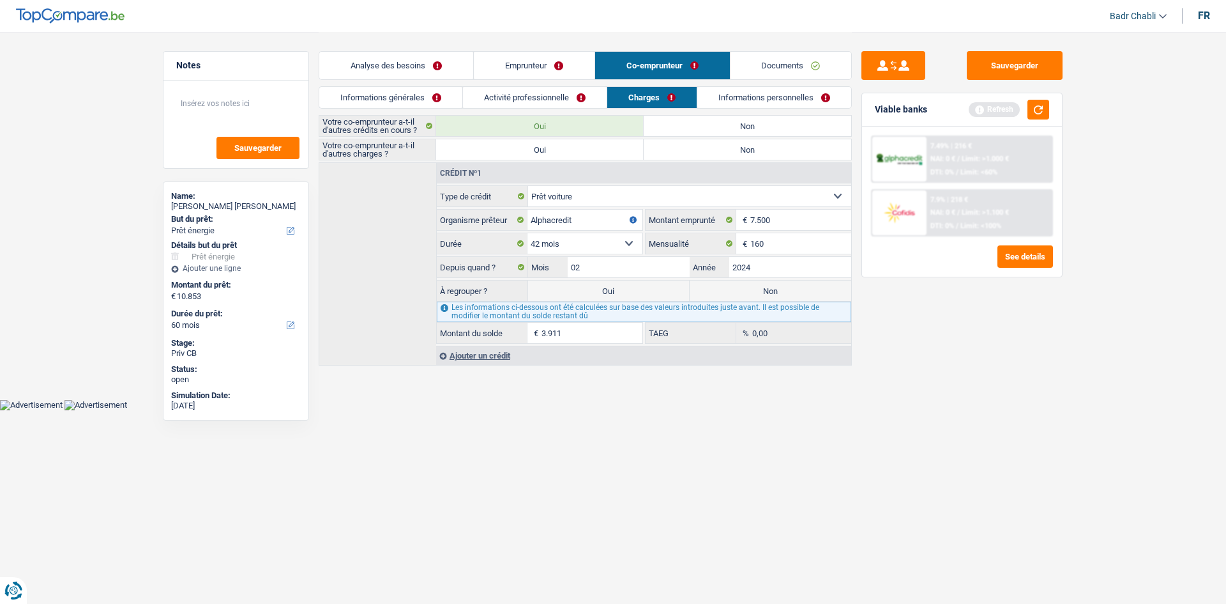
click at [784, 289] on label "Non" at bounding box center [771, 290] width 162 height 20
click at [784, 289] on input "Non" at bounding box center [771, 290] width 162 height 20
radio input "true"
click at [724, 144] on label "Non" at bounding box center [748, 149] width 208 height 20
click at [724, 144] on input "Non" at bounding box center [748, 149] width 208 height 20
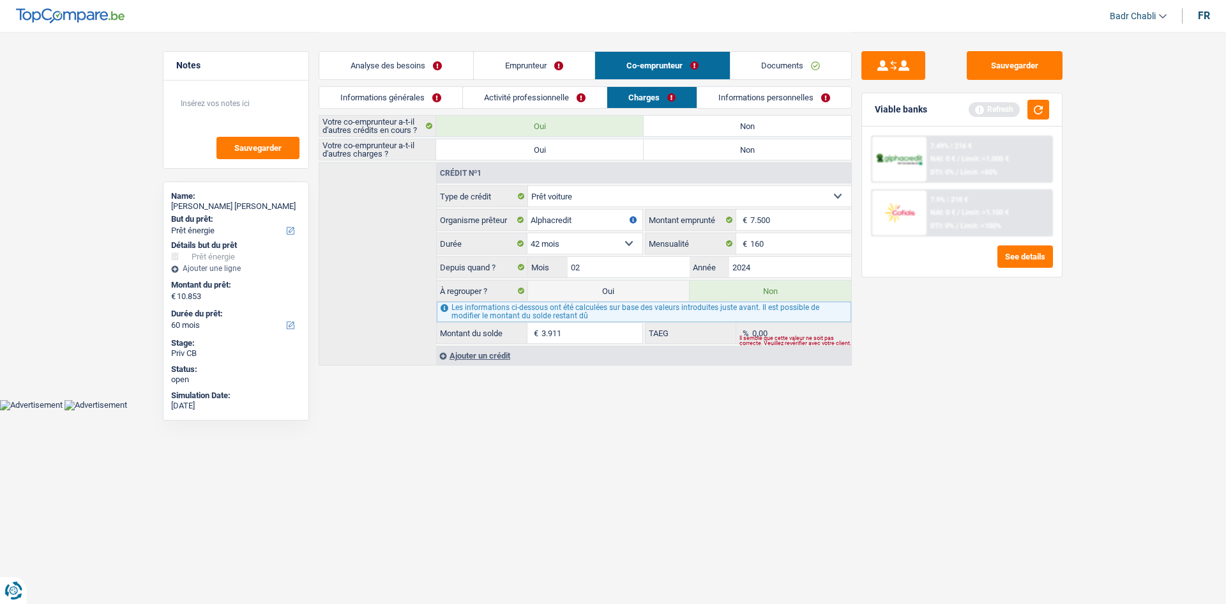
radio input "true"
click at [740, 99] on link "Informations personnelles" at bounding box center [775, 97] width 154 height 21
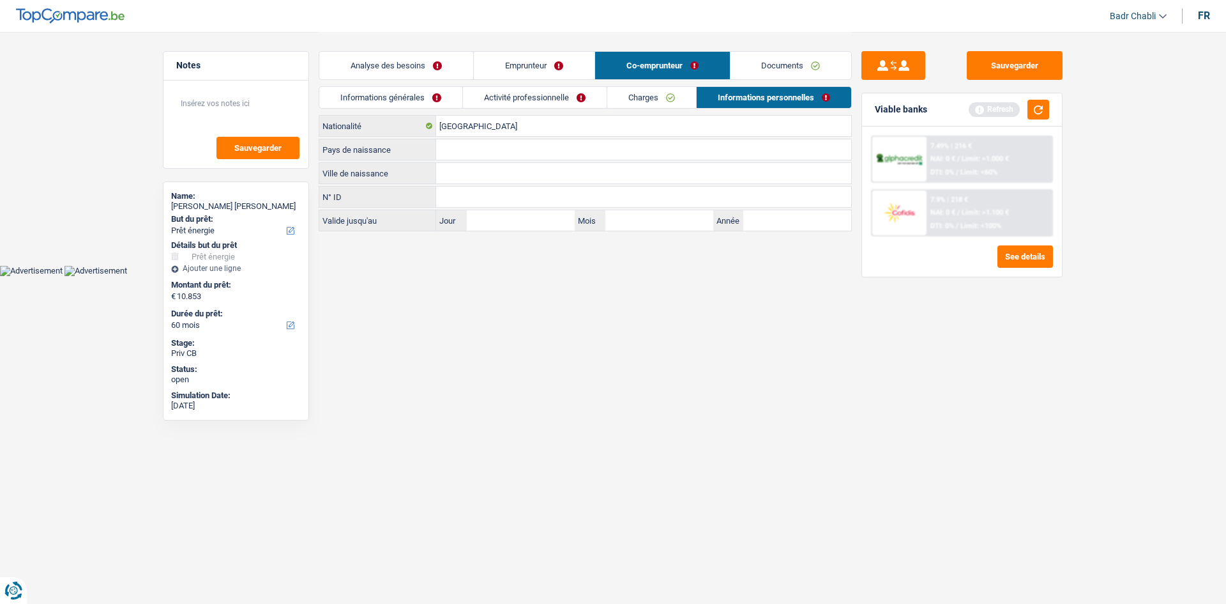
click at [660, 98] on link "Charges" at bounding box center [651, 97] width 89 height 21
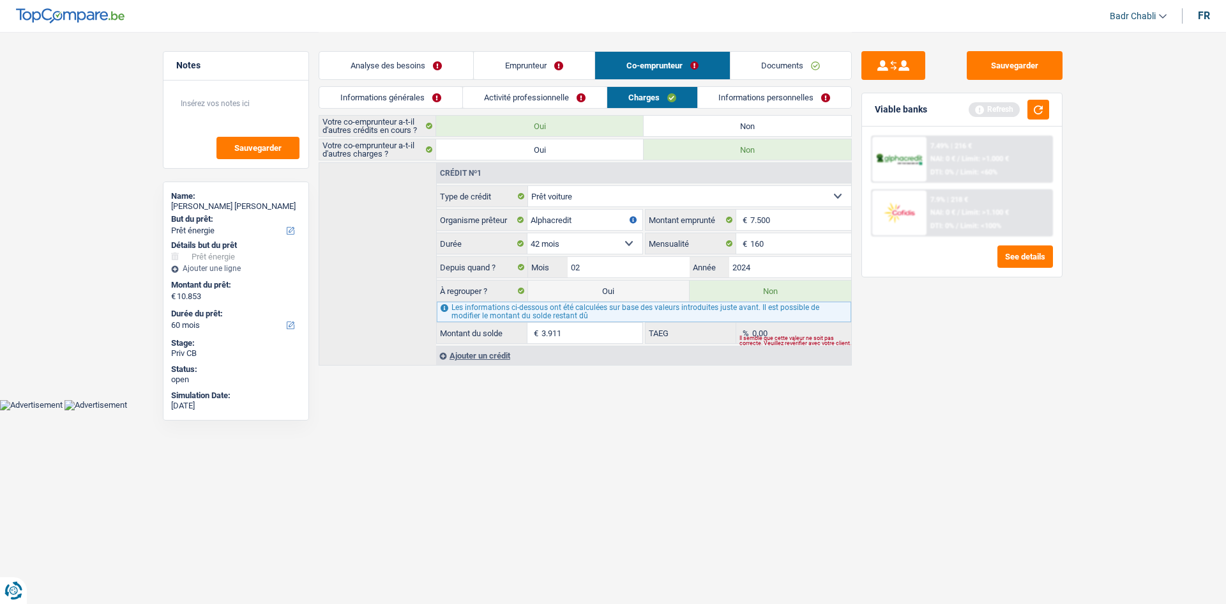
click at [526, 67] on link "Emprunteur" at bounding box center [534, 65] width 121 height 27
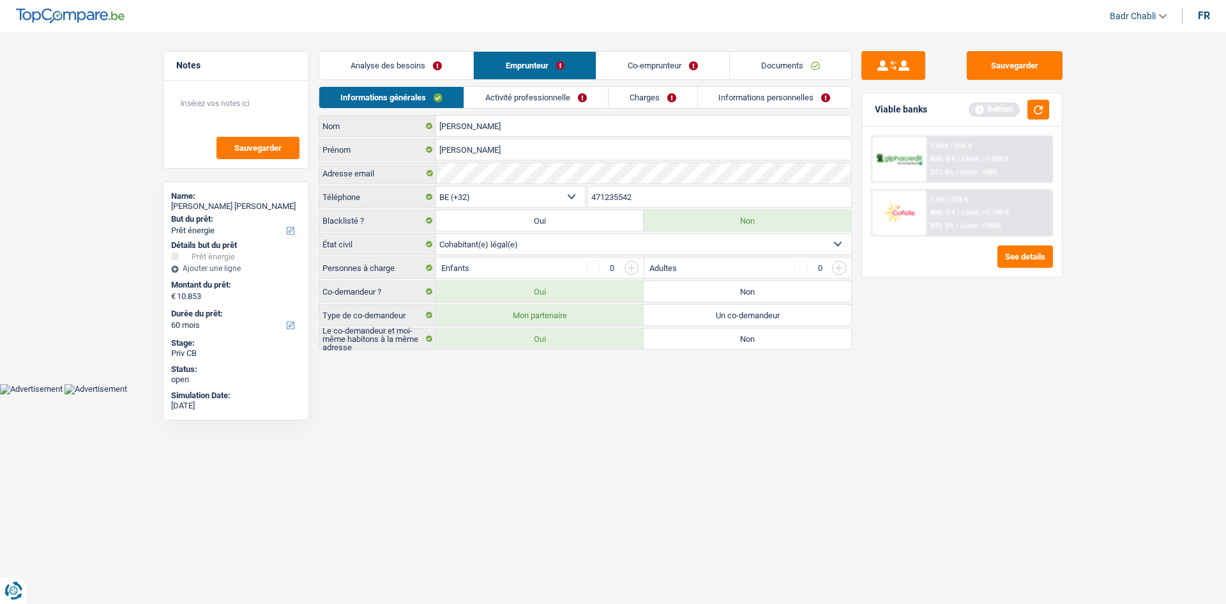
click at [406, 65] on link "Analyse des besoins" at bounding box center [396, 65] width 154 height 27
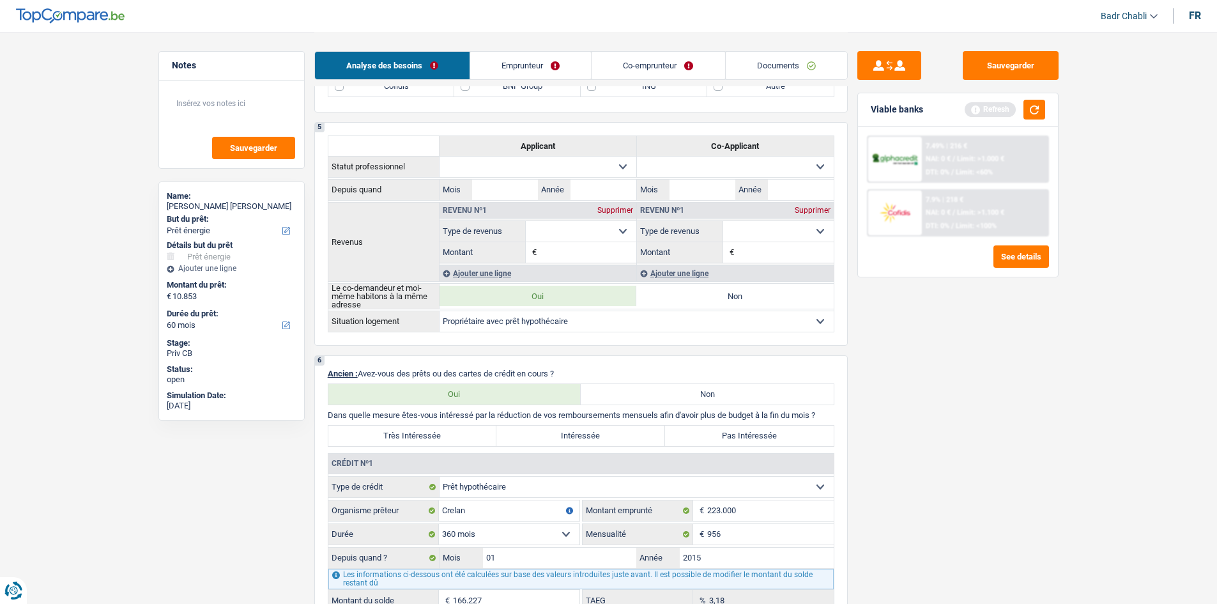
scroll to position [639, 0]
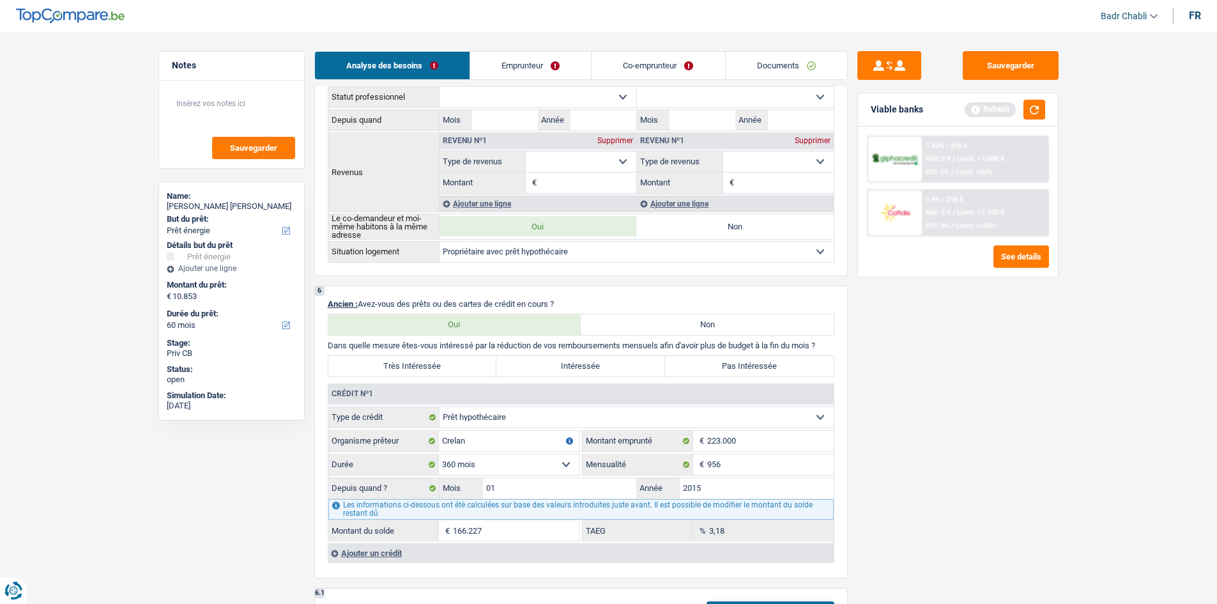
click at [461, 367] on label "Très Intéressée" at bounding box center [412, 366] width 169 height 20
click at [461, 367] on input "Très Intéressée" at bounding box center [412, 366] width 169 height 20
radio input "true"
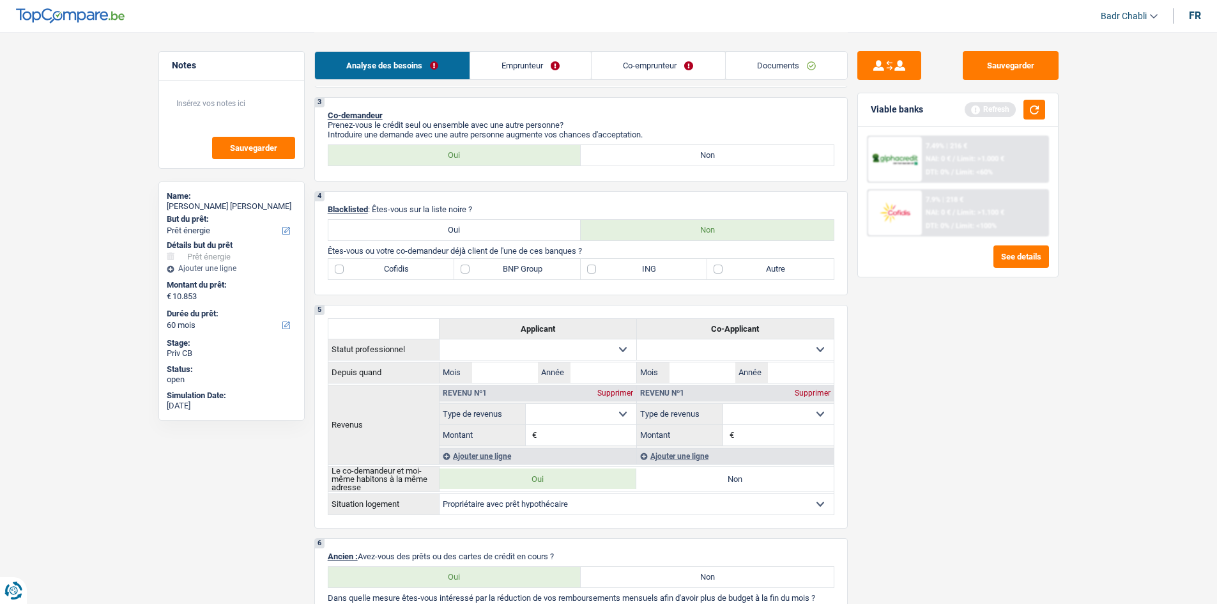
scroll to position [383, 0]
click at [950, 389] on div "Sauvegarder Viable banks Refresh 7.49% | 216 € NAI: 0 € / Limit: >1.000 € DTI: …" at bounding box center [958, 317] width 220 height 532
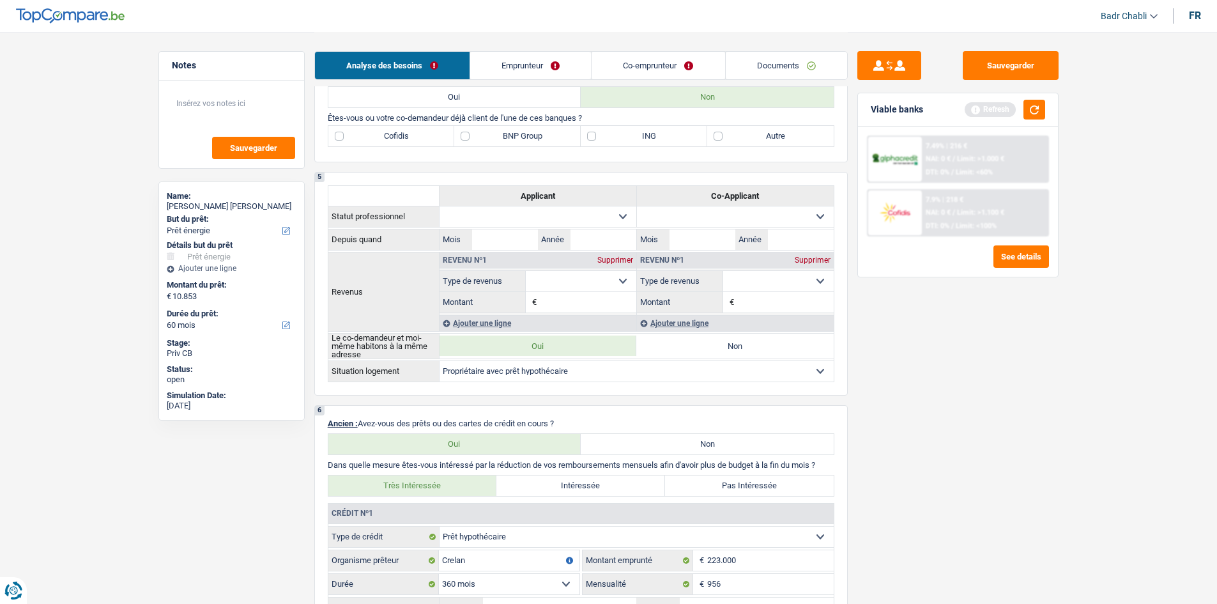
scroll to position [447, 0]
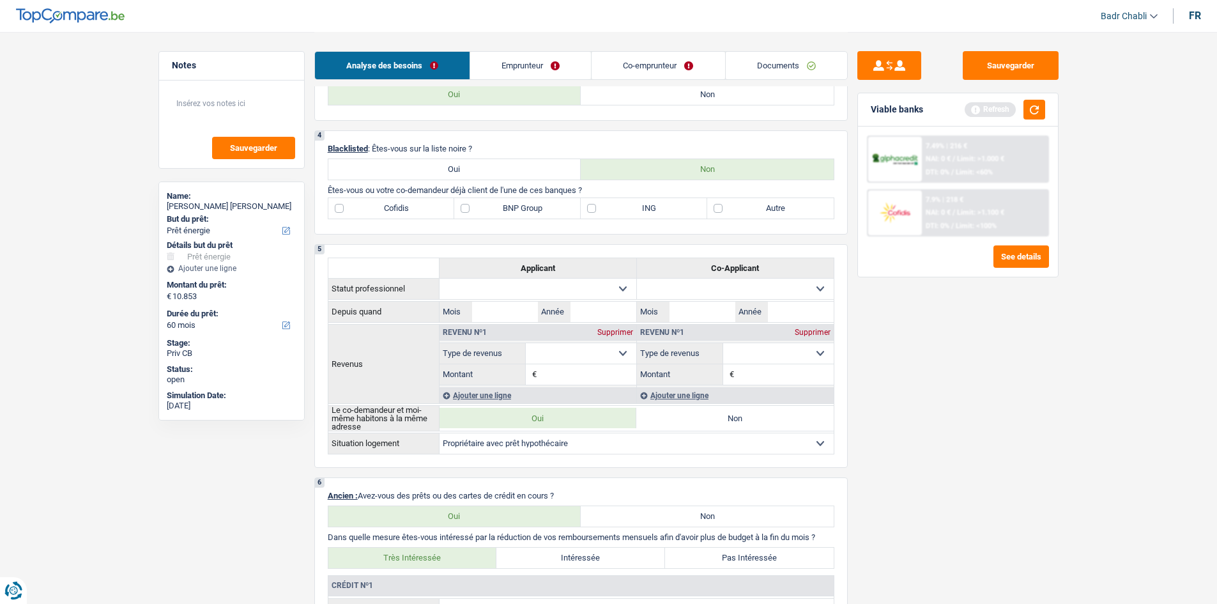
click at [468, 214] on label "BNP Group" at bounding box center [517, 208] width 126 height 20
click at [468, 214] on input "BNP Group" at bounding box center [517, 208] width 126 height 20
checkbox input "true"
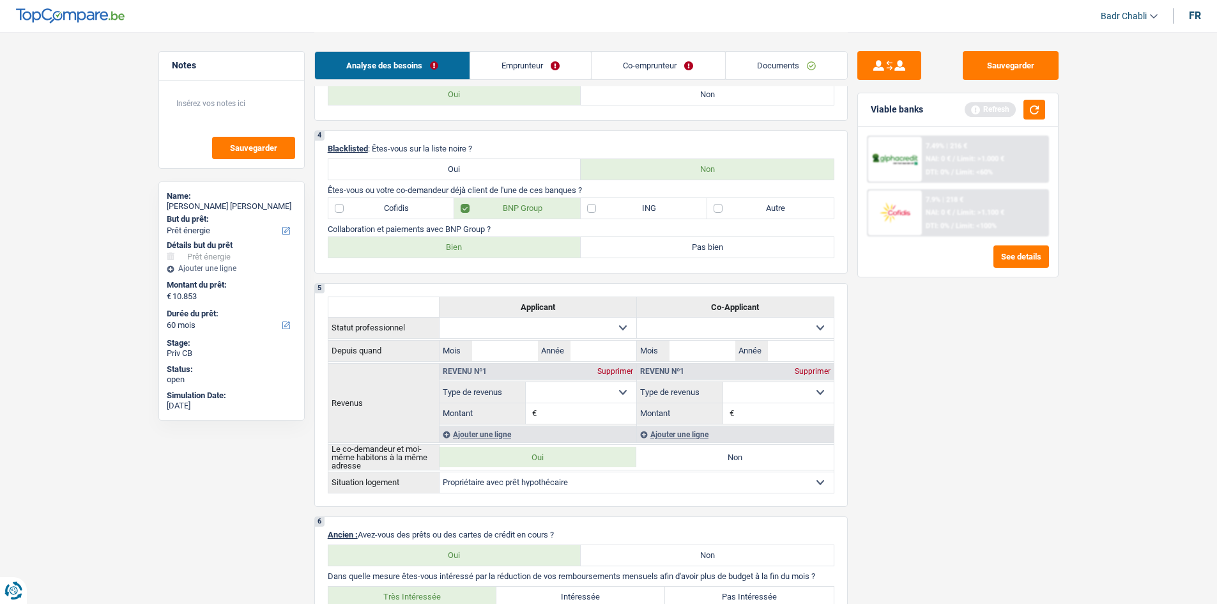
click at [484, 238] on label "Bien" at bounding box center [454, 247] width 253 height 20
click at [484, 238] on input "Bien" at bounding box center [454, 247] width 253 height 20
radio input "true"
click at [613, 205] on label "ING" at bounding box center [644, 208] width 126 height 20
click at [613, 205] on input "ING" at bounding box center [644, 208] width 126 height 20
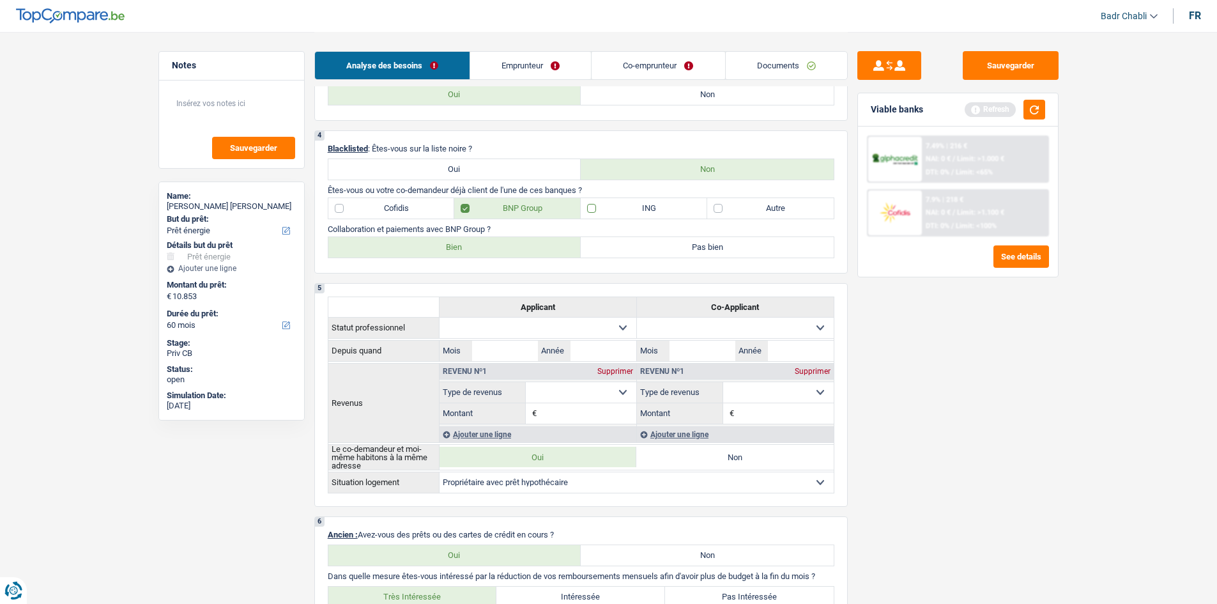
checkbox input "true"
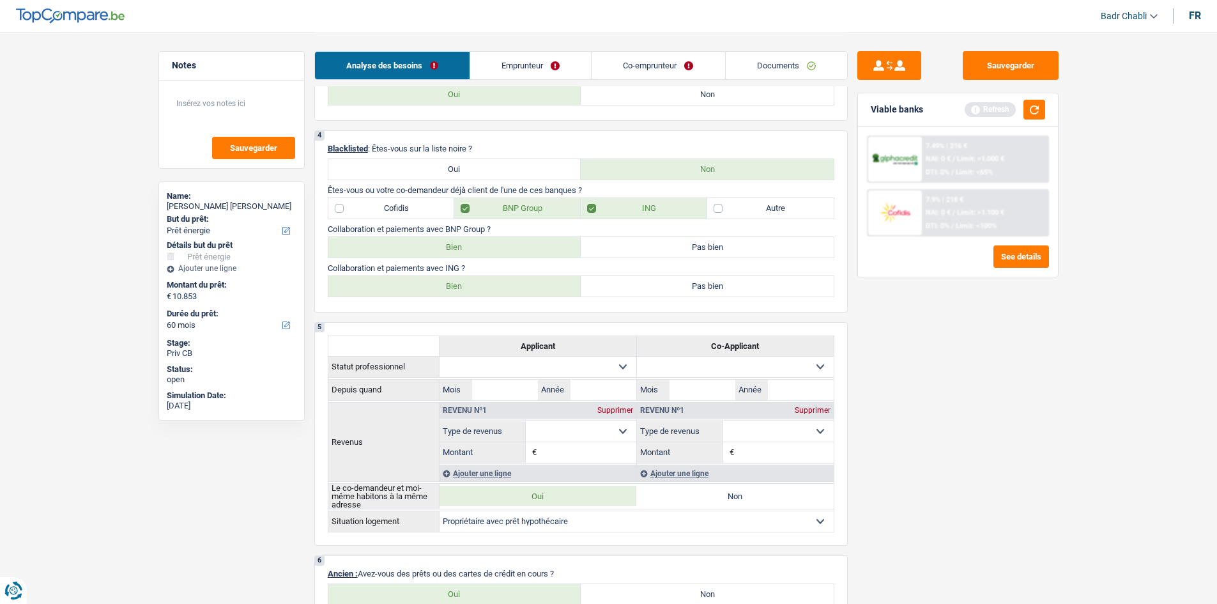
click at [465, 282] on label "Bien" at bounding box center [454, 286] width 253 height 20
click at [465, 282] on input "Bien" at bounding box center [454, 286] width 253 height 20
radio input "true"
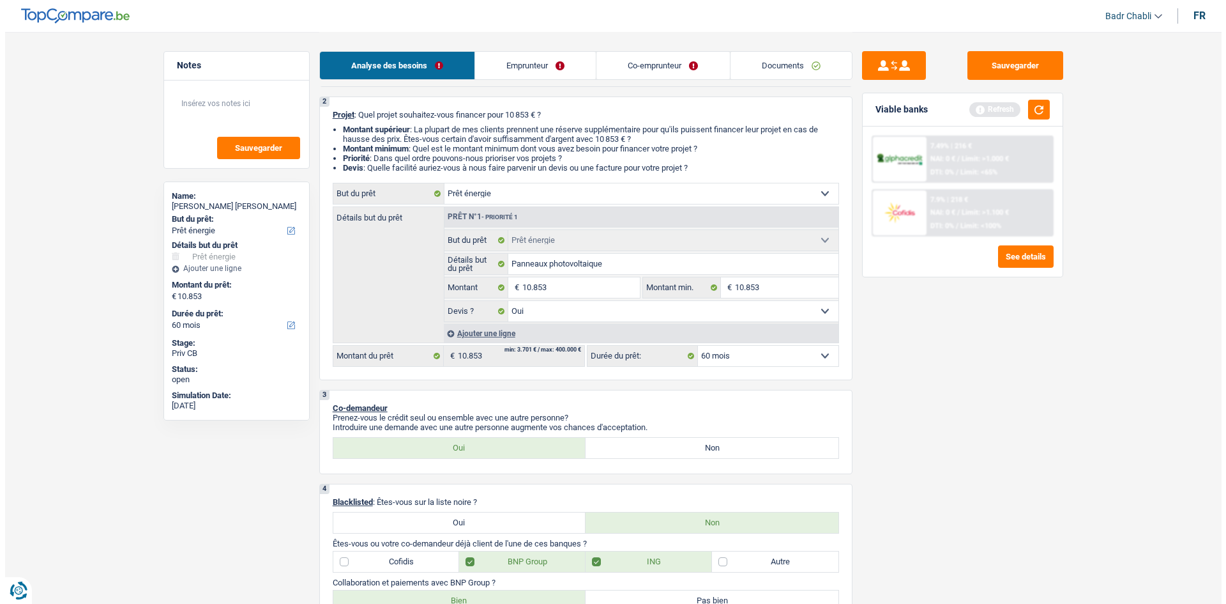
scroll to position [0, 0]
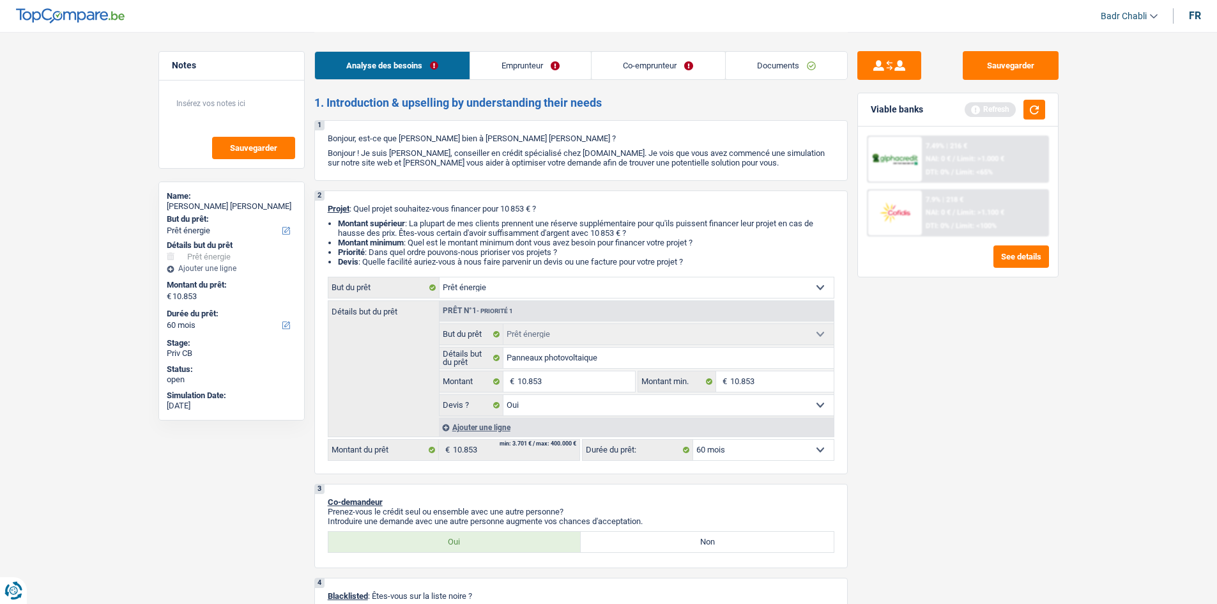
click at [520, 66] on link "Emprunteur" at bounding box center [530, 65] width 121 height 27
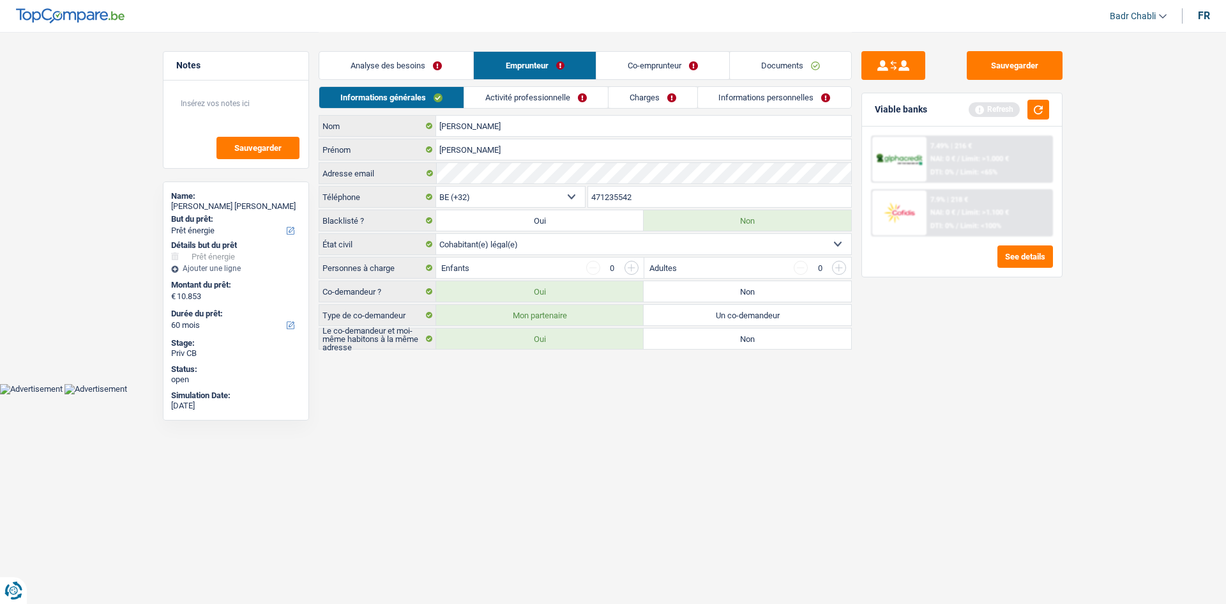
click at [552, 101] on link "Activité professionnelle" at bounding box center [536, 97] width 144 height 21
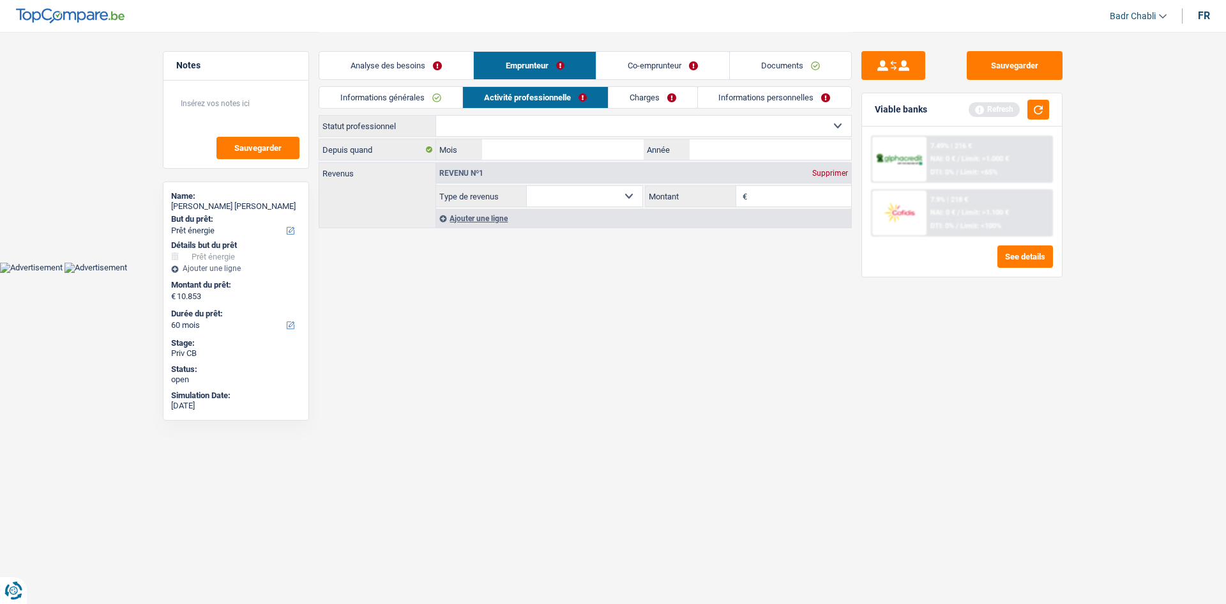
click at [405, 96] on link "Informations générales" at bounding box center [390, 97] width 143 height 21
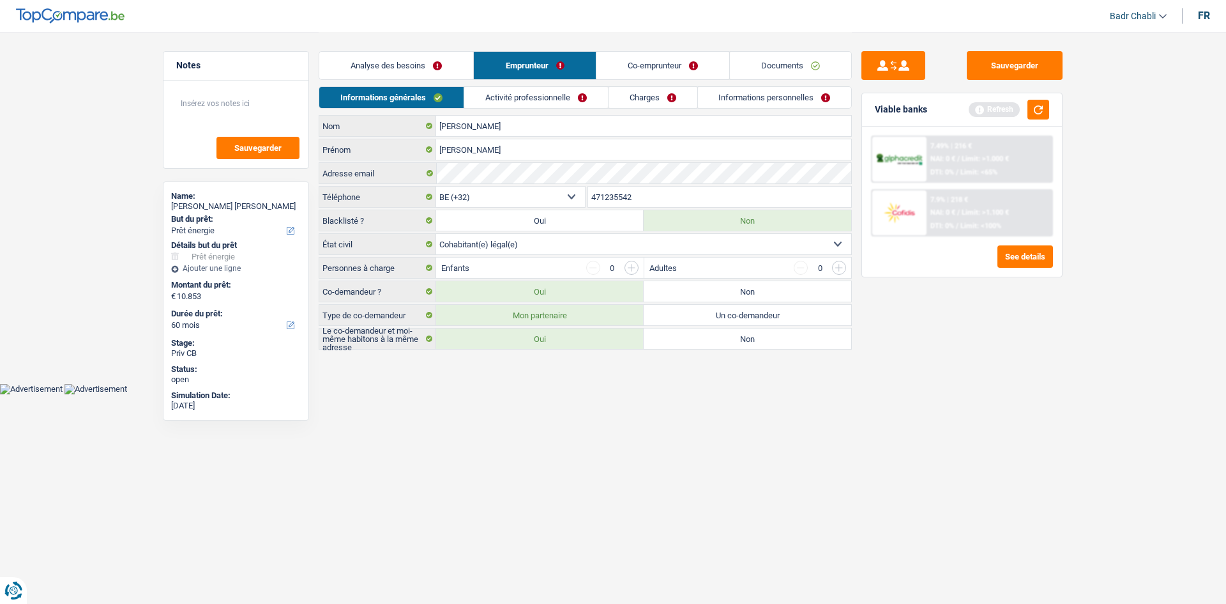
click at [632, 263] on input "button" at bounding box center [632, 268] width 14 height 14
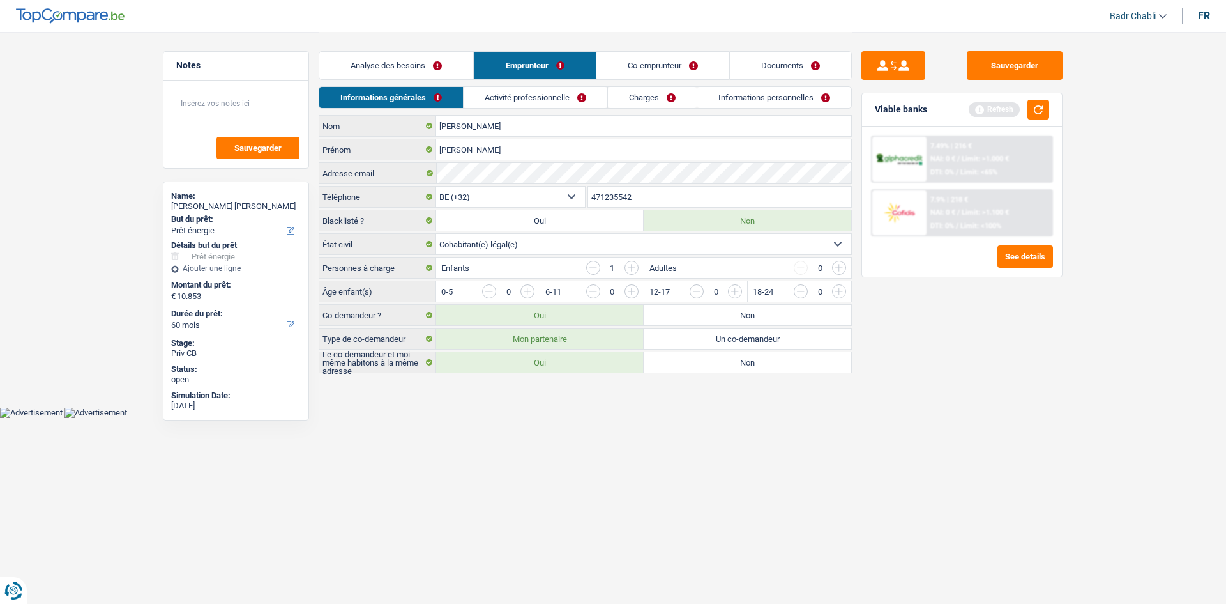
click at [533, 291] on input "button" at bounding box center [787, 294] width 532 height 20
click at [628, 292] on input "button" at bounding box center [891, 294] width 532 height 20
click at [531, 291] on input "button" at bounding box center [787, 294] width 532 height 20
click at [492, 294] on input "button" at bounding box center [489, 291] width 14 height 14
click at [629, 289] on input "button" at bounding box center [891, 294] width 532 height 20
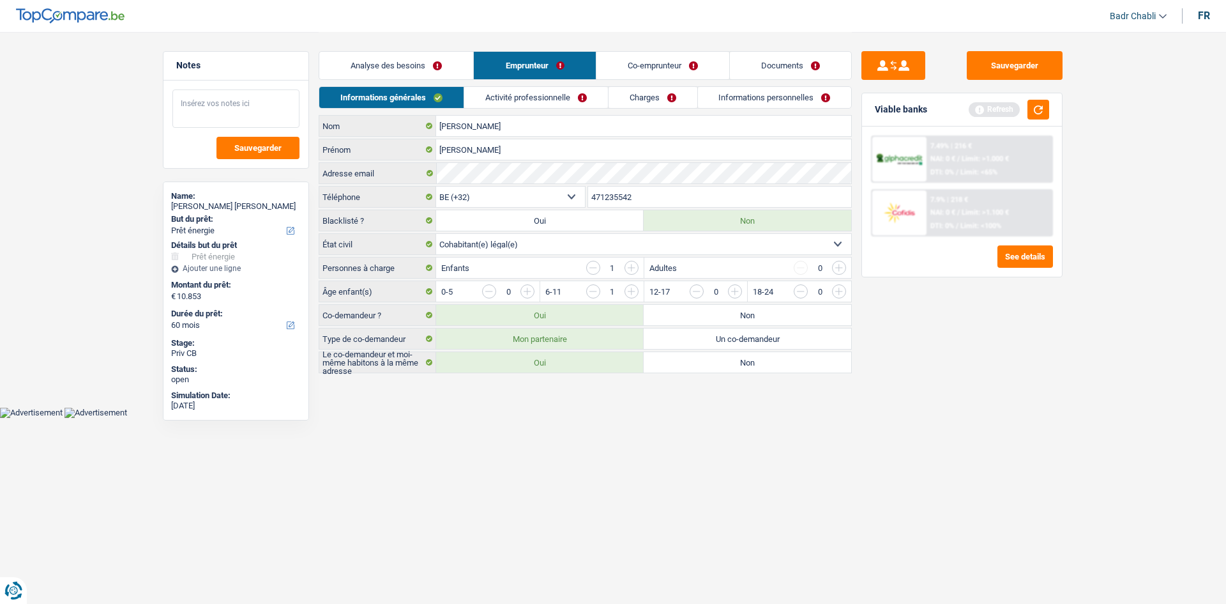
click at [284, 103] on textarea at bounding box center [235, 108] width 127 height 38
type textarea "Son conjoint a aussi un enfant a charge"
click at [571, 99] on link "Activité professionnelle" at bounding box center [536, 97] width 144 height 21
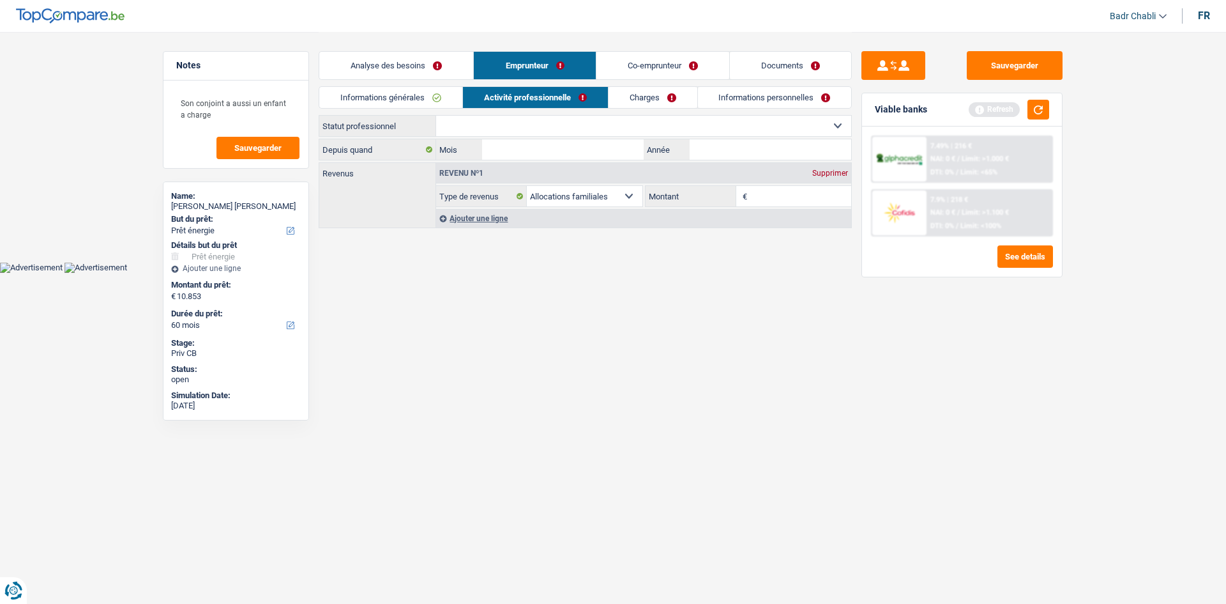
click at [658, 96] on link "Charges" at bounding box center [653, 97] width 89 height 21
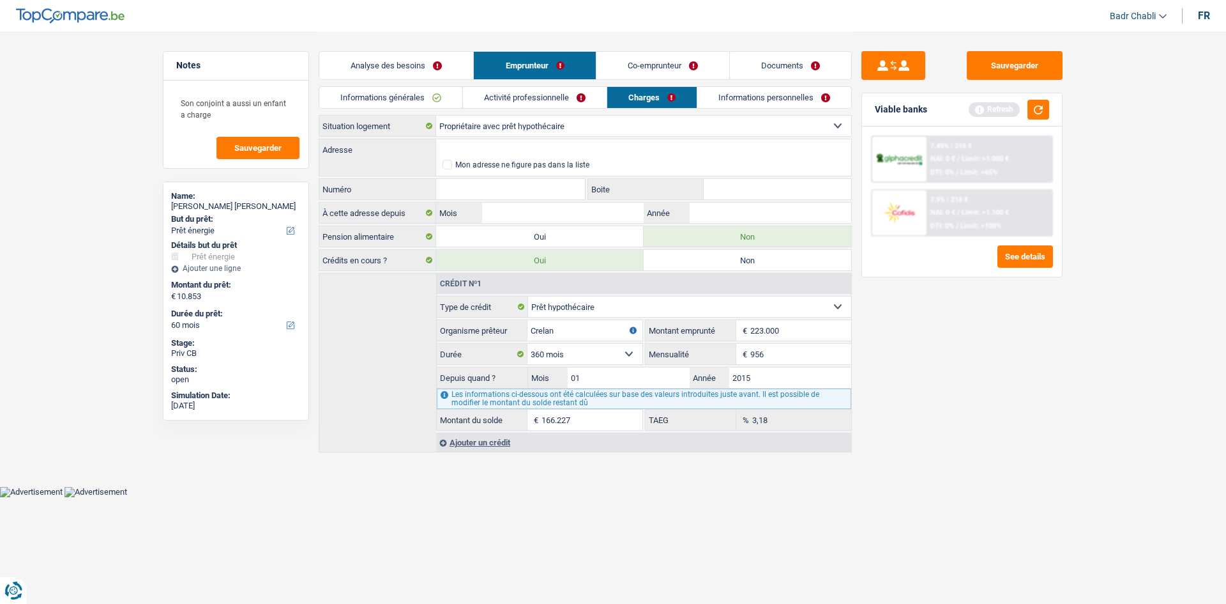
click at [743, 98] on link "Informations personnelles" at bounding box center [774, 97] width 154 height 21
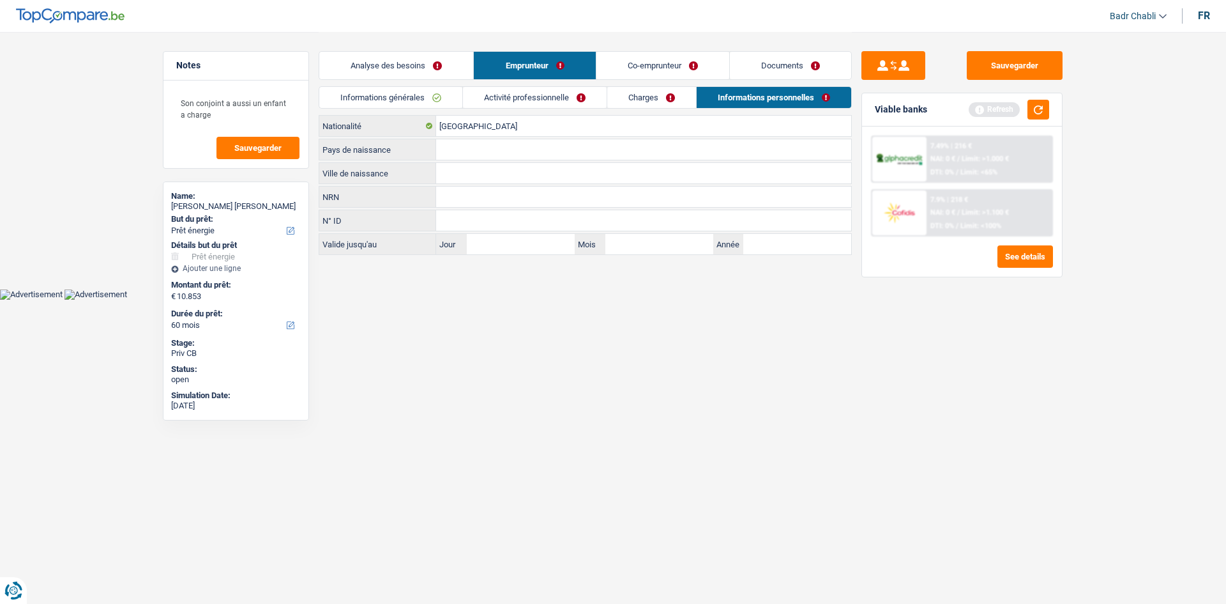
click at [668, 61] on link "Co-emprunteur" at bounding box center [663, 65] width 133 height 27
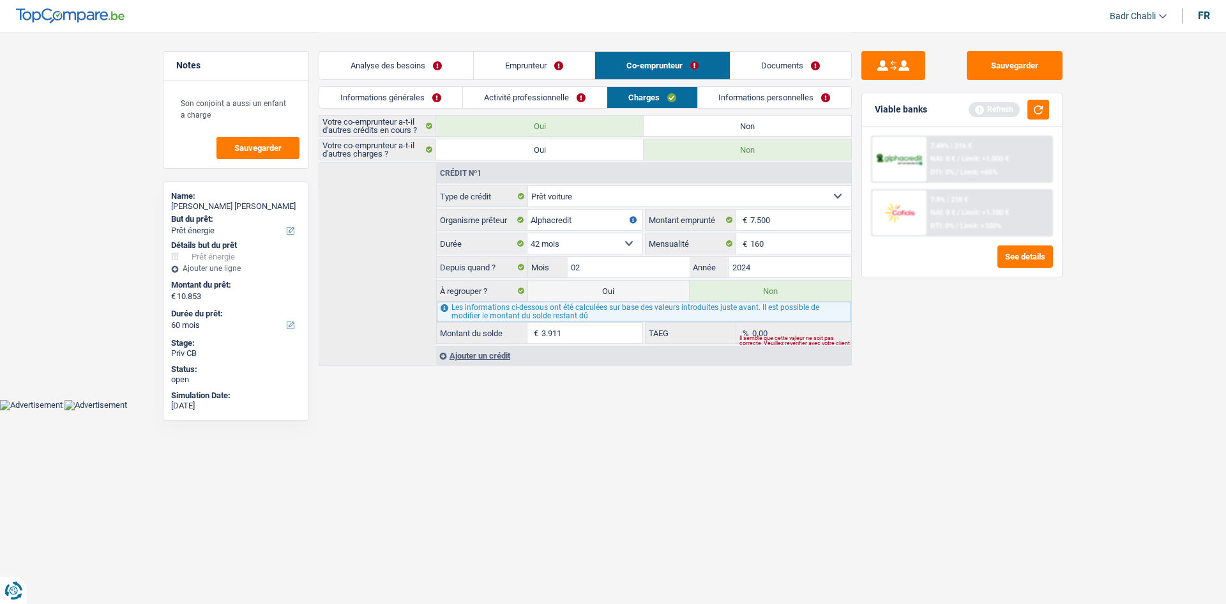
click at [517, 96] on link "Activité professionnelle" at bounding box center [535, 97] width 144 height 21
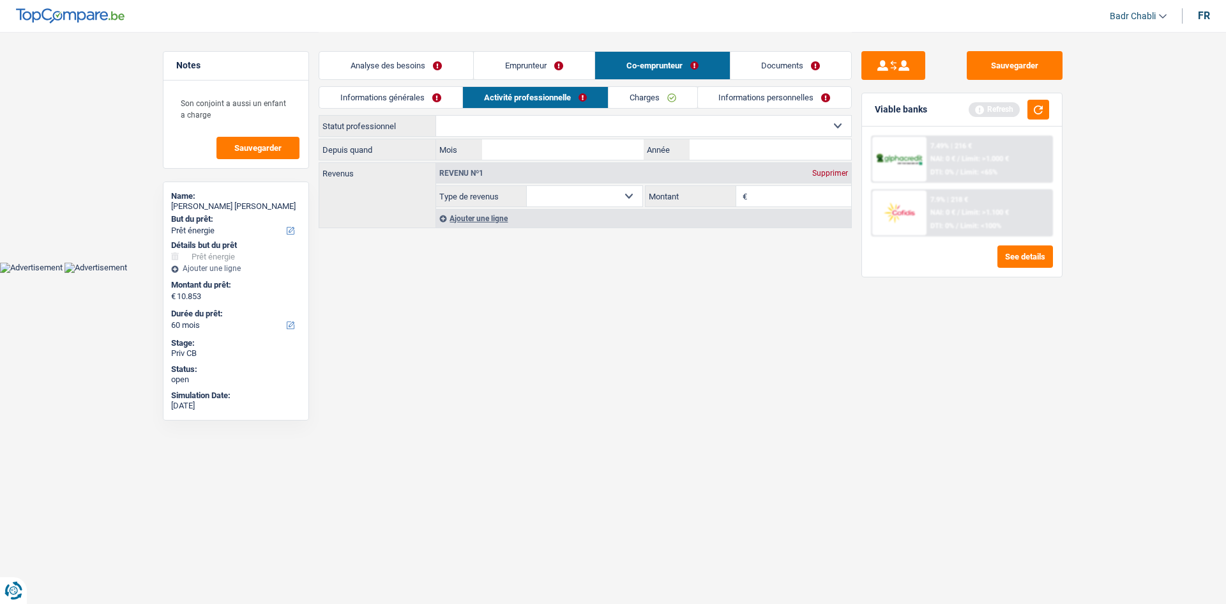
click at [740, 101] on link "Informations personnelles" at bounding box center [775, 97] width 154 height 21
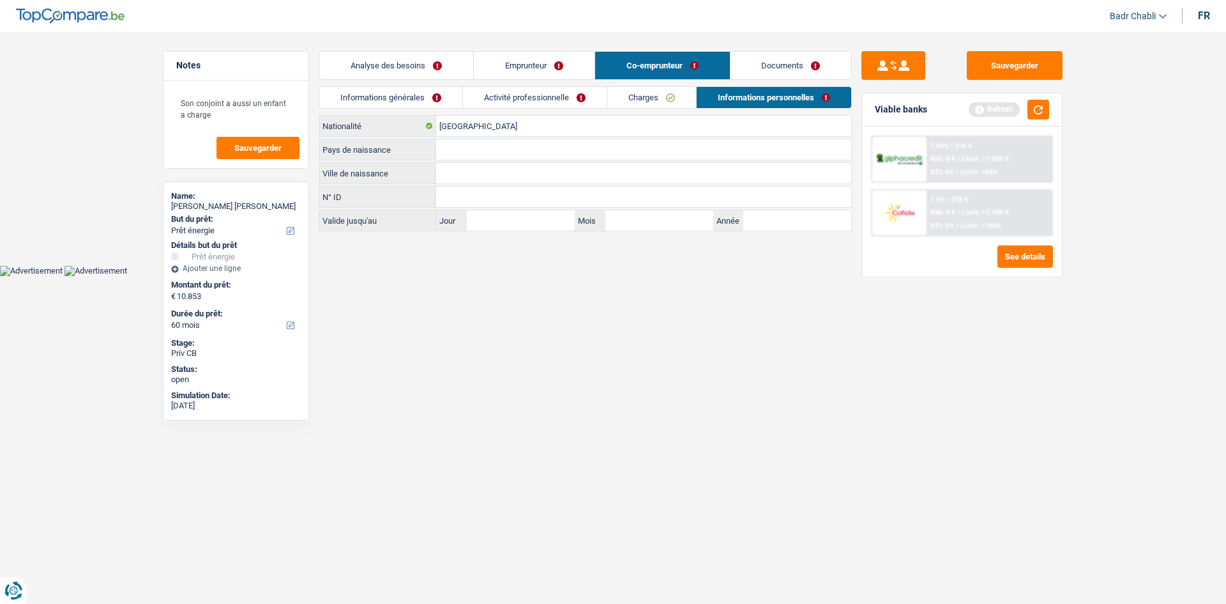
click at [605, 100] on ul "Informations générales Activité professionnelle Charges Informations personnell…" at bounding box center [585, 97] width 533 height 22
click at [565, 100] on link "Activité professionnelle" at bounding box center [535, 97] width 144 height 21
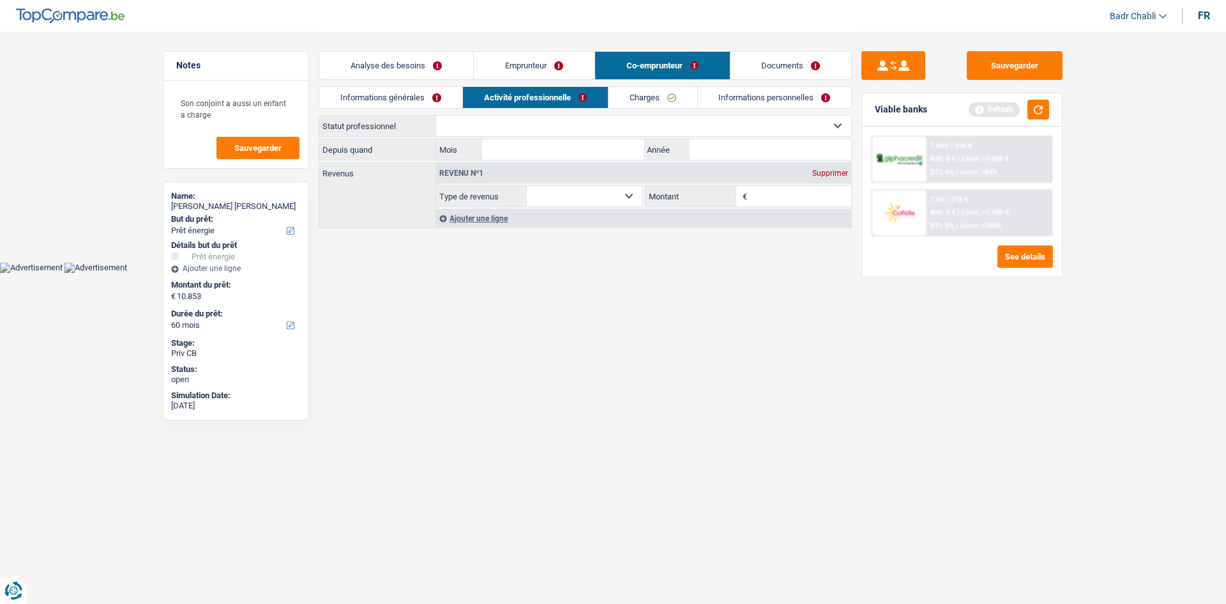
click at [423, 102] on link "Informations générales" at bounding box center [390, 97] width 143 height 21
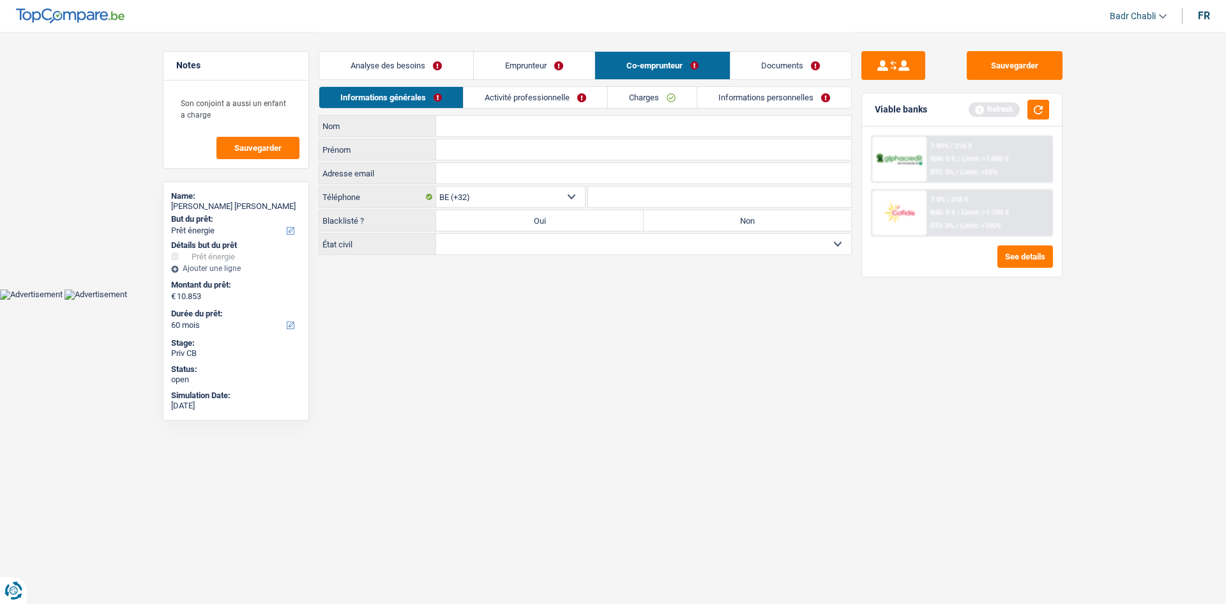
click at [794, 65] on link "Documents" at bounding box center [791, 65] width 121 height 27
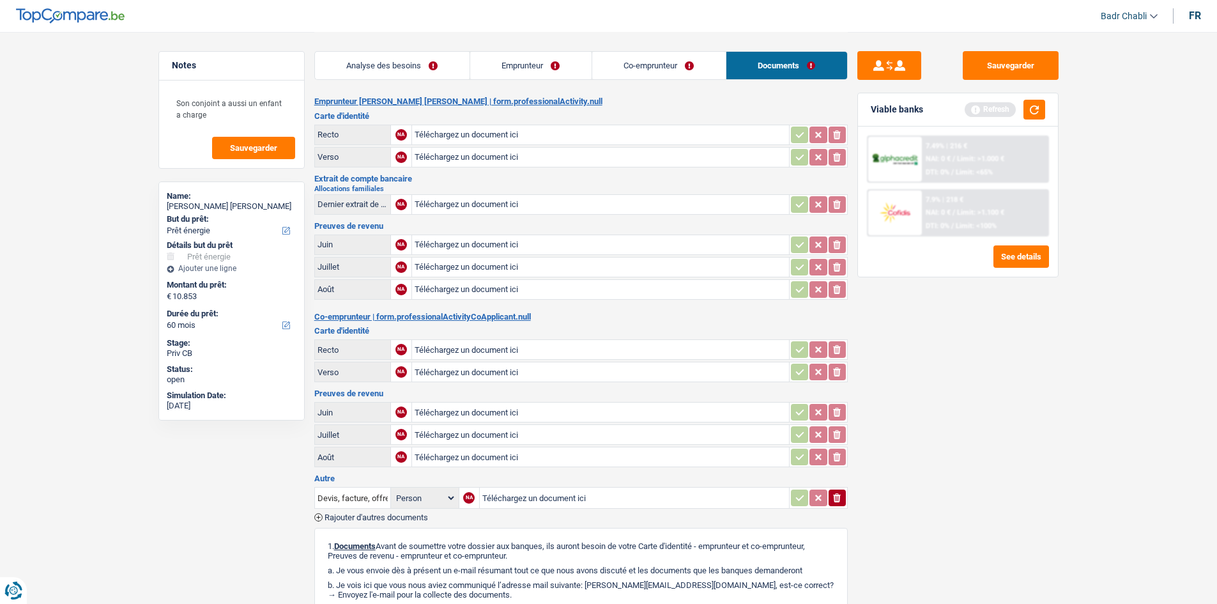
click at [620, 71] on link "Co-emprunteur" at bounding box center [658, 65] width 133 height 27
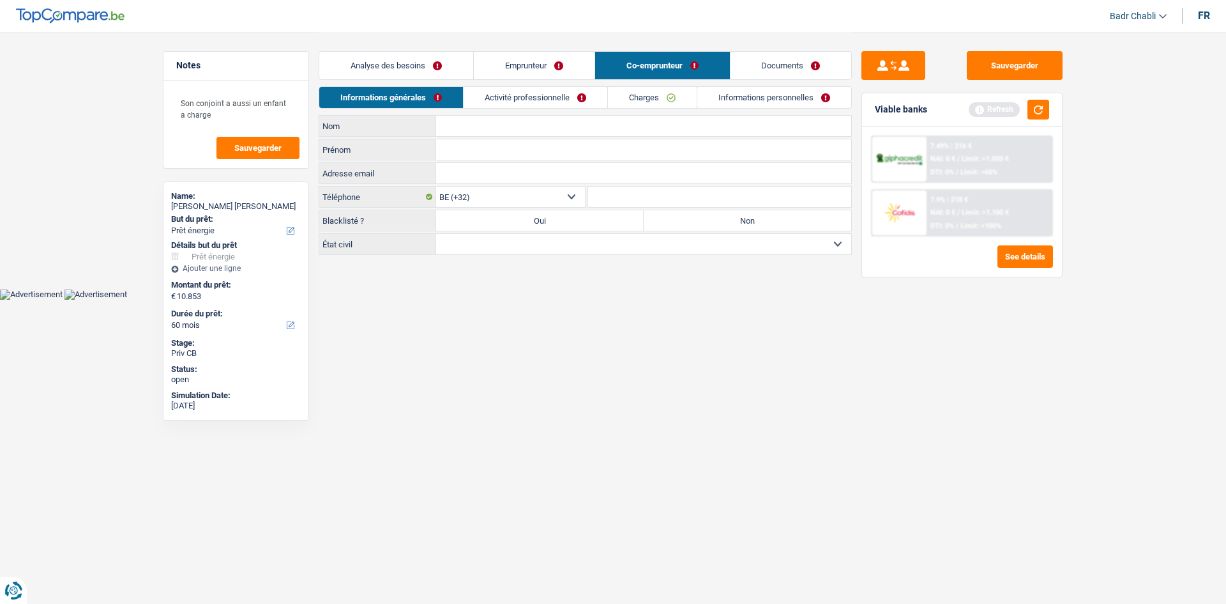
click at [522, 69] on link "Emprunteur" at bounding box center [534, 65] width 121 height 27
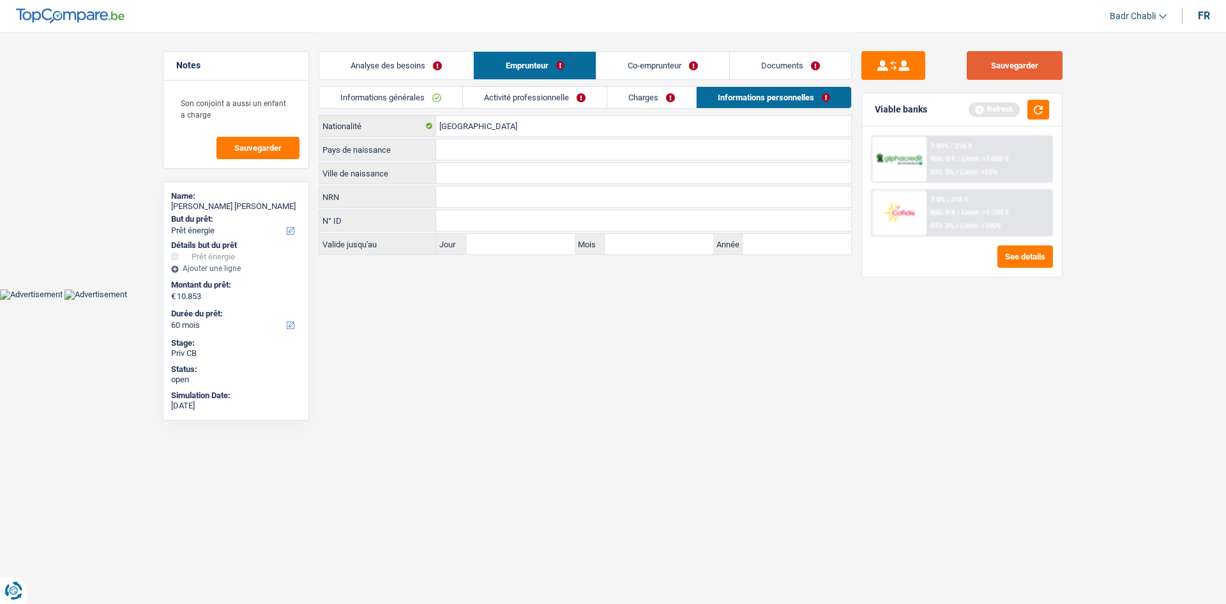
click at [985, 57] on button "Sauvegarder" at bounding box center [1015, 65] width 96 height 29
